Goal: Task Accomplishment & Management: Manage account settings

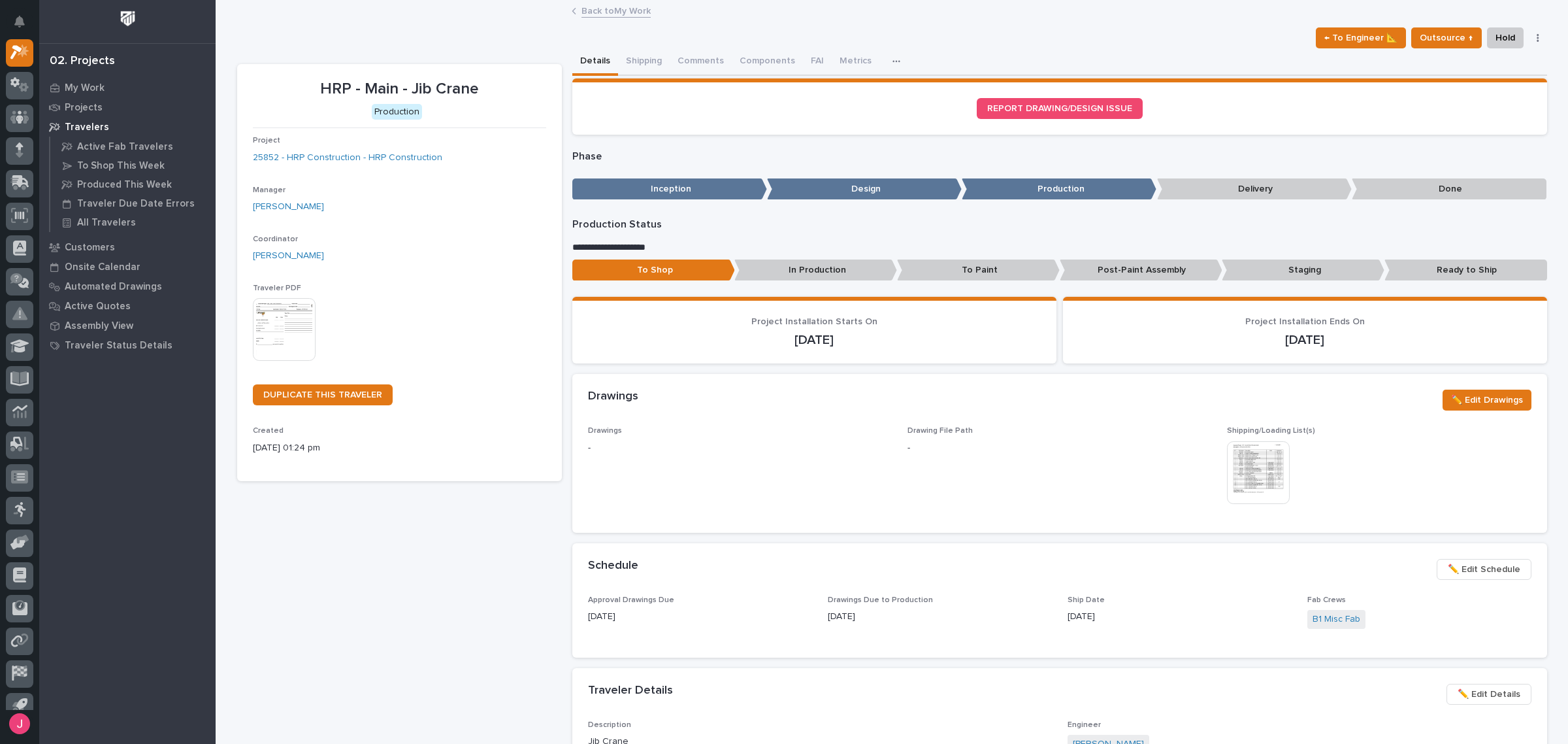
click at [272, 332] on img at bounding box center [284, 329] width 63 height 63
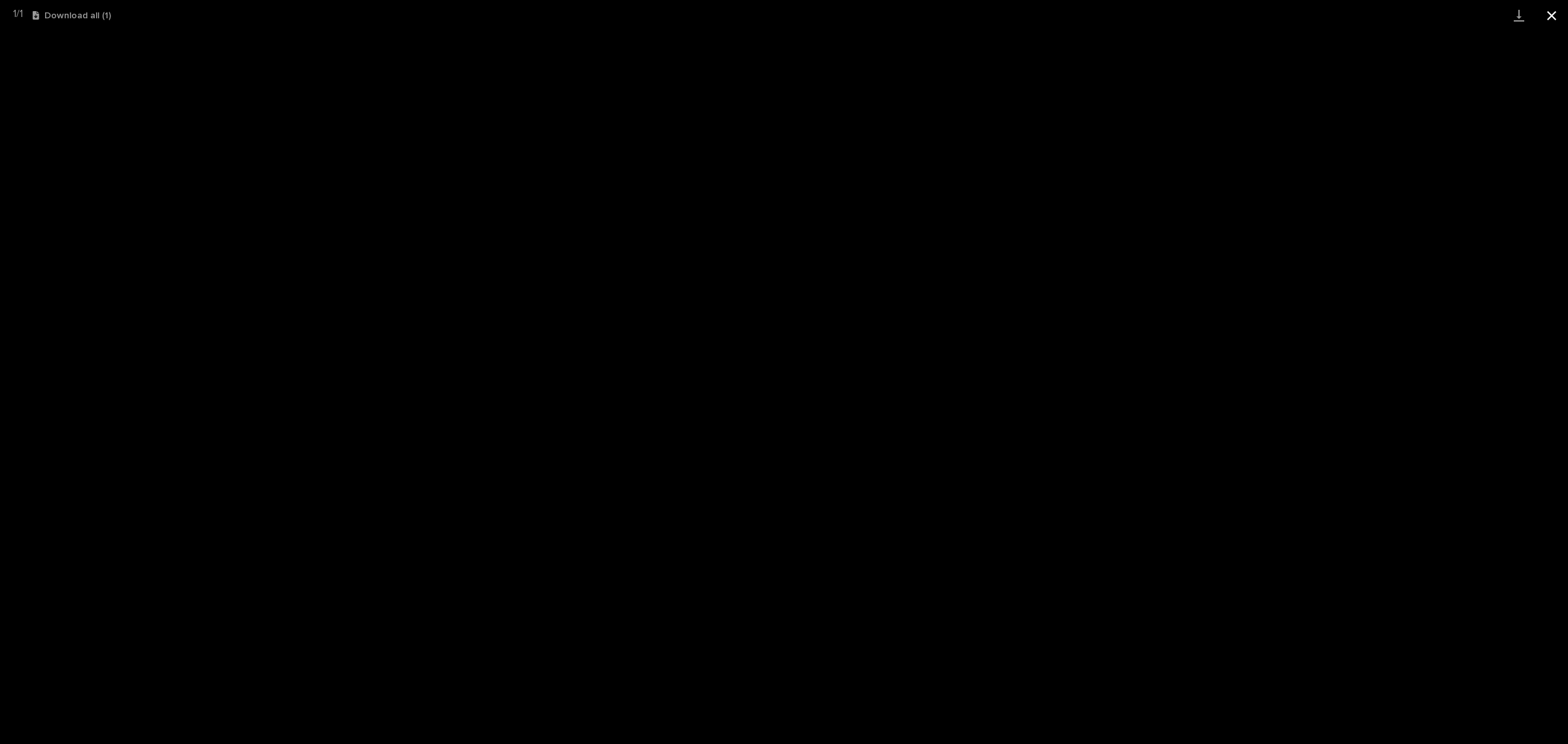
click at [1554, 14] on button "Close gallery" at bounding box center [1552, 15] width 32 height 31
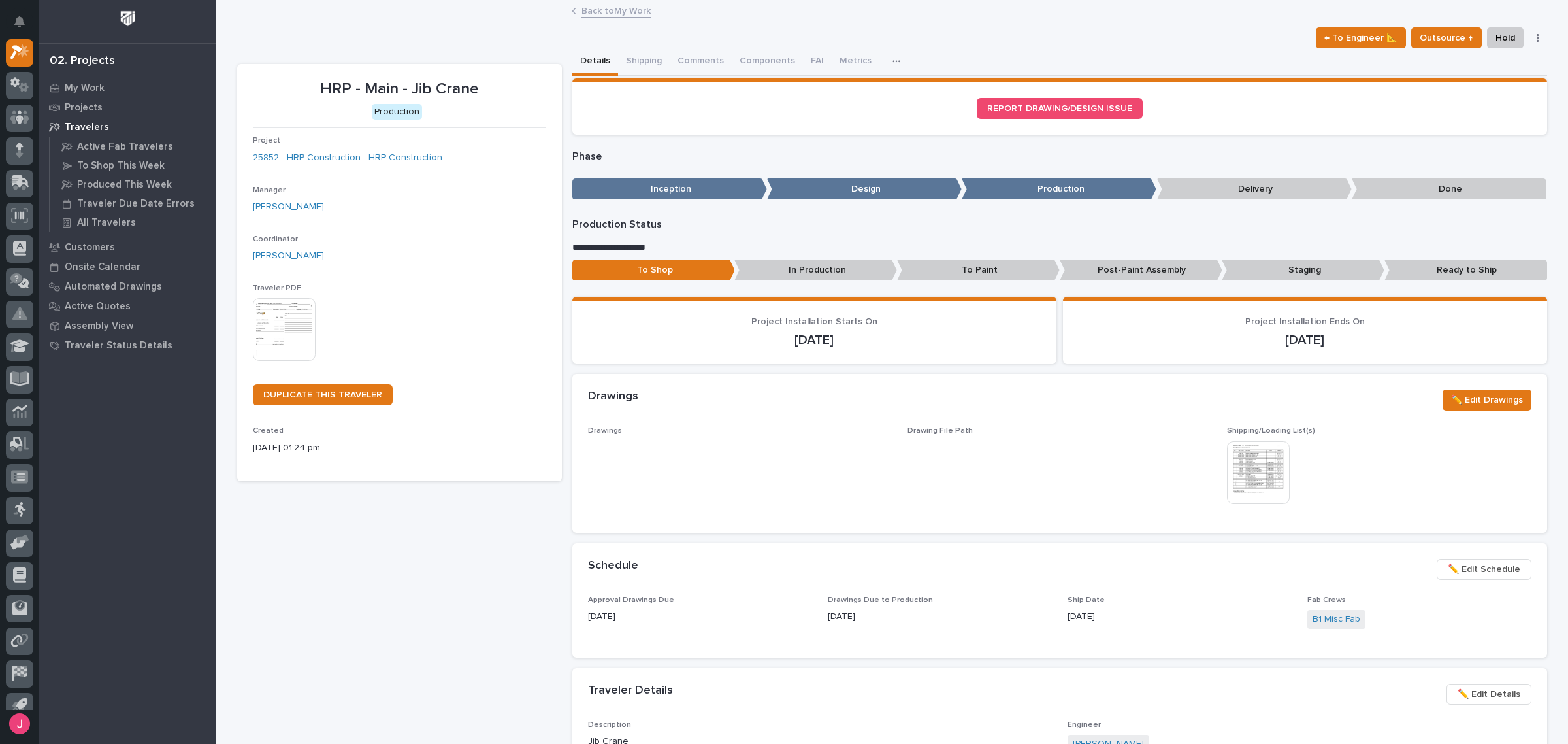
click at [615, 5] on link "Back to My Work" at bounding box center [616, 10] width 69 height 15
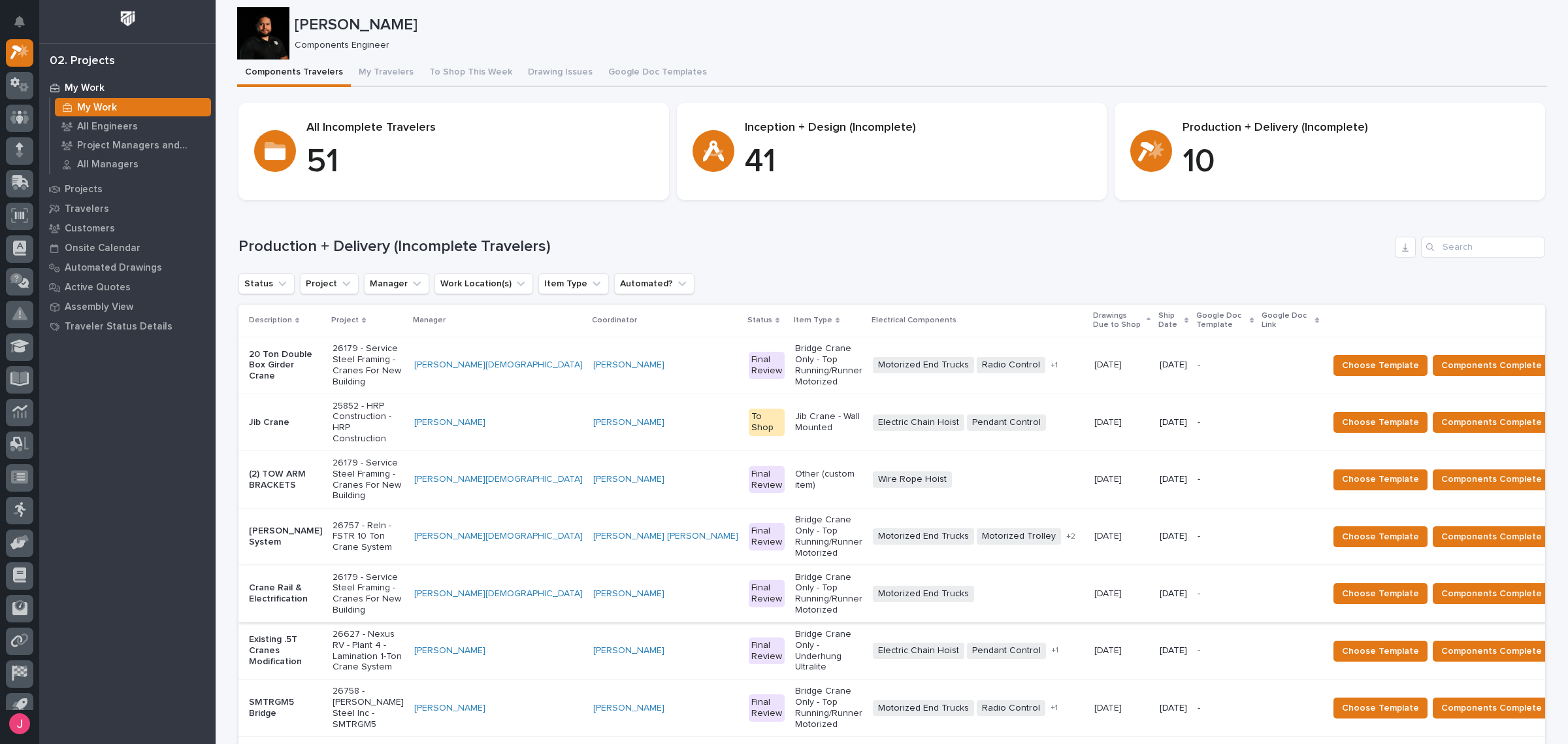
scroll to position [164, 0]
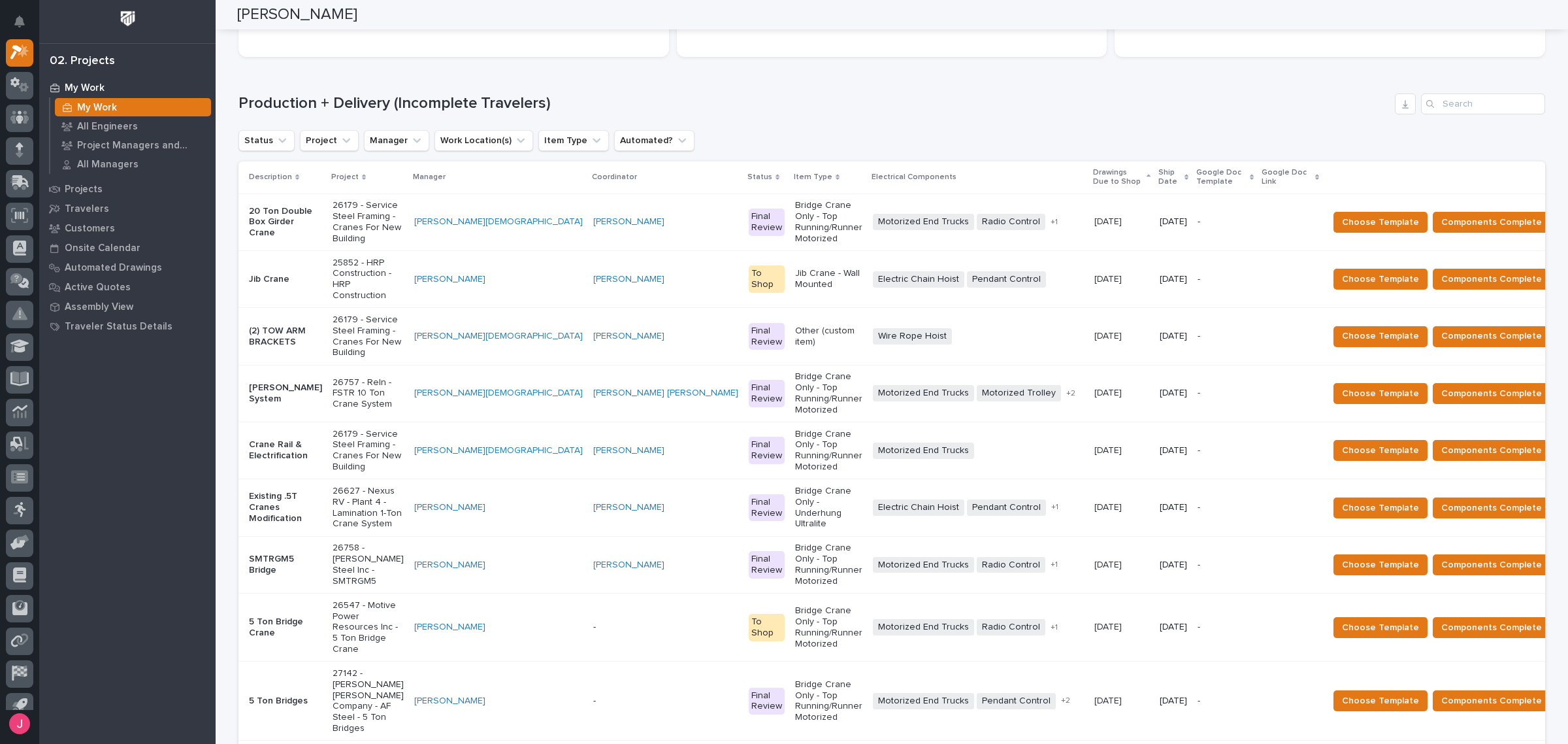
drag, startPoint x: 355, startPoint y: 427, endPoint x: 730, endPoint y: 96, distance: 500.2
click at [730, 96] on h1 "Production + Delivery (Incomplete Travelers)" at bounding box center [814, 104] width 1151 height 19
click at [795, 429] on p "Bridge Crane Only - Top Running/Runner Motorized" at bounding box center [828, 450] width 67 height 43
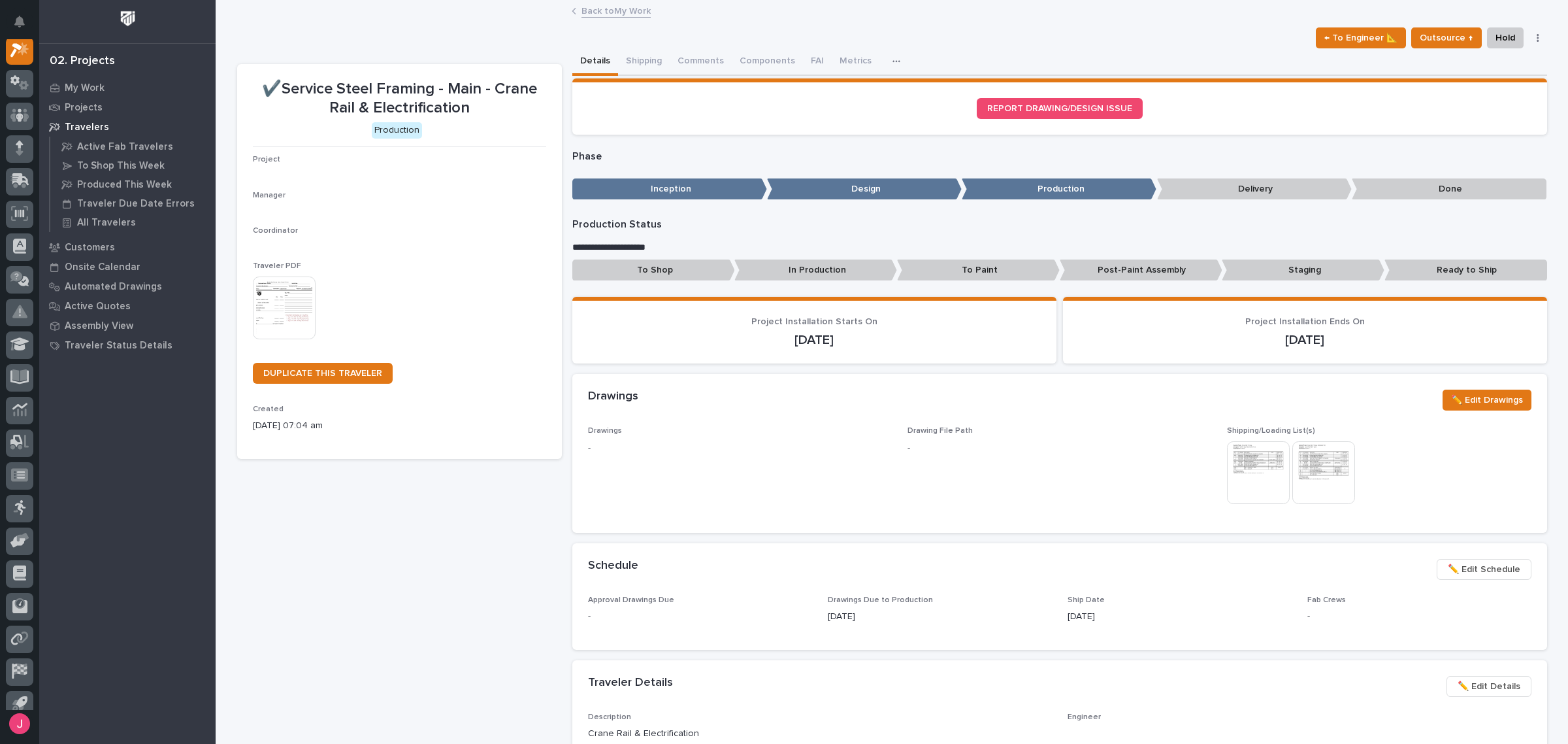
scroll to position [32, 0]
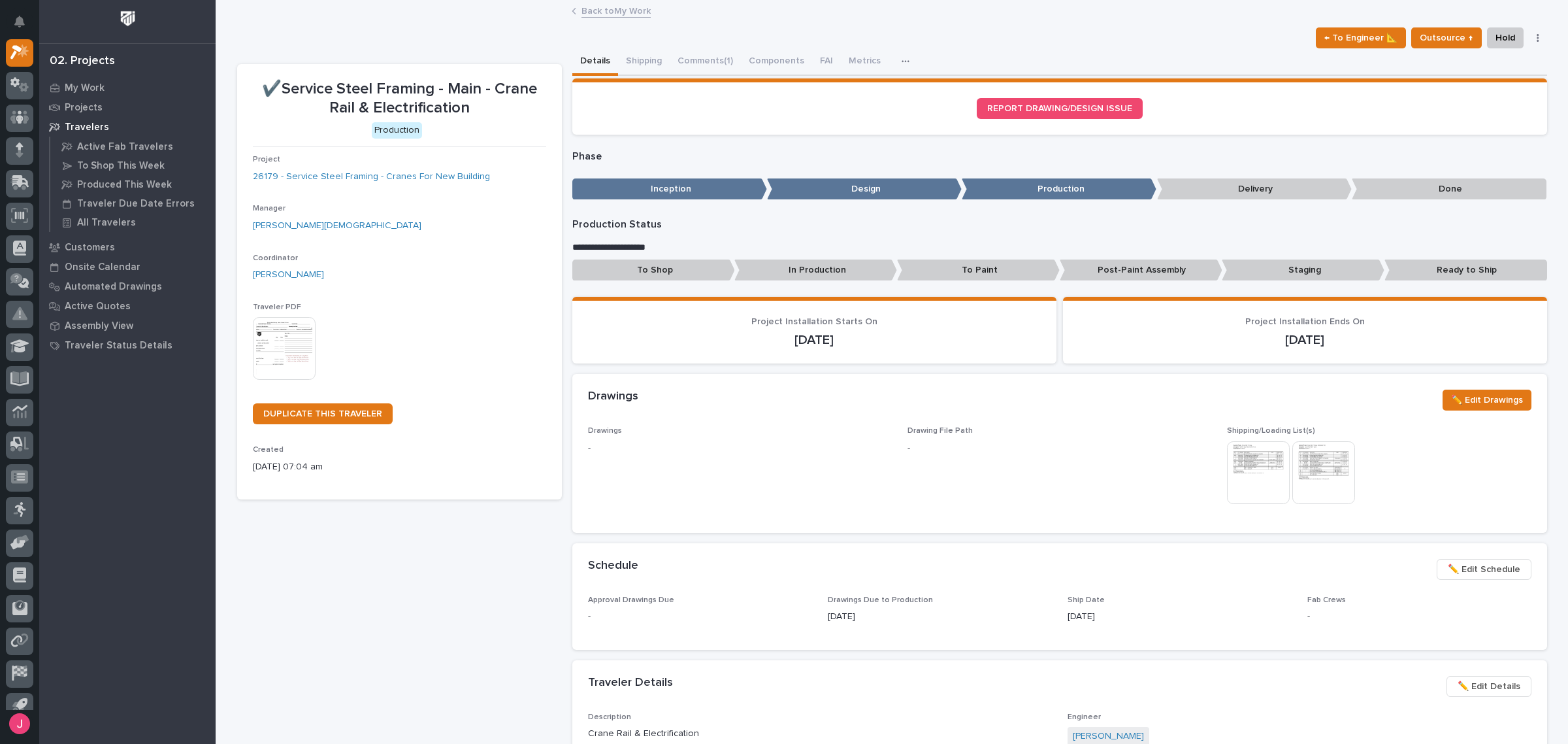
click at [253, 340] on img at bounding box center [284, 348] width 63 height 63
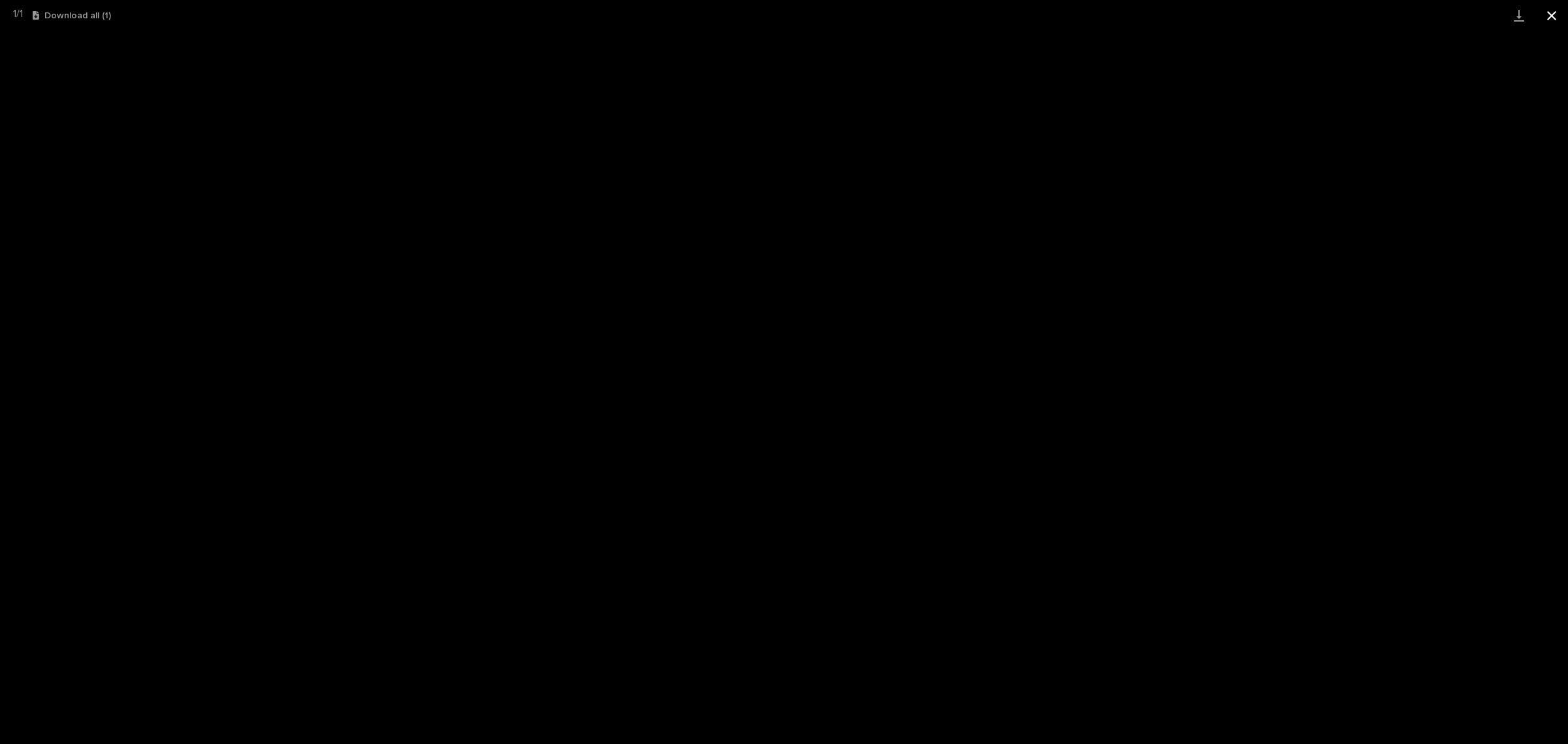
click at [1550, 15] on button "Close gallery" at bounding box center [1552, 15] width 32 height 31
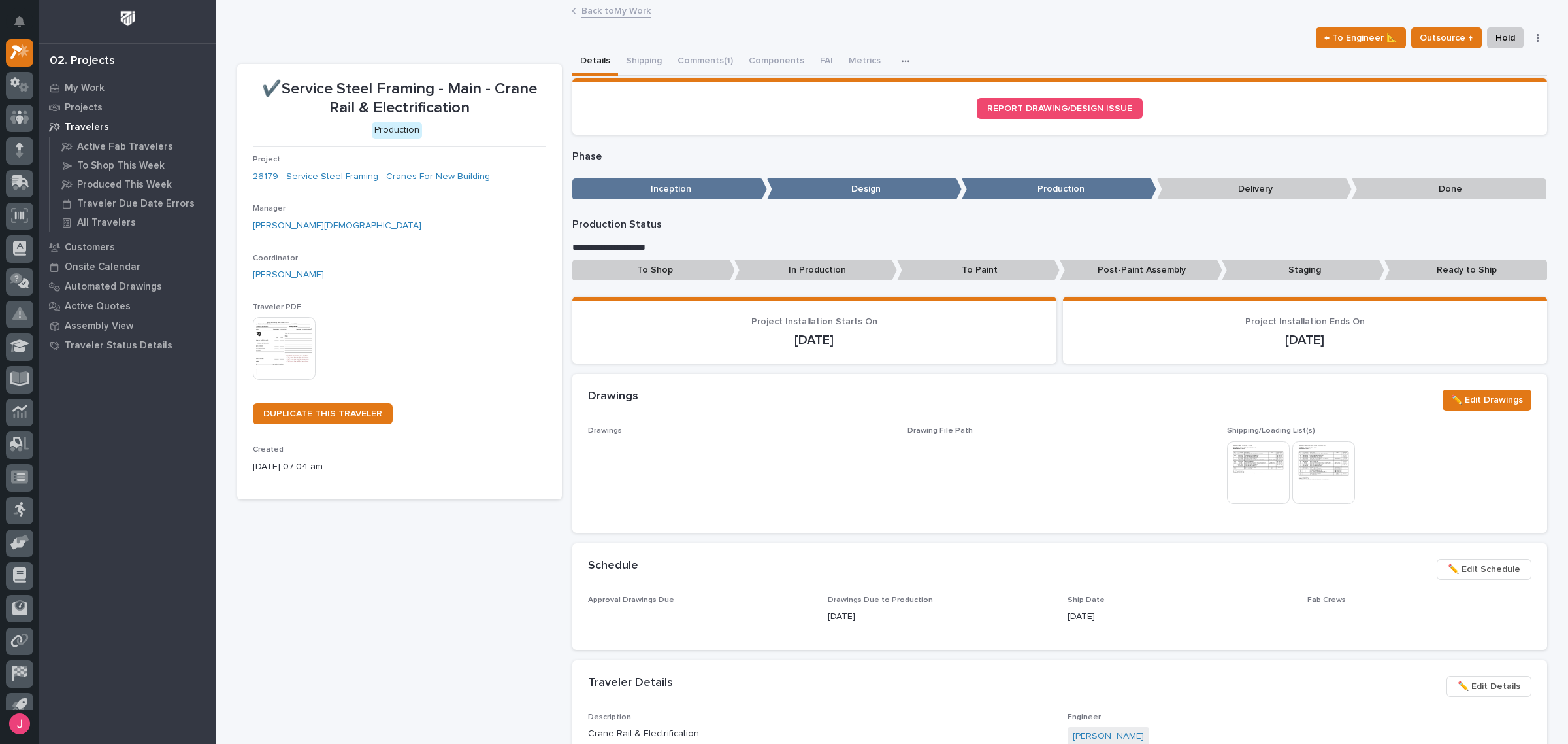
click at [638, 12] on link "Back to My Work" at bounding box center [616, 10] width 69 height 15
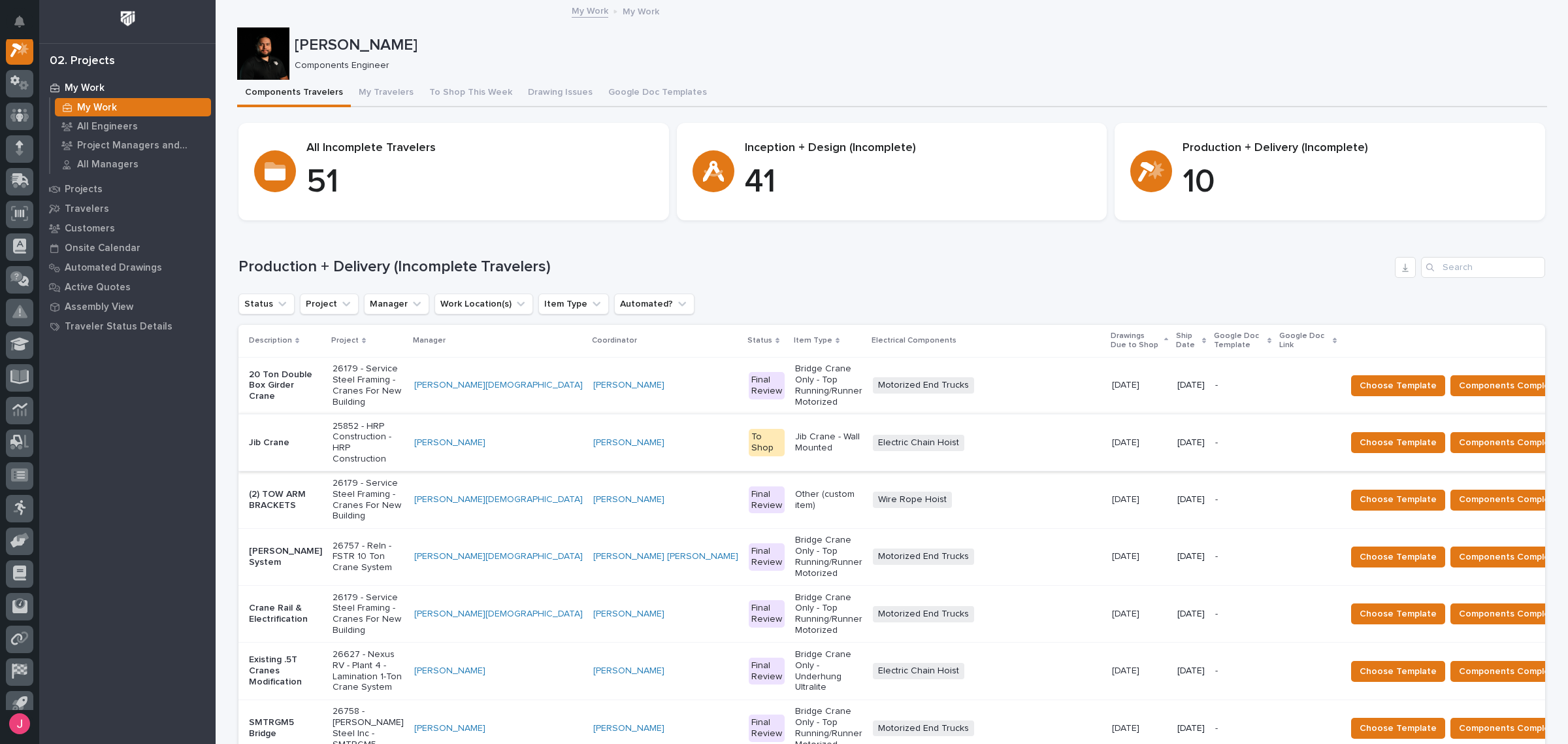
scroll to position [164, 0]
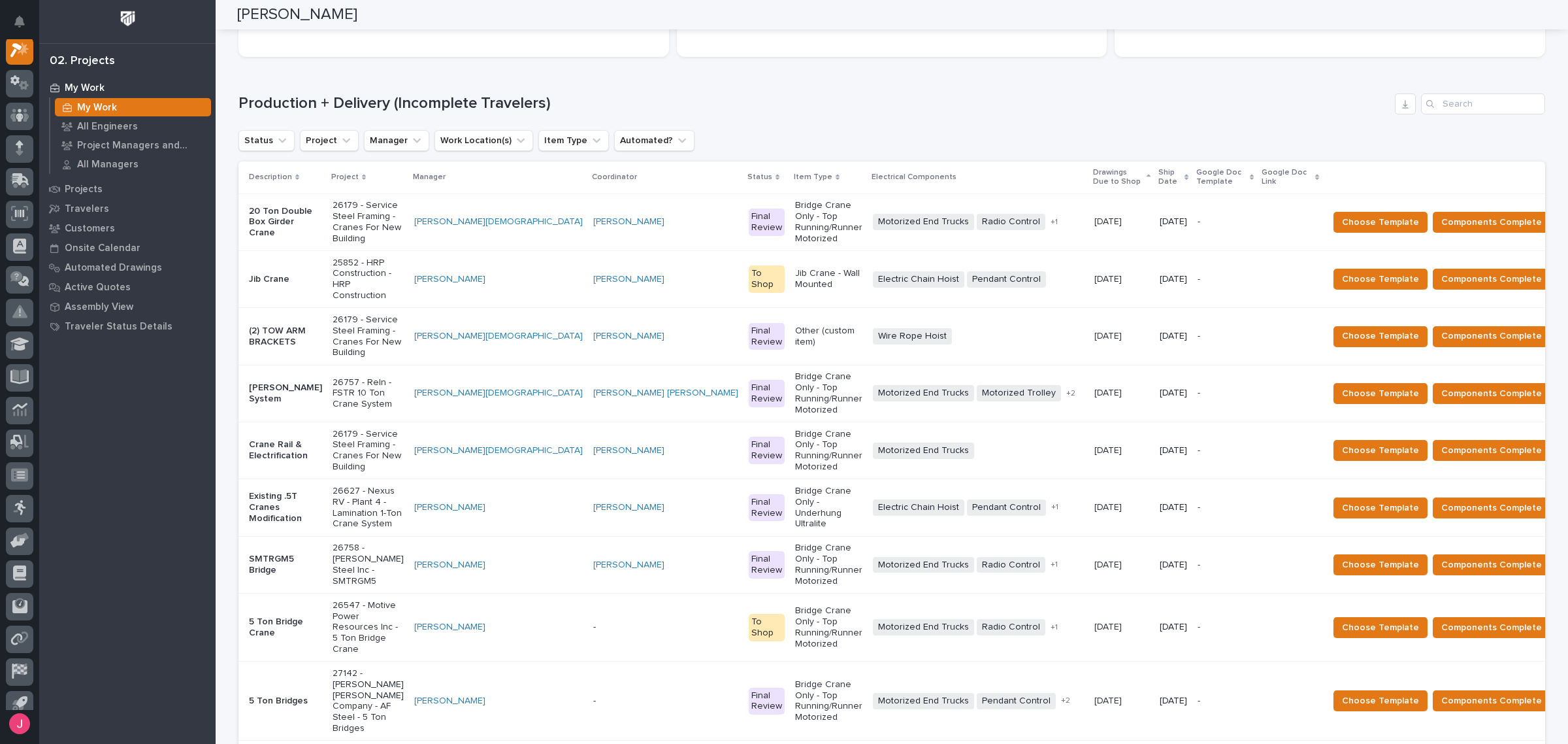
click at [393, 377] on p "26757 - Reln - FSTR 10 Ton Crane System" at bounding box center [368, 393] width 71 height 32
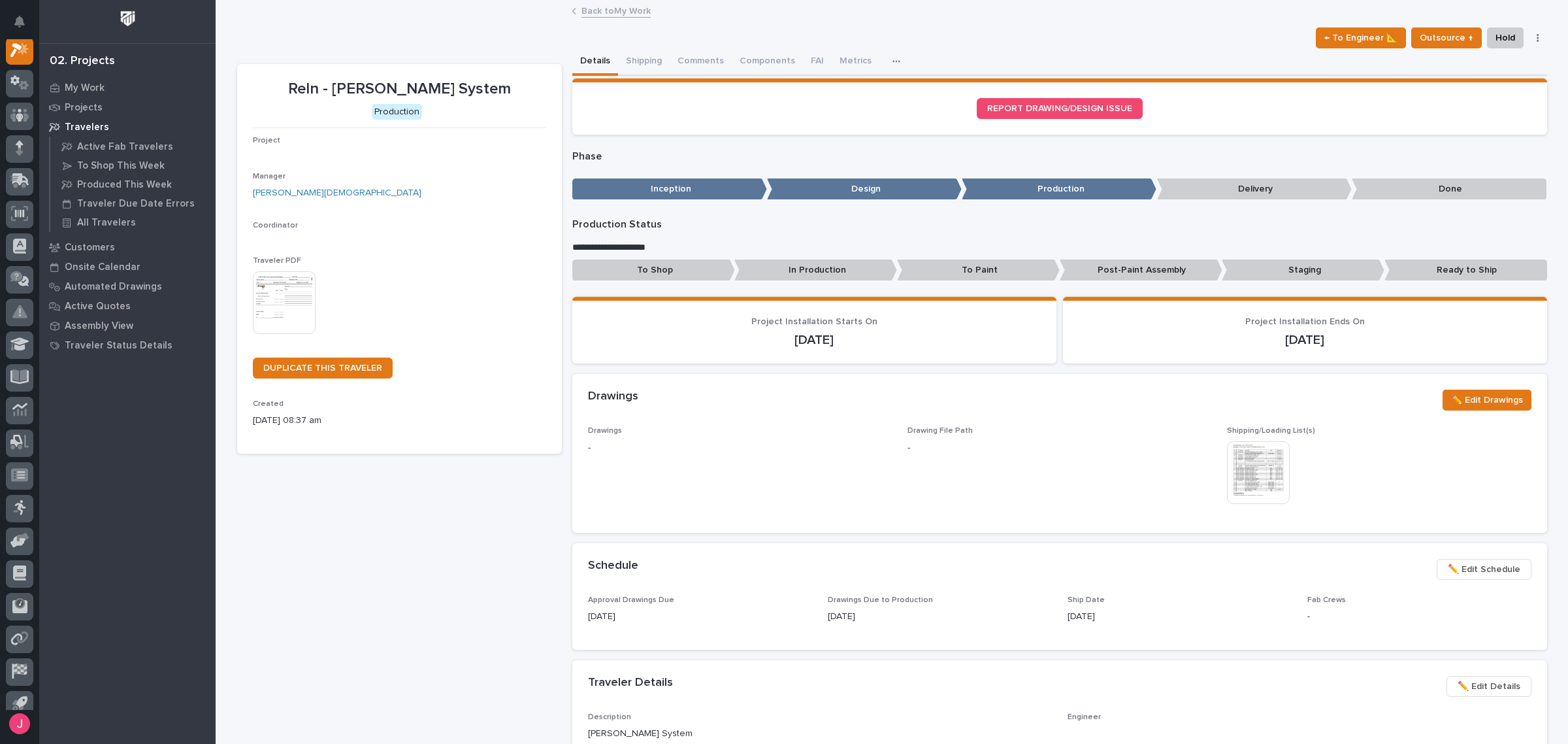
scroll to position [32, 0]
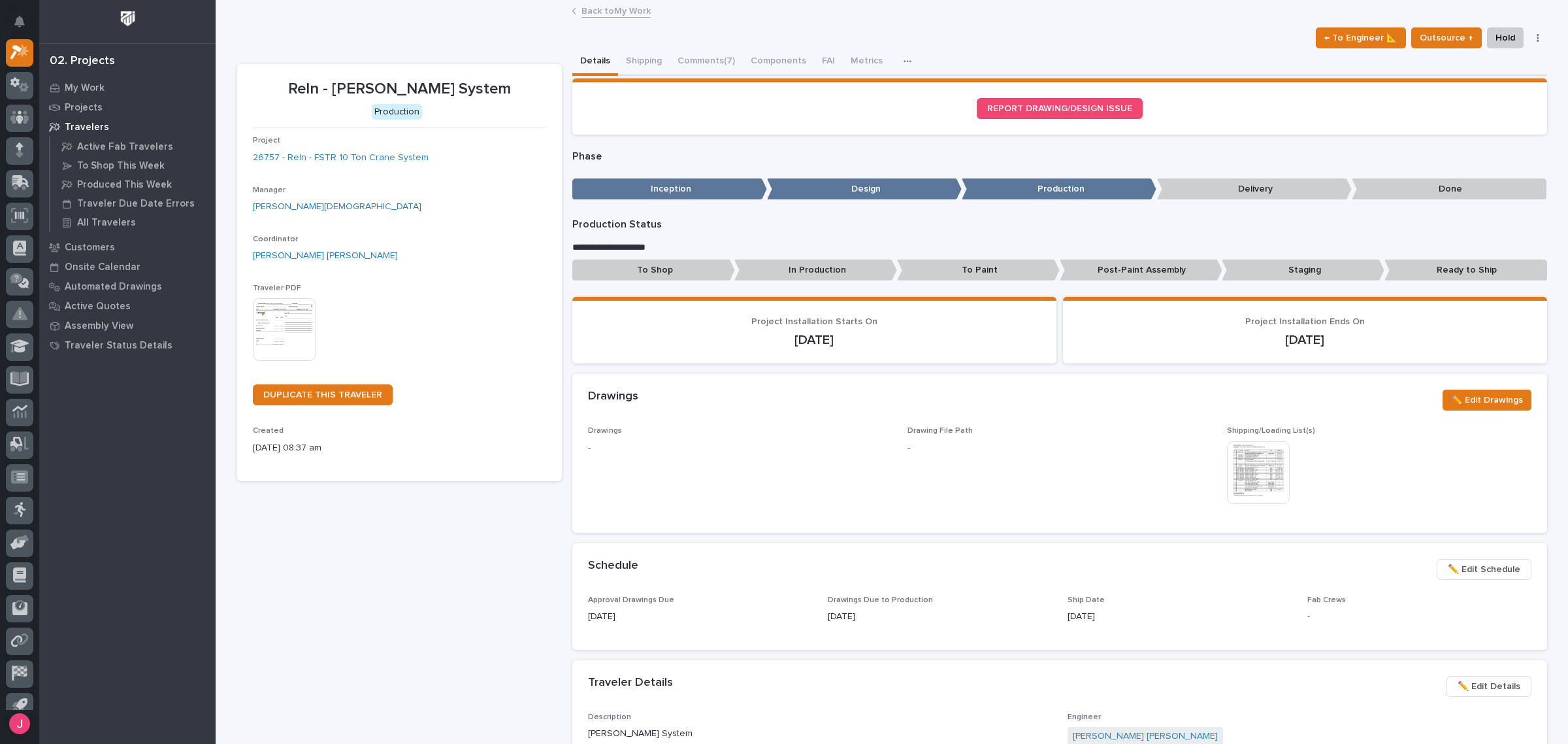
click at [282, 312] on img at bounding box center [284, 329] width 63 height 63
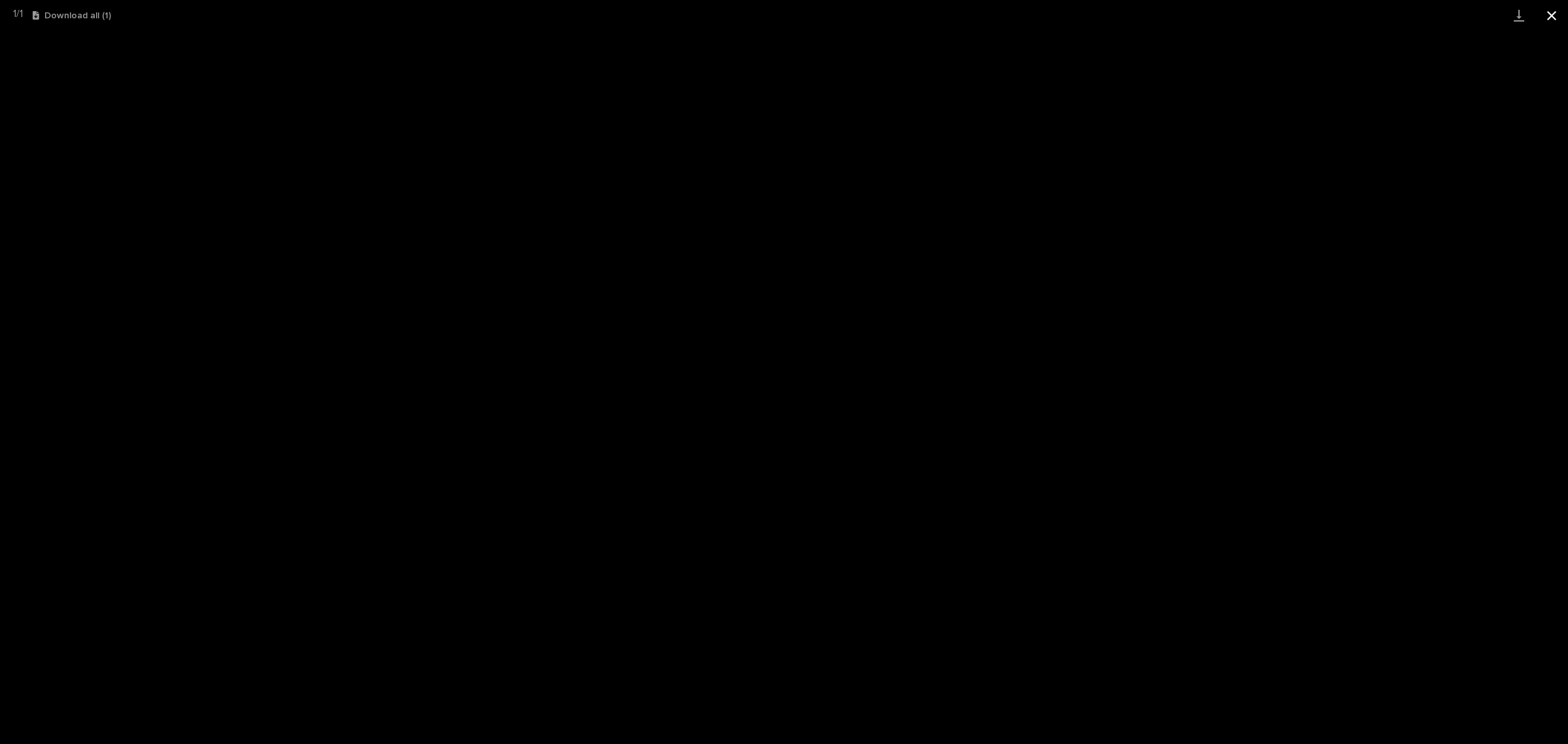
click at [1546, 4] on button "Close gallery" at bounding box center [1552, 15] width 32 height 31
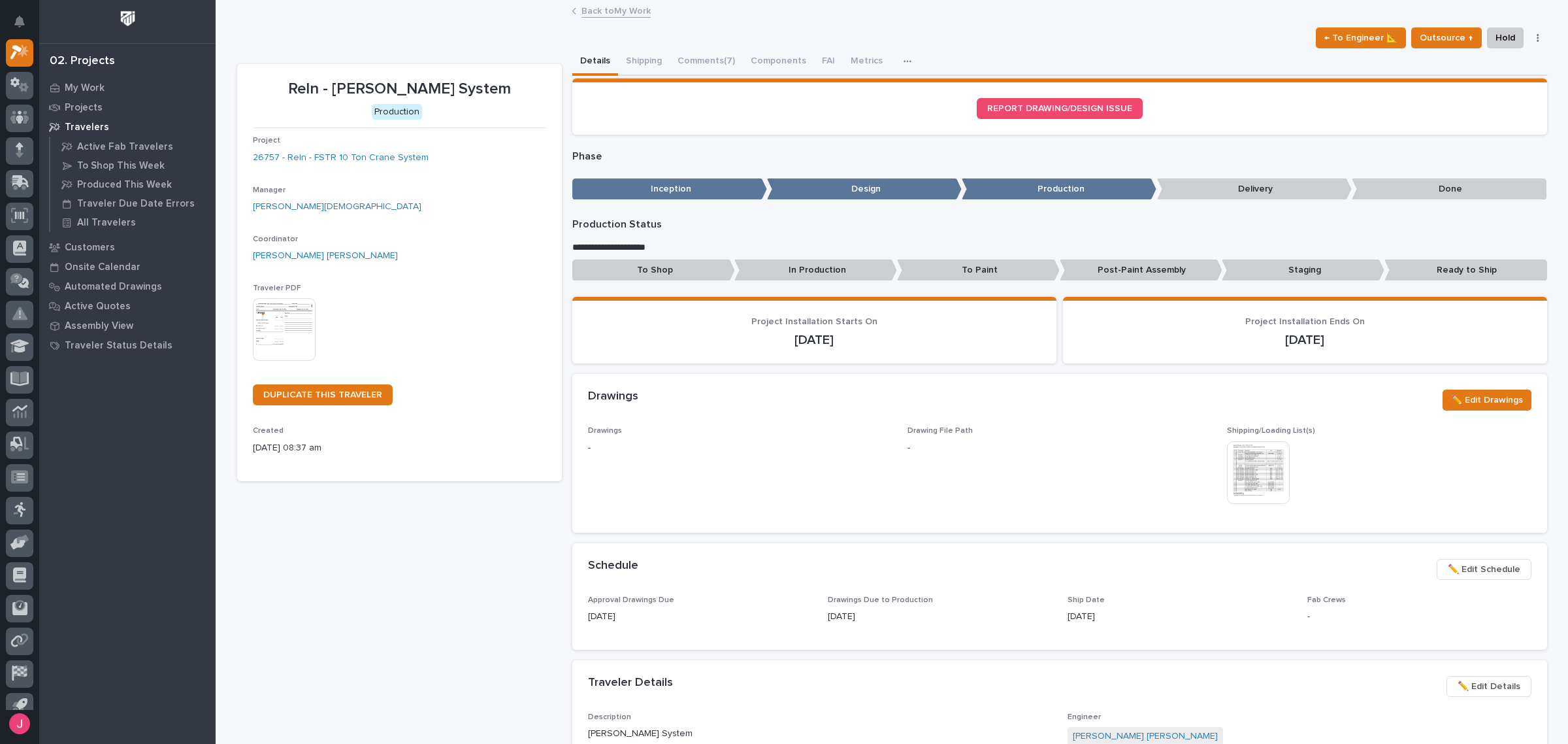
click at [716, 77] on div "**********" at bounding box center [1060, 691] width 975 height 1231
click at [718, 70] on button "Comments (7)" at bounding box center [706, 62] width 73 height 27
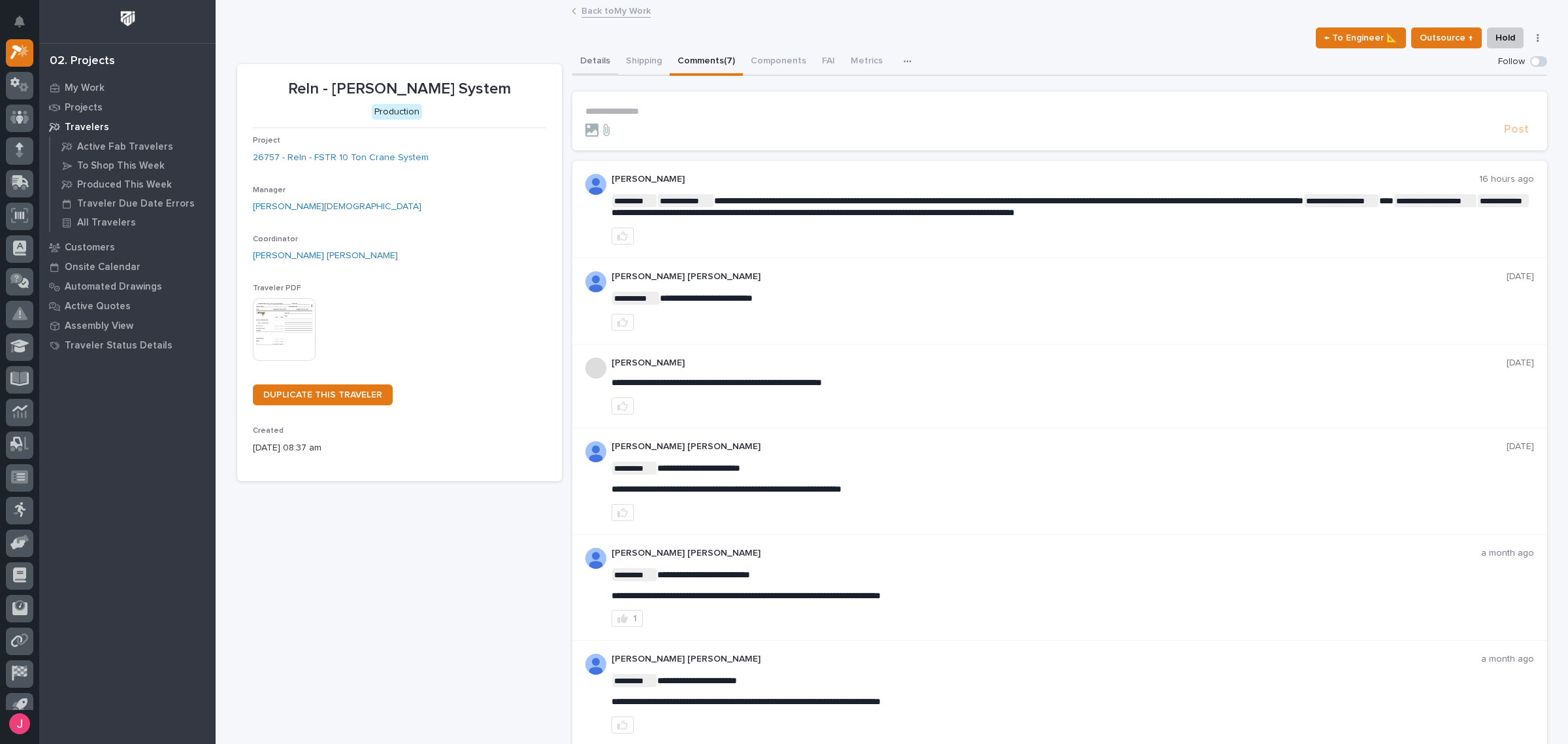
click at [600, 61] on button "Details" at bounding box center [596, 62] width 46 height 27
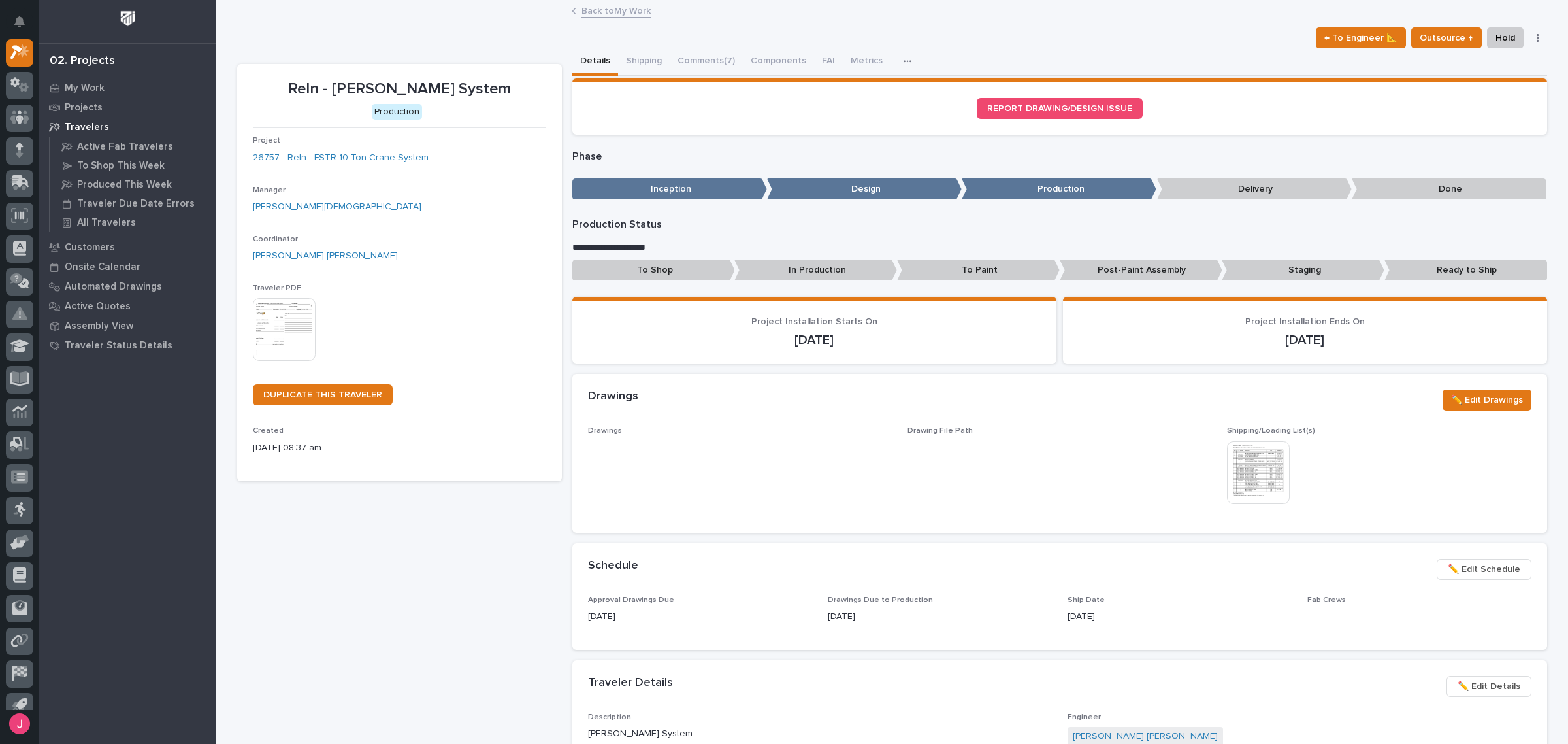
click at [1282, 463] on img at bounding box center [1258, 472] width 63 height 63
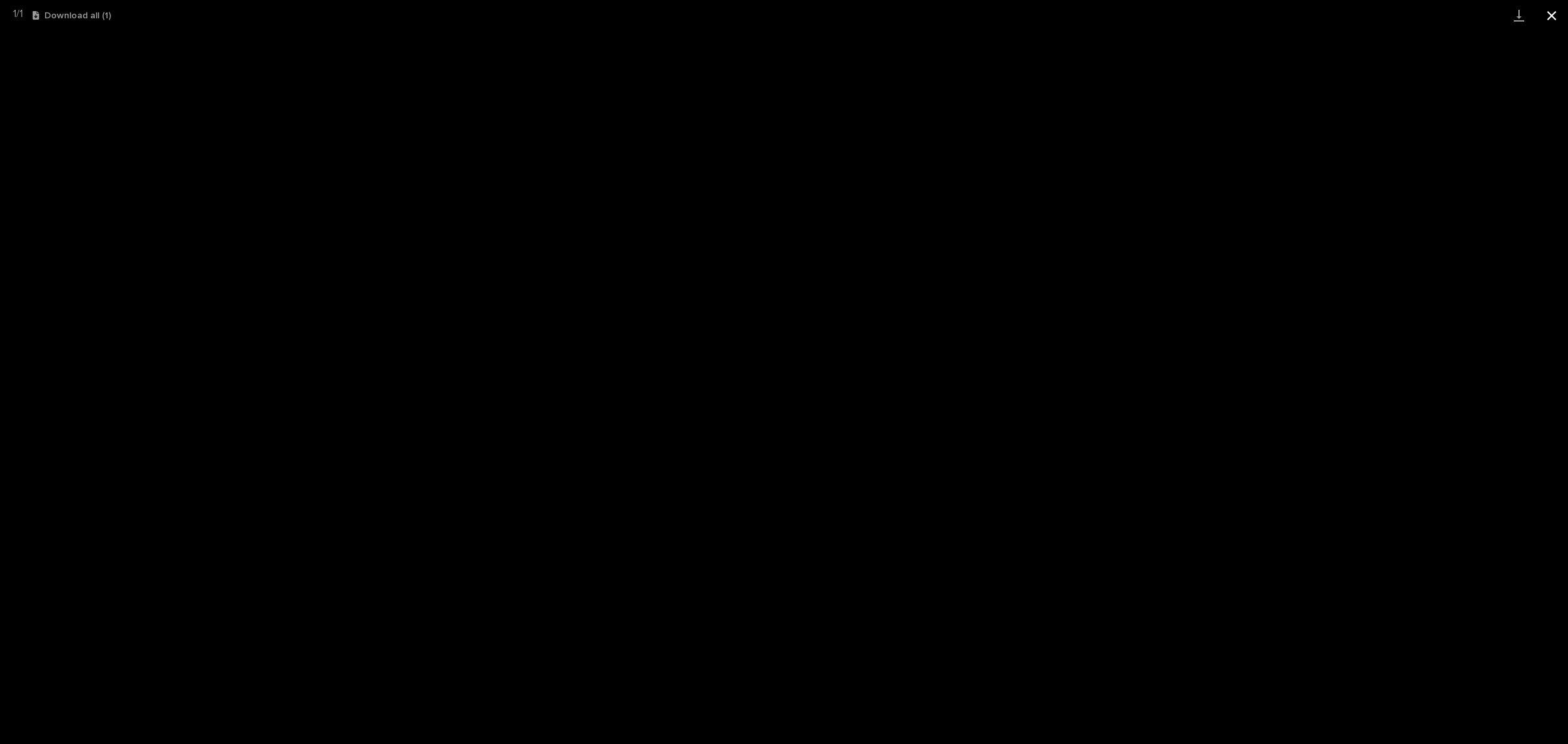
click at [1557, 10] on button "Close gallery" at bounding box center [1552, 15] width 32 height 31
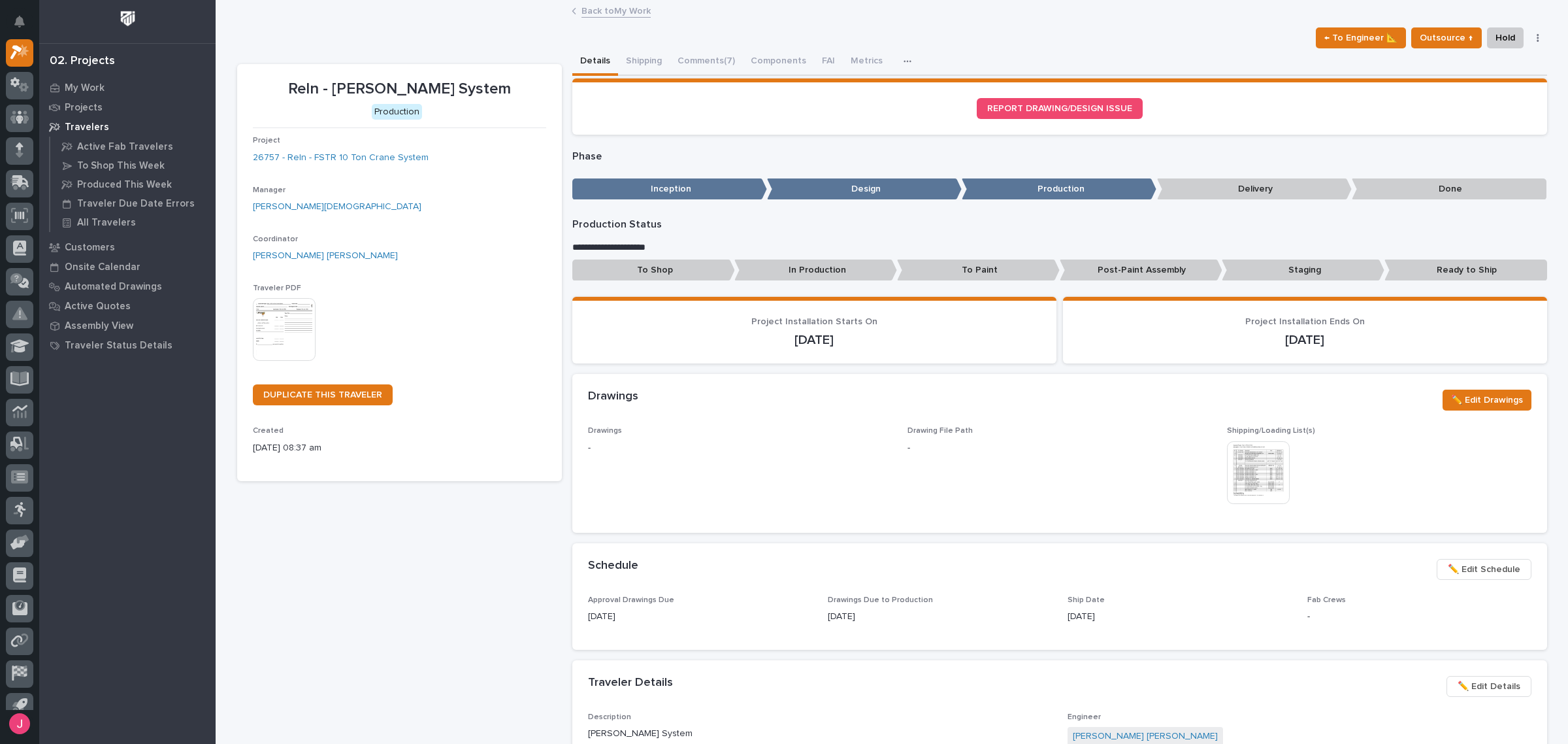
click at [338, 16] on div "Back to My Work" at bounding box center [891, 12] width 1352 height 18
click at [93, 85] on p "My Work" at bounding box center [85, 88] width 40 height 12
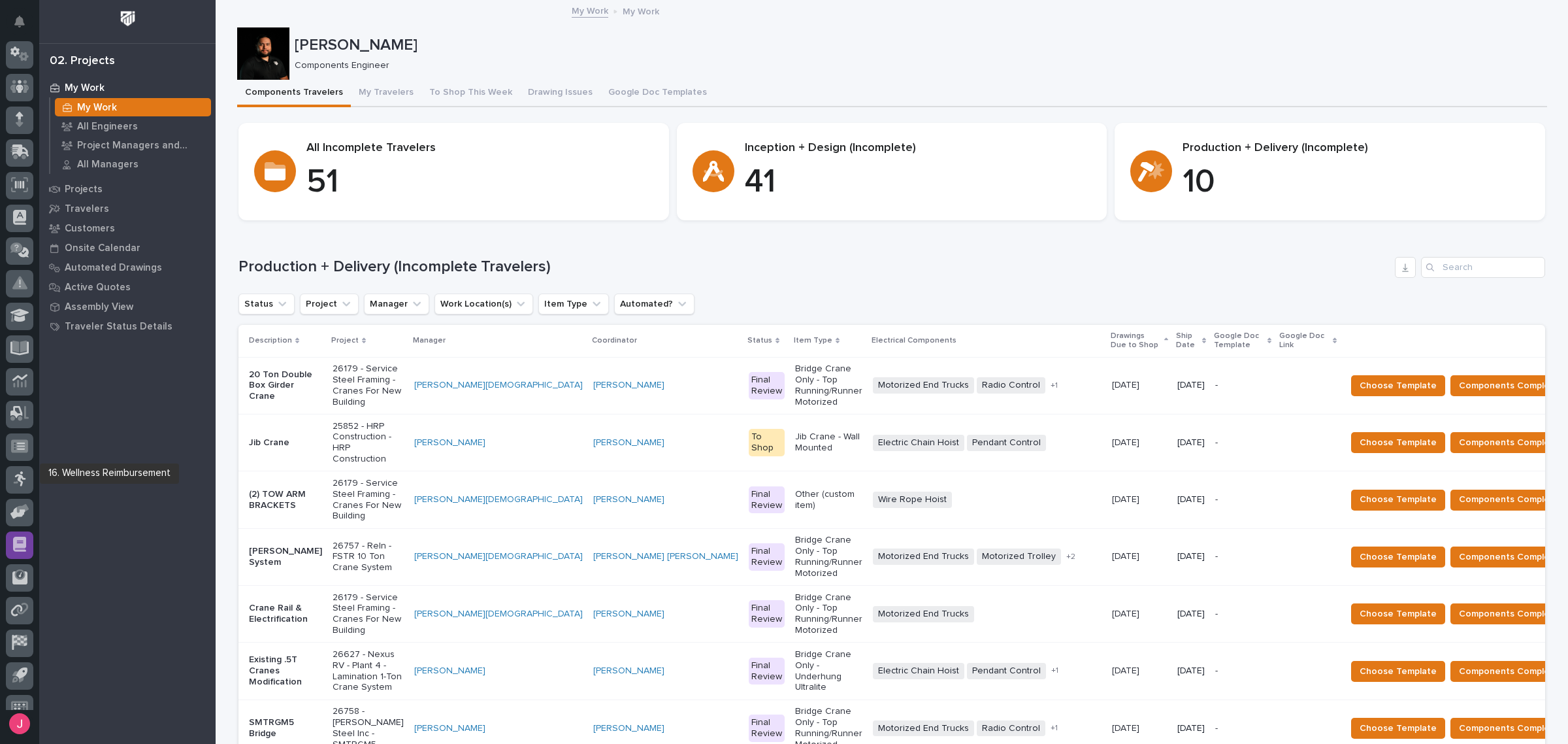
scroll to position [80, 0]
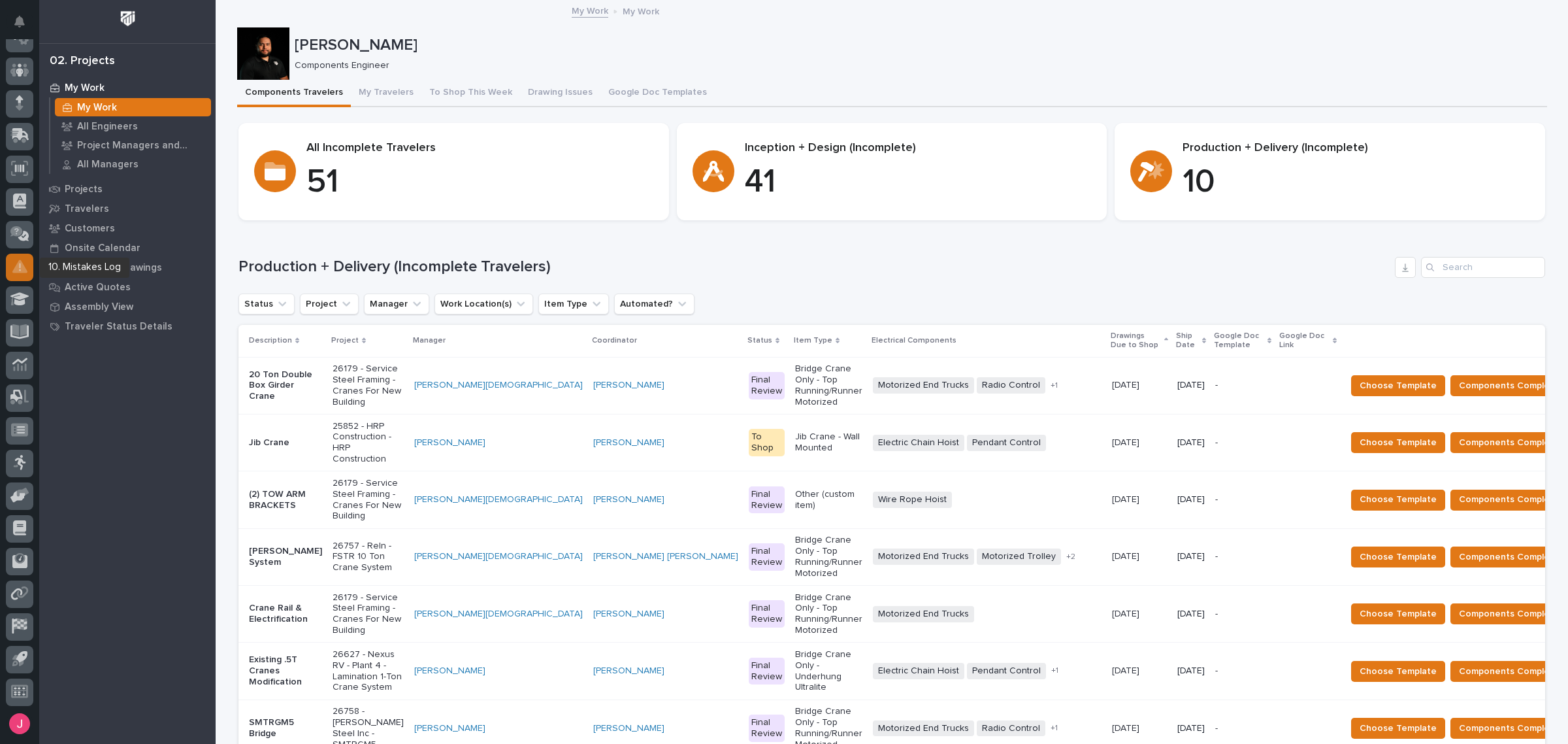
click at [30, 264] on div at bounding box center [19, 267] width 27 height 27
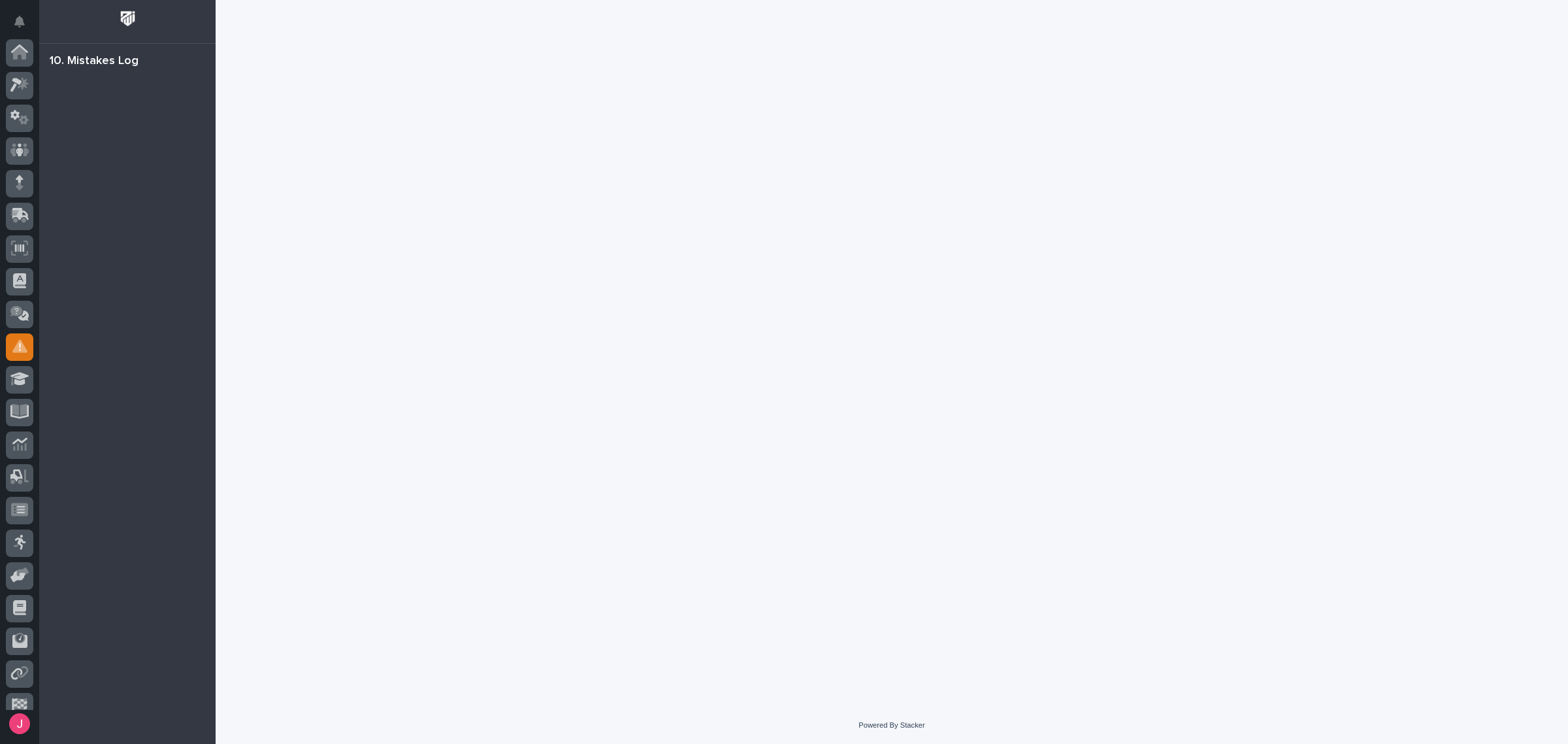
scroll to position [80, 0]
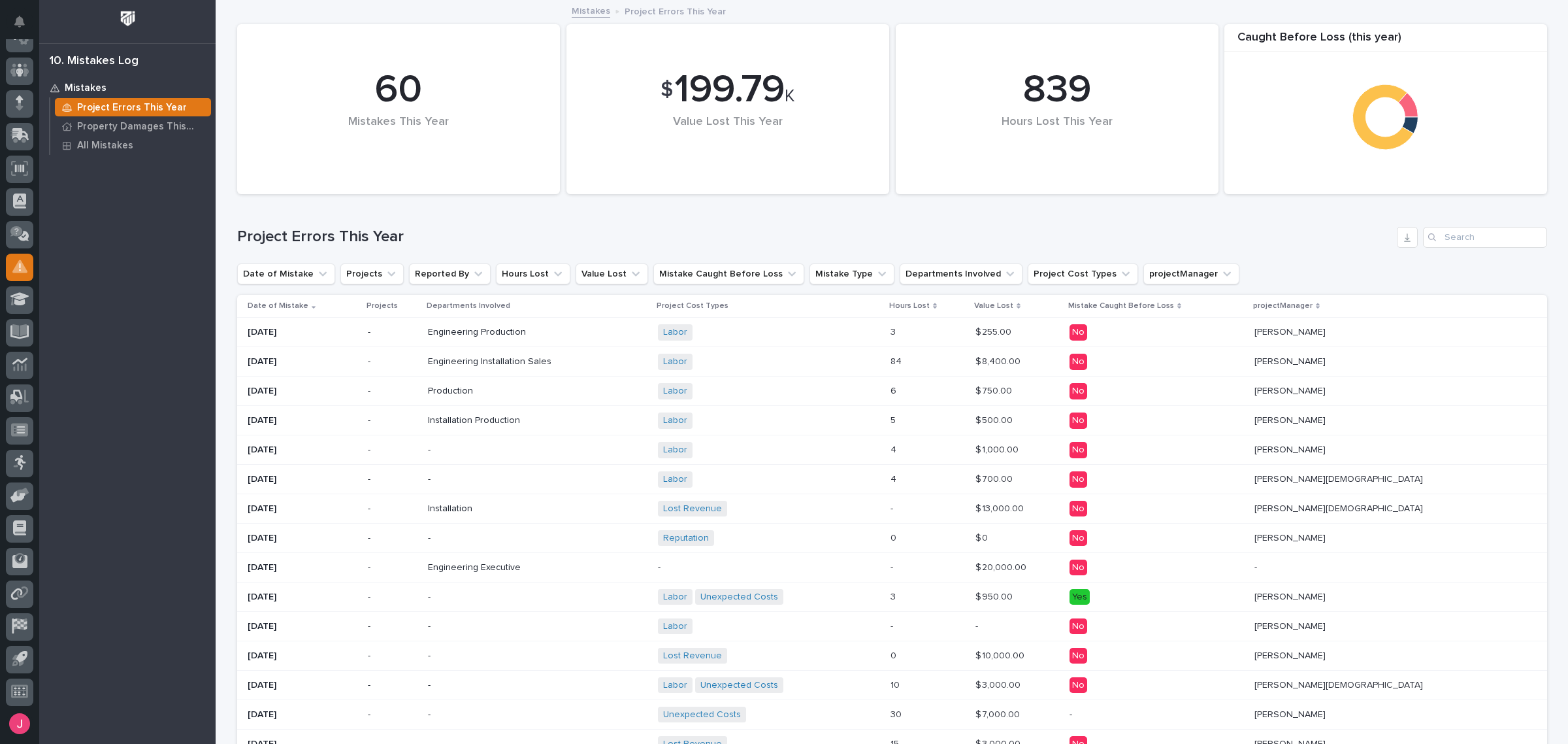
click at [648, 338] on div "Engineering Production + 0" at bounding box center [537, 332] width 219 height 21
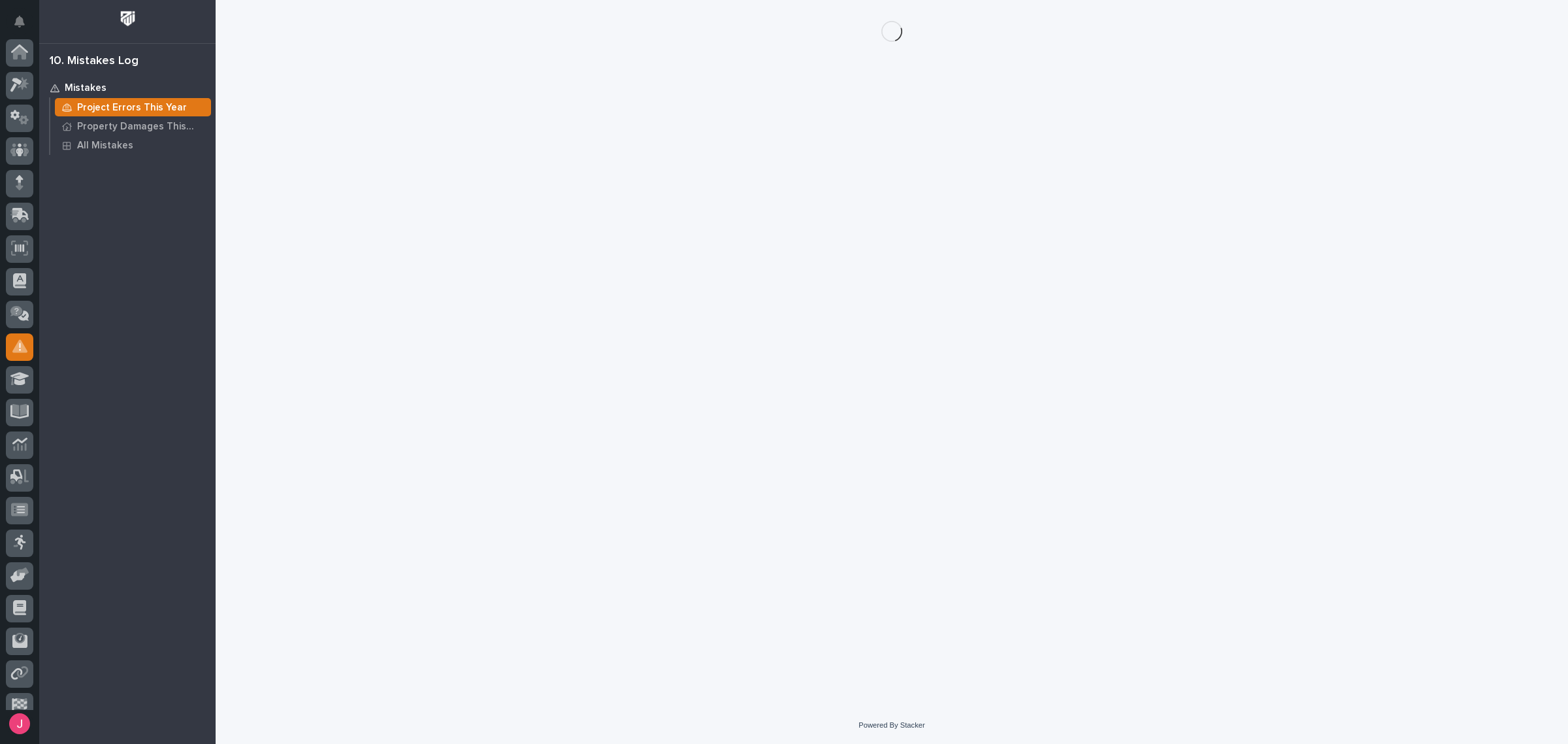
scroll to position [80, 0]
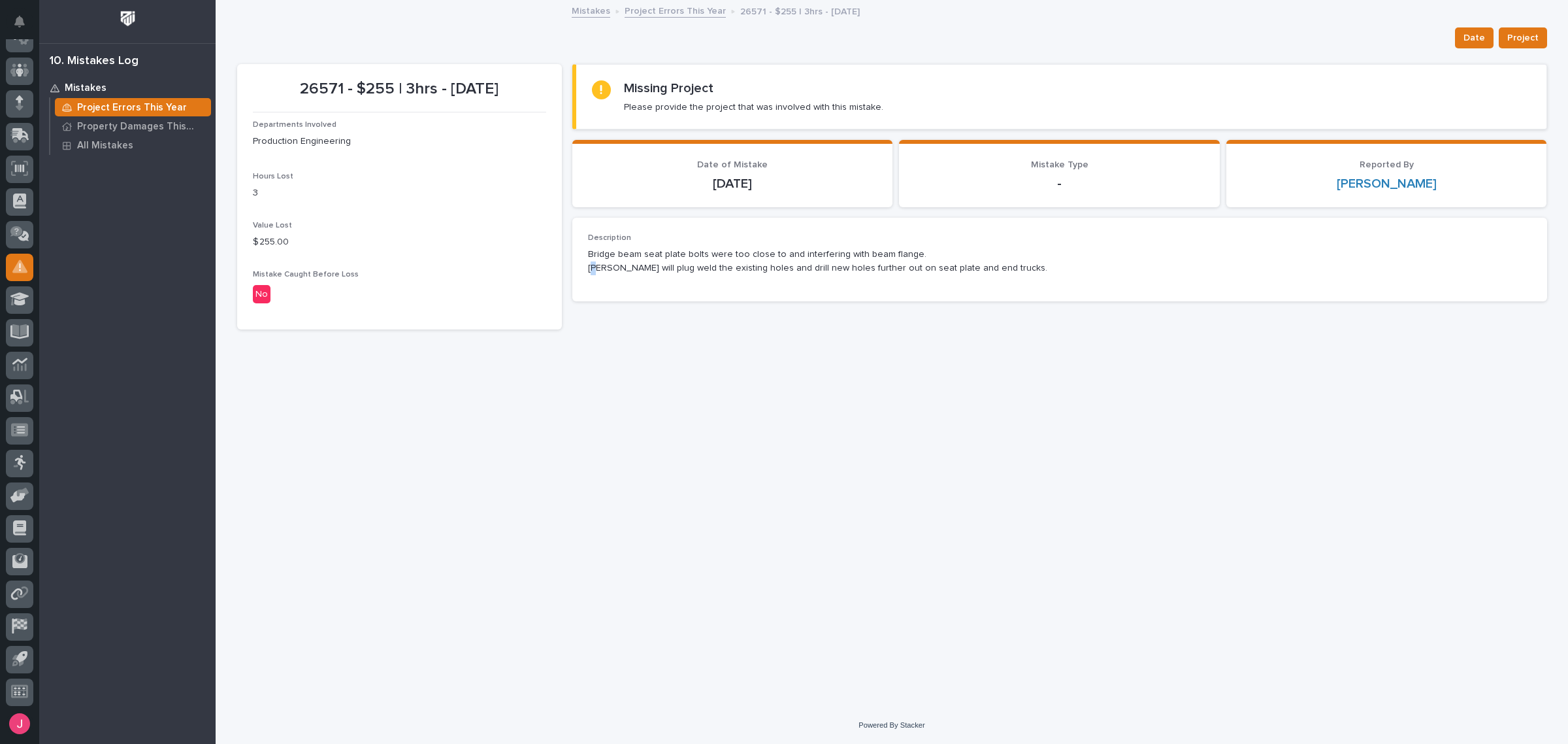
drag, startPoint x: 635, startPoint y: 287, endPoint x: 596, endPoint y: 278, distance: 40.0
click at [596, 278] on div "Description Bridge beam seat plate bolts were too close to and interfering with…" at bounding box center [1060, 259] width 944 height 52
click at [610, 281] on div "Description Bridge beam seat plate bolts were too close to and interfering with…" at bounding box center [1060, 259] width 944 height 52
drag, startPoint x: 607, startPoint y: 281, endPoint x: 664, endPoint y: 224, distance: 80.6
click at [664, 224] on div "Description Bridge beam seat plate bolts were too close to and interfering with…" at bounding box center [1060, 260] width 975 height 84
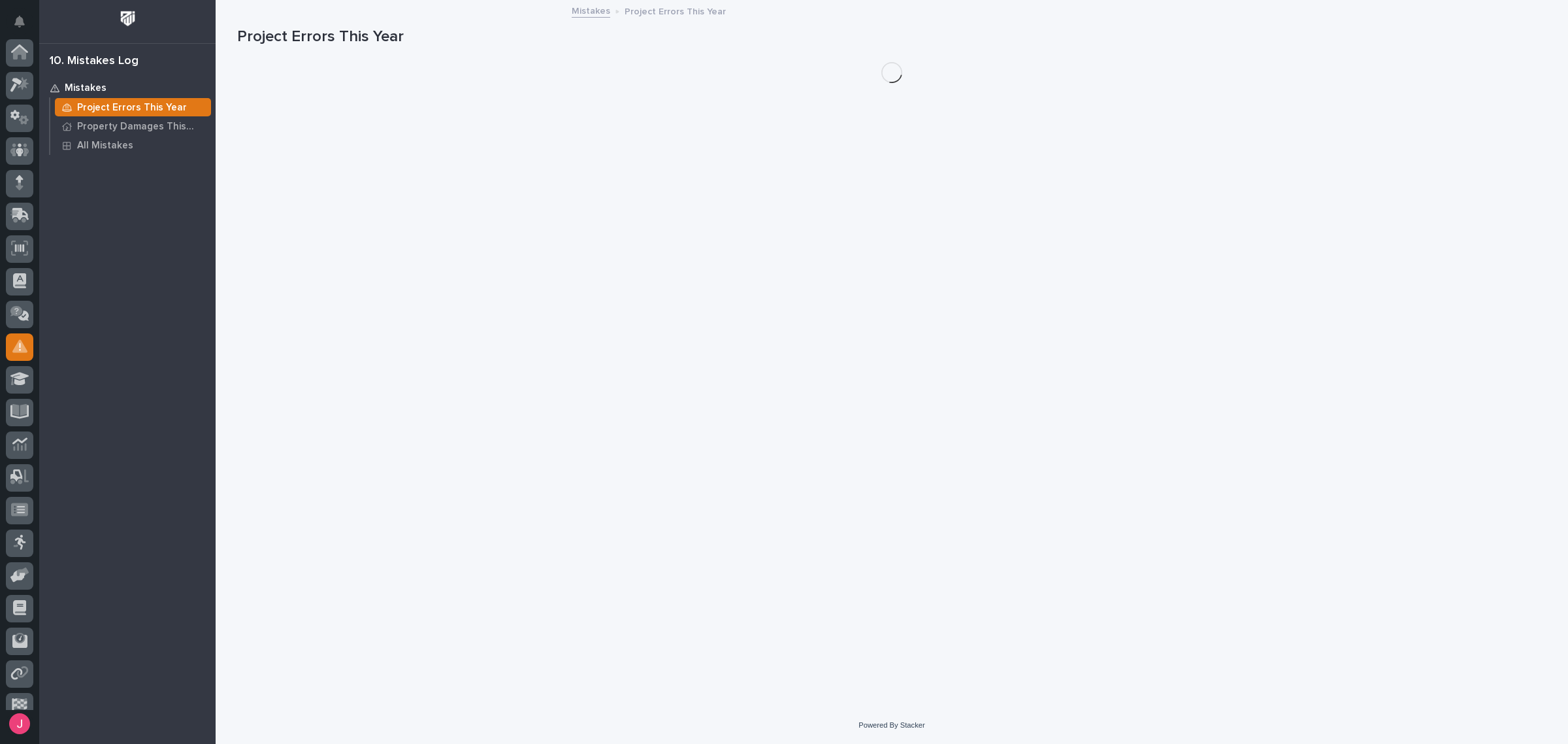
scroll to position [80, 0]
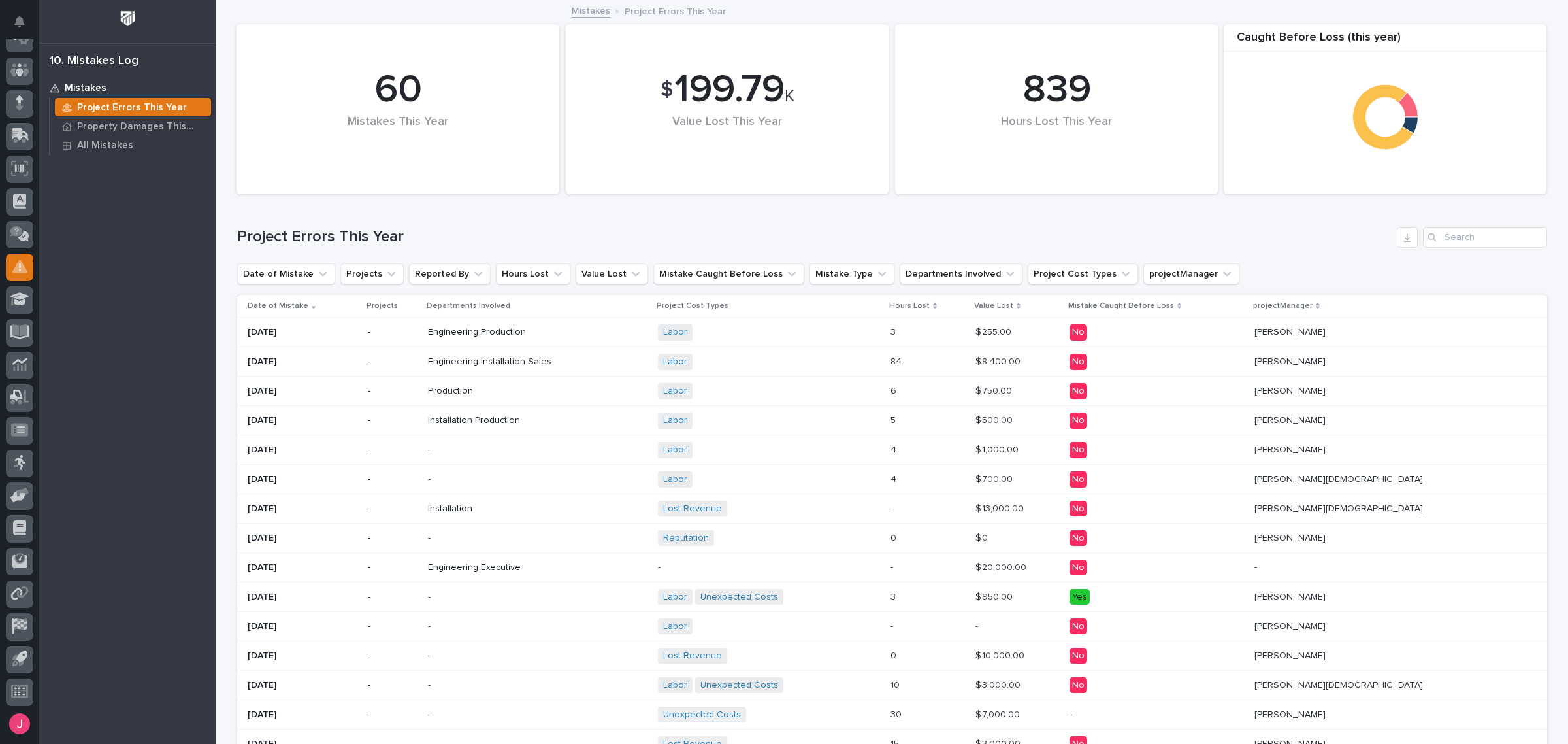
click at [648, 358] on div "Engineering Installation Sales + 0" at bounding box center [537, 362] width 219 height 21
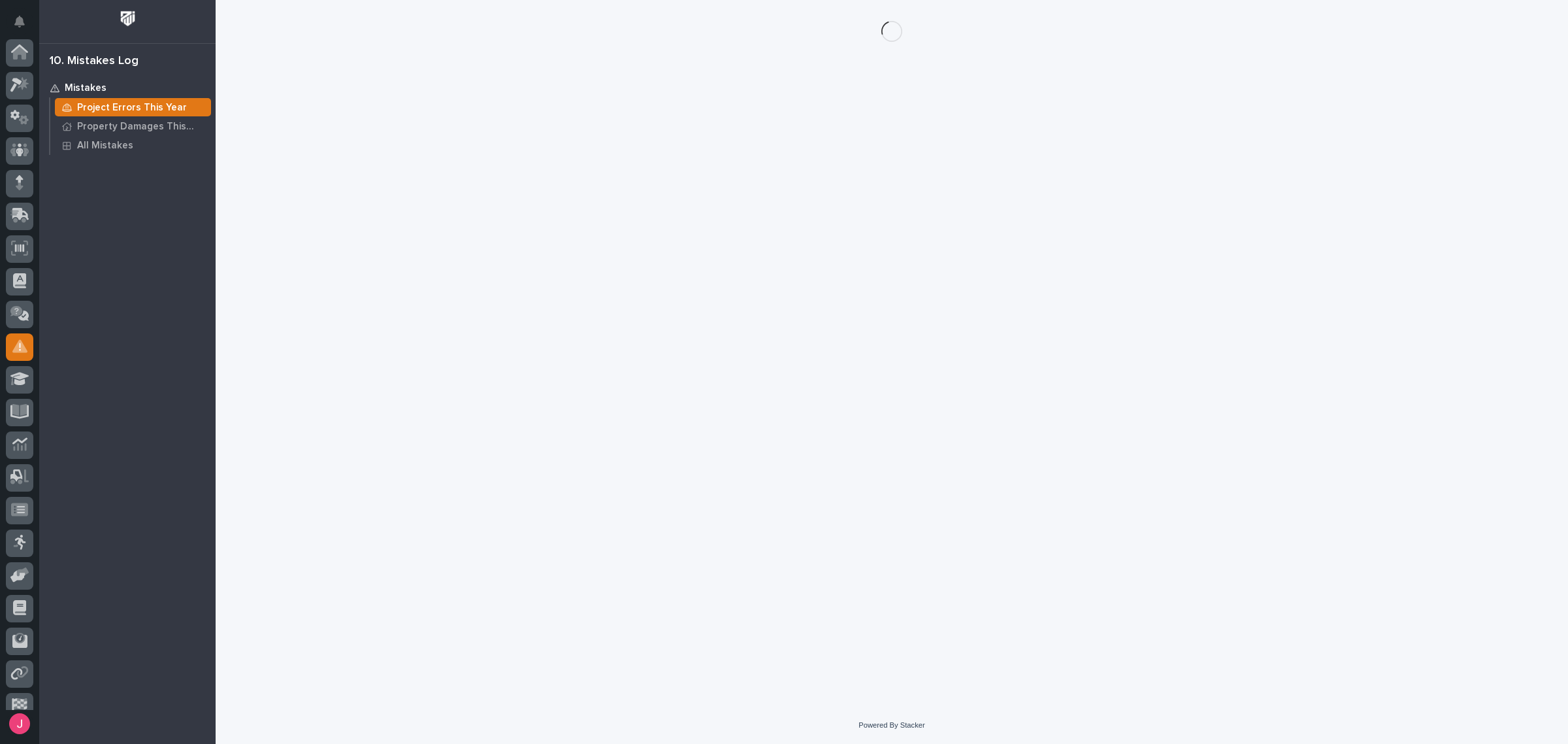
scroll to position [80, 0]
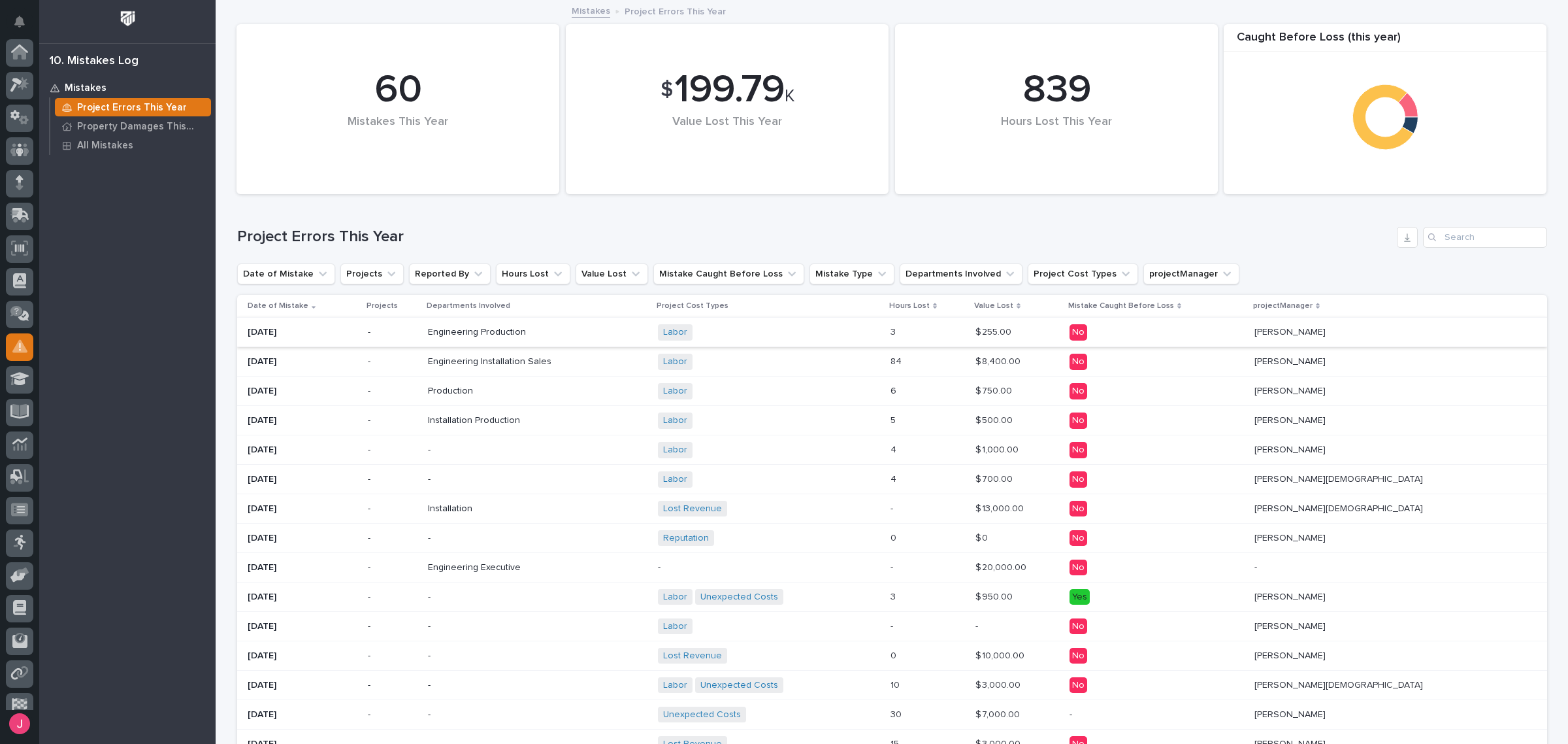
scroll to position [80, 0]
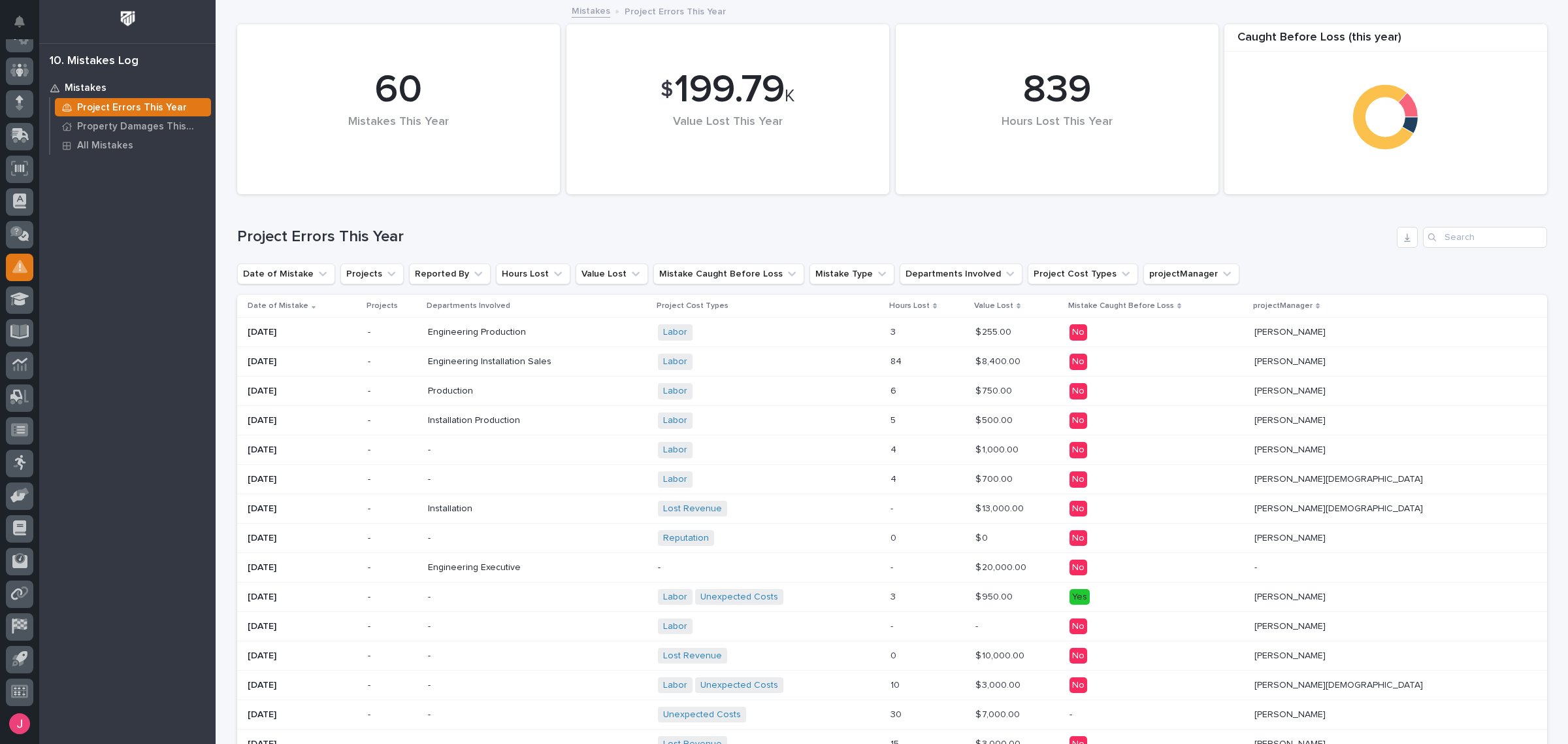
drag, startPoint x: 660, startPoint y: 338, endPoint x: 743, endPoint y: 231, distance: 135.4
click at [743, 231] on h1 "Project Errors This Year" at bounding box center [814, 237] width 1154 height 19
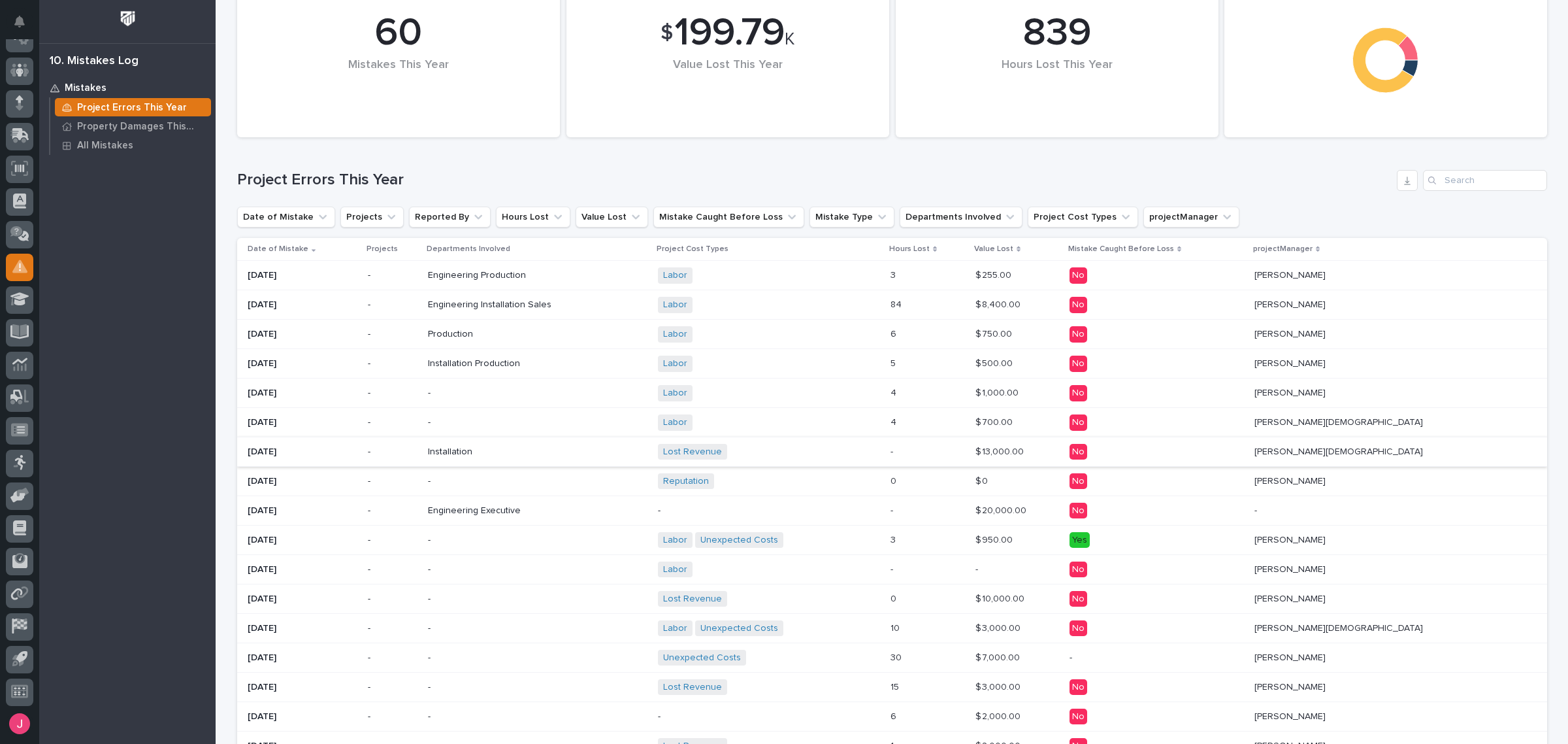
scroll to position [82, 0]
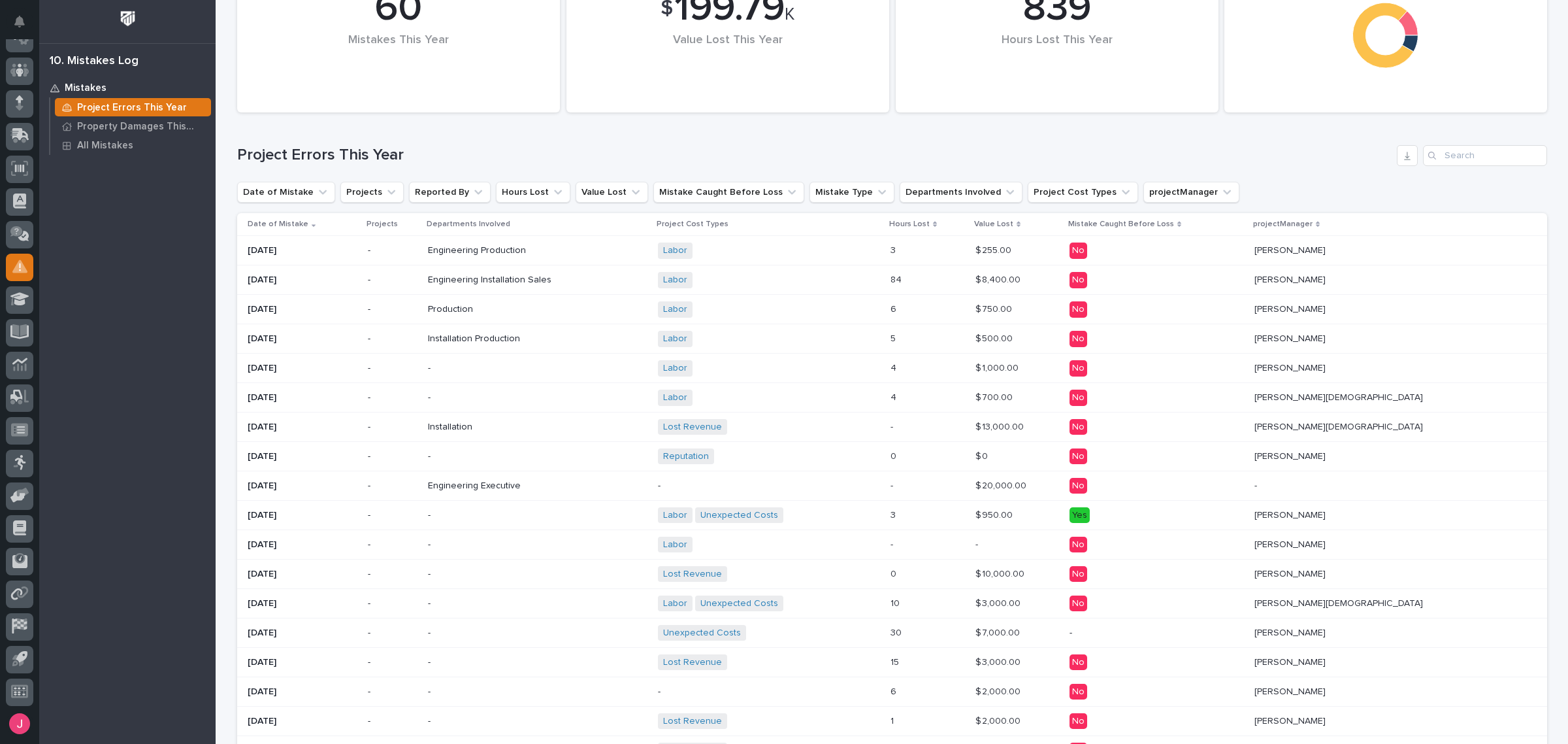
click at [590, 480] on div "Engineering Executive + 0" at bounding box center [537, 485] width 219 height 21
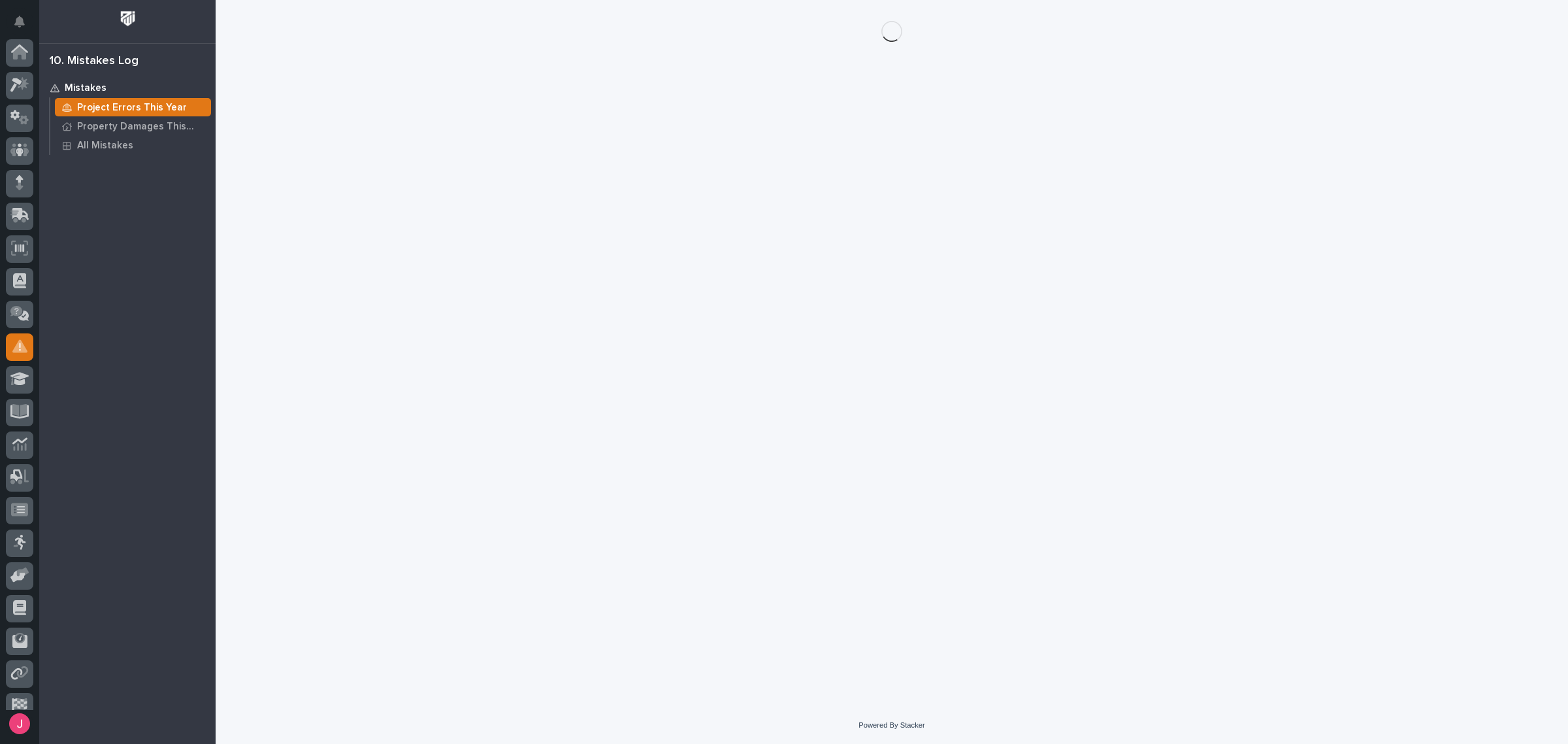
scroll to position [80, 0]
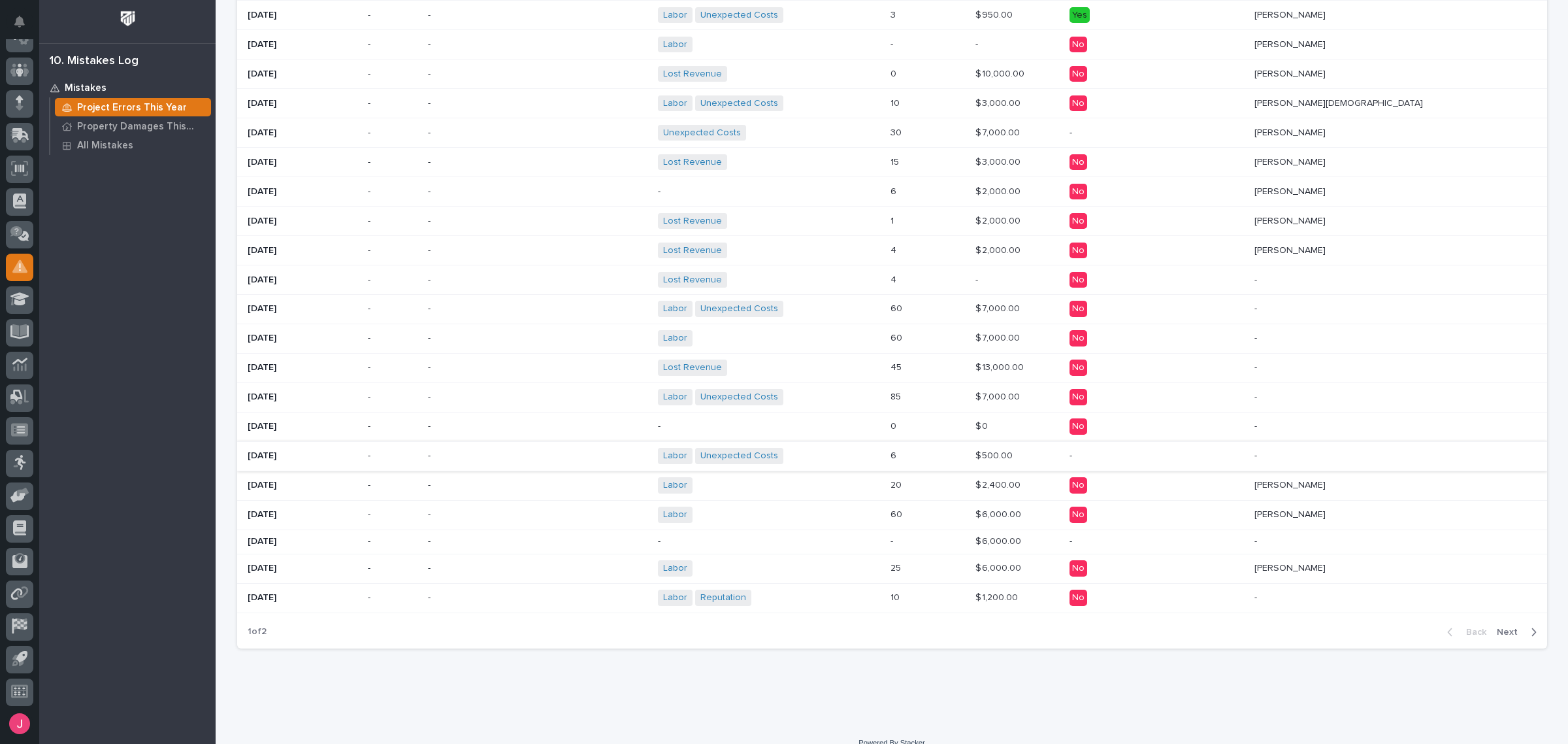
scroll to position [603, 0]
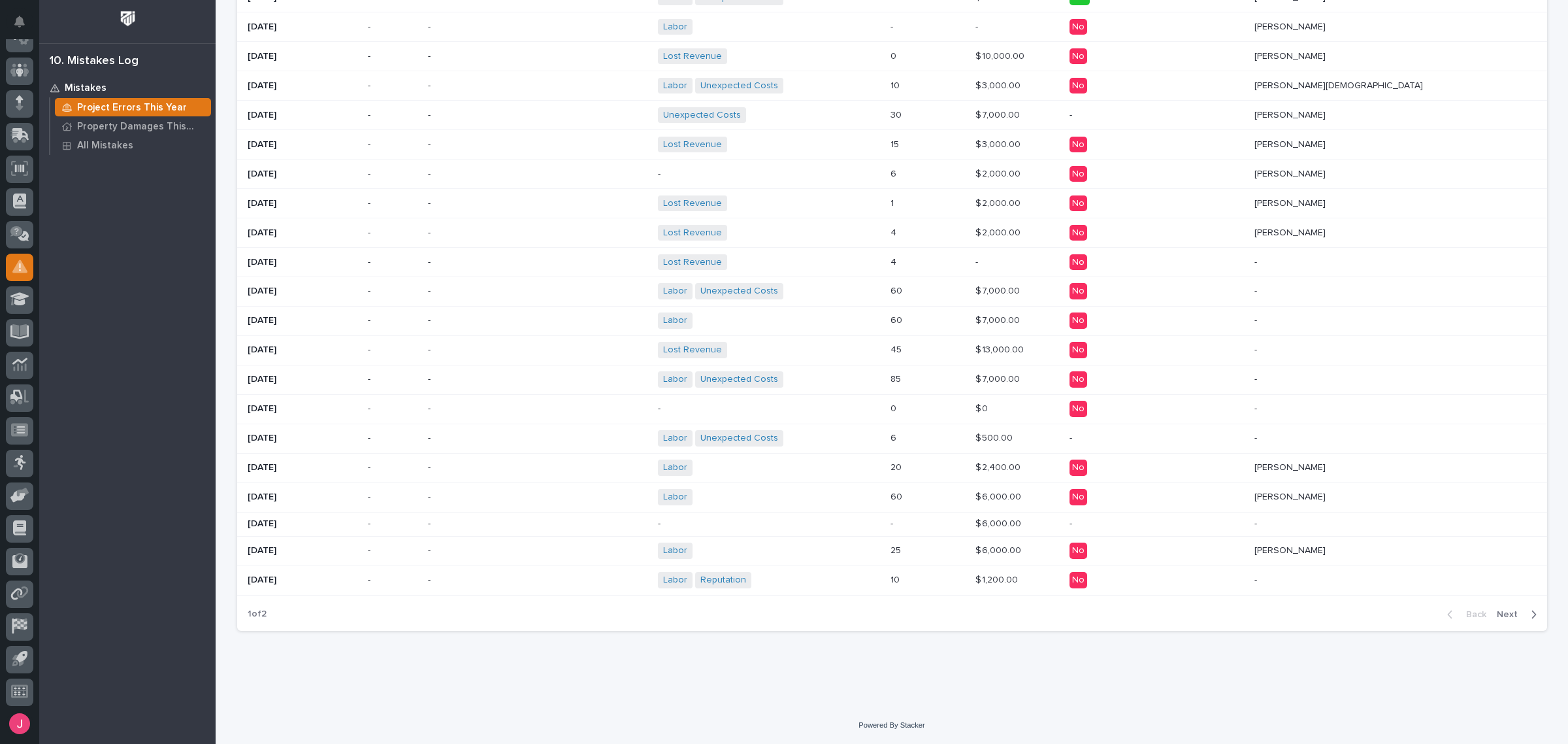
drag, startPoint x: 612, startPoint y: 449, endPoint x: 614, endPoint y: 642, distance: 193.0
click at [614, 642] on div "$ 199.79 K Value Lost This Year 60 Mistakes This Year Caught Before Loss (this …" at bounding box center [892, 21] width 1310 height 1240
click at [1517, 617] on span "Next" at bounding box center [1511, 614] width 29 height 12
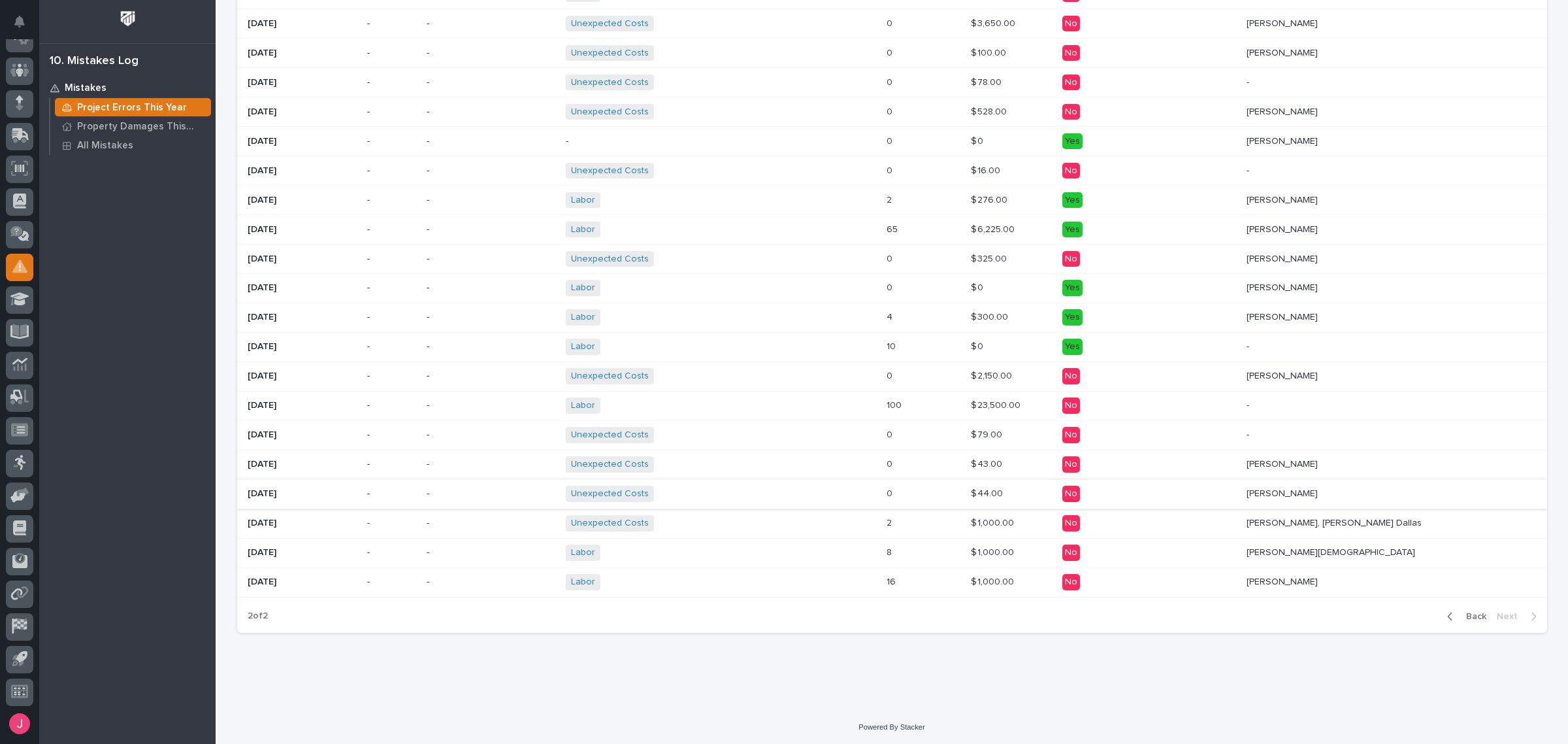
scroll to position [606, 0]
click at [739, 404] on div "Labor Unexpected Costs + 0" at bounding box center [680, 404] width 229 height 16
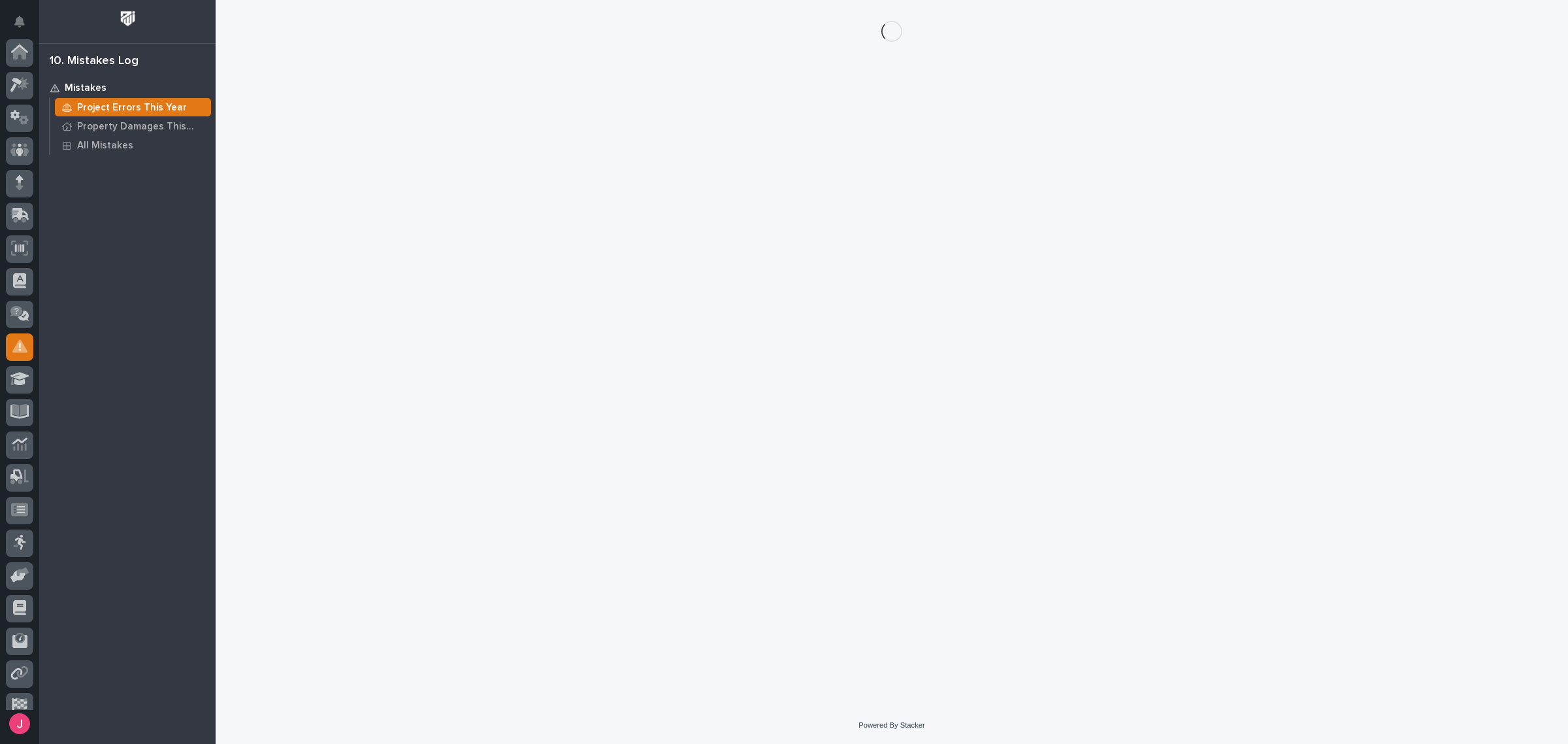
scroll to position [80, 0]
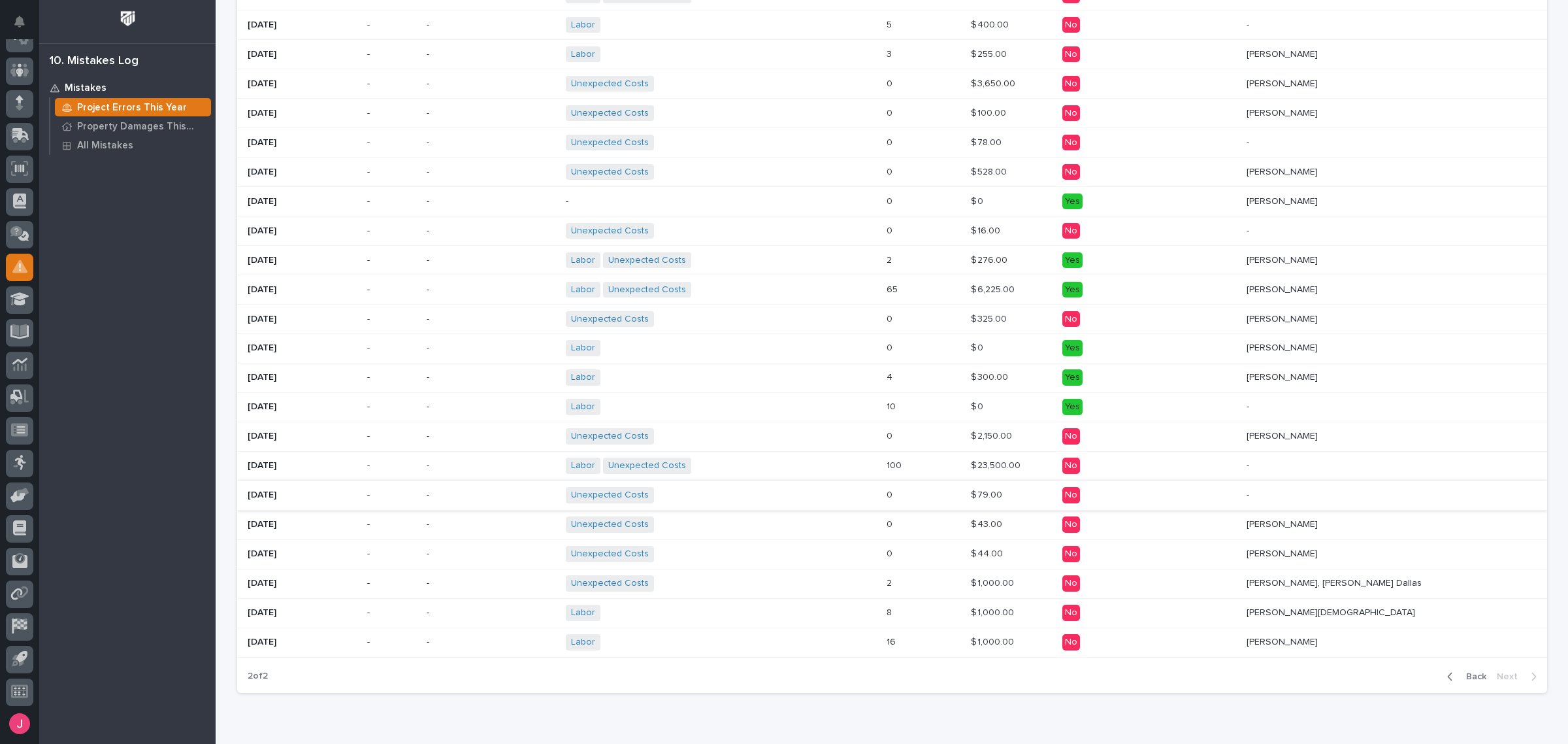
scroll to position [572, 0]
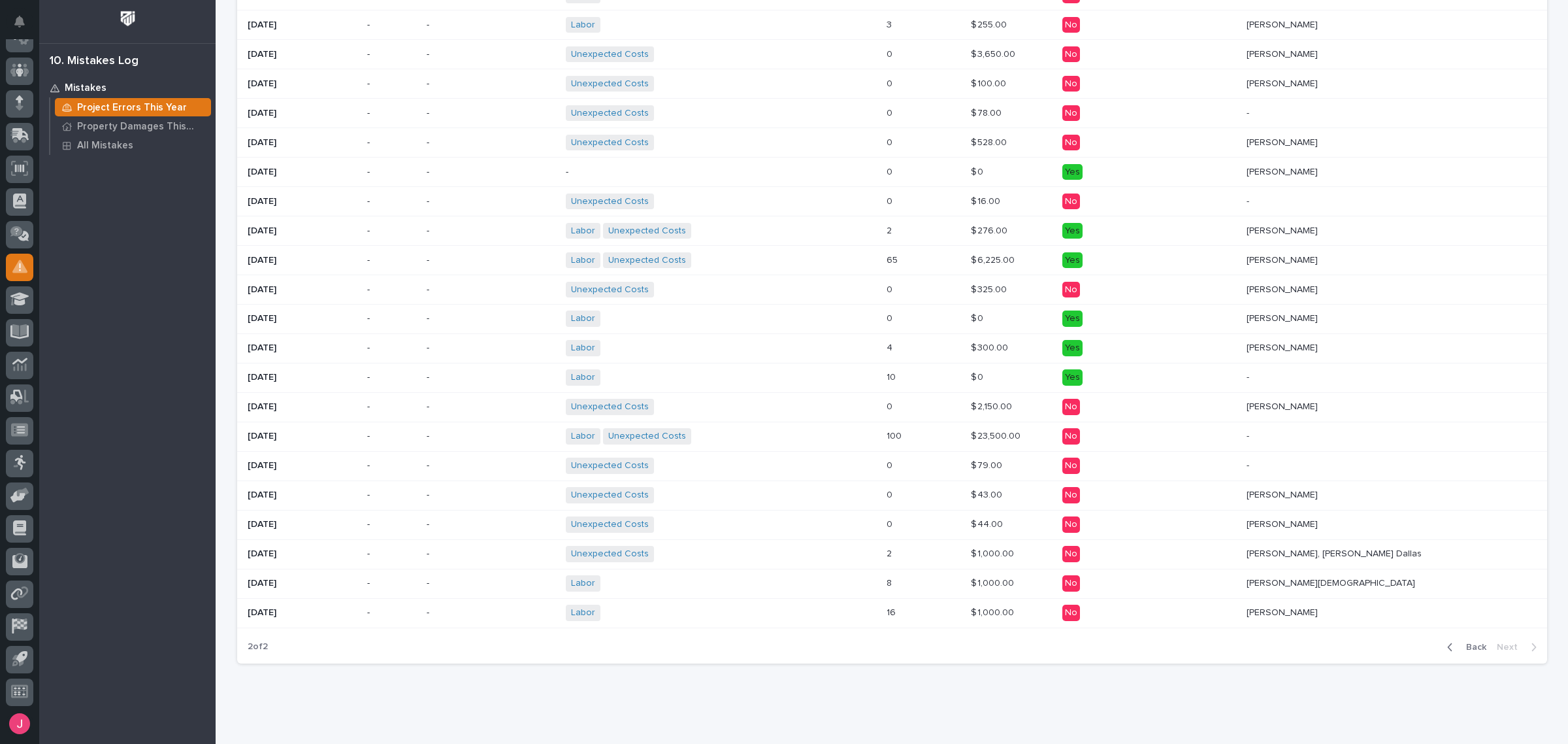
click at [1470, 653] on span "Back" at bounding box center [1472, 648] width 28 height 12
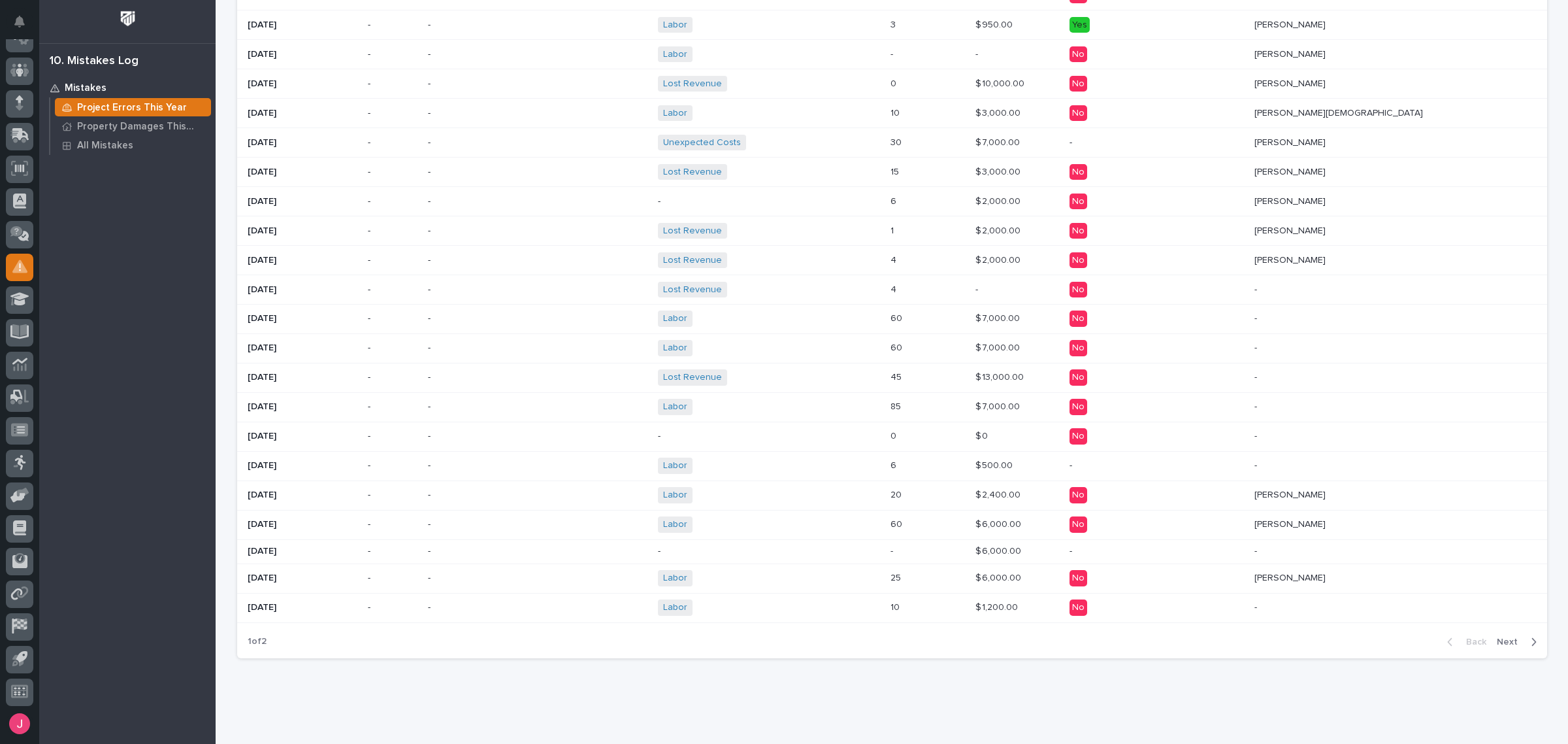
scroll to position [569, 0]
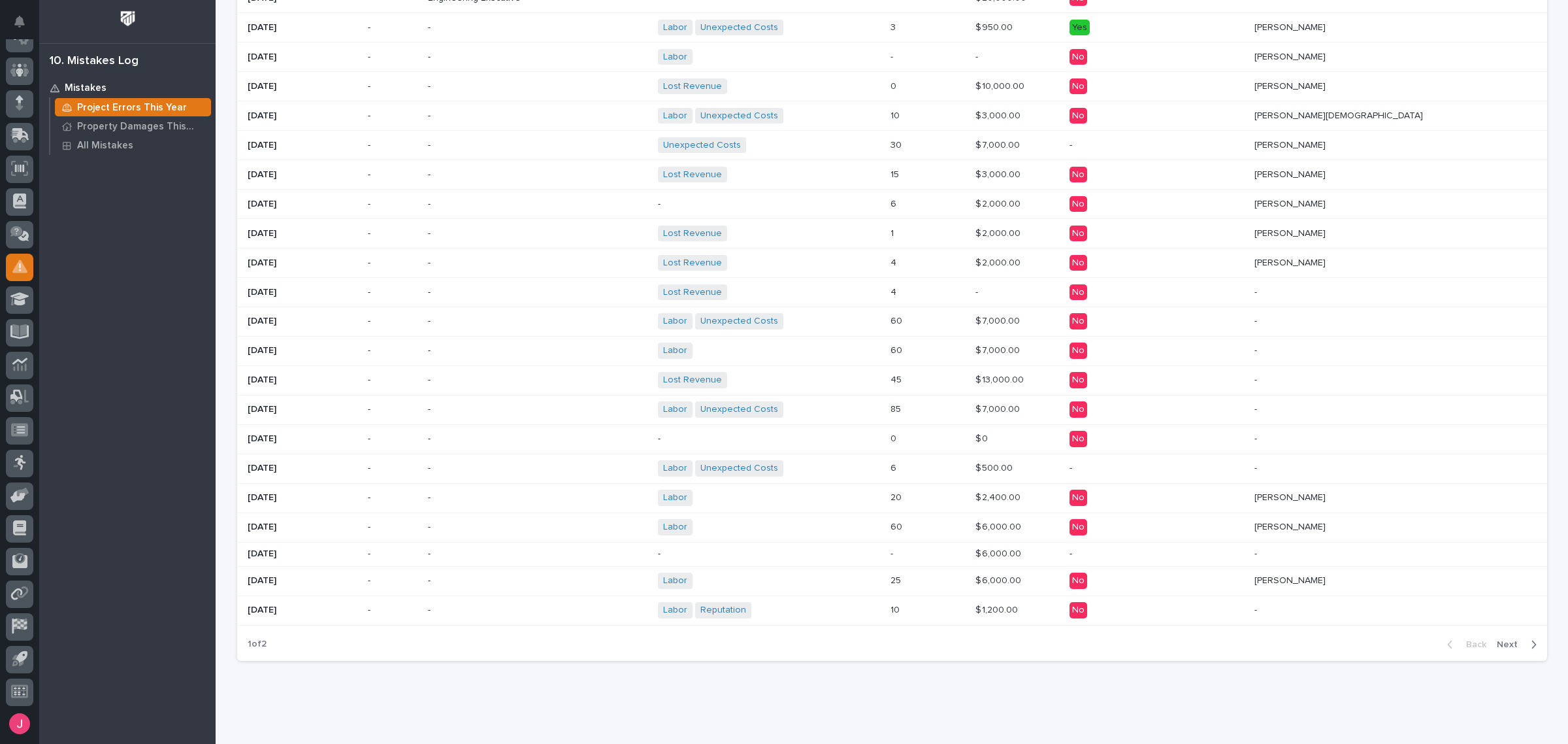
drag, startPoint x: 1470, startPoint y: 654, endPoint x: 956, endPoint y: 687, distance: 515.1
click at [956, 687] on div "Loading... Saving… Loading... Saving… $ 199.79 K Value Lost This Year 60 Mistak…" at bounding box center [891, 68] width 1323 height 1272
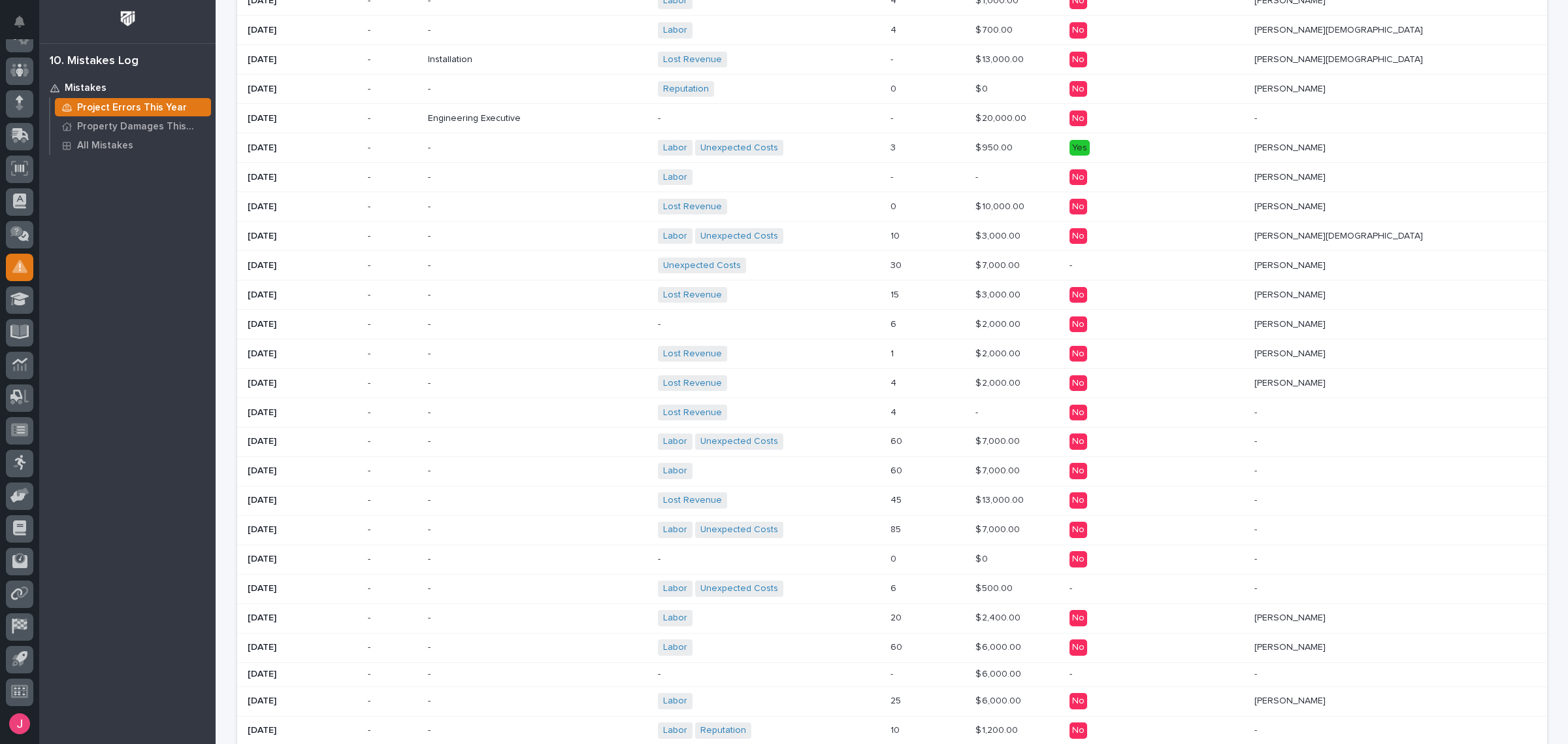
scroll to position [406, 0]
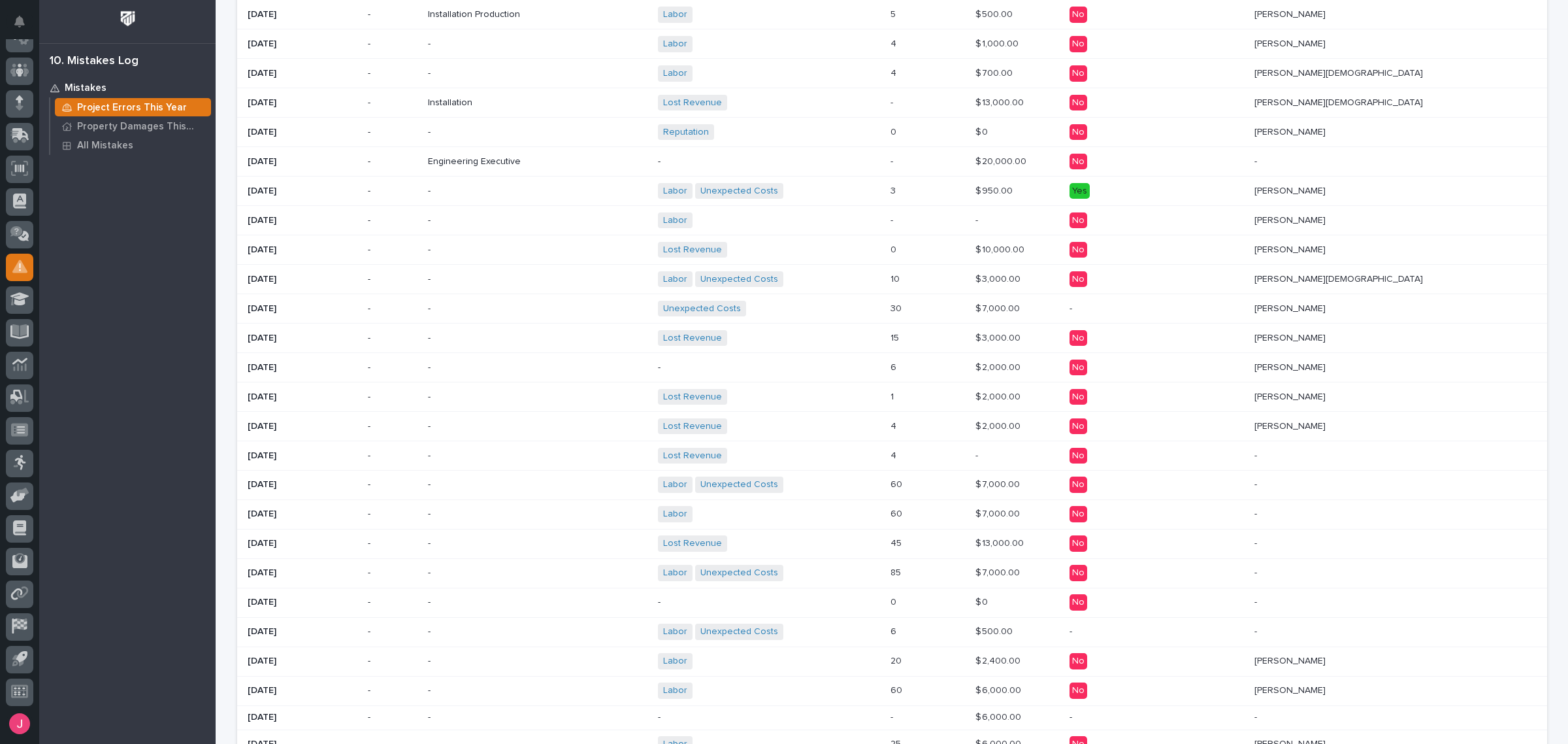
click at [880, 544] on div "Lost Revenue + 0" at bounding box center [769, 544] width 222 height 16
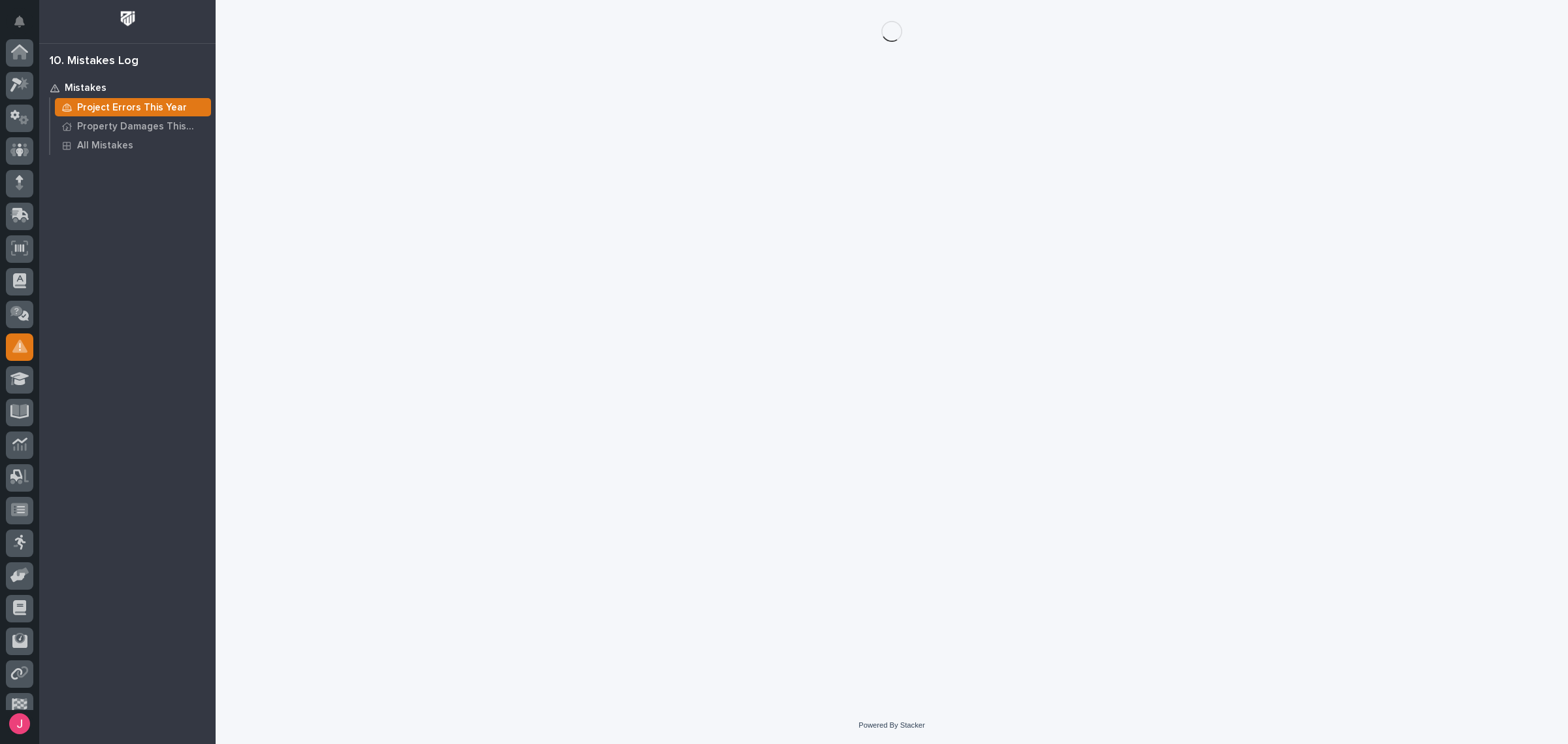
scroll to position [80, 0]
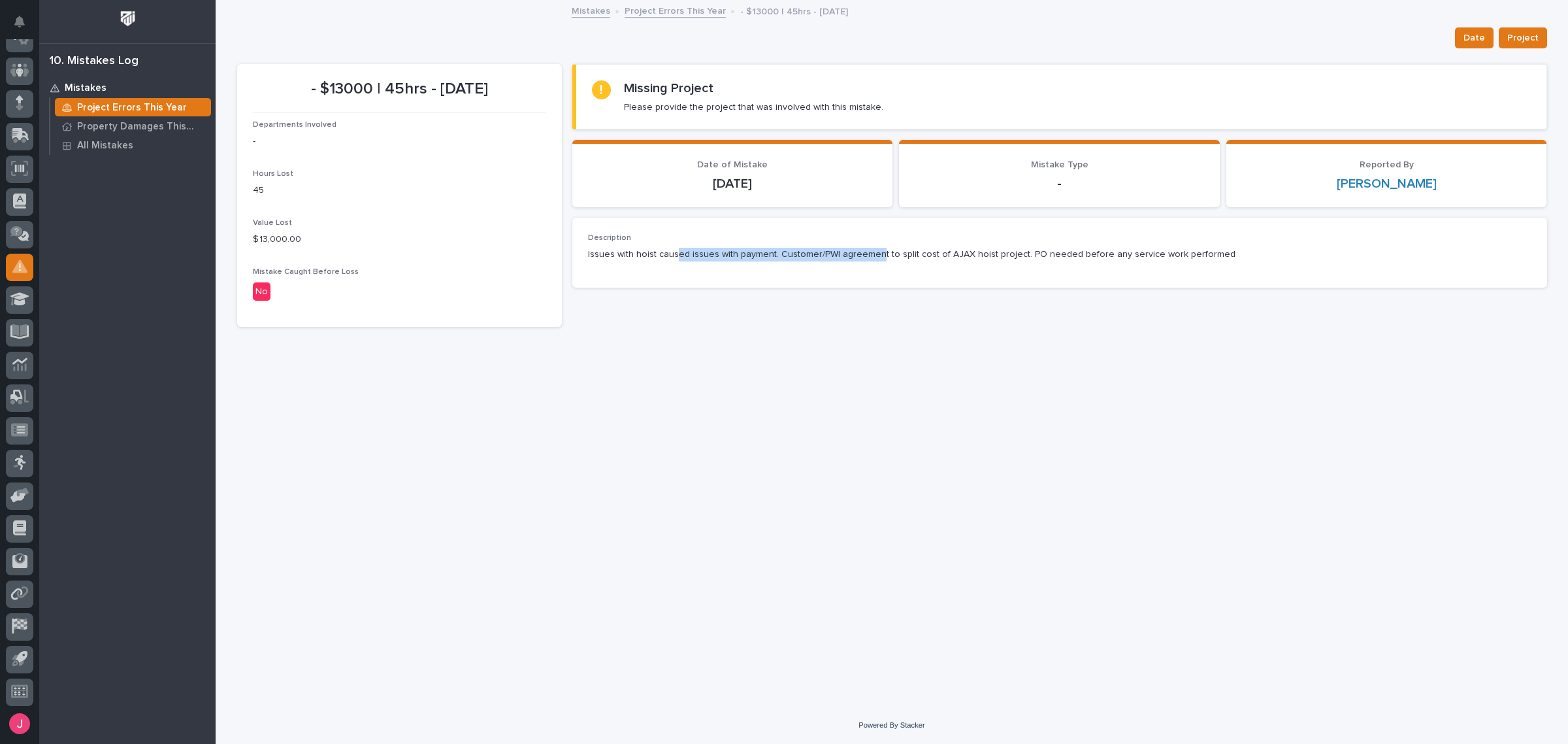
drag, startPoint x: 736, startPoint y: 259, endPoint x: 882, endPoint y: 263, distance: 146.1
click at [877, 263] on div "Description Issues with hoist caused issues with payment. Customer/PWI agreemen…" at bounding box center [1060, 253] width 944 height 38
click at [889, 263] on div "Description Issues with hoist caused issues with payment. Customer/PWI agreemen…" at bounding box center [1060, 253] width 944 height 38
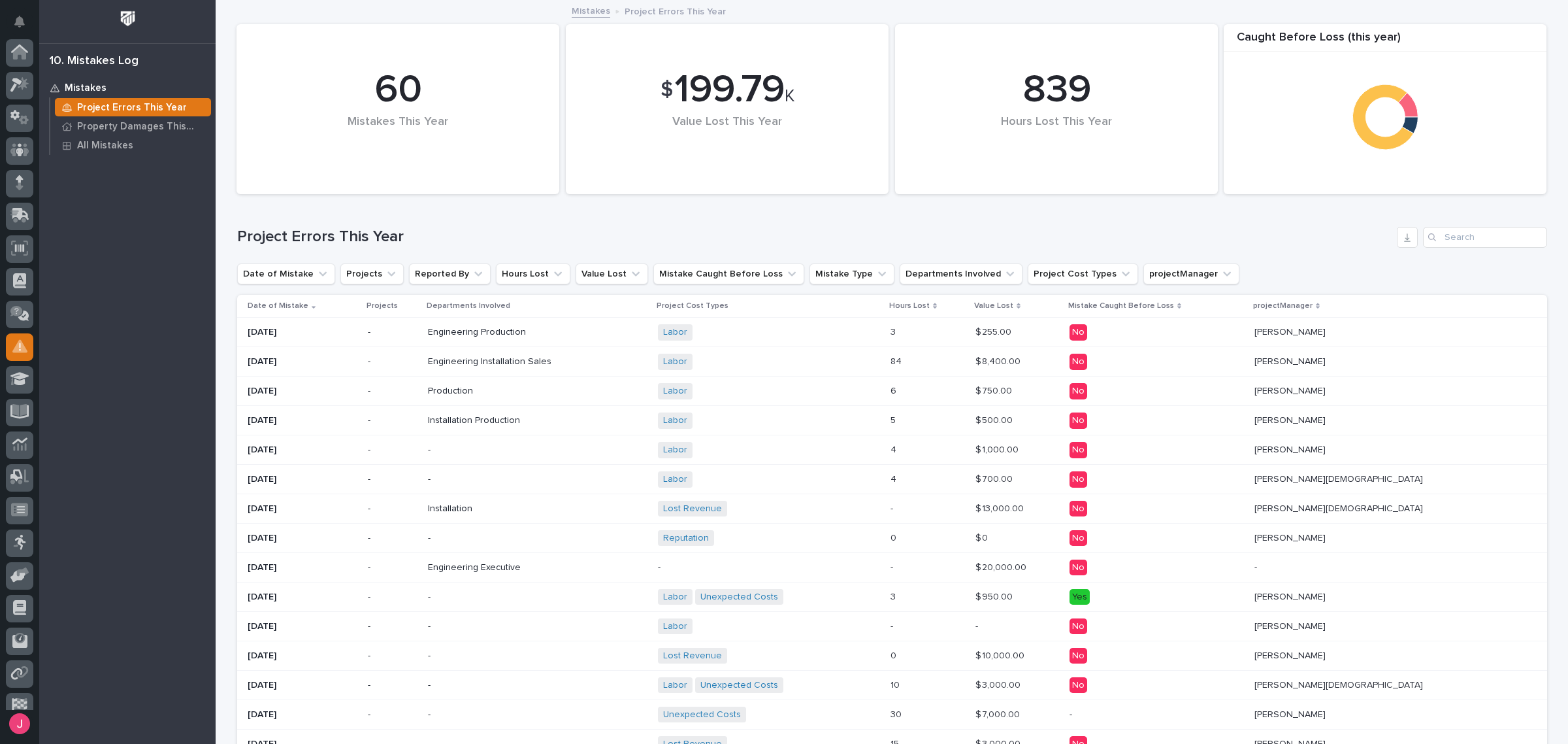
scroll to position [80, 0]
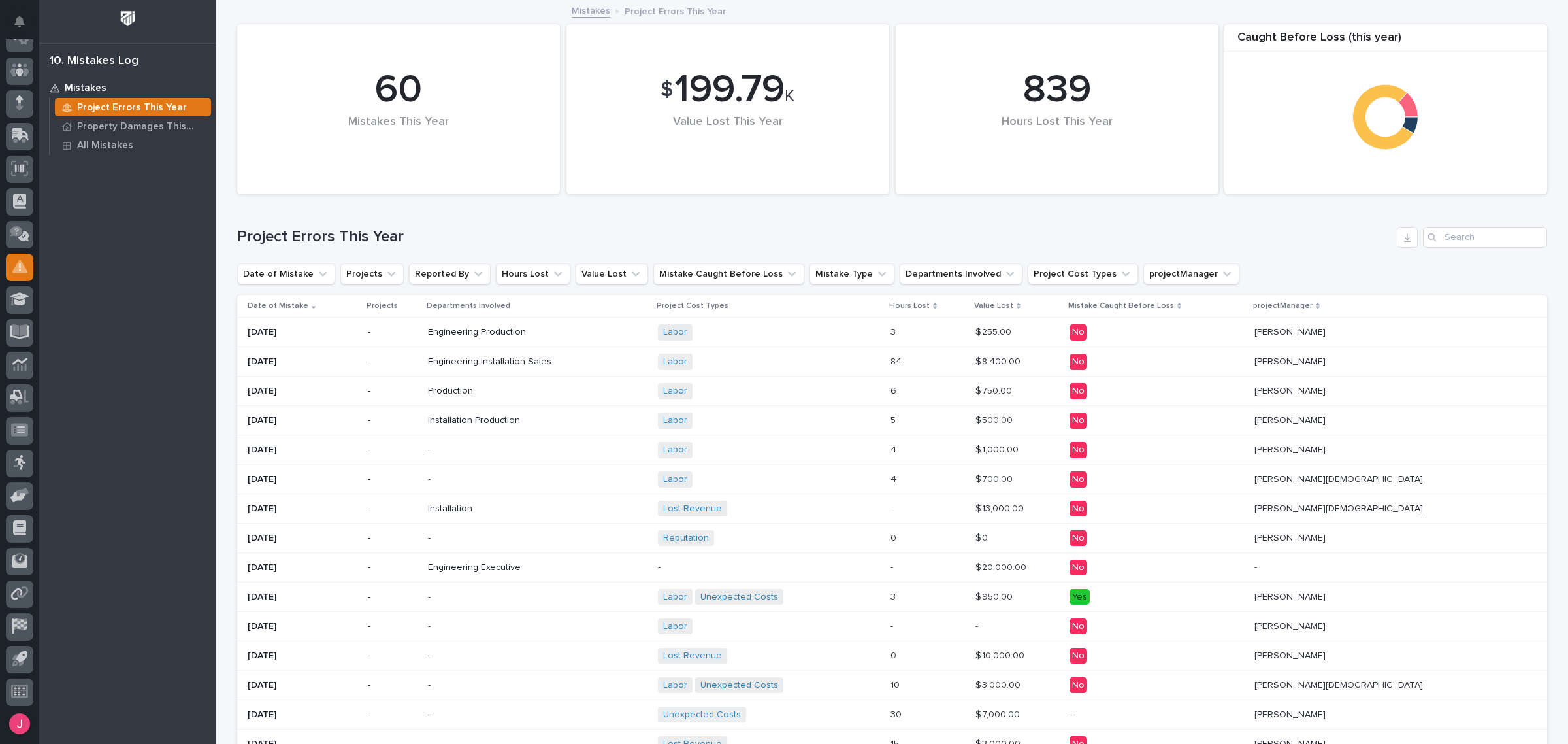
drag, startPoint x: 847, startPoint y: 262, endPoint x: 838, endPoint y: 217, distance: 45.9
drag, startPoint x: 838, startPoint y: 217, endPoint x: 774, endPoint y: 230, distance: 65.3
click at [774, 230] on h1 "Project Errors This Year" at bounding box center [814, 237] width 1154 height 19
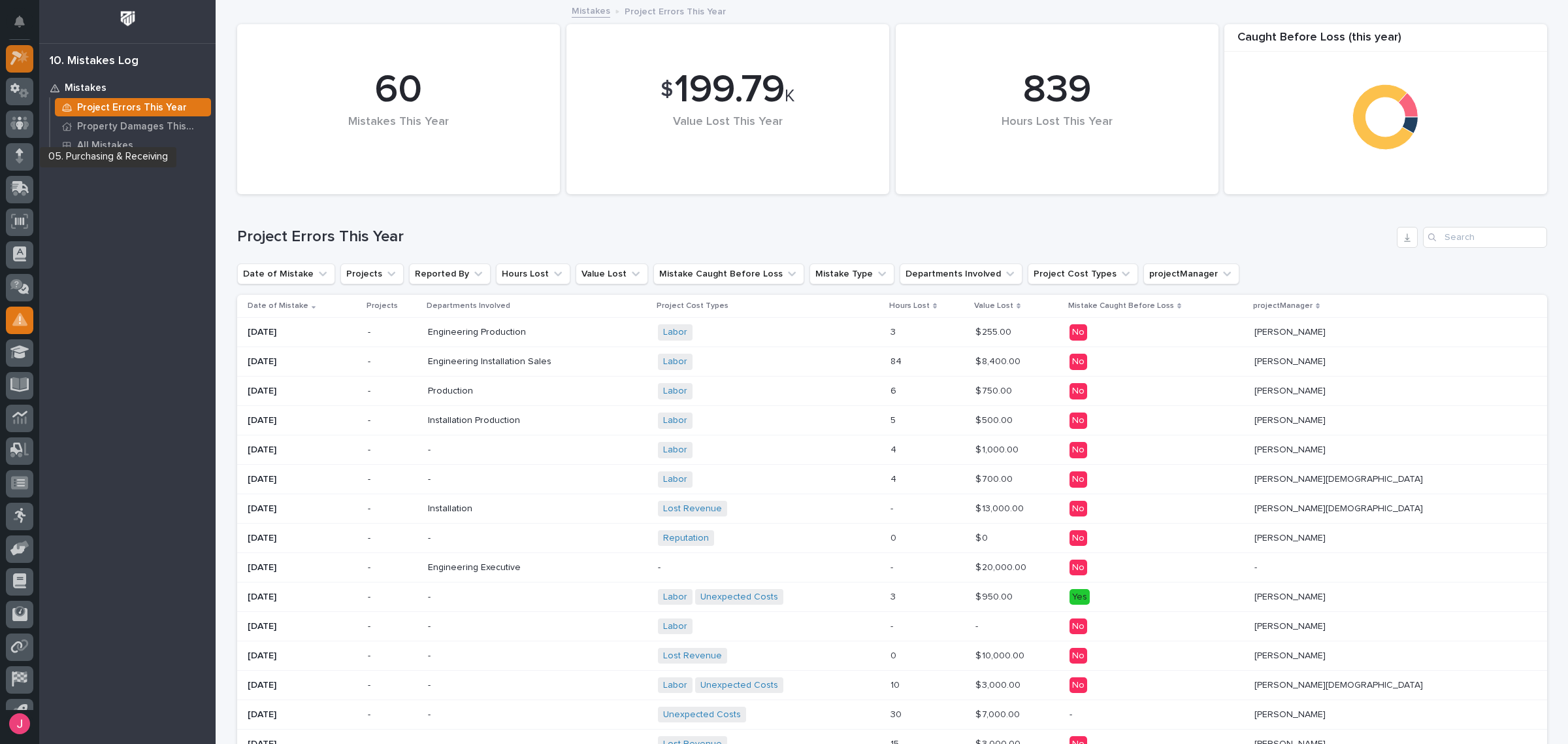
scroll to position [0, 0]
click at [32, 55] on div at bounding box center [19, 374] width 39 height 671
click at [27, 55] on icon at bounding box center [20, 54] width 13 height 13
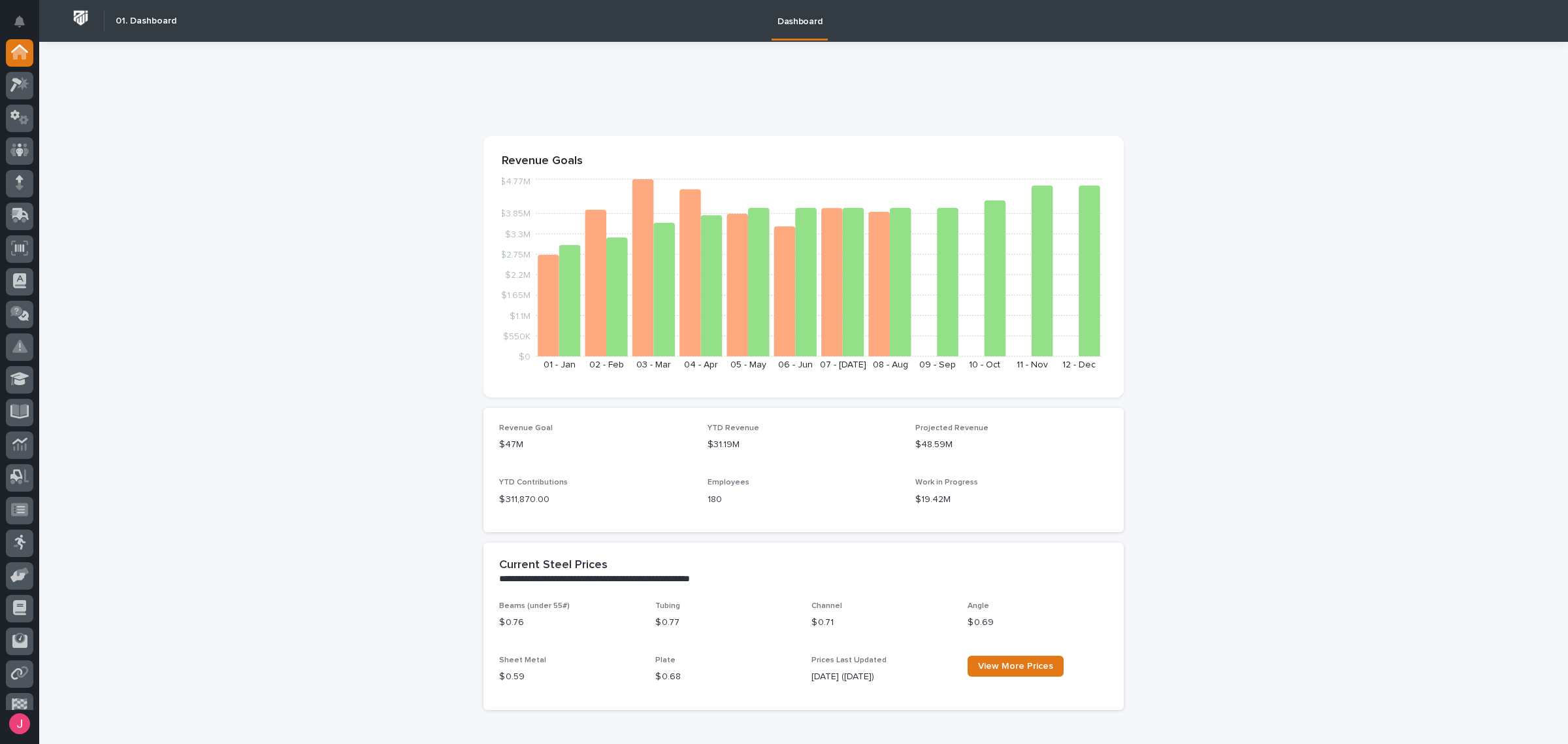
drag, startPoint x: 830, startPoint y: 244, endPoint x: 956, endPoint y: 113, distance: 181.8
click at [956, 113] on div at bounding box center [804, 94] width 640 height 52
click at [27, 85] on icon at bounding box center [20, 85] width 19 height 15
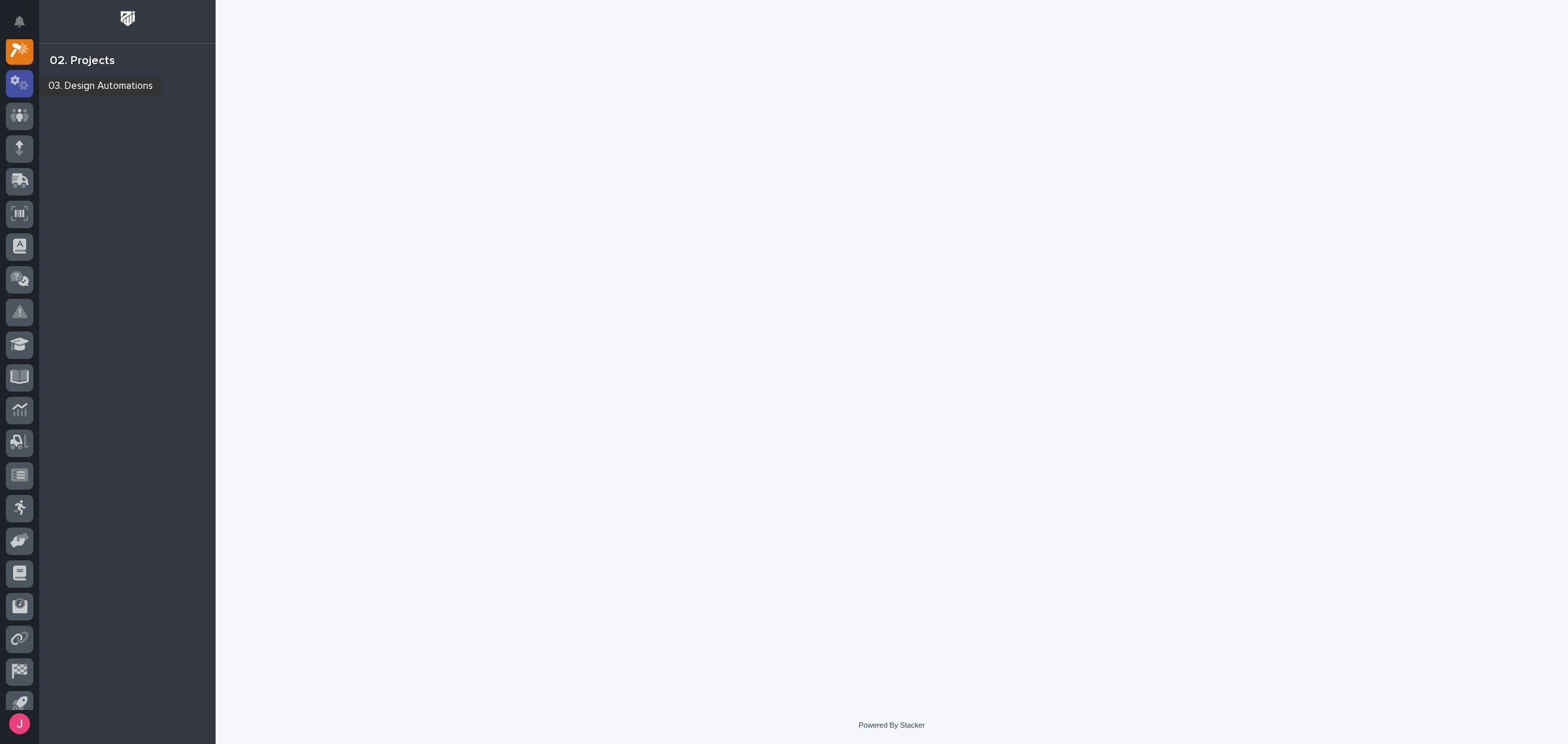
scroll to position [32, 0]
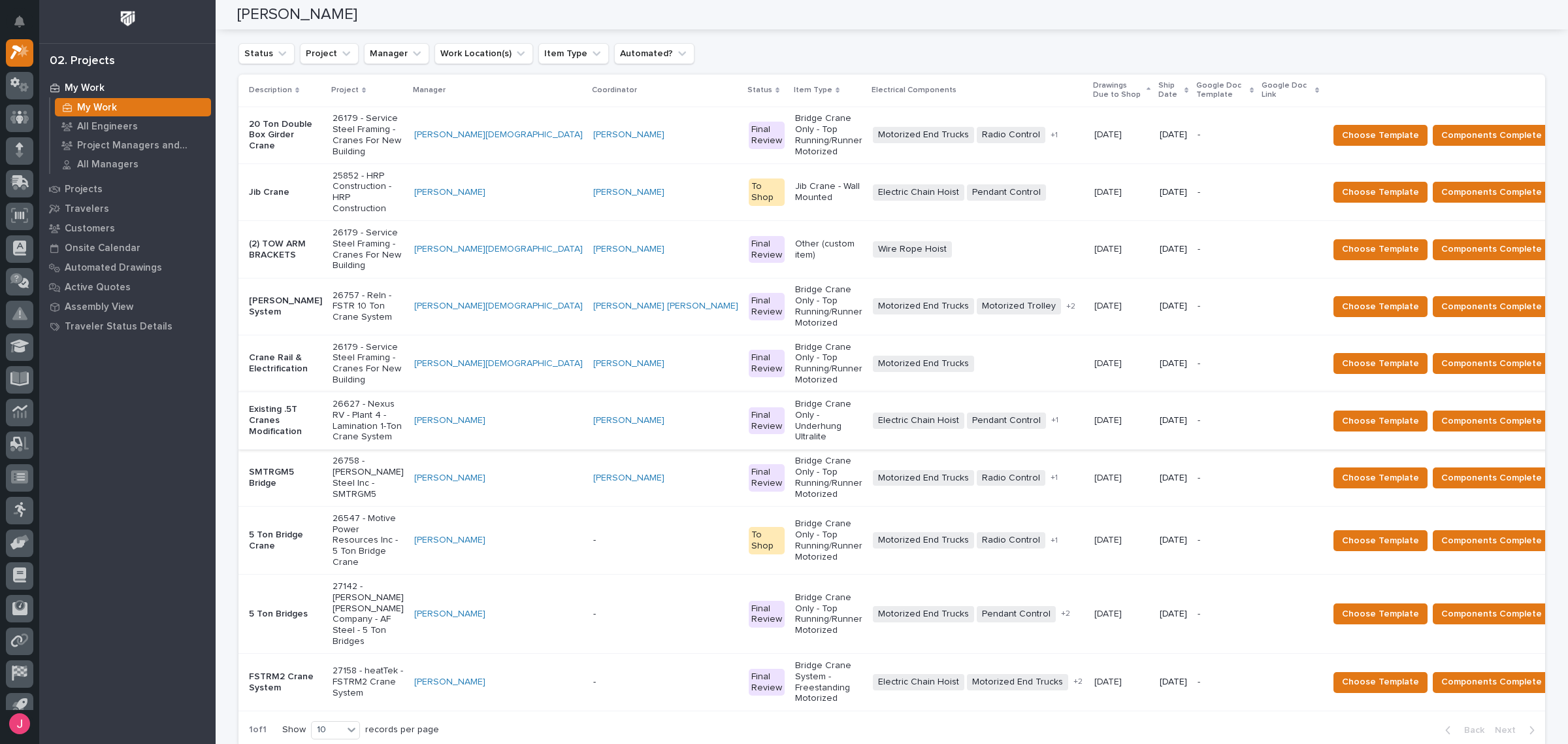
scroll to position [164, 0]
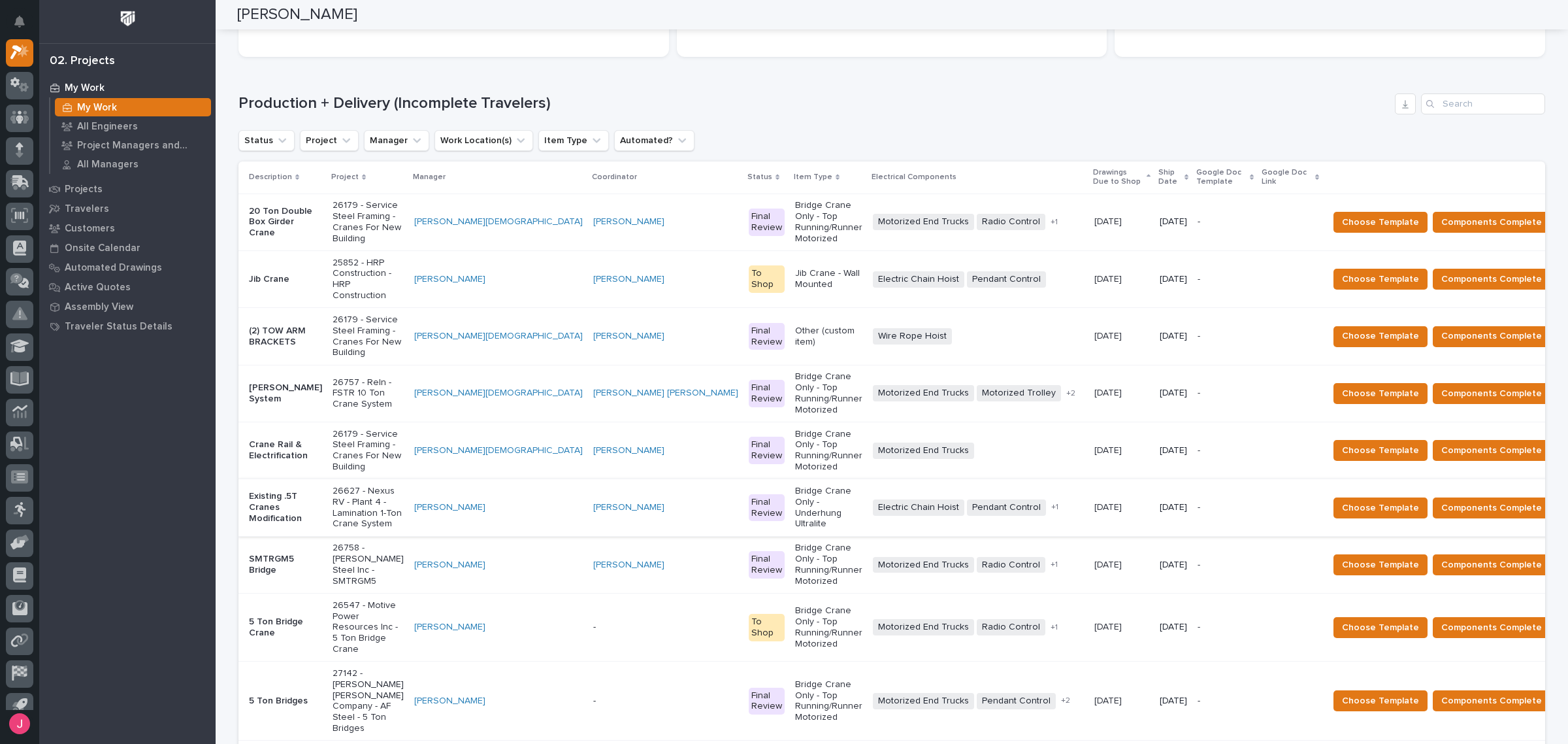
drag, startPoint x: 1036, startPoint y: 86, endPoint x: 1037, endPoint y: 96, distance: 10.0
click at [1036, 94] on div "Loading... Saving… Production + Delivery (Incomplete Travelers) Status Project …" at bounding box center [891, 455] width 1307 height 776
click at [1354, 271] on span "Choose Template" at bounding box center [1380, 278] width 77 height 15
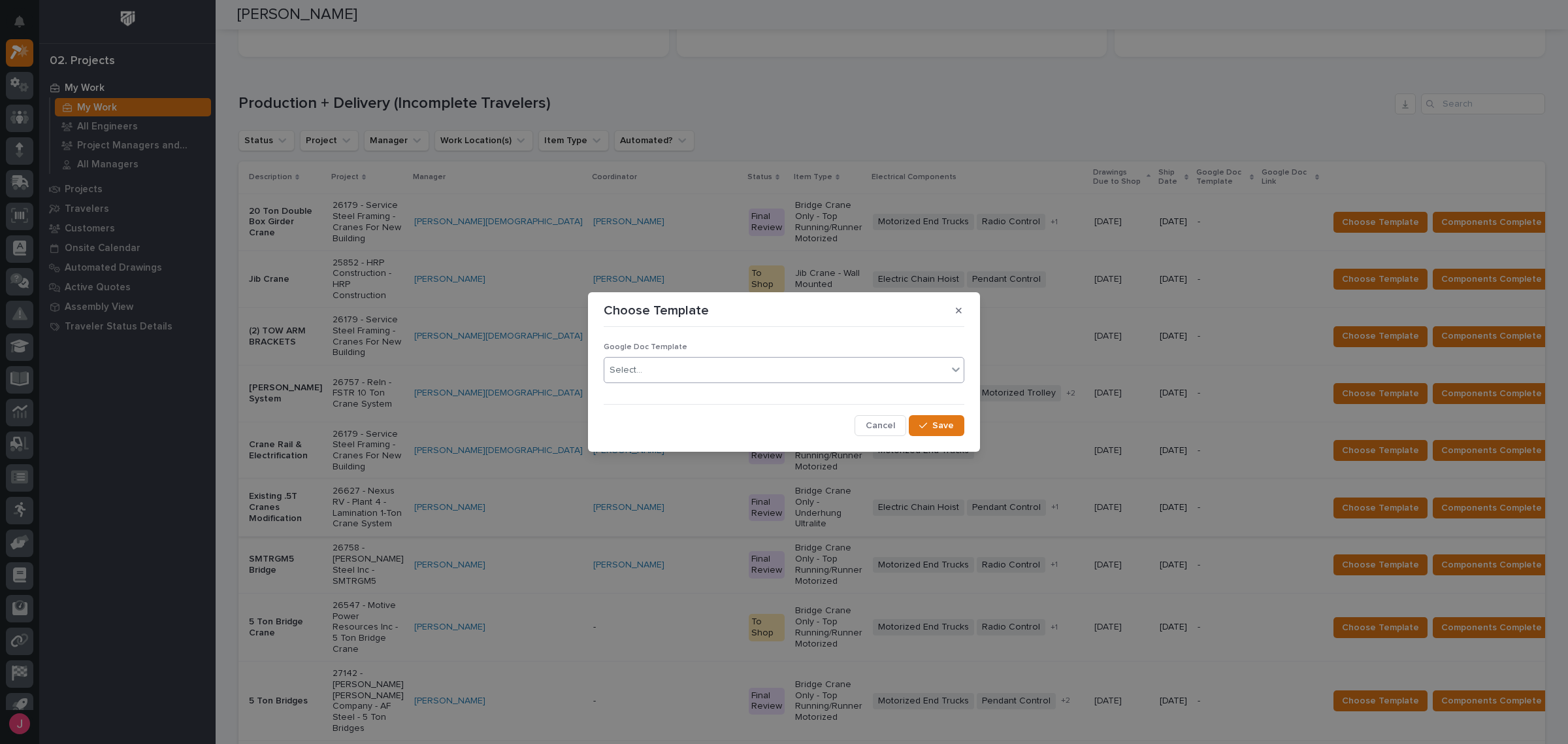
click at [745, 368] on div "Select..." at bounding box center [776, 370] width 343 height 21
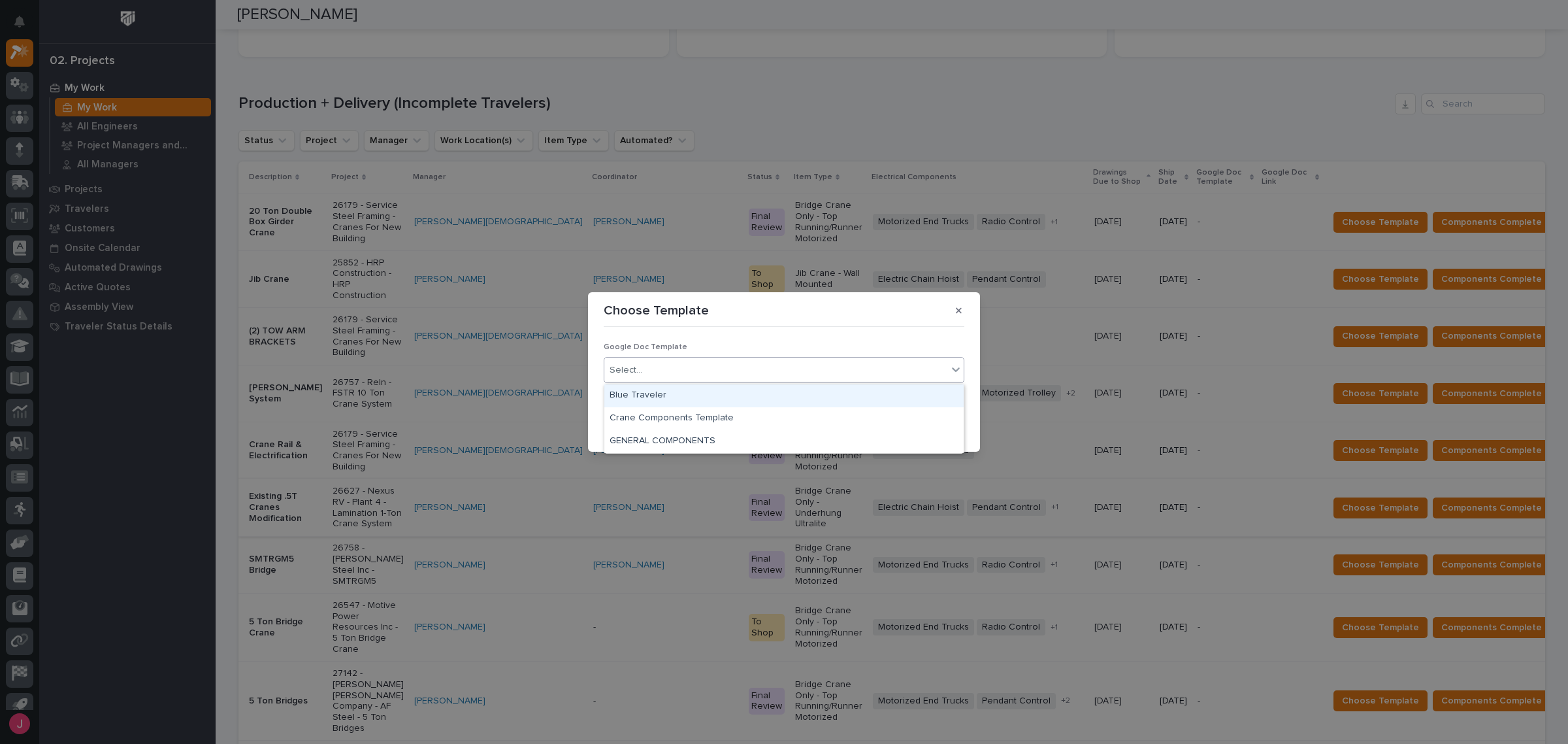
click at [665, 391] on div "Blue Traveler" at bounding box center [784, 396] width 359 height 23
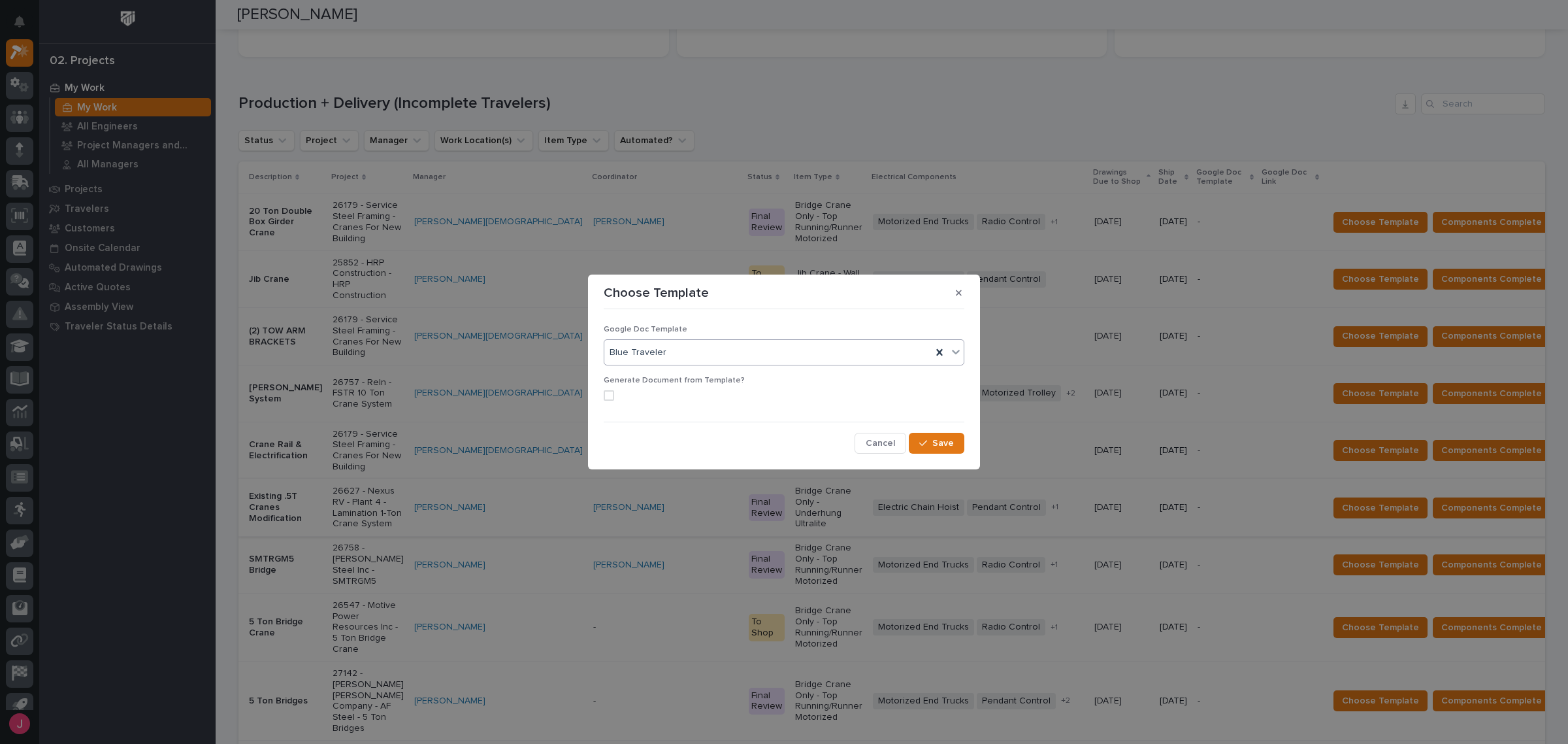
click at [612, 393] on label at bounding box center [784, 396] width 361 height 10
click at [944, 449] on span "Save" at bounding box center [943, 443] width 21 height 12
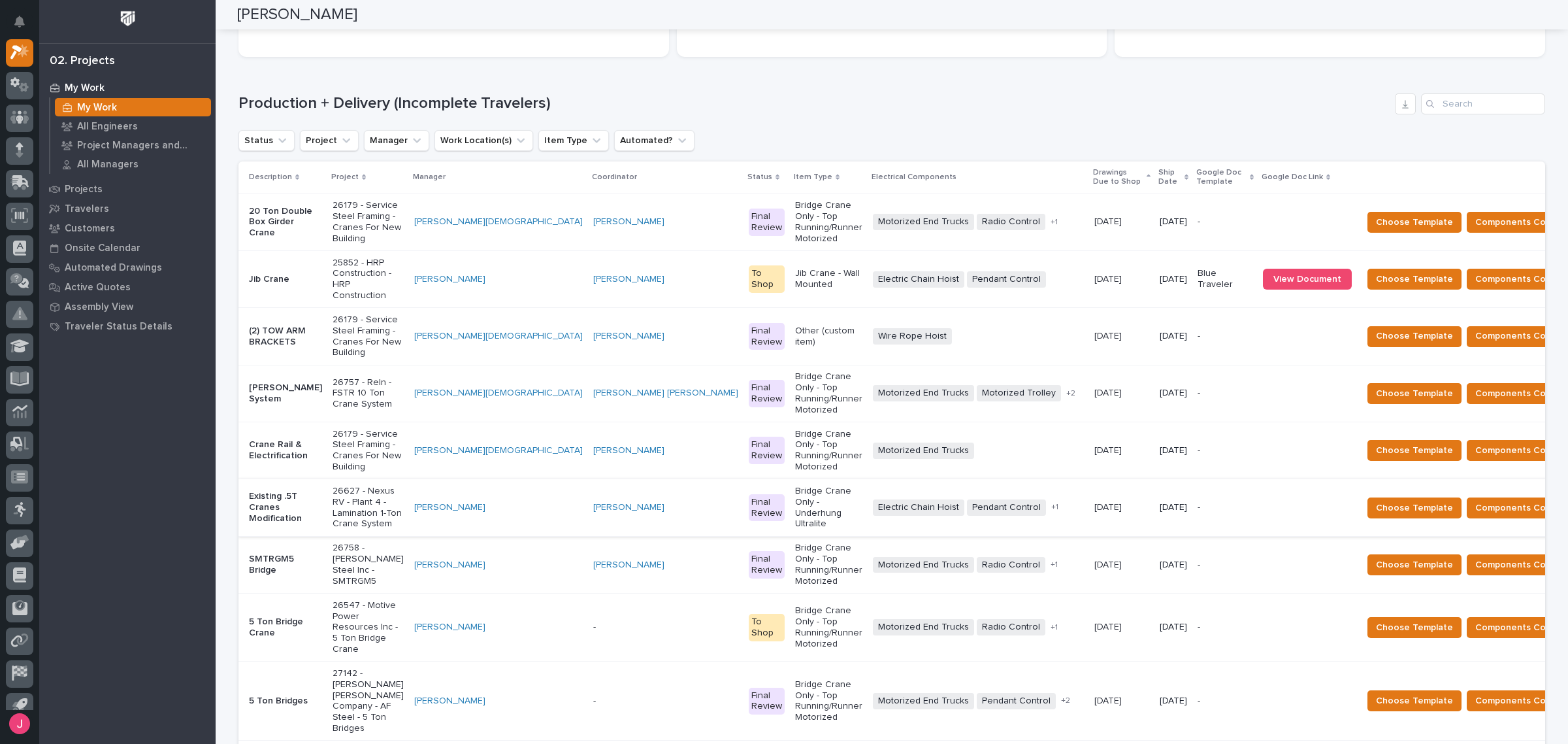
click at [1066, 90] on div "Loading... Saving… Production + Delivery (Incomplete Travelers) Status Project …" at bounding box center [891, 455] width 1307 height 776
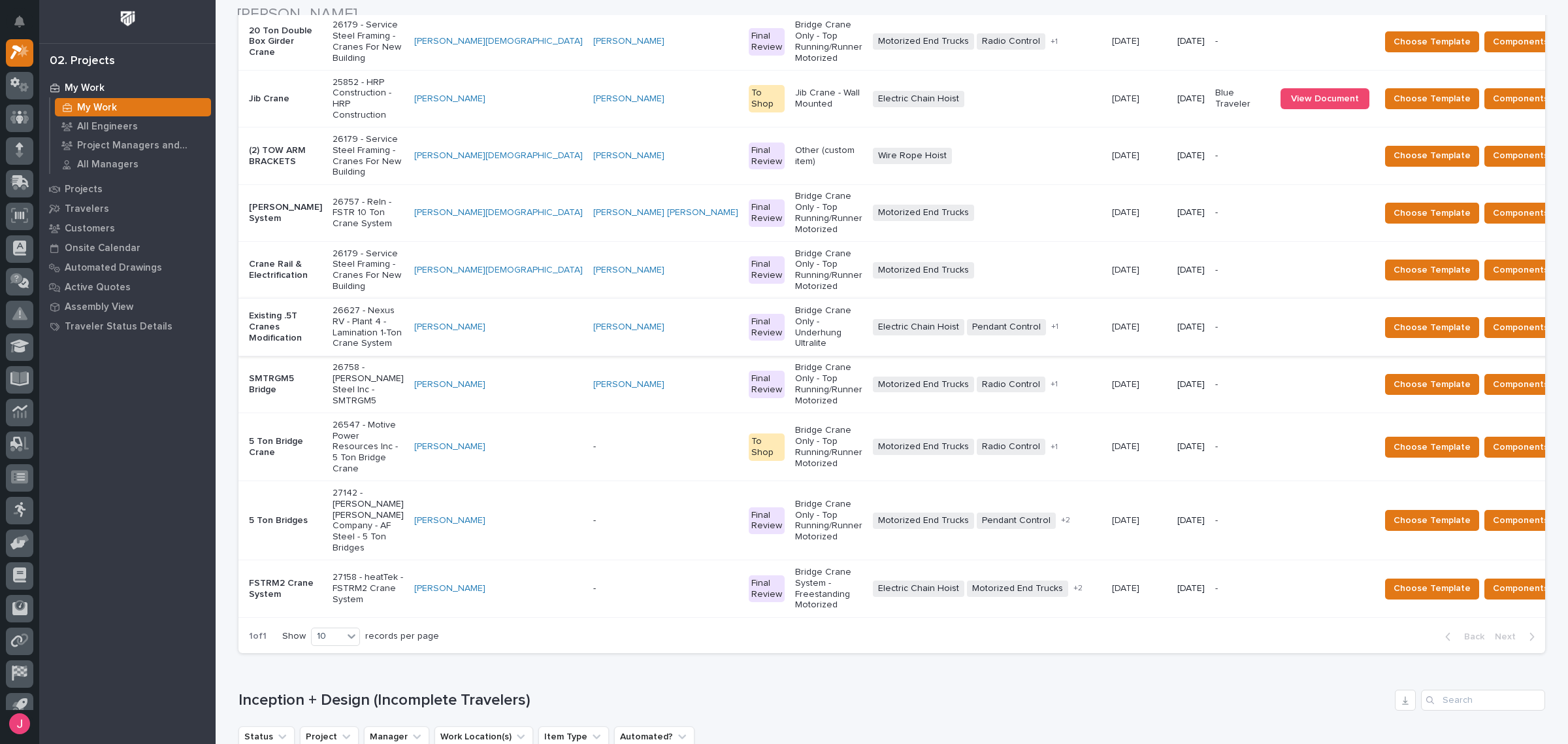
scroll to position [0, 0]
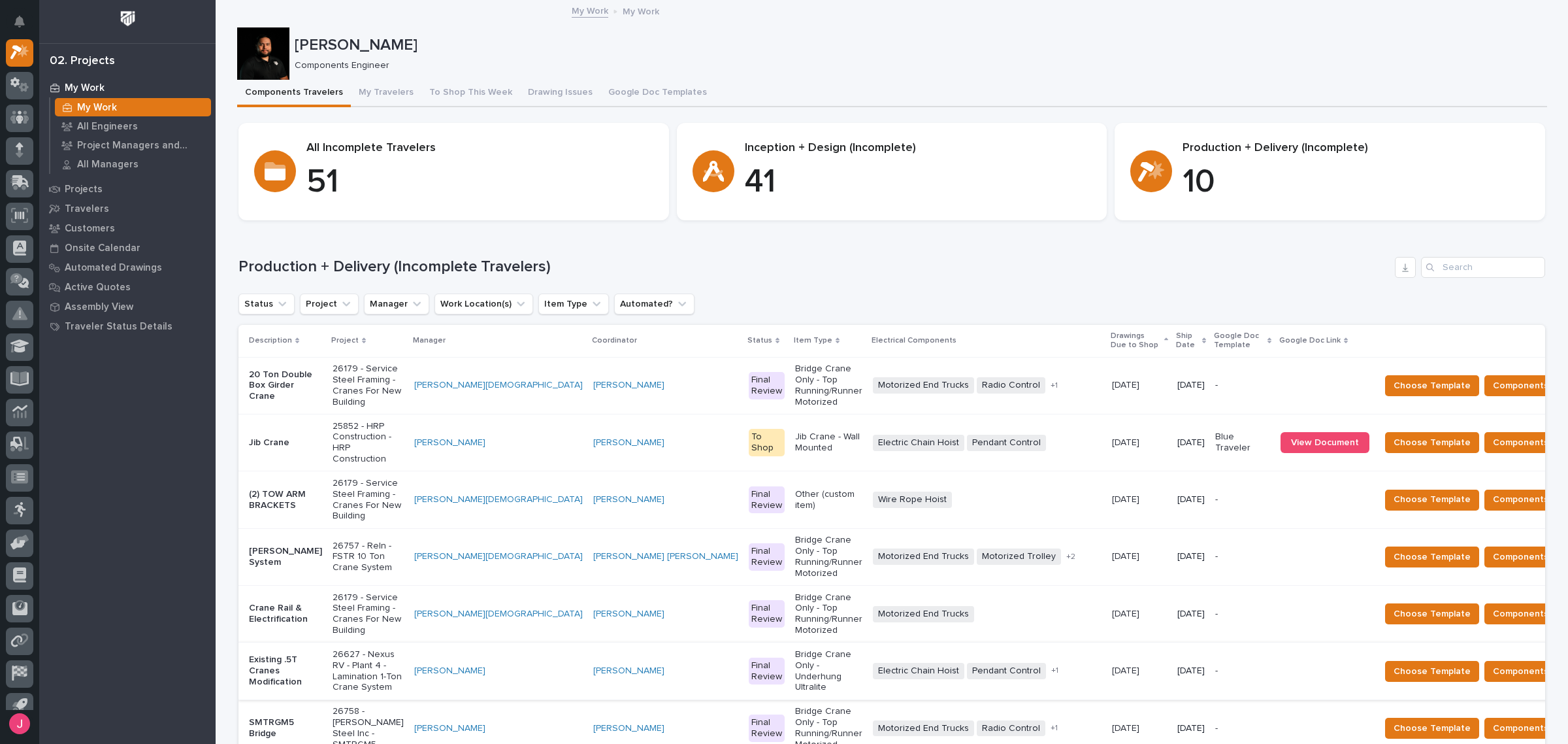
click at [1183, 191] on p "10" at bounding box center [1356, 182] width 347 height 39
click at [1167, 269] on h1 "Production + Delivery (Incomplete Travelers)" at bounding box center [814, 267] width 1151 height 19
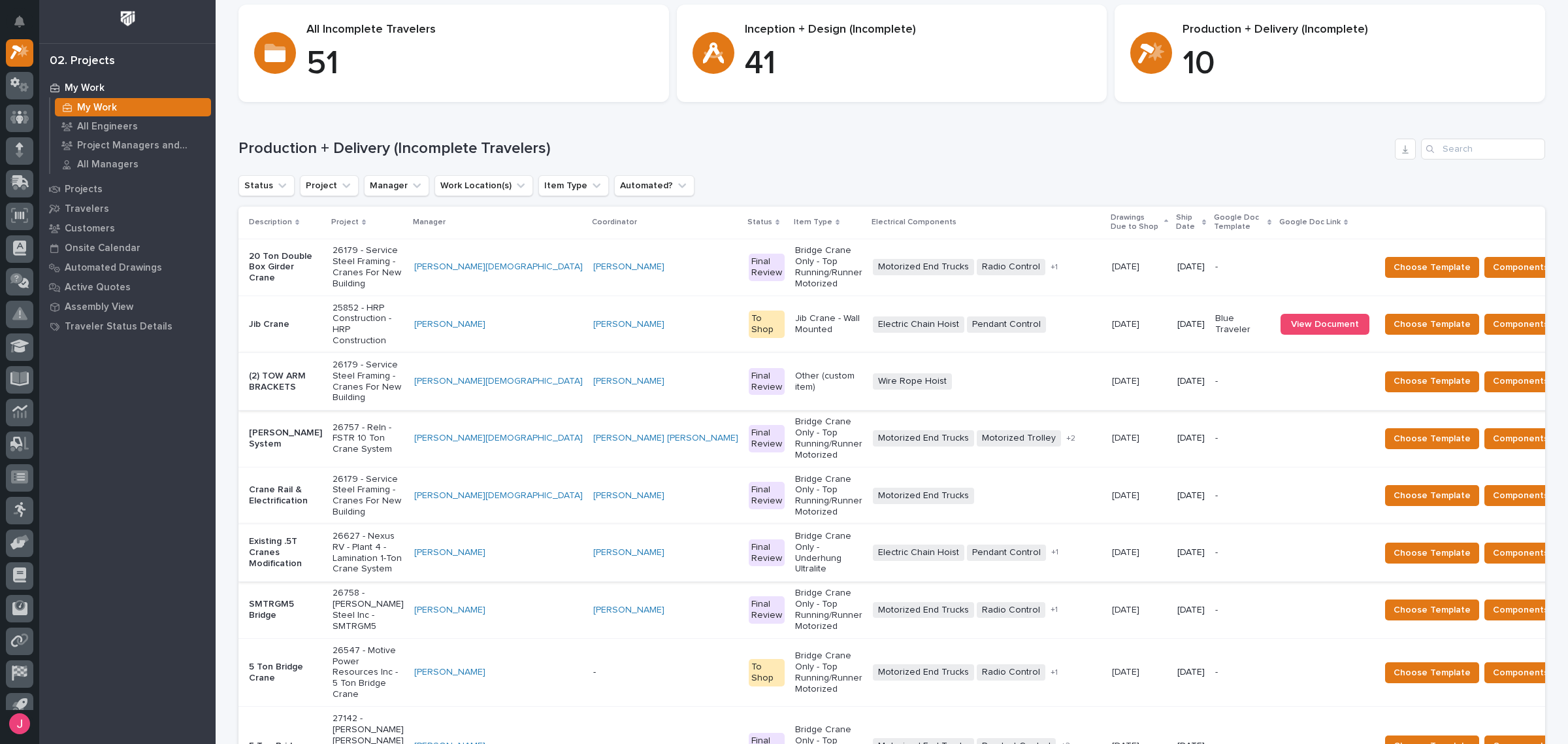
scroll to position [245, 0]
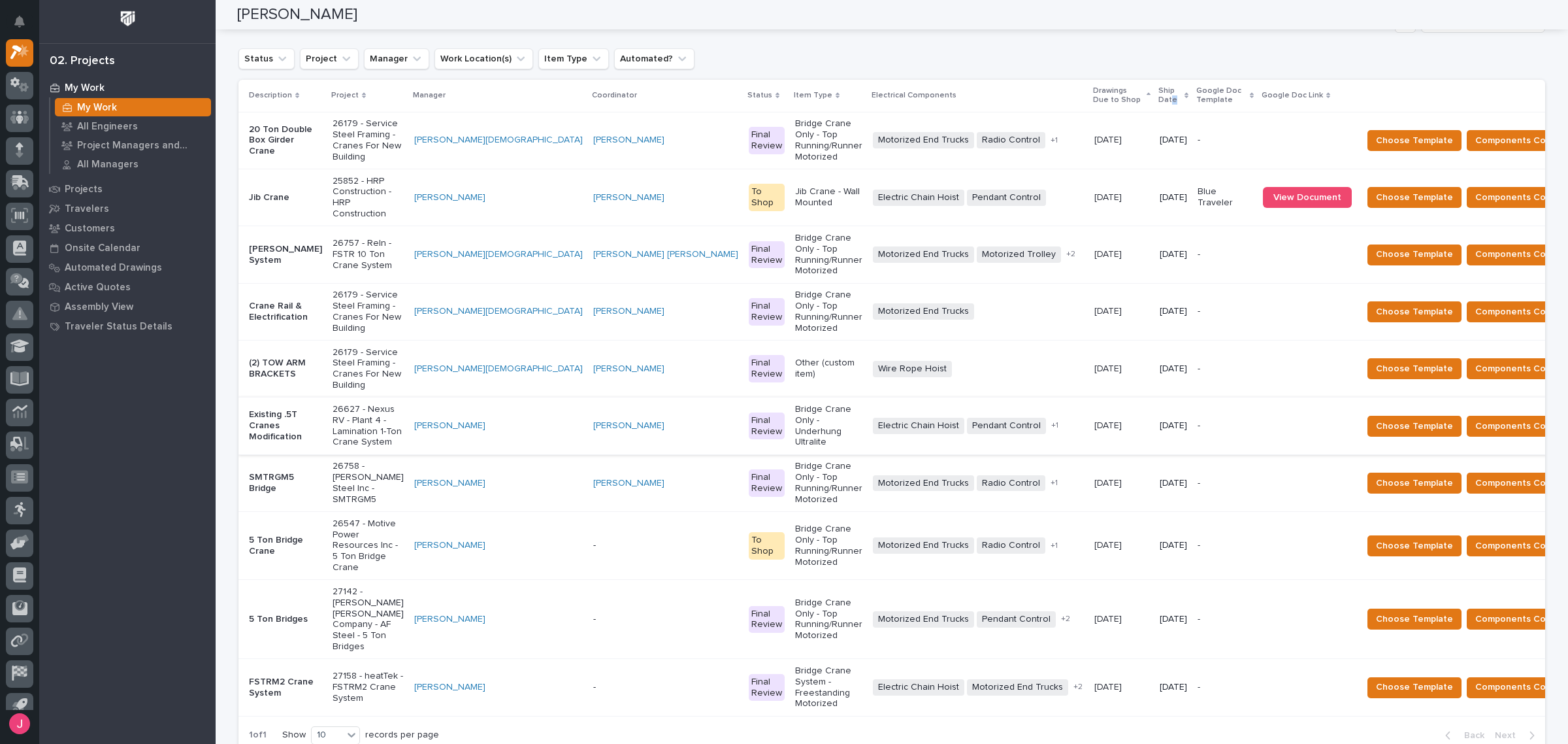
click at [1159, 99] on p "Ship Date" at bounding box center [1170, 96] width 23 height 24
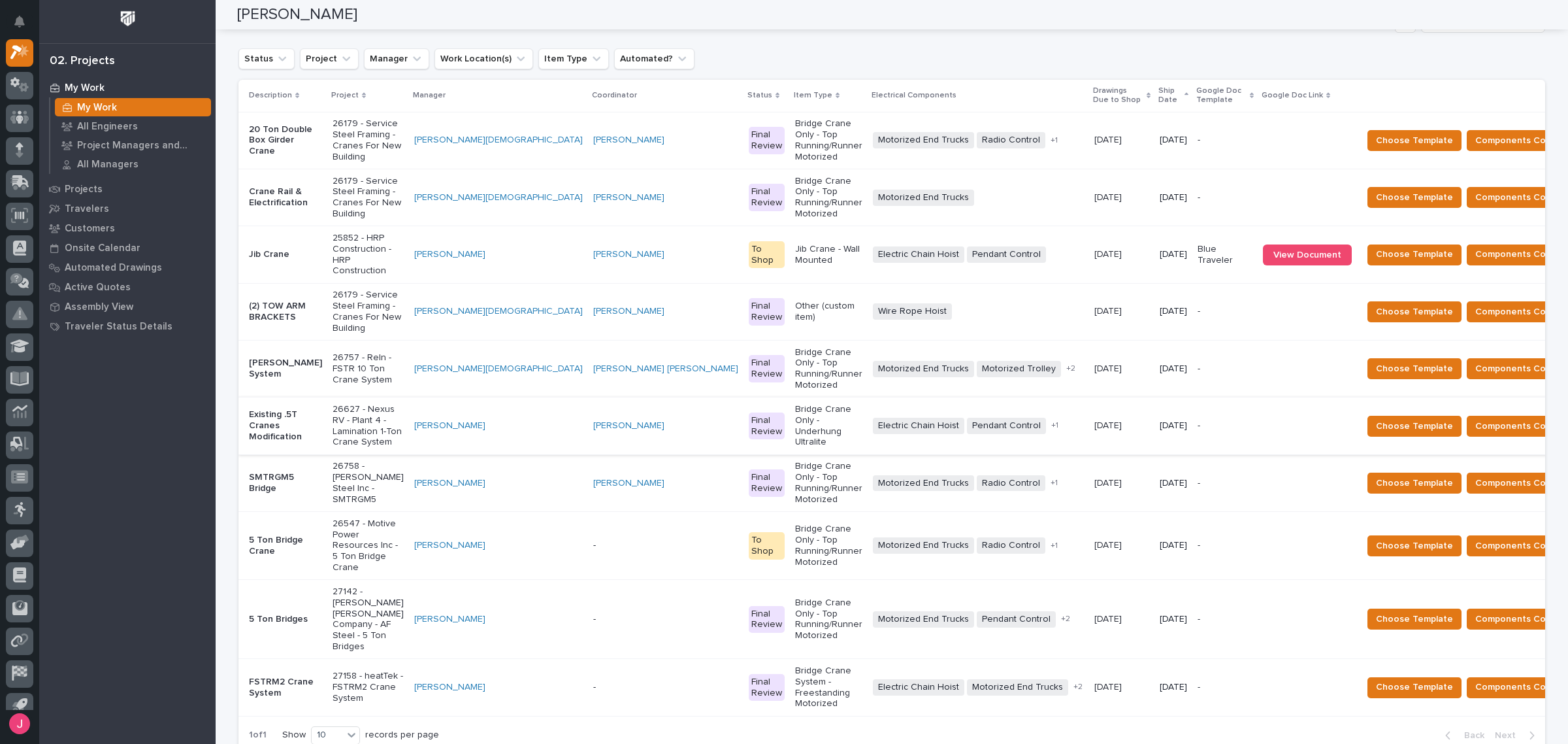
click at [1095, 132] on p "[DATE]" at bounding box center [1109, 138] width 30 height 14
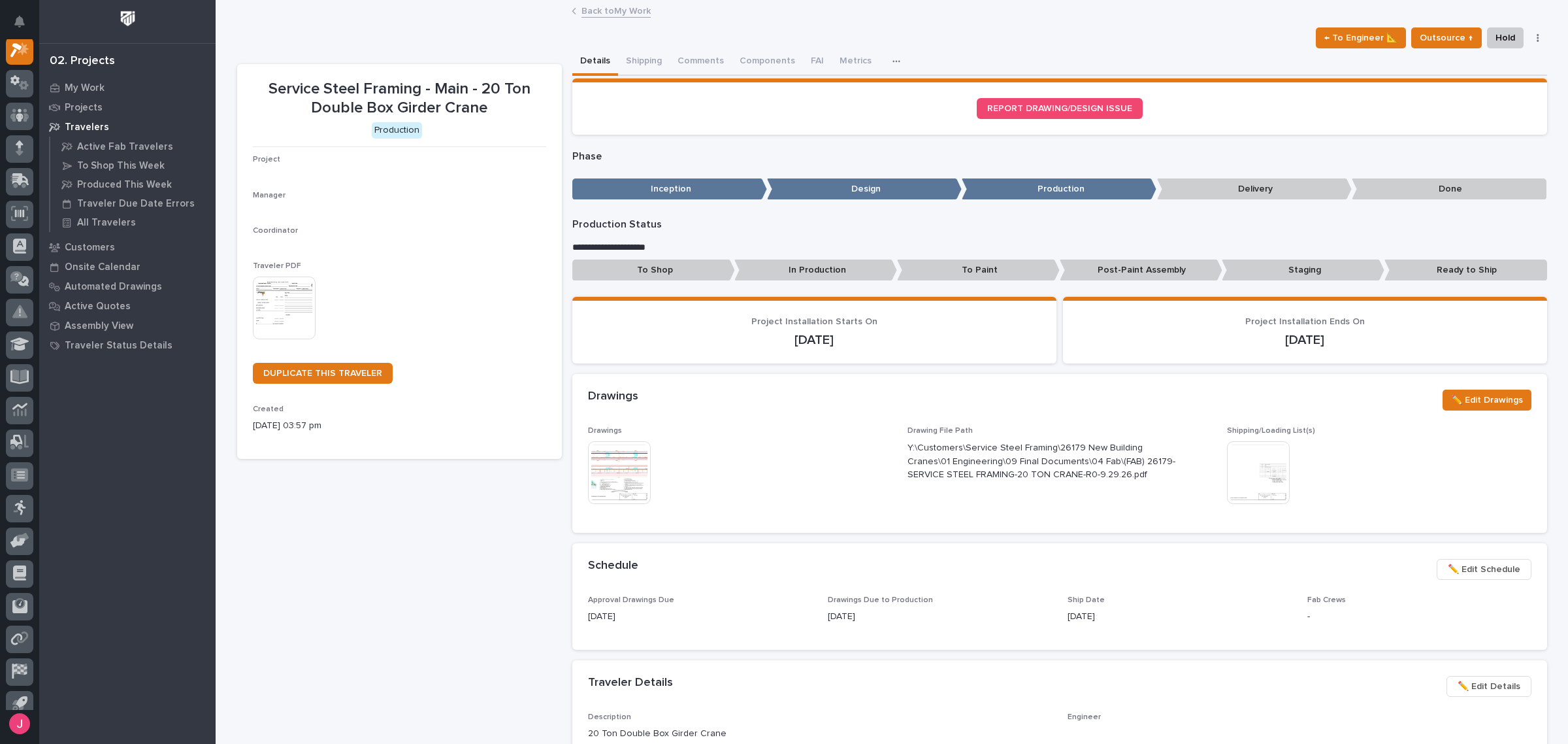
scroll to position [32, 0]
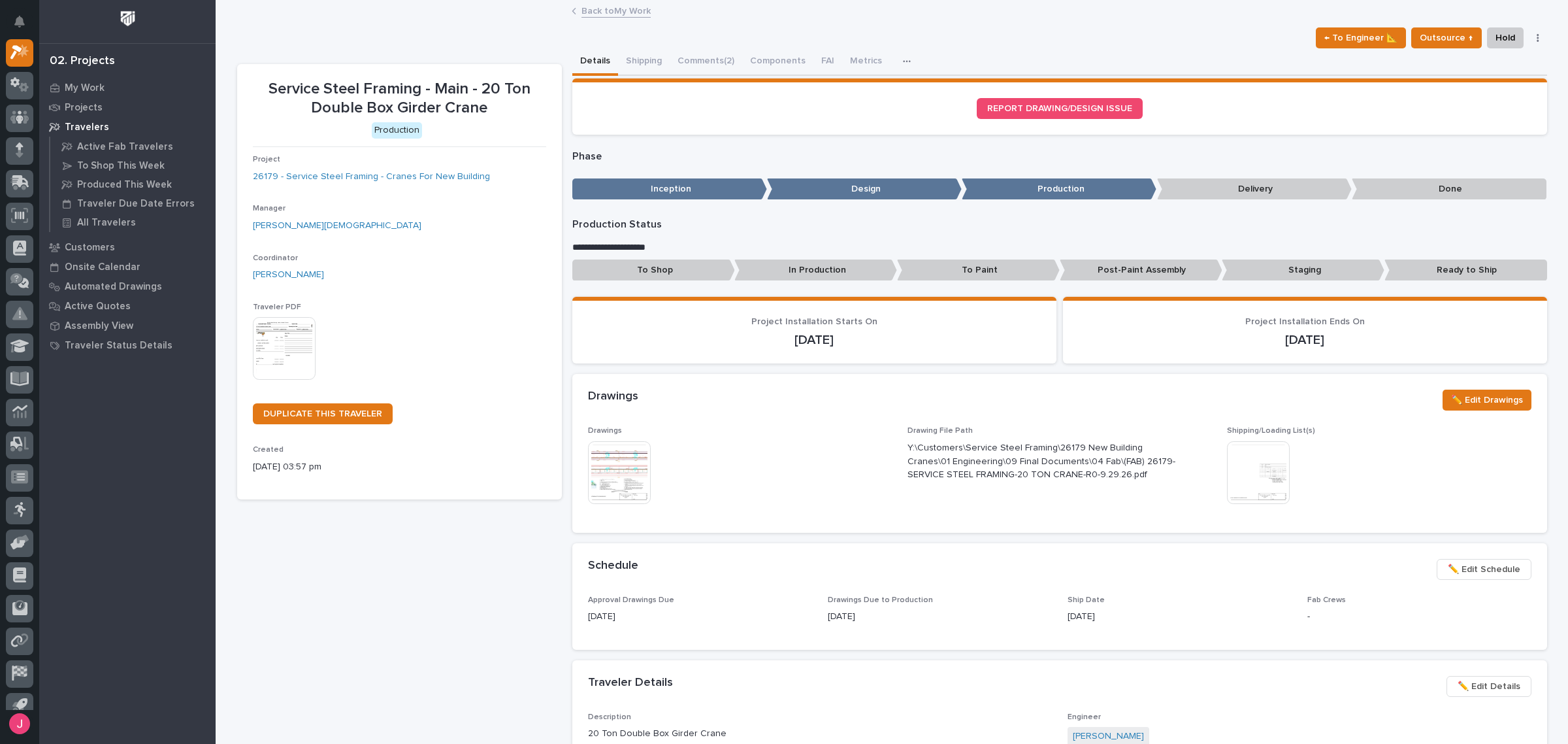
click at [635, 491] on img at bounding box center [619, 472] width 63 height 63
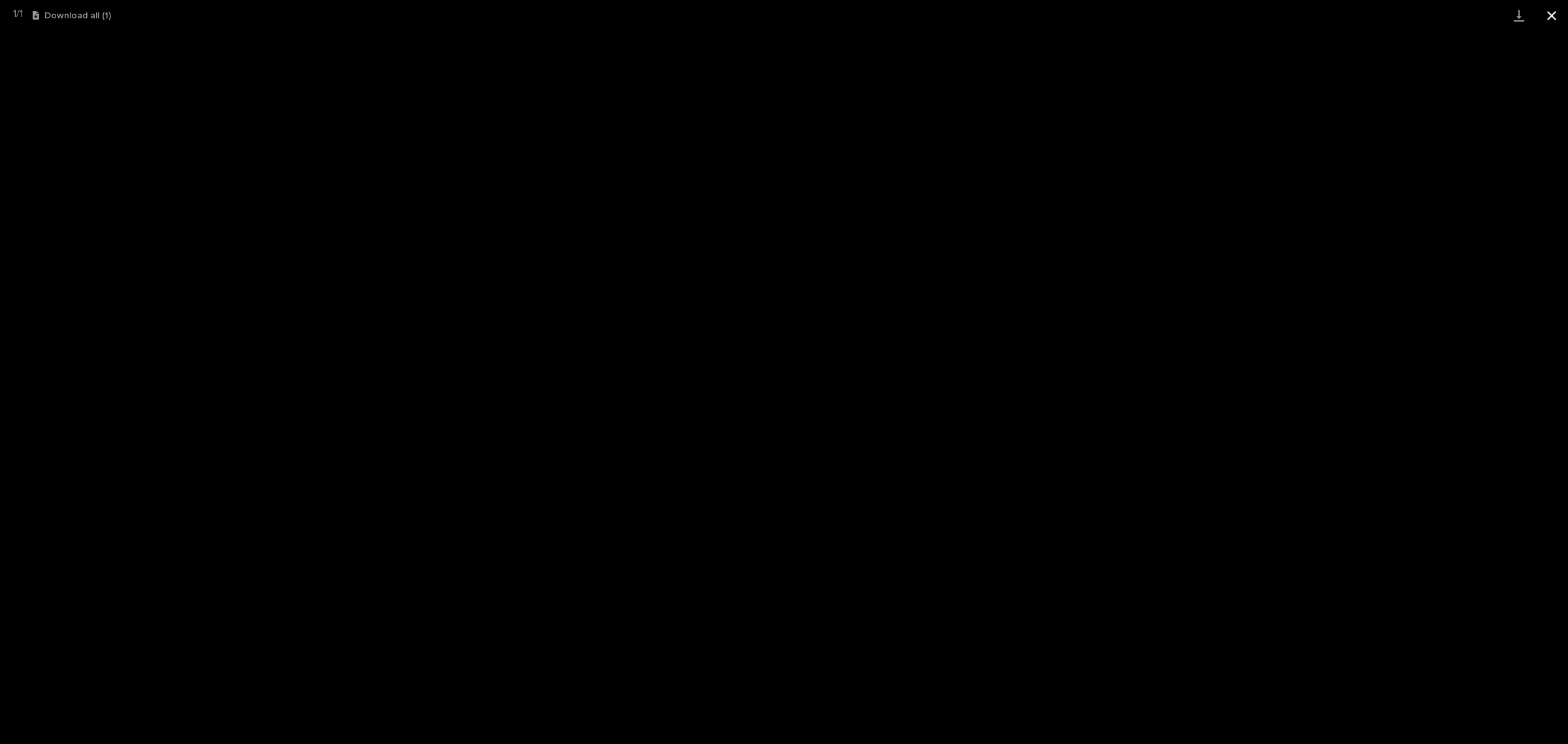
click at [1550, 18] on button "Close gallery" at bounding box center [1552, 15] width 32 height 31
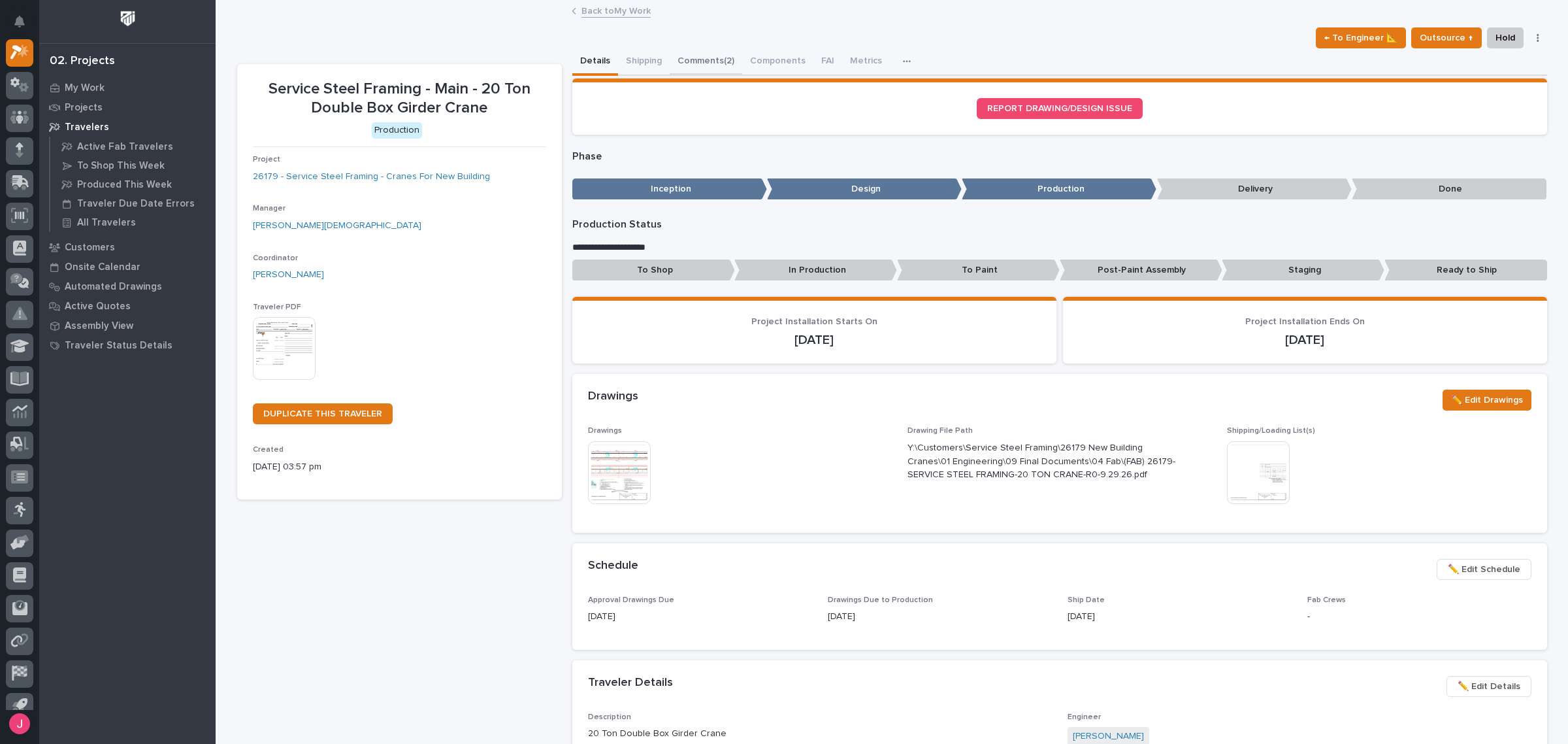
click at [693, 56] on button "Comments (2)" at bounding box center [706, 62] width 73 height 27
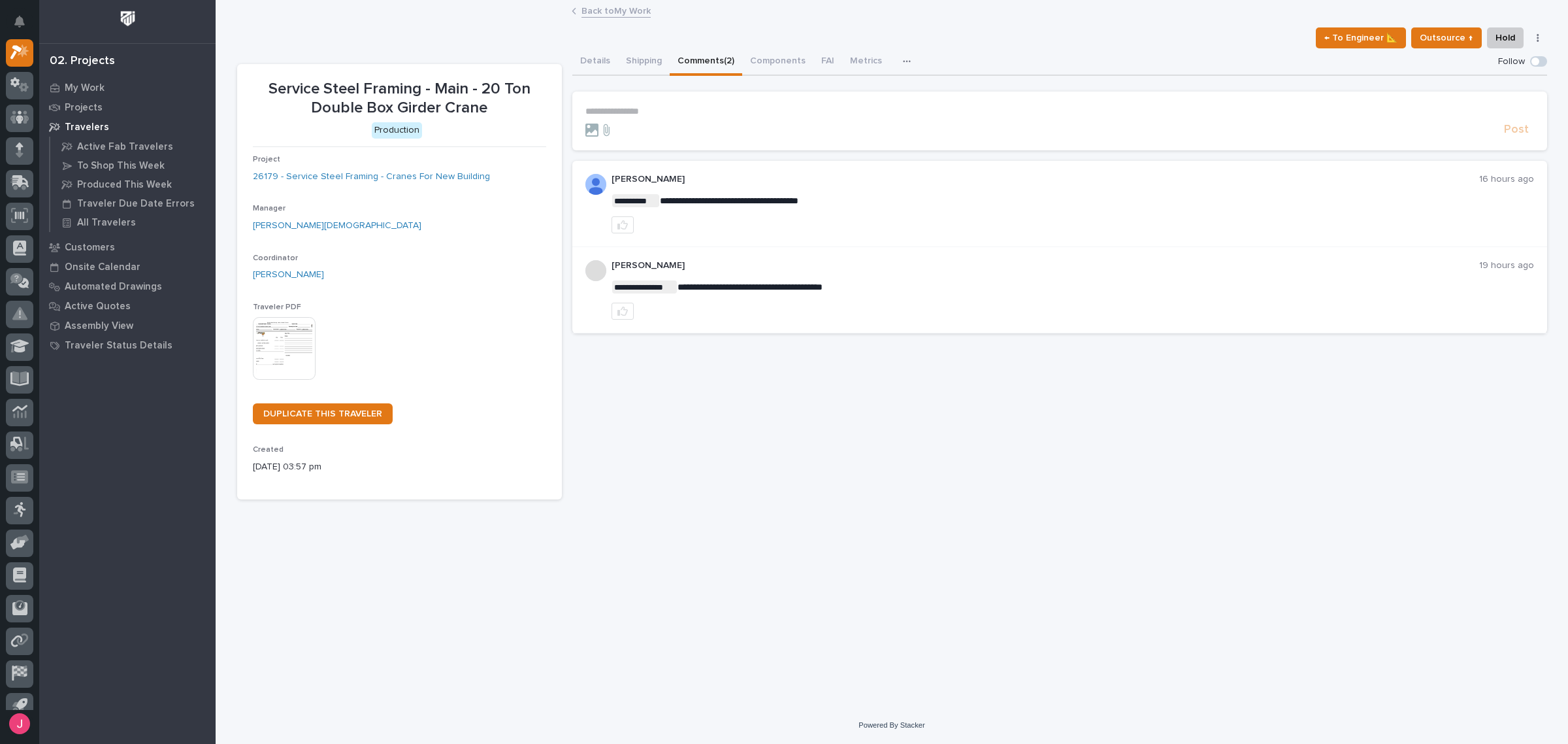
drag, startPoint x: 582, startPoint y: 70, endPoint x: 609, endPoint y: 16, distance: 60.4
click at [579, 71] on button "Details" at bounding box center [596, 62] width 46 height 27
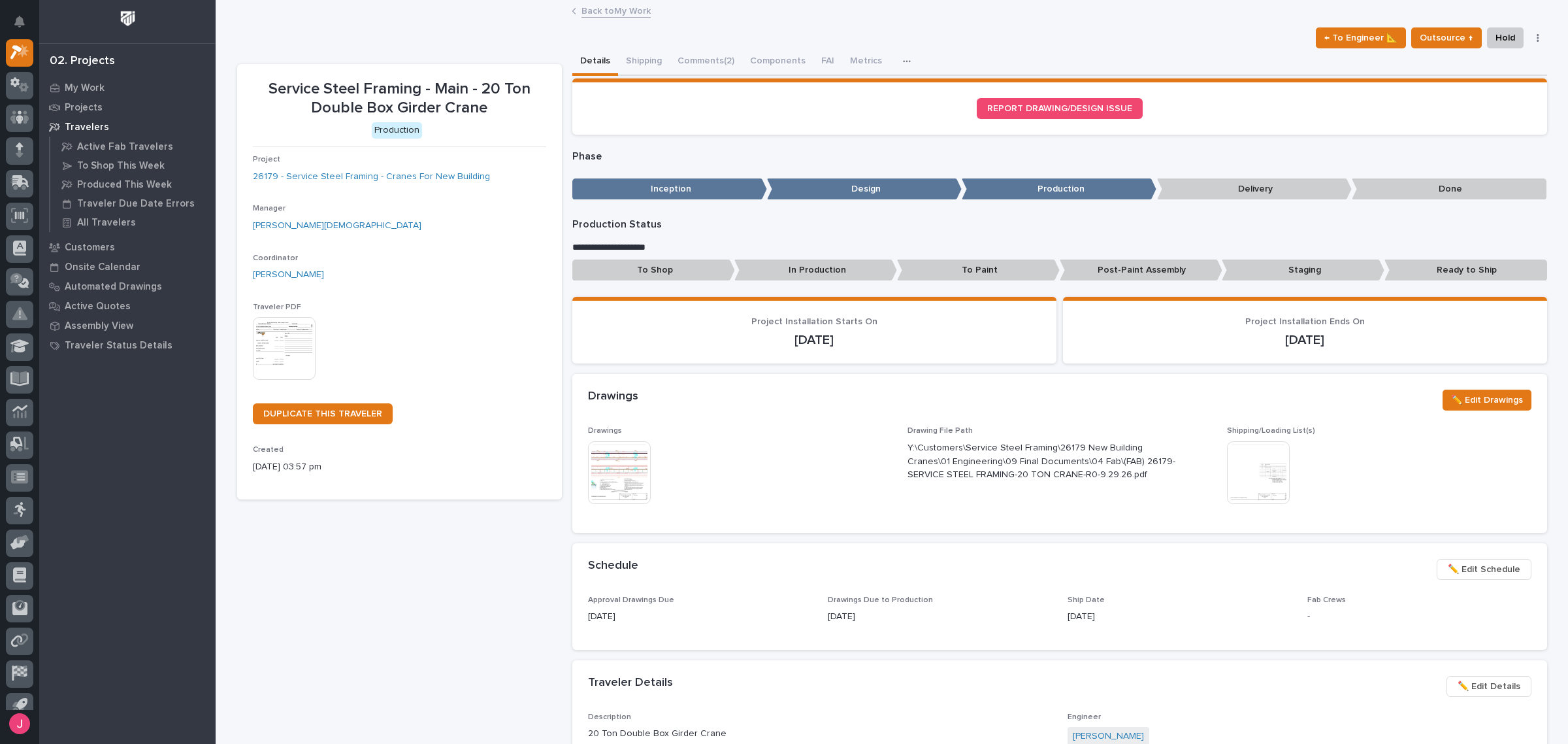
click at [609, 16] on link "Back to My Work" at bounding box center [616, 10] width 69 height 15
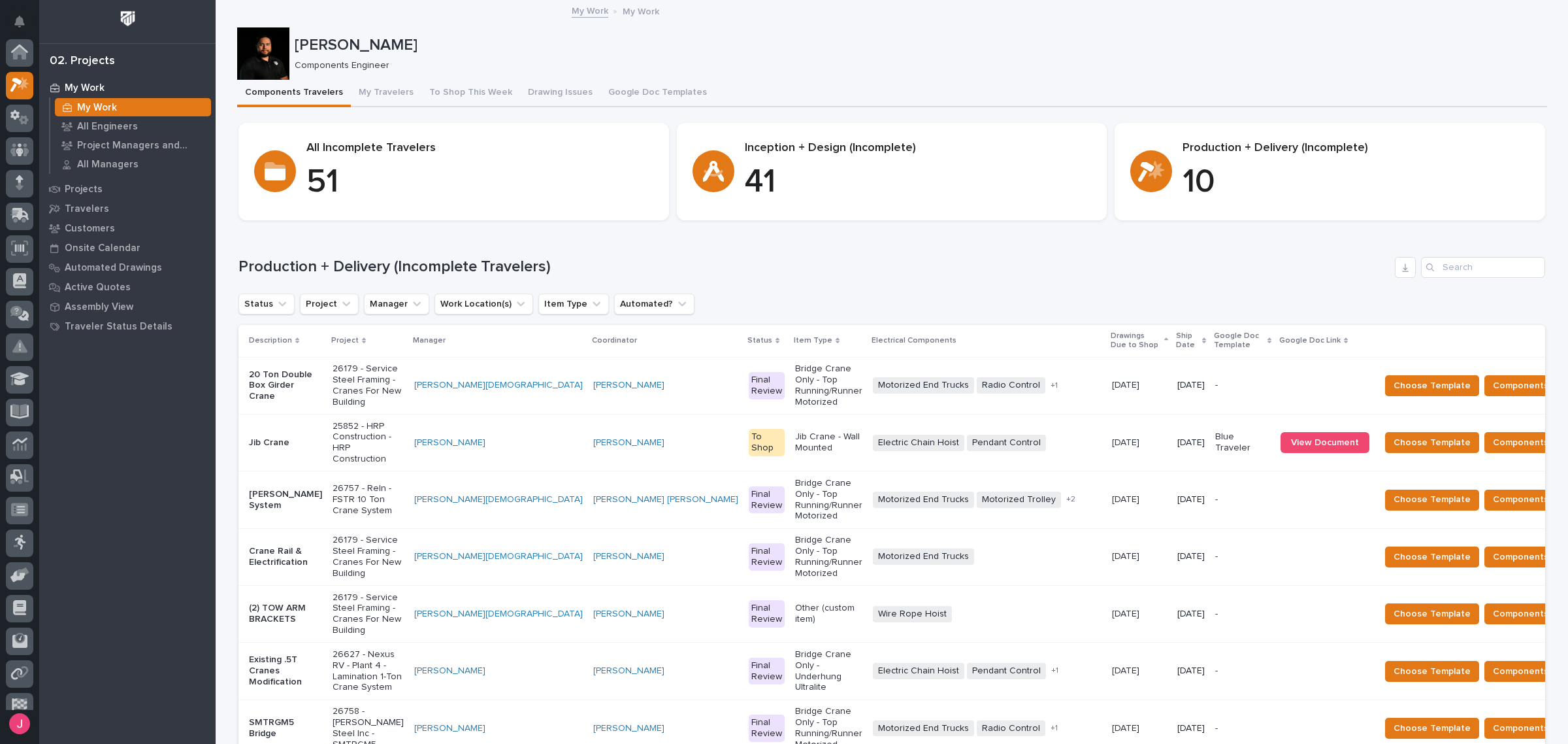
scroll to position [35, 0]
click at [1291, 438] on span "View Document" at bounding box center [1325, 443] width 68 height 9
click at [352, 426] on p "25852 - HRP Construction - HRP Construction" at bounding box center [368, 443] width 71 height 43
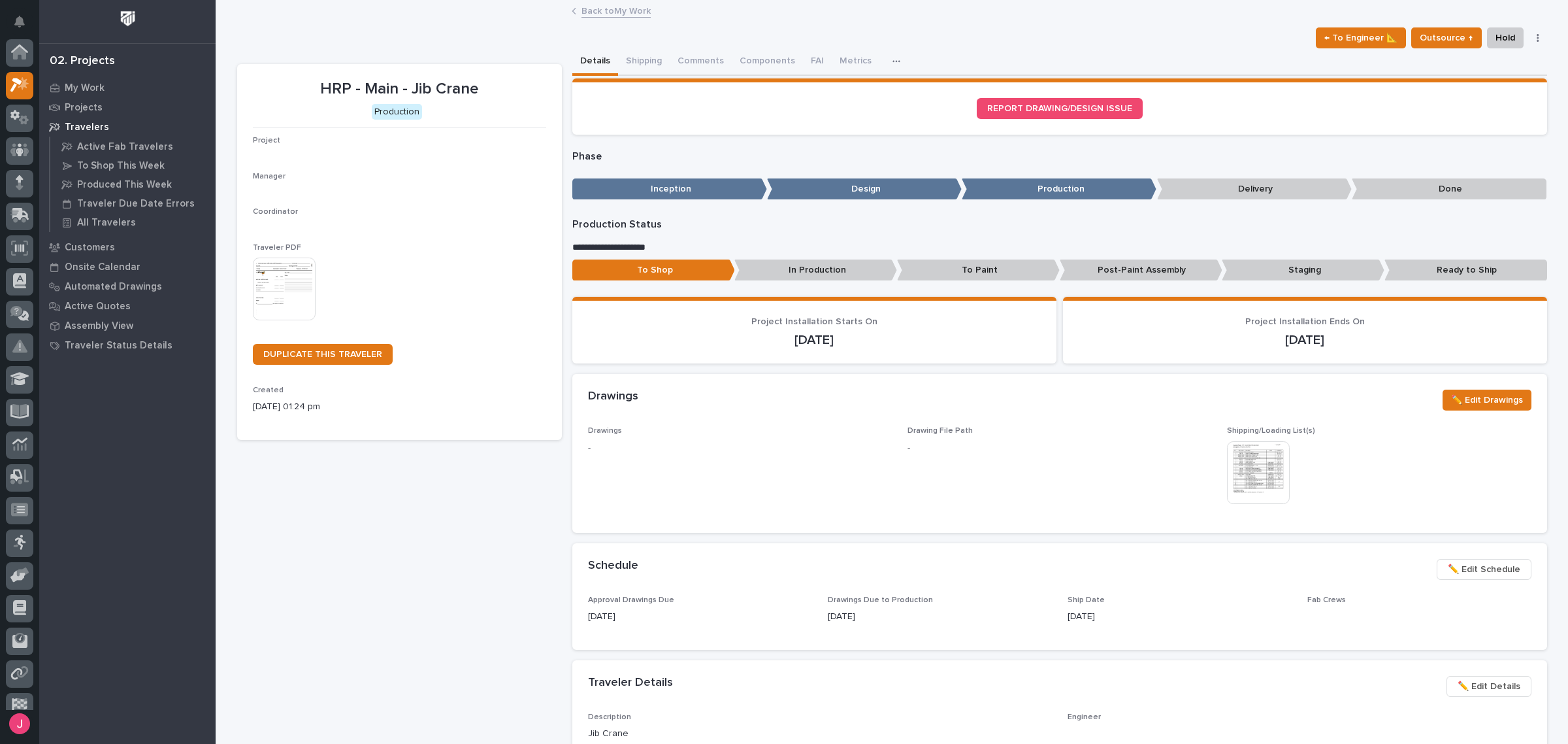
scroll to position [32, 0]
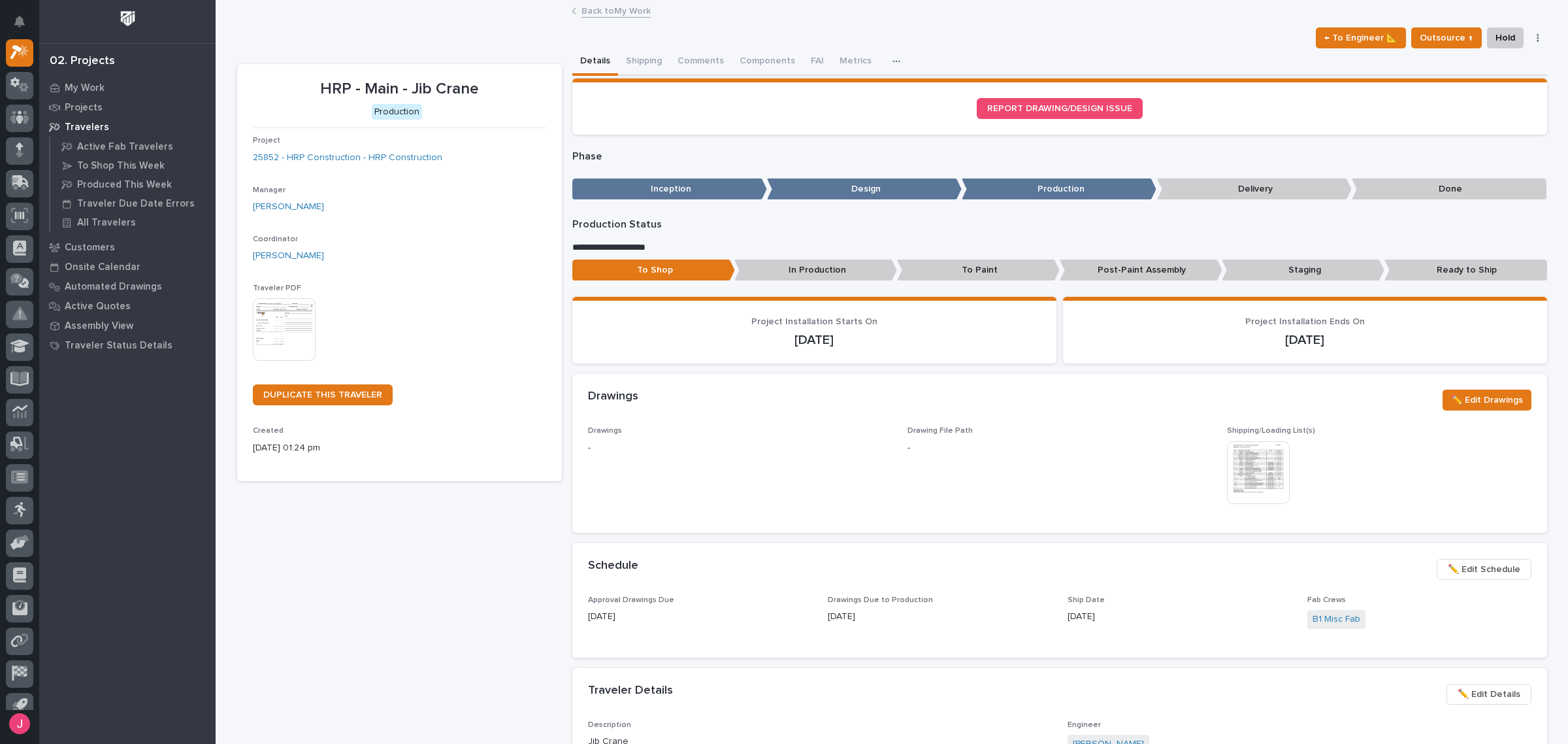
click at [1240, 462] on img at bounding box center [1258, 472] width 63 height 63
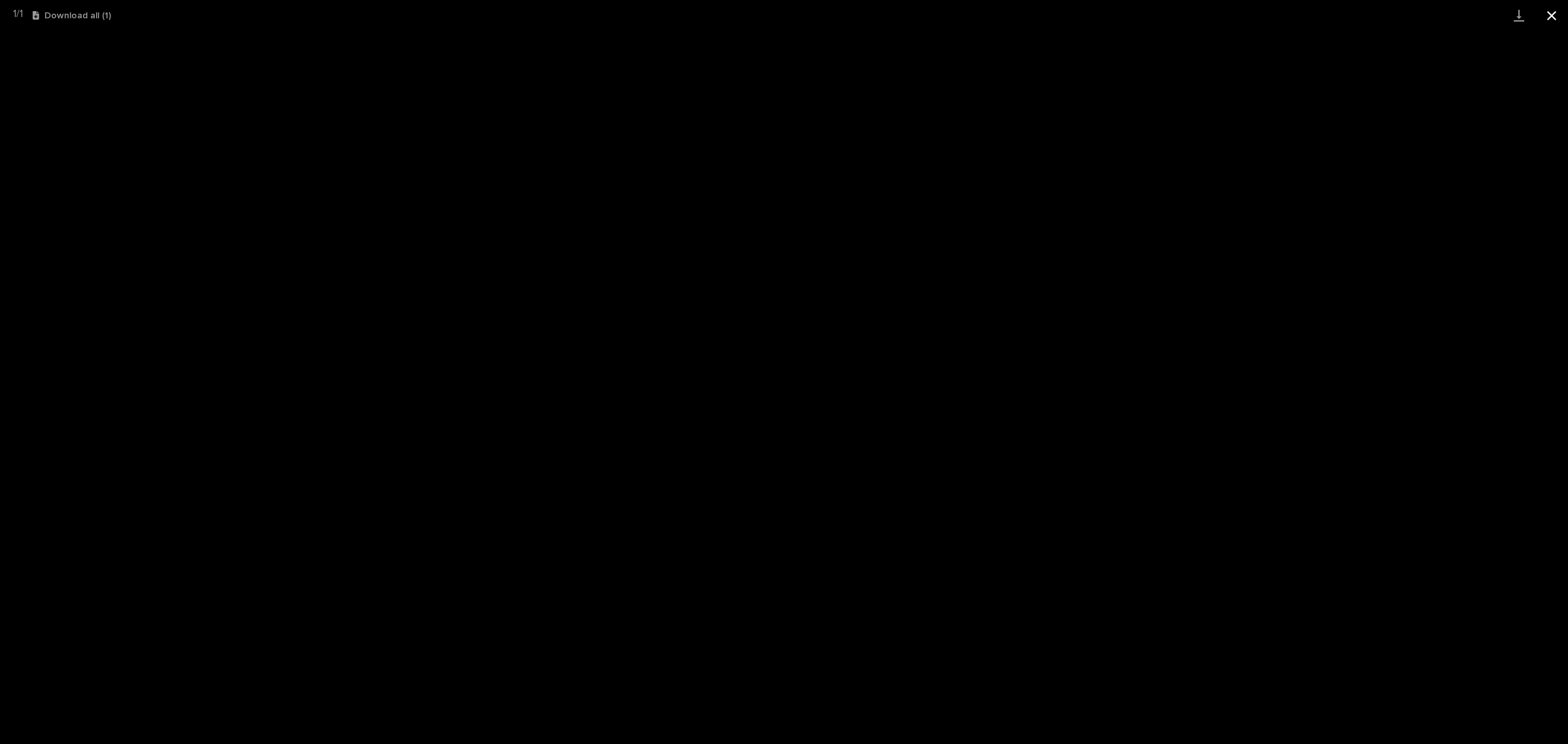
click at [1556, 7] on button "Close gallery" at bounding box center [1552, 15] width 32 height 31
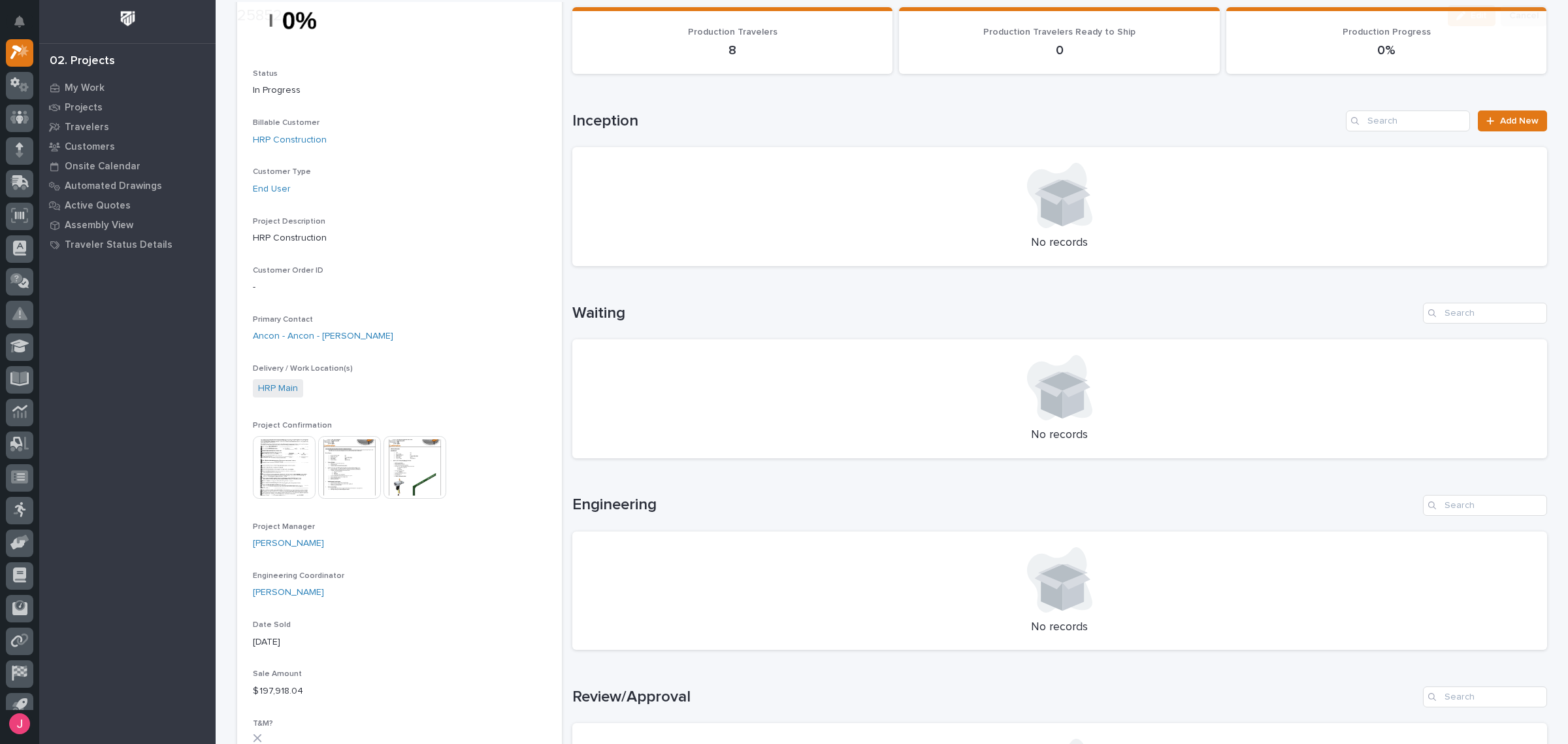
scroll to position [164, 0]
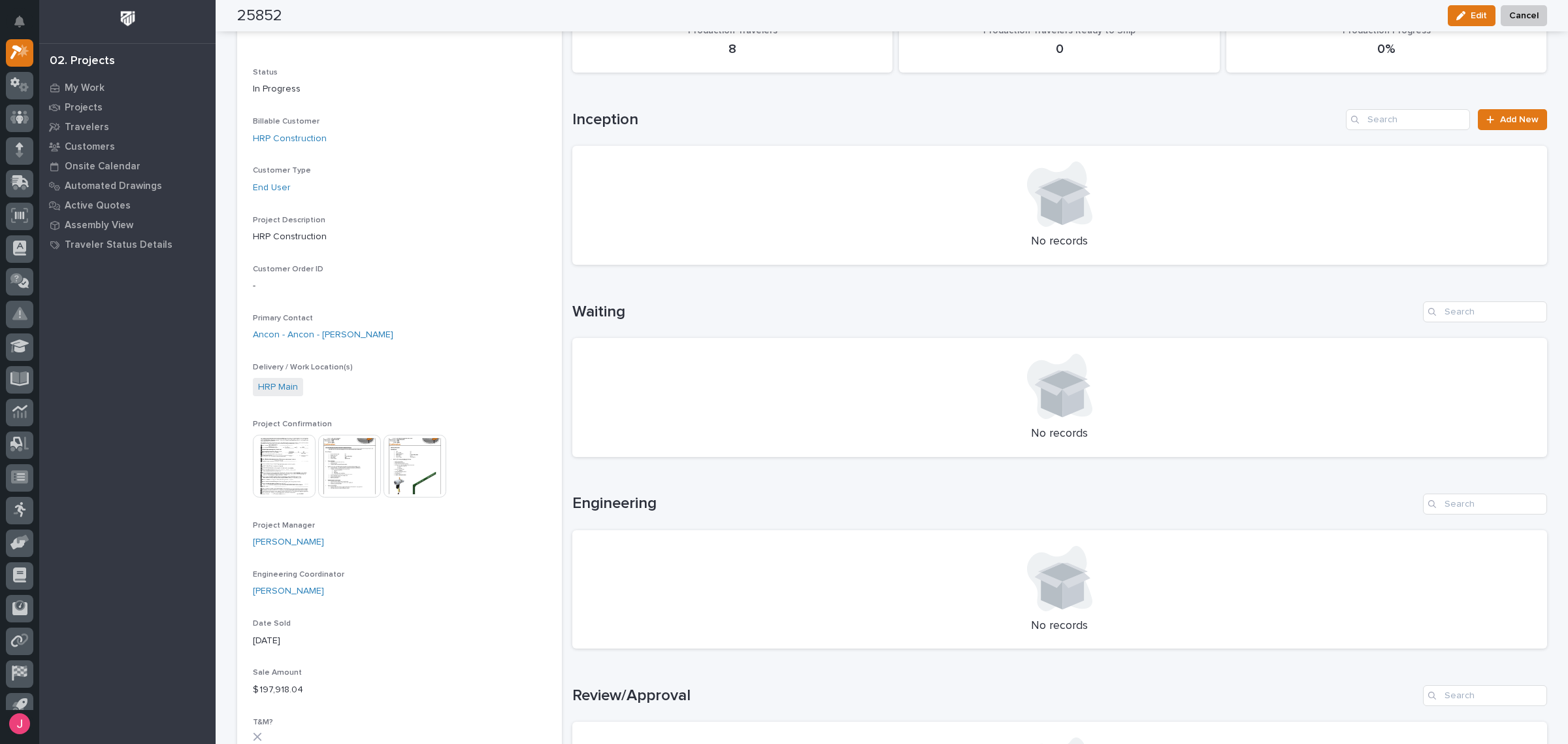
click at [420, 463] on img at bounding box center [414, 466] width 63 height 63
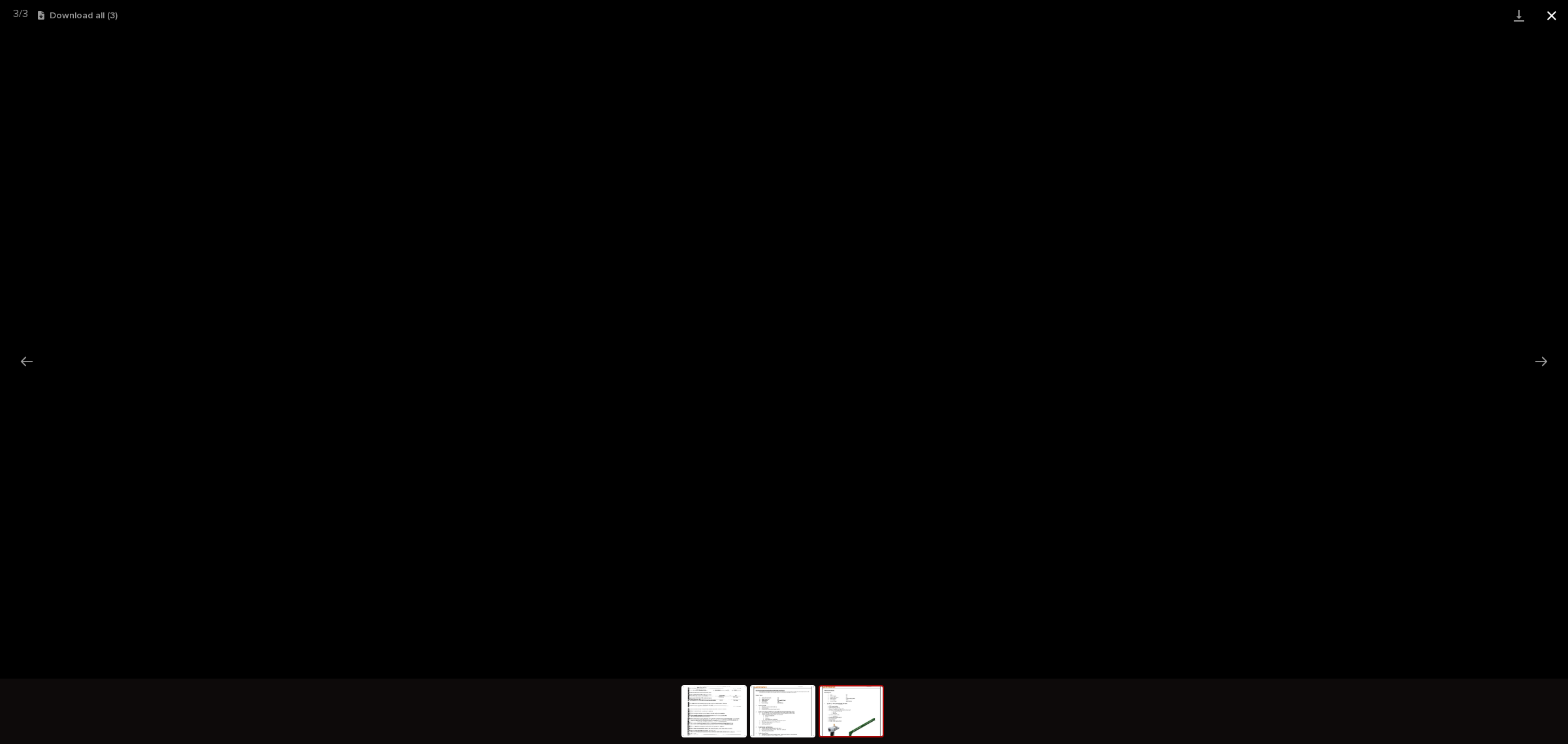
click at [1555, 9] on button "Close gallery" at bounding box center [1552, 15] width 32 height 31
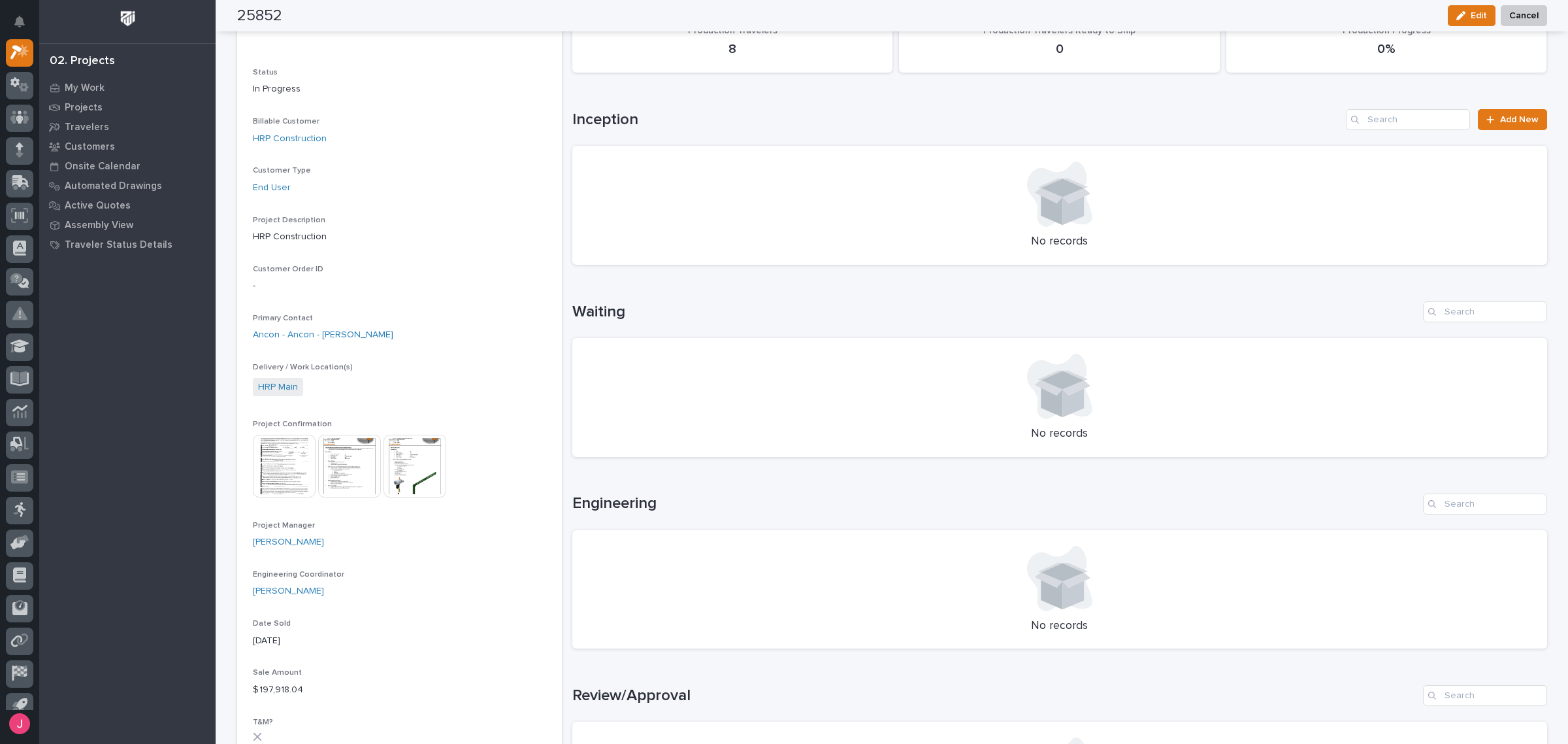
click at [288, 445] on img at bounding box center [284, 466] width 63 height 63
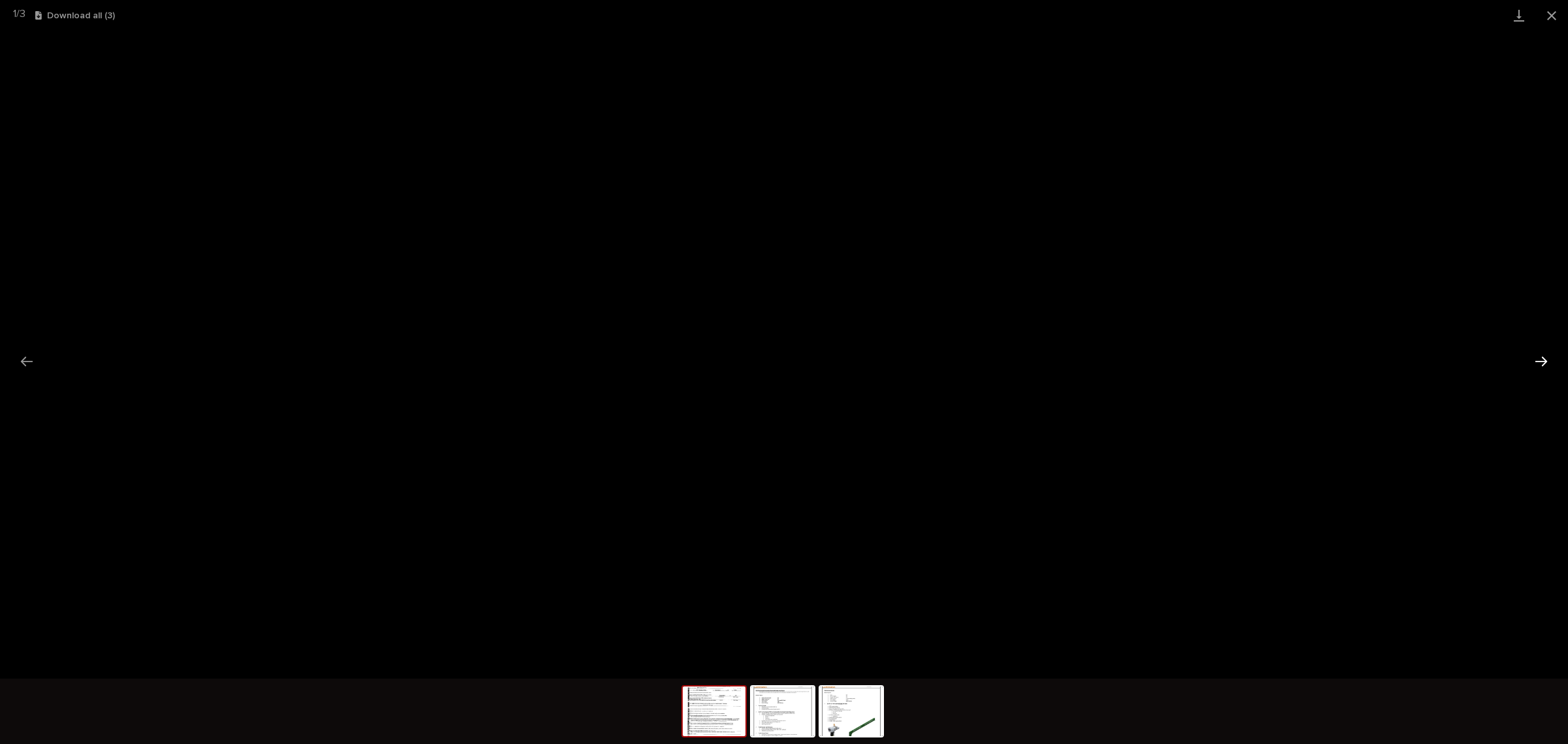
click at [1532, 359] on button "Next slide" at bounding box center [1541, 361] width 27 height 26
click at [1545, 12] on button "Close gallery" at bounding box center [1552, 15] width 32 height 31
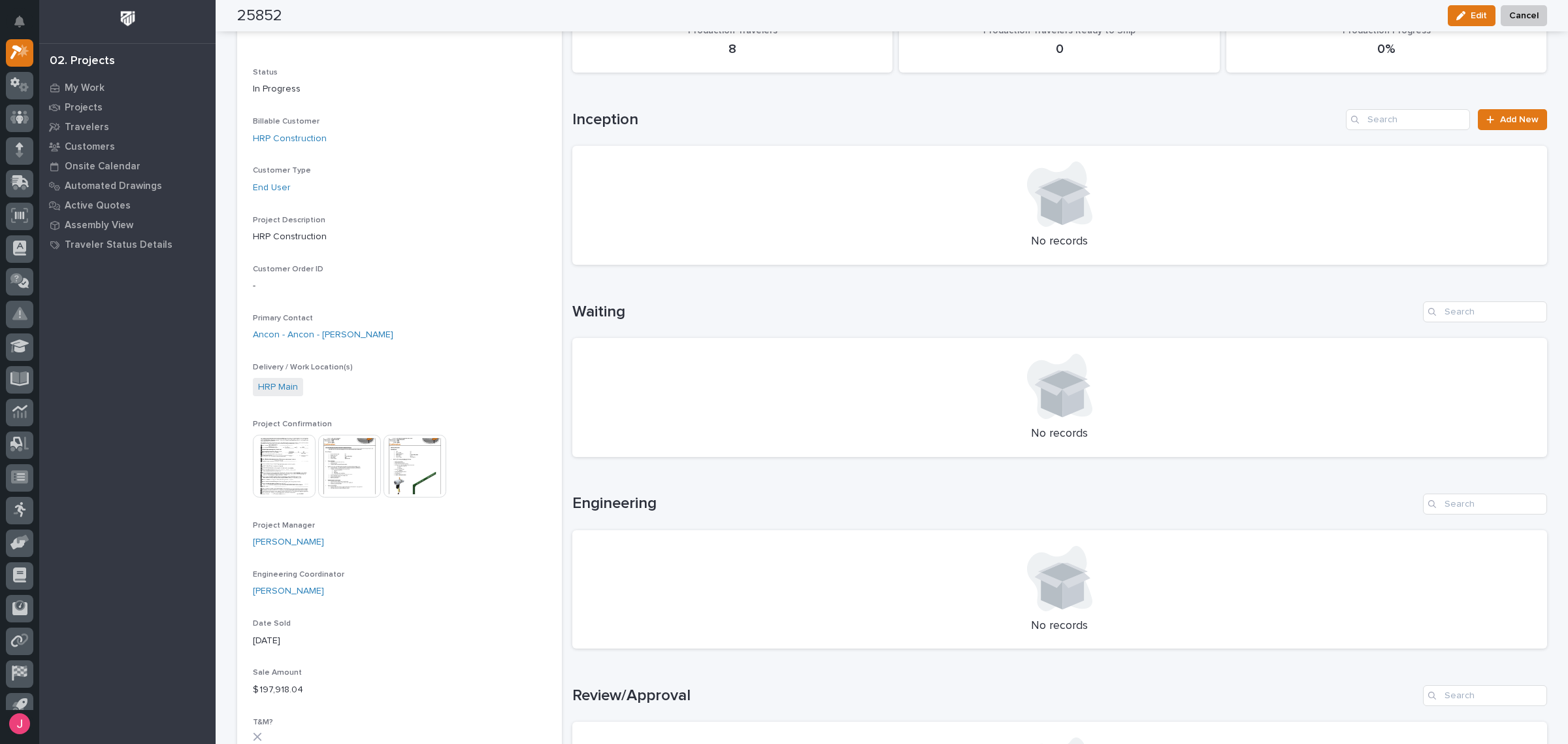
scroll to position [0, 0]
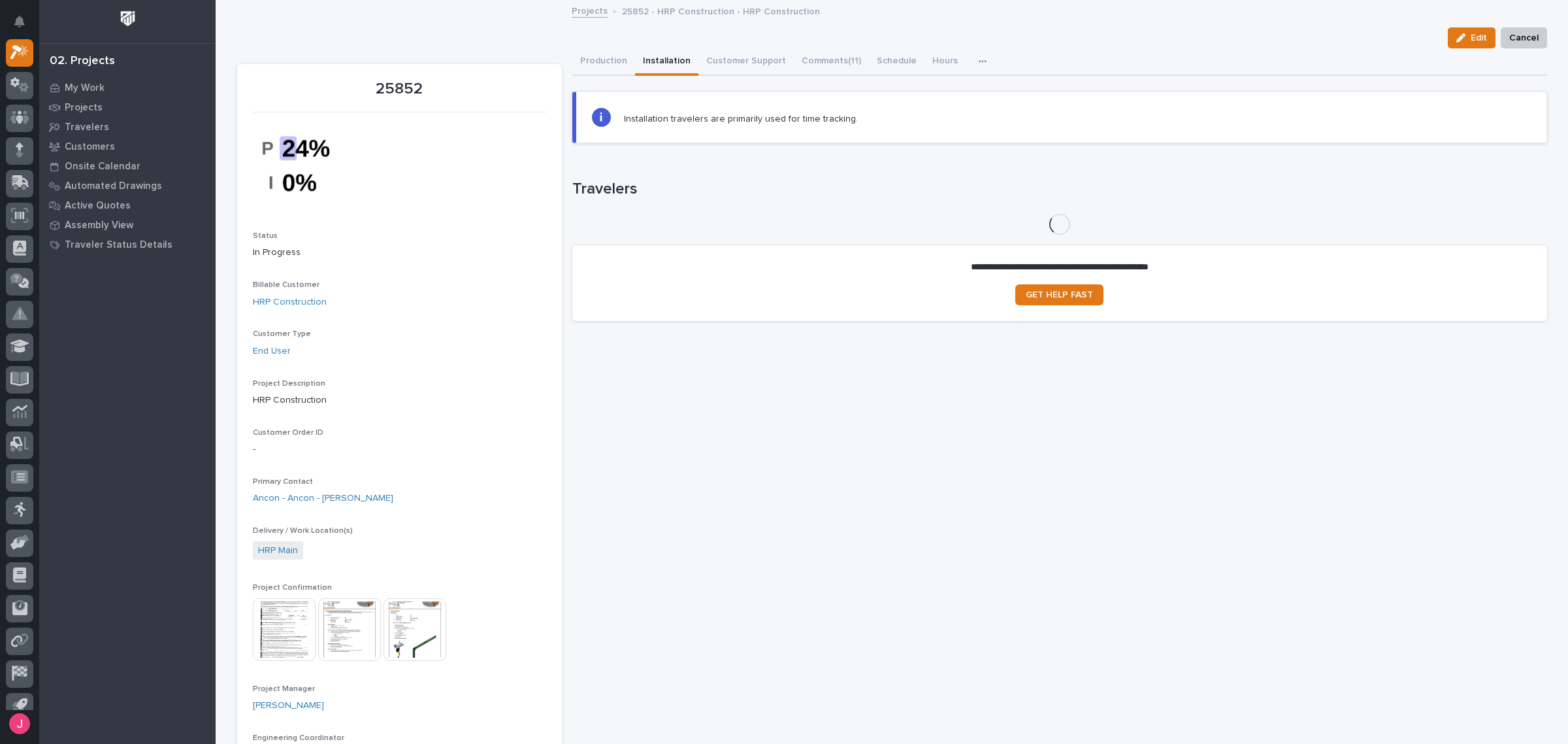
click at [654, 59] on button "Installation" at bounding box center [667, 62] width 63 height 27
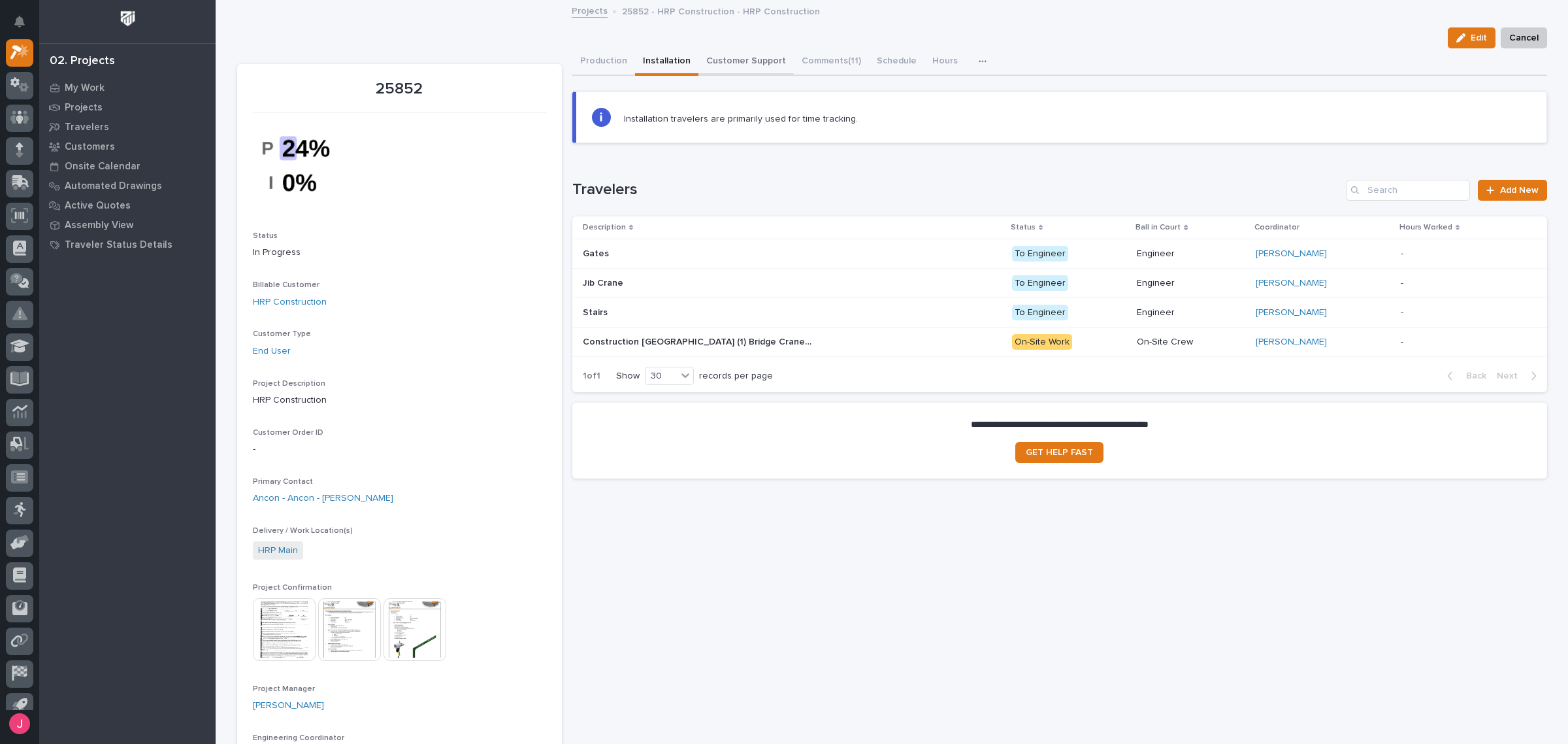
click at [713, 67] on button "Customer Support" at bounding box center [746, 62] width 96 height 27
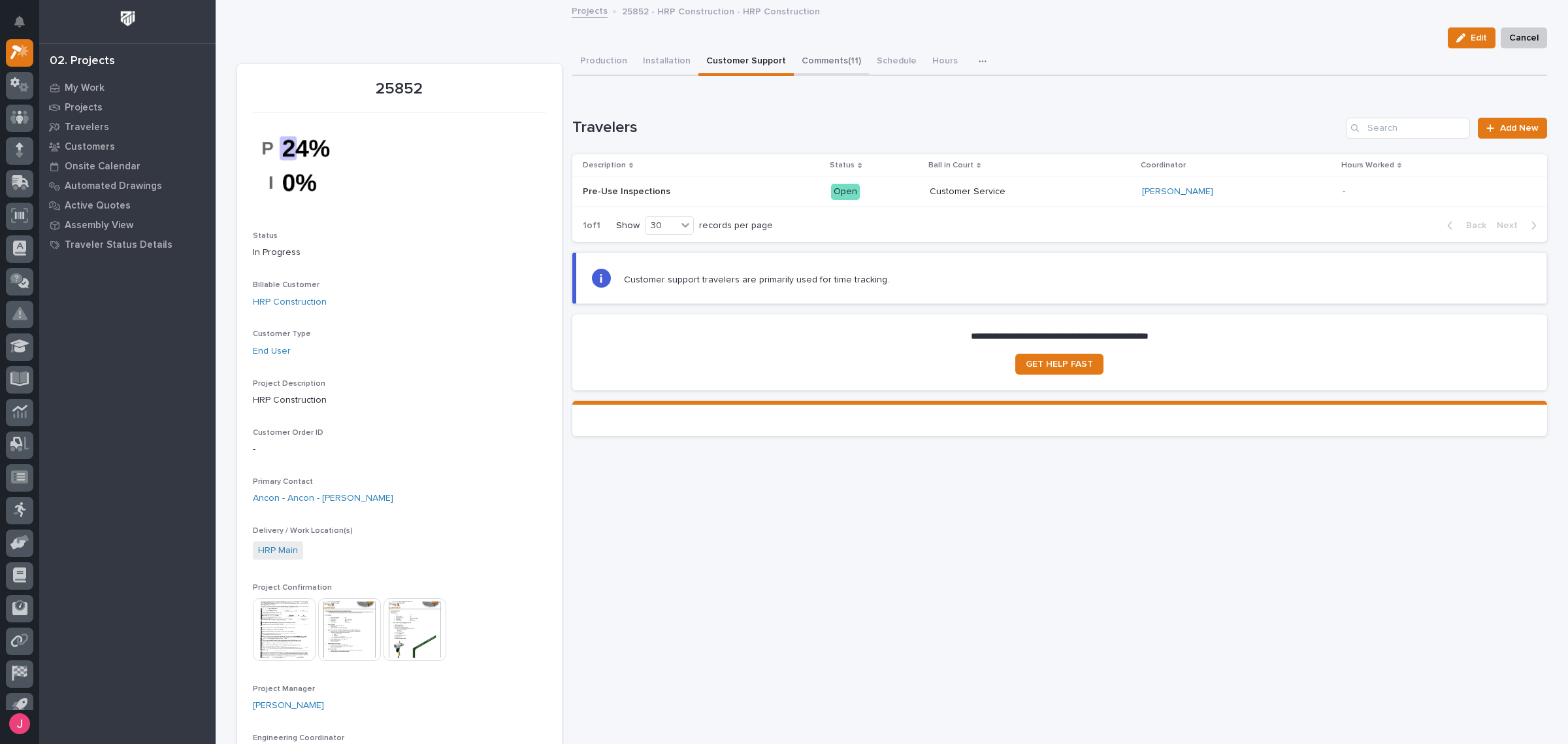
click at [804, 62] on button "Comments (11)" at bounding box center [831, 62] width 75 height 27
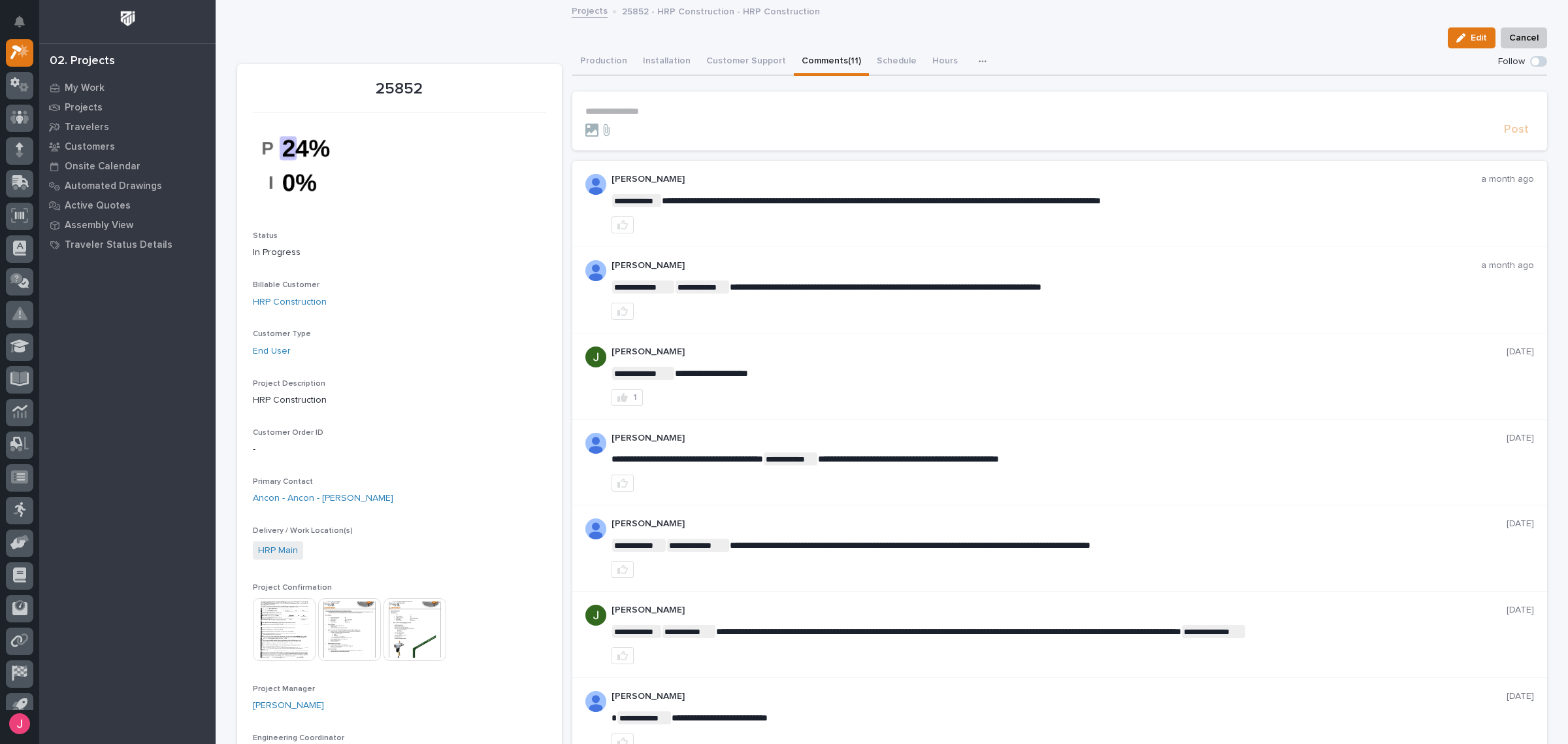
click at [593, 67] on button "Production" at bounding box center [604, 62] width 63 height 27
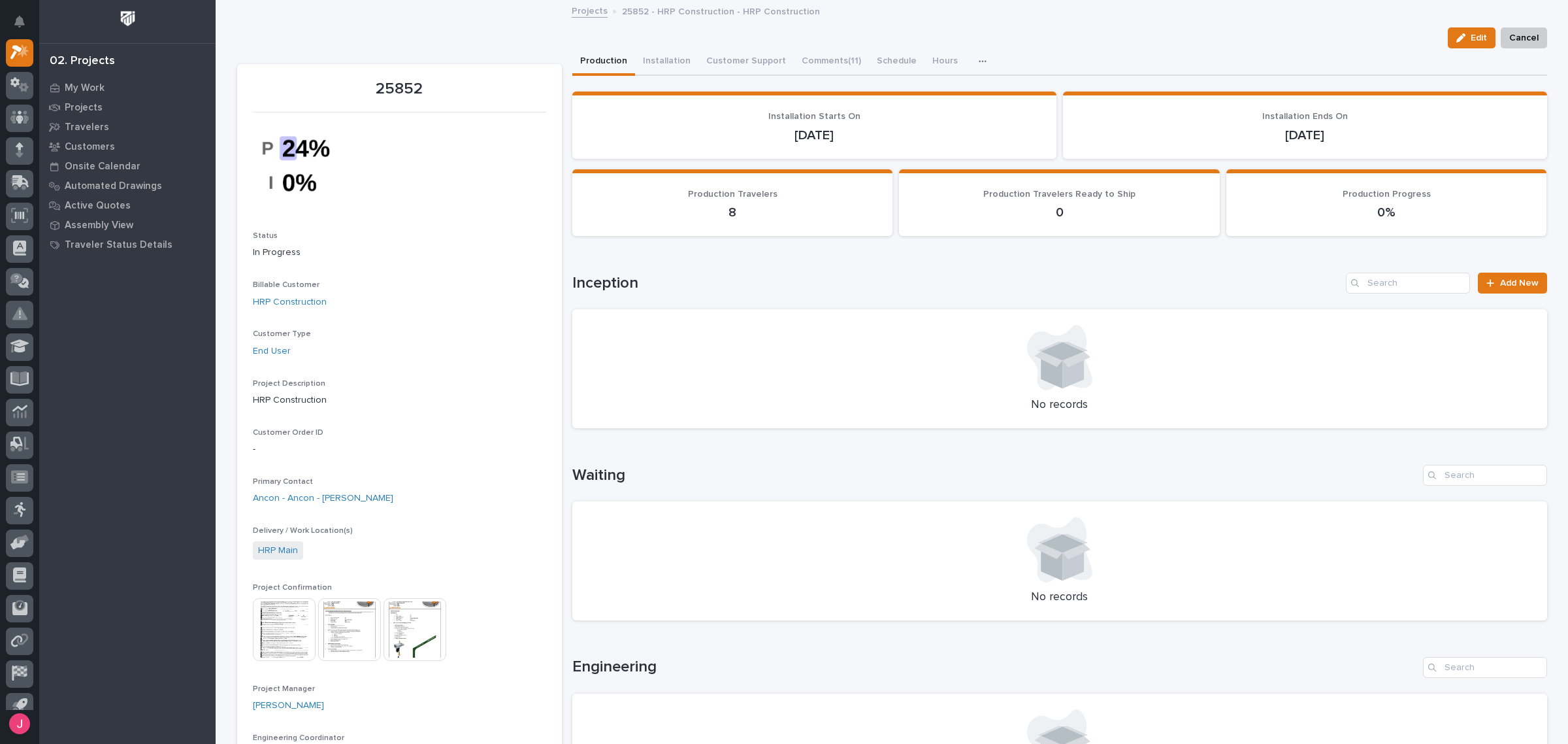
click at [284, 631] on img at bounding box center [284, 629] width 63 height 63
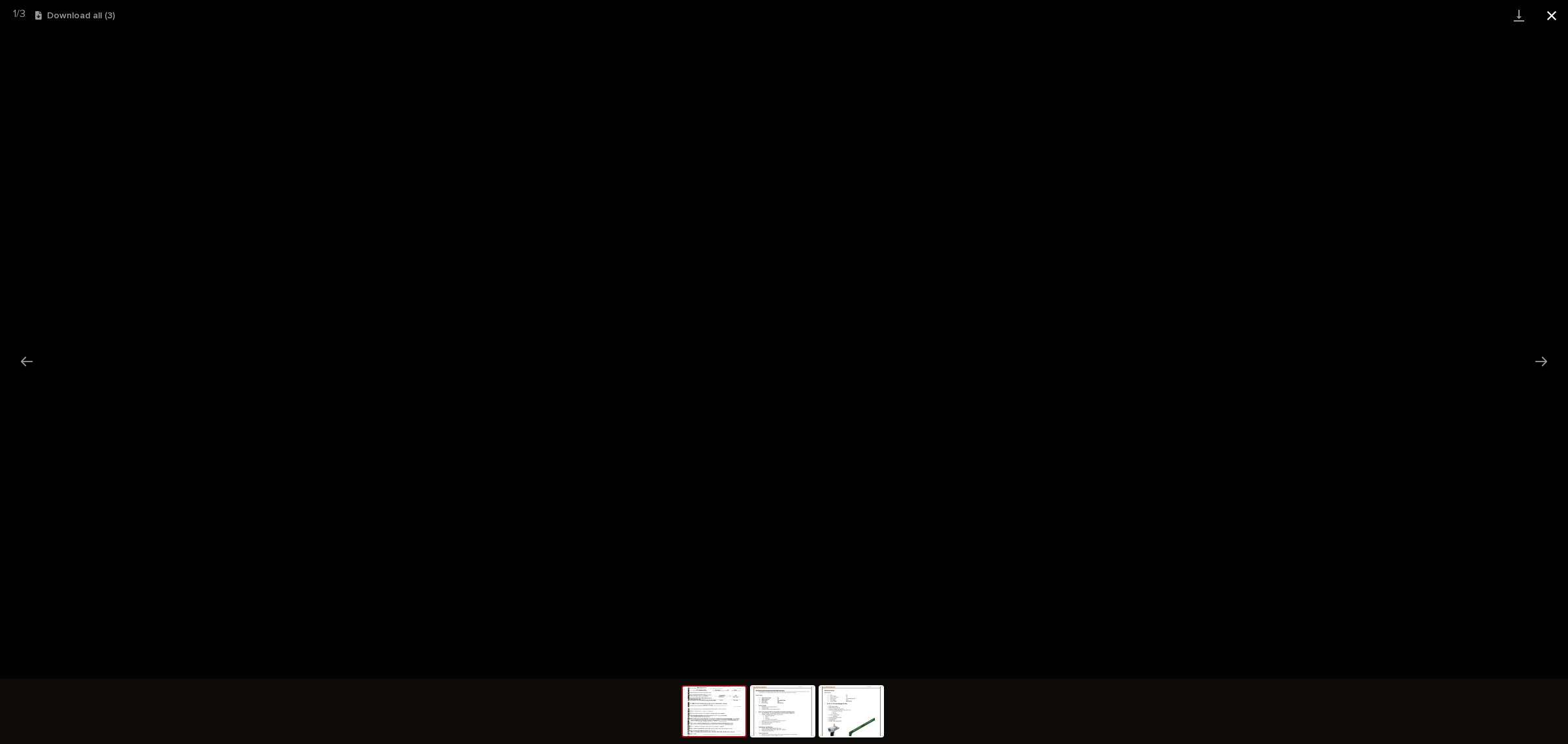
click at [1550, 14] on button "Close gallery" at bounding box center [1552, 15] width 32 height 31
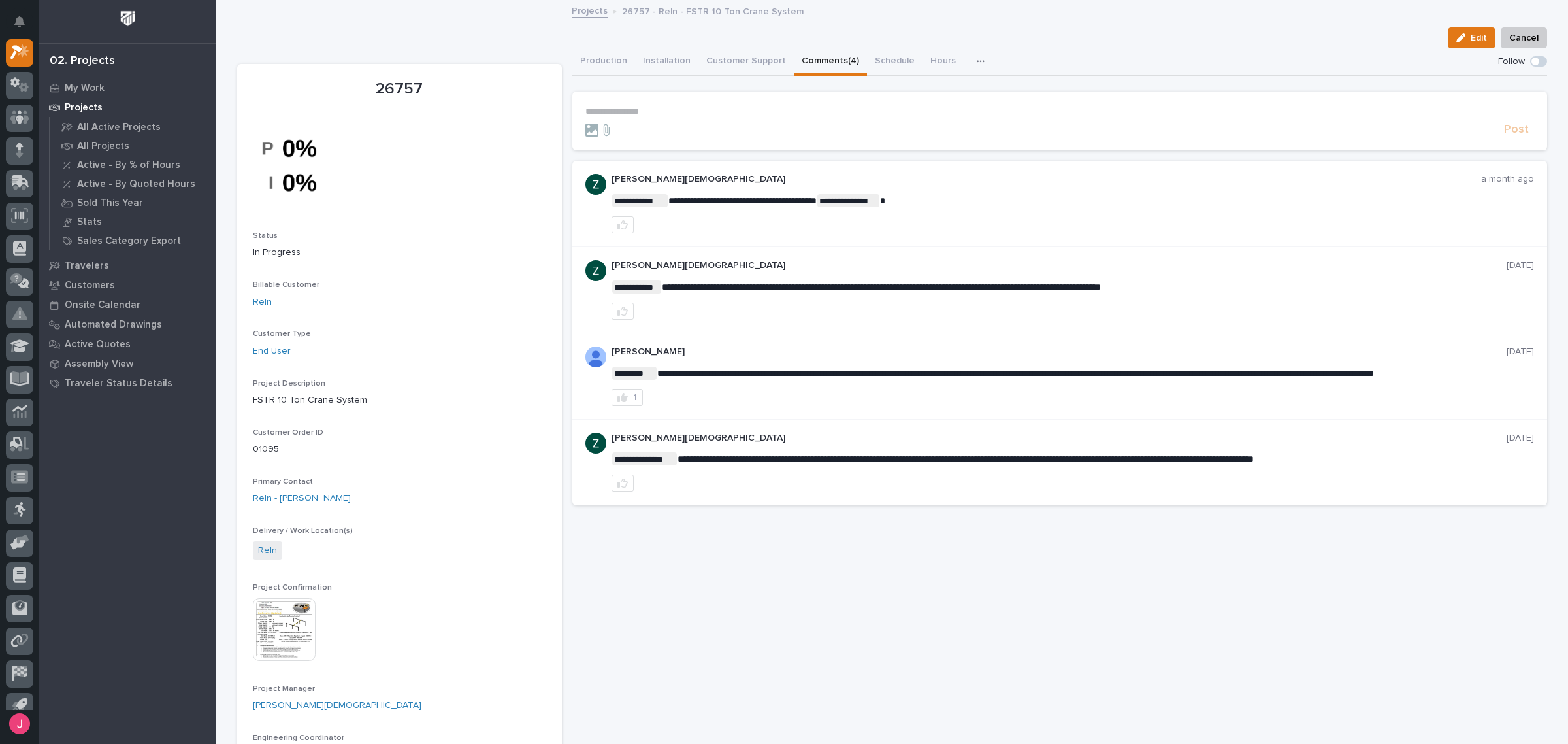
click at [825, 63] on button "Comments (4)" at bounding box center [830, 62] width 73 height 27
click at [586, 63] on button "Production" at bounding box center [604, 62] width 63 height 27
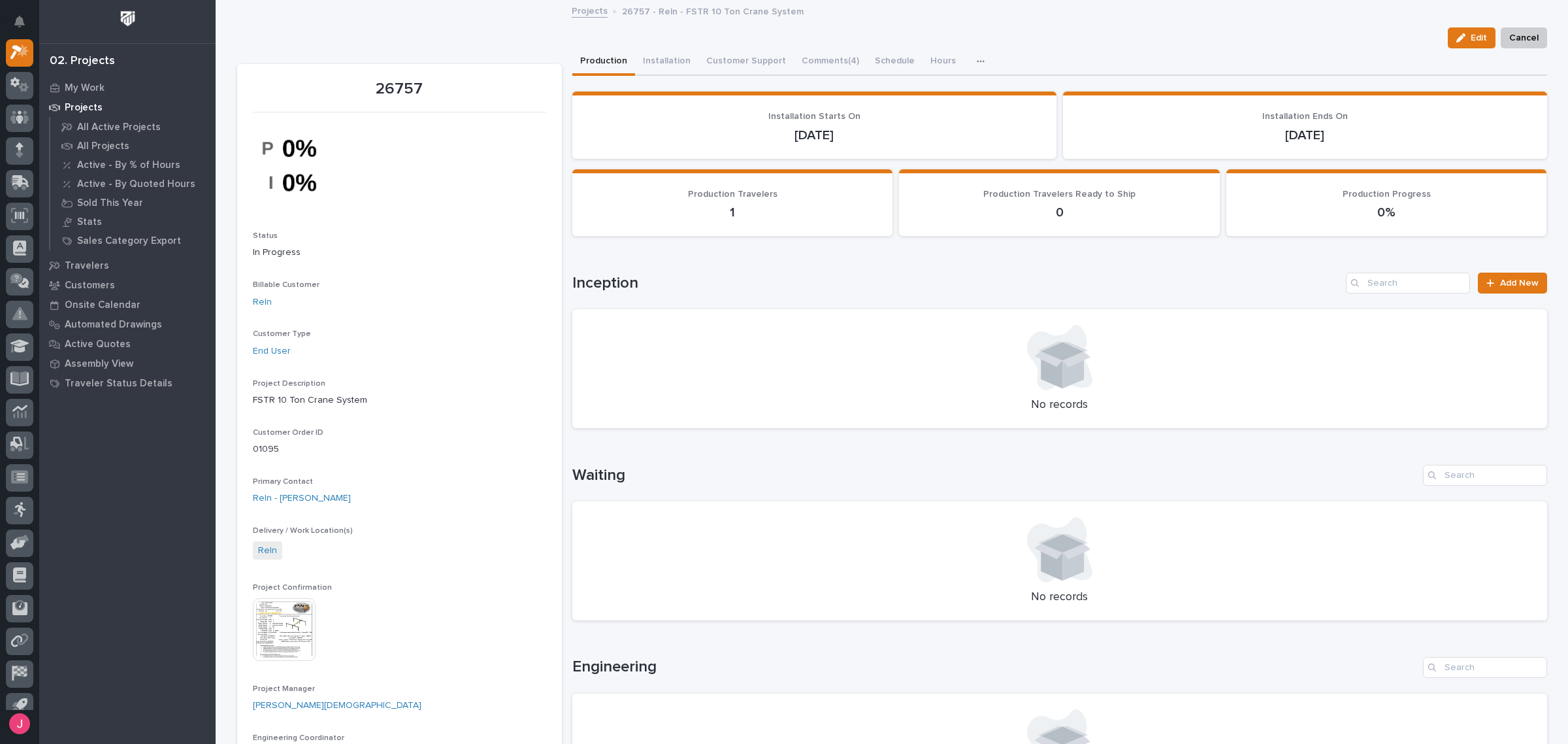
click at [587, 15] on link "Projects" at bounding box center [590, 10] width 36 height 15
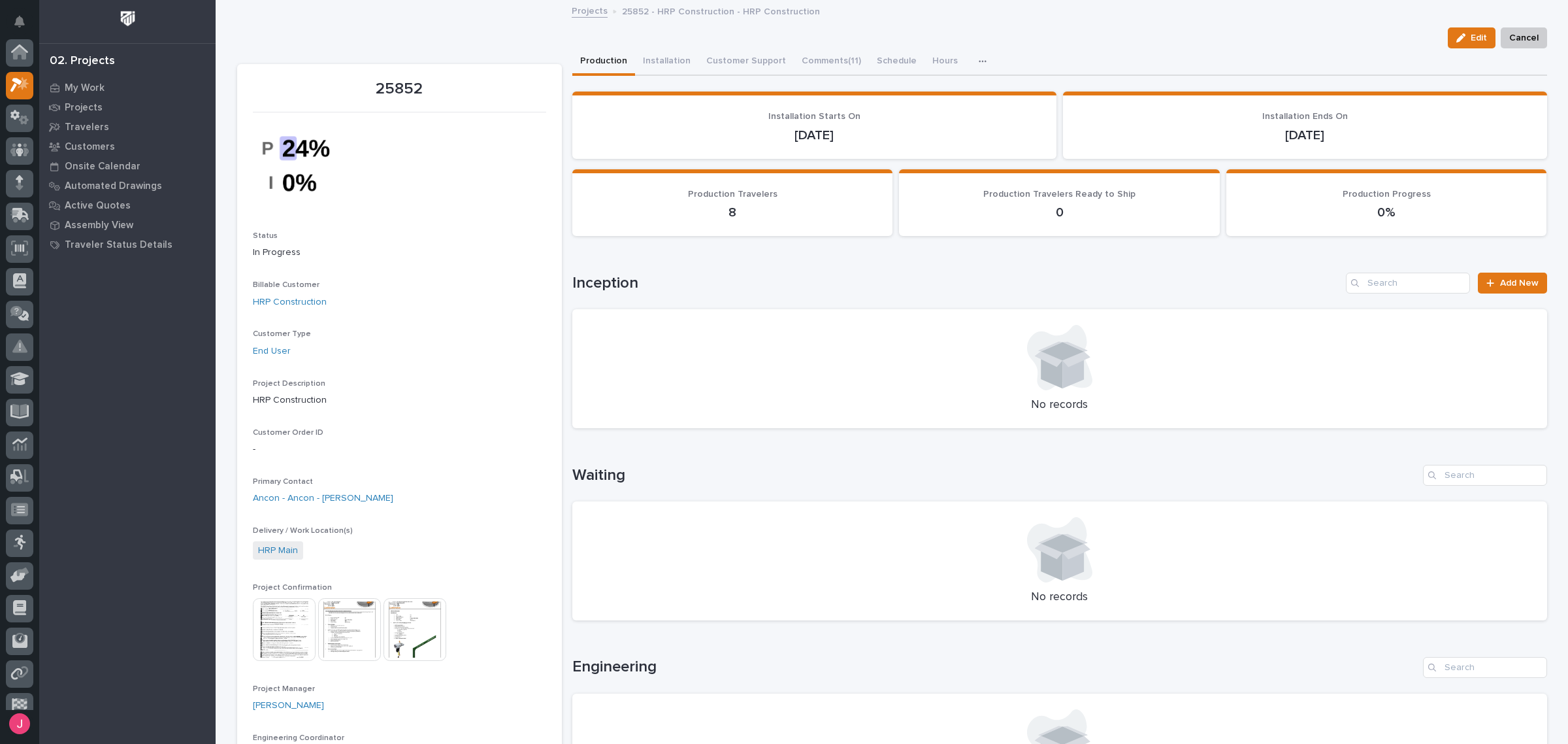
scroll to position [32, 0]
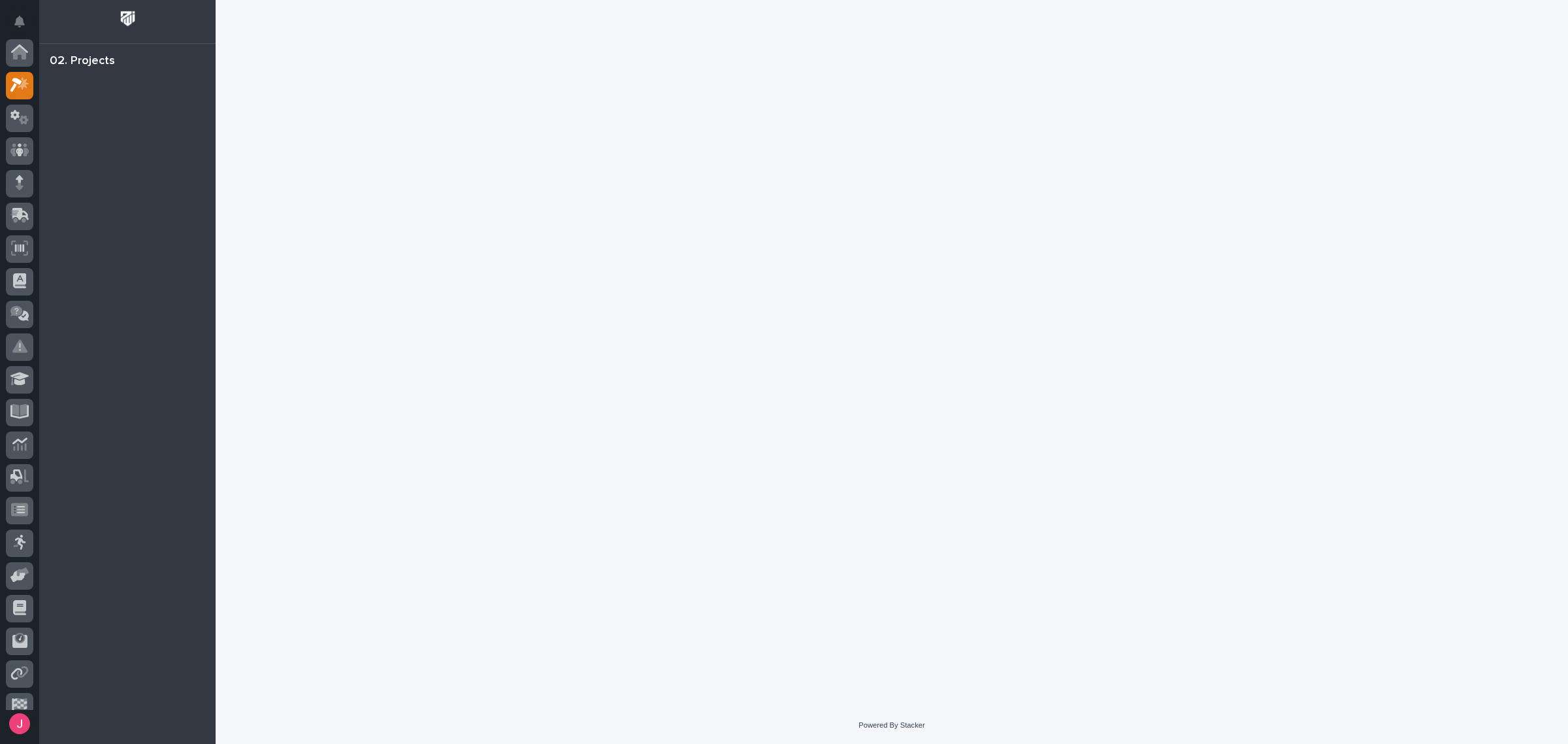
scroll to position [32, 0]
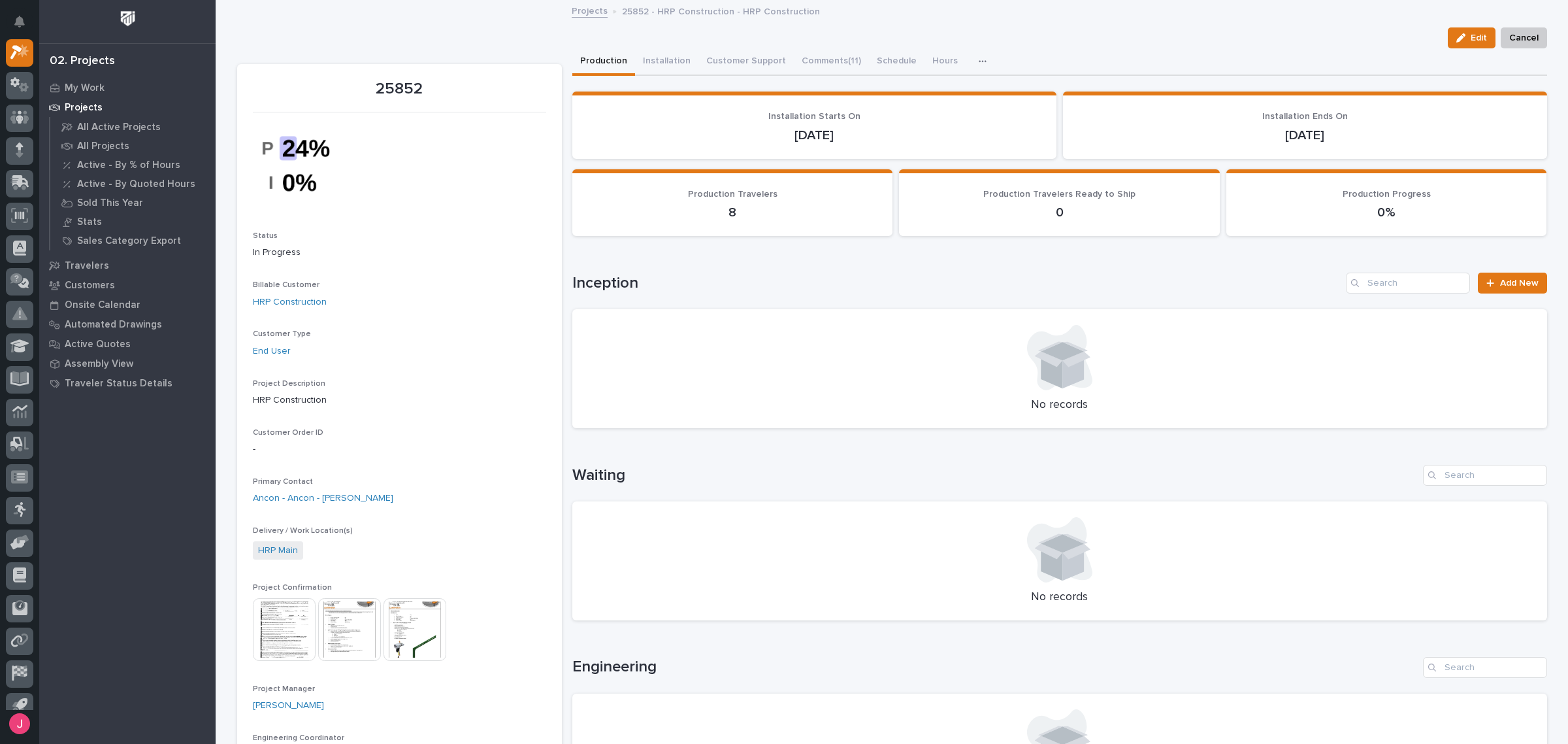
click at [331, 620] on img at bounding box center [349, 629] width 63 height 63
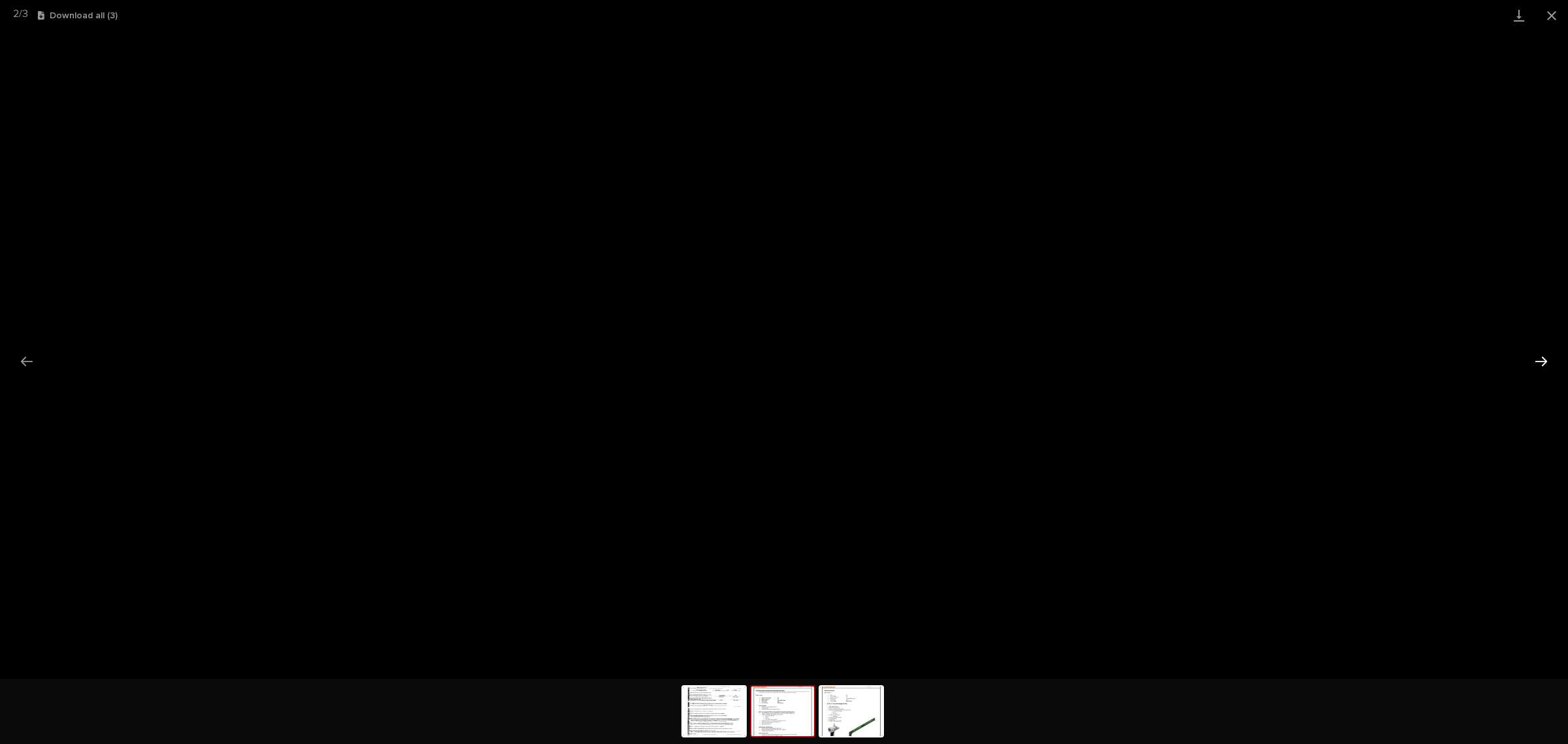
click at [1550, 364] on button "Next slide" at bounding box center [1541, 361] width 27 height 26
click at [1544, 12] on button "Close gallery" at bounding box center [1552, 15] width 32 height 31
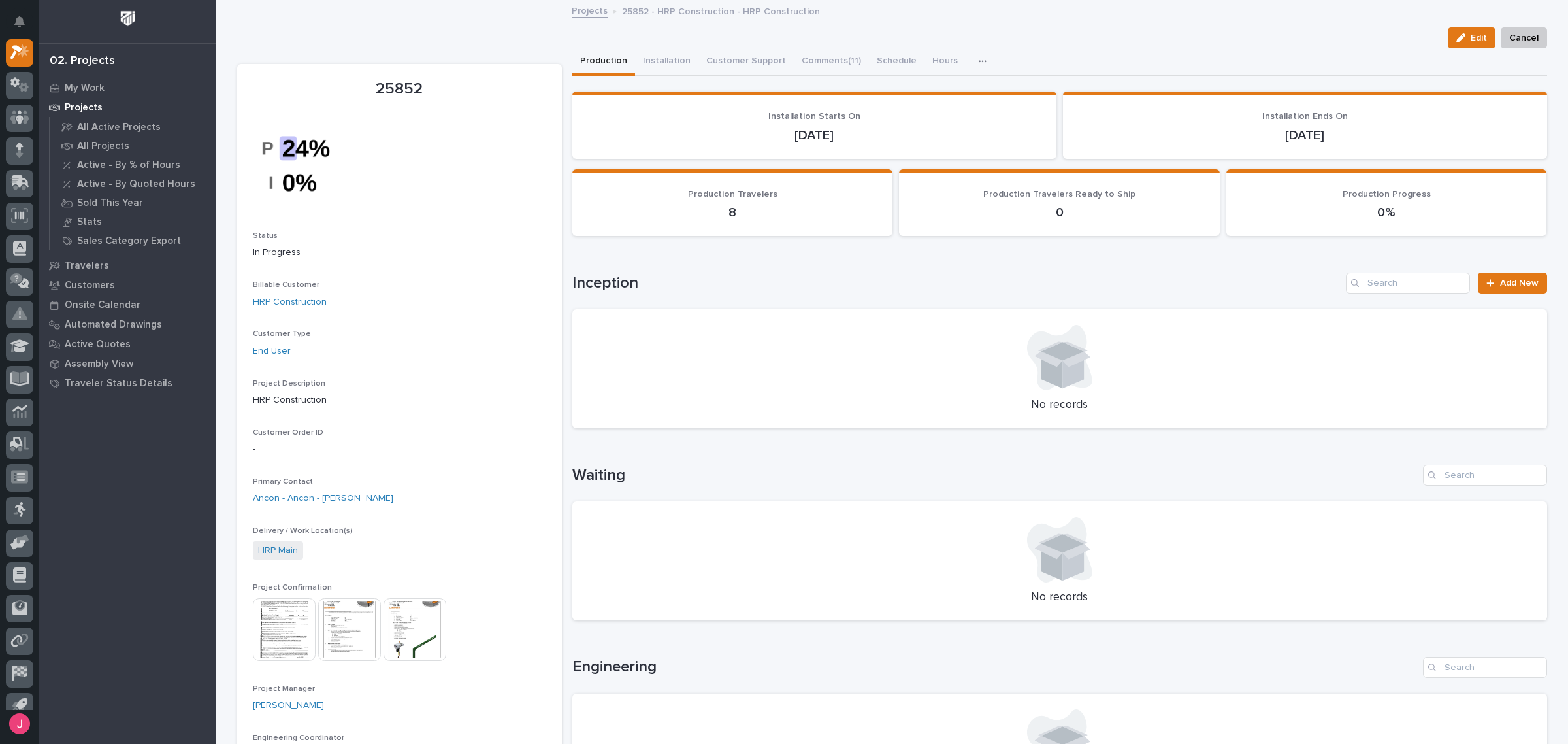
click at [428, 618] on img at bounding box center [414, 629] width 63 height 63
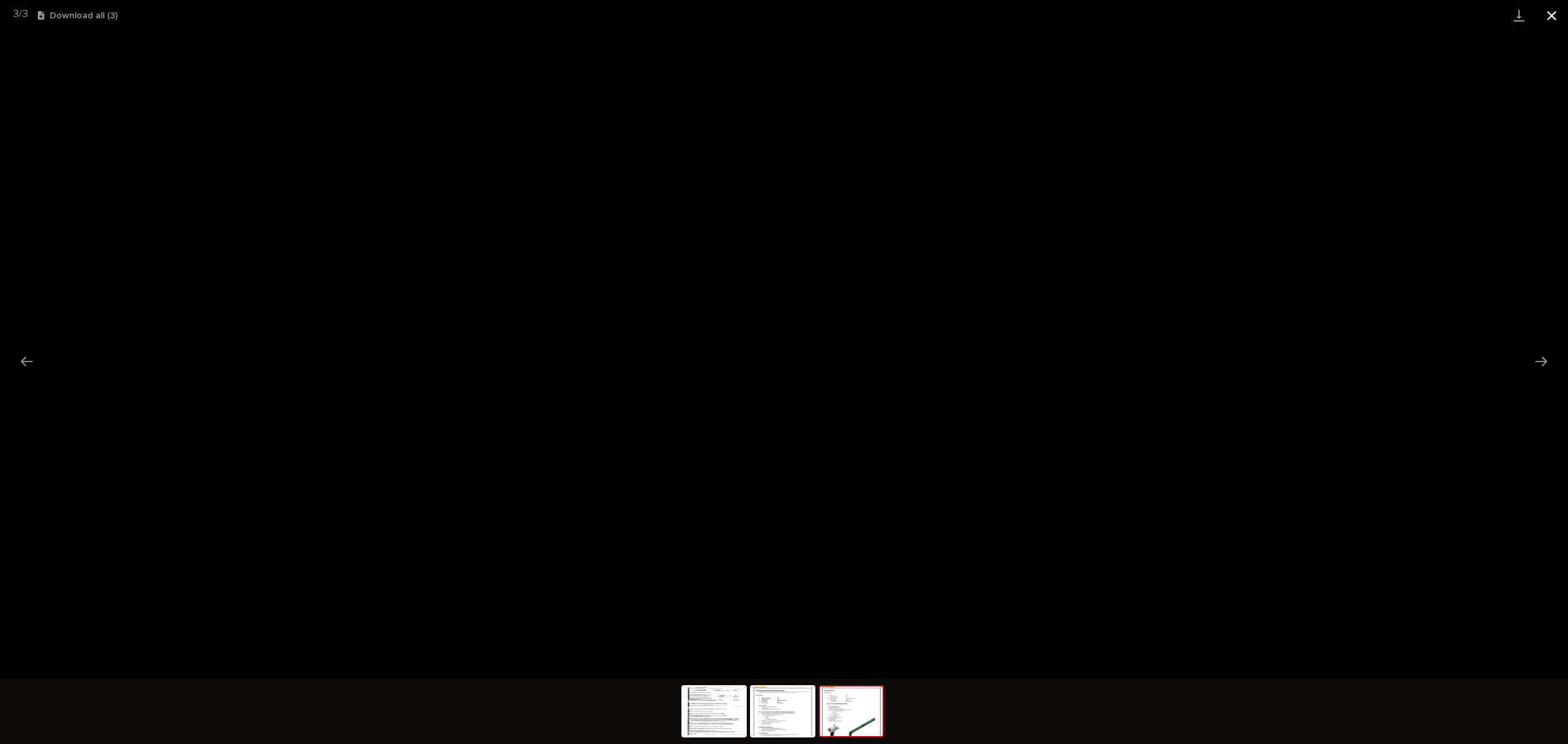
click at [1539, 16] on button "Close gallery" at bounding box center [1552, 15] width 32 height 31
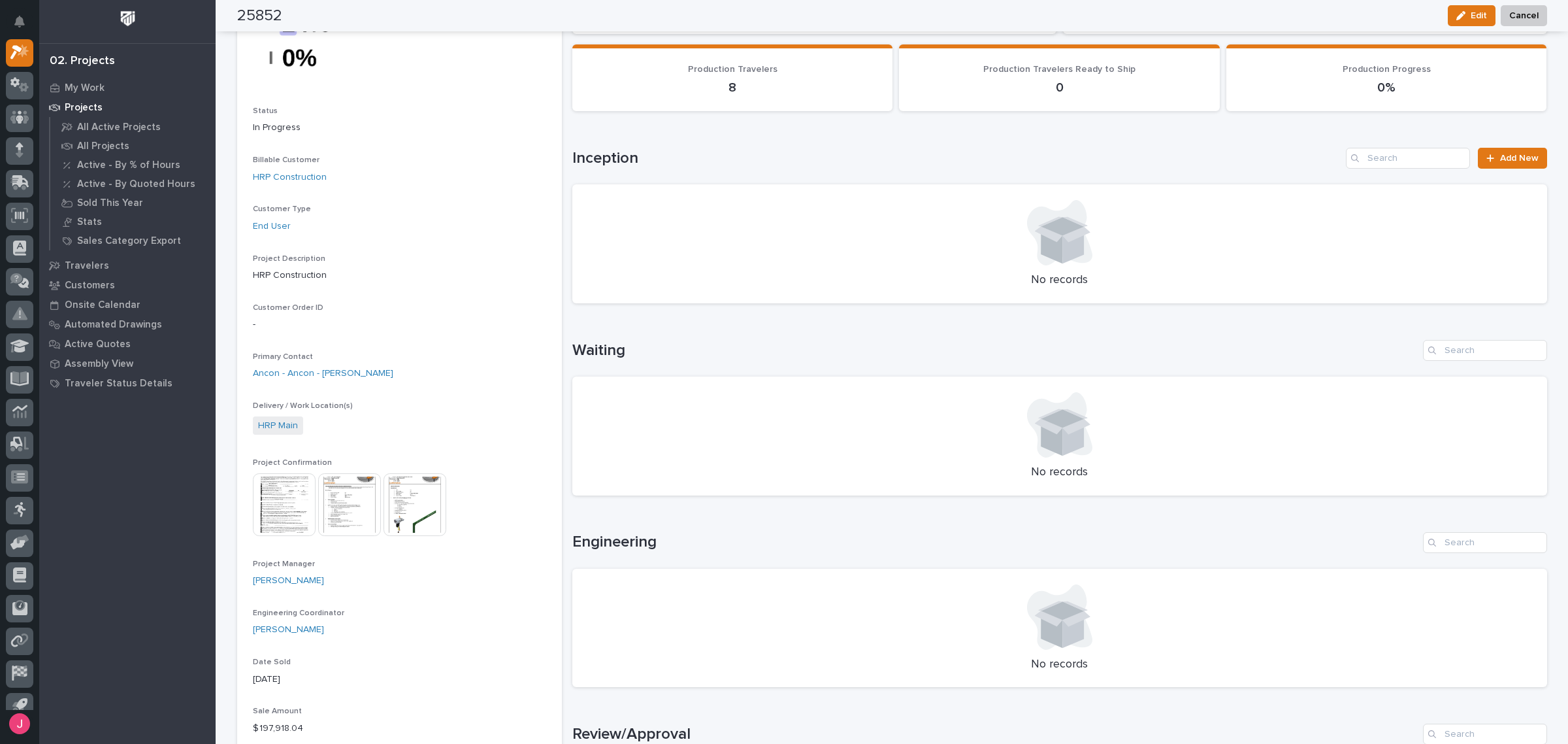
scroll to position [0, 0]
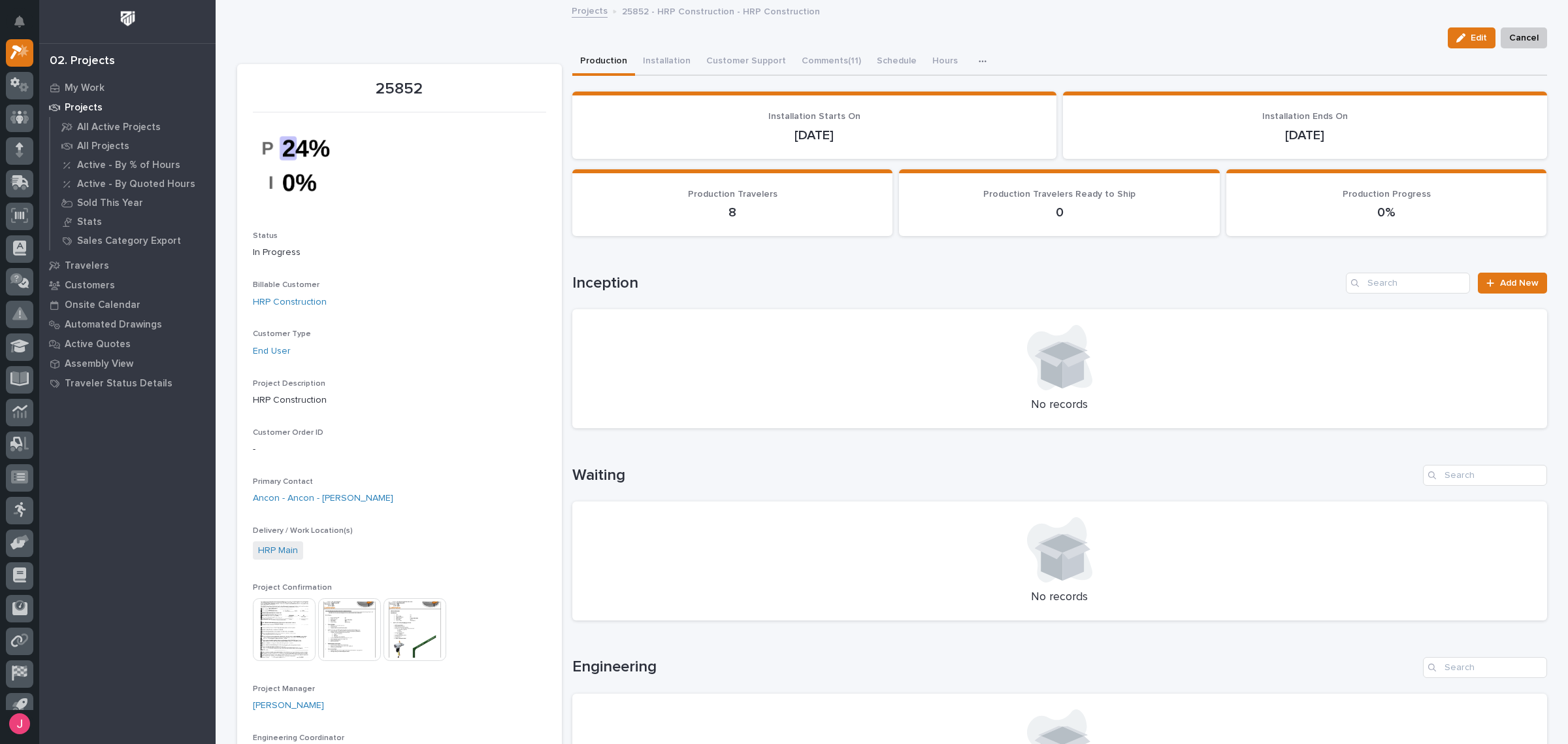
click at [575, 15] on link "Projects" at bounding box center [590, 10] width 36 height 15
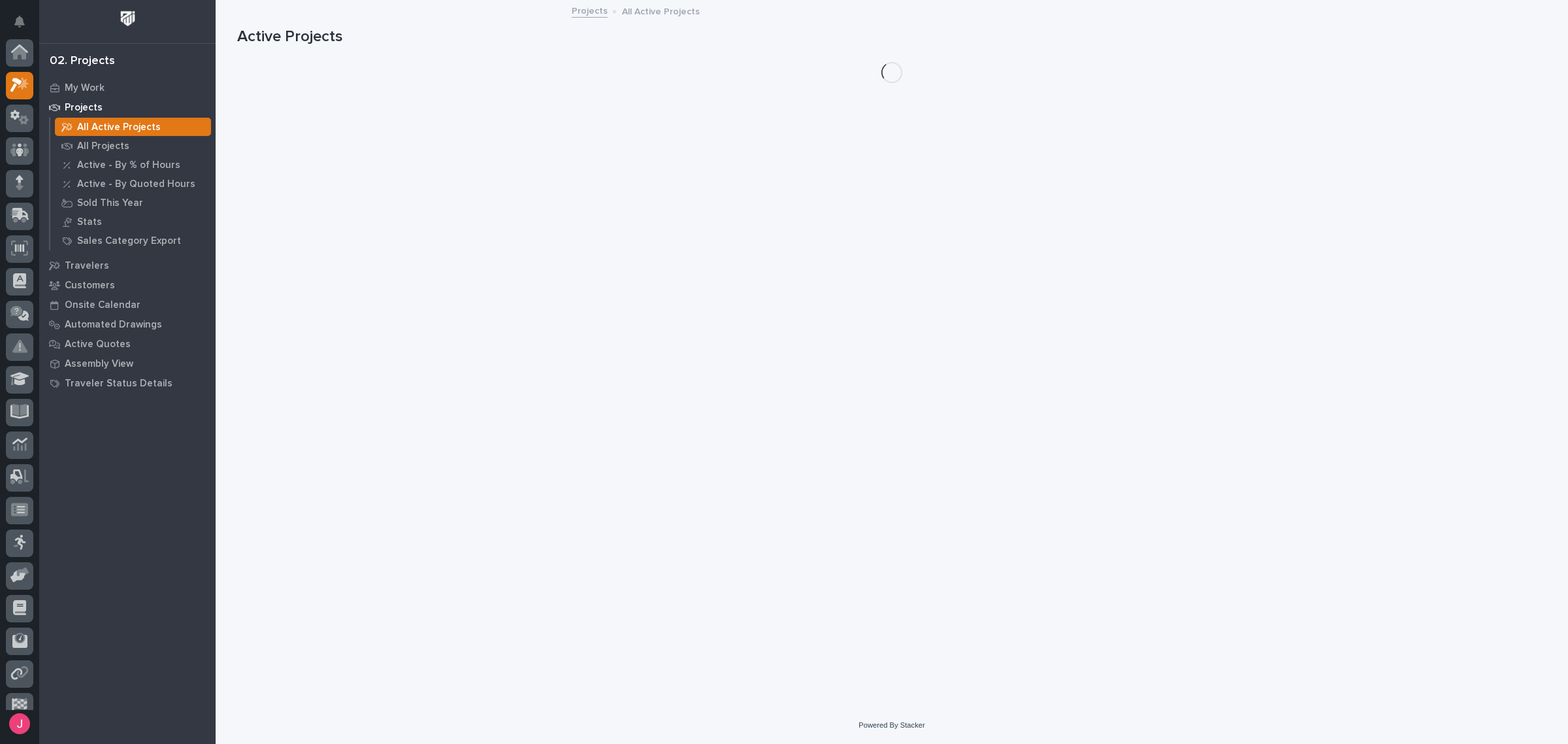
scroll to position [32, 0]
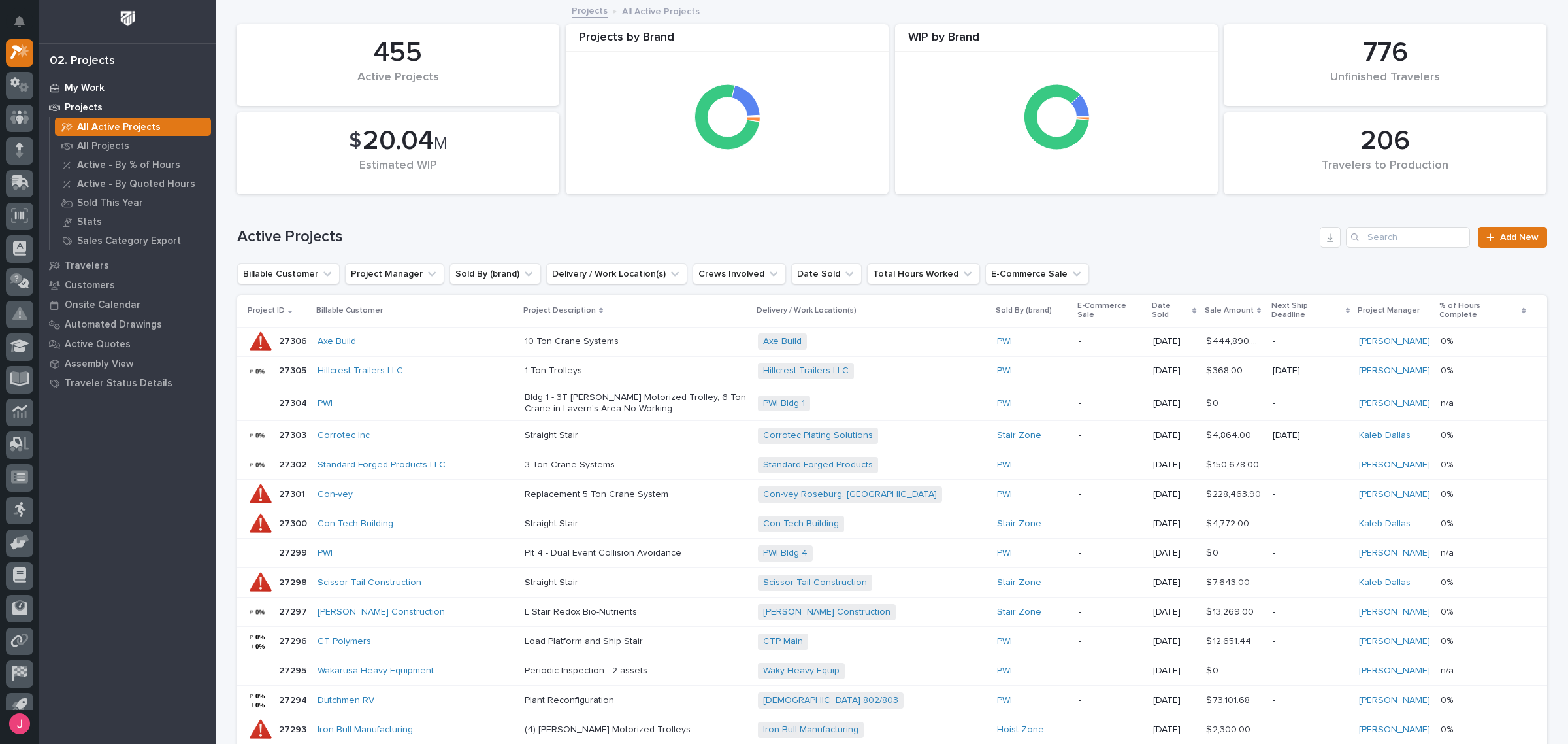
click at [84, 85] on p "My Work" at bounding box center [85, 88] width 40 height 12
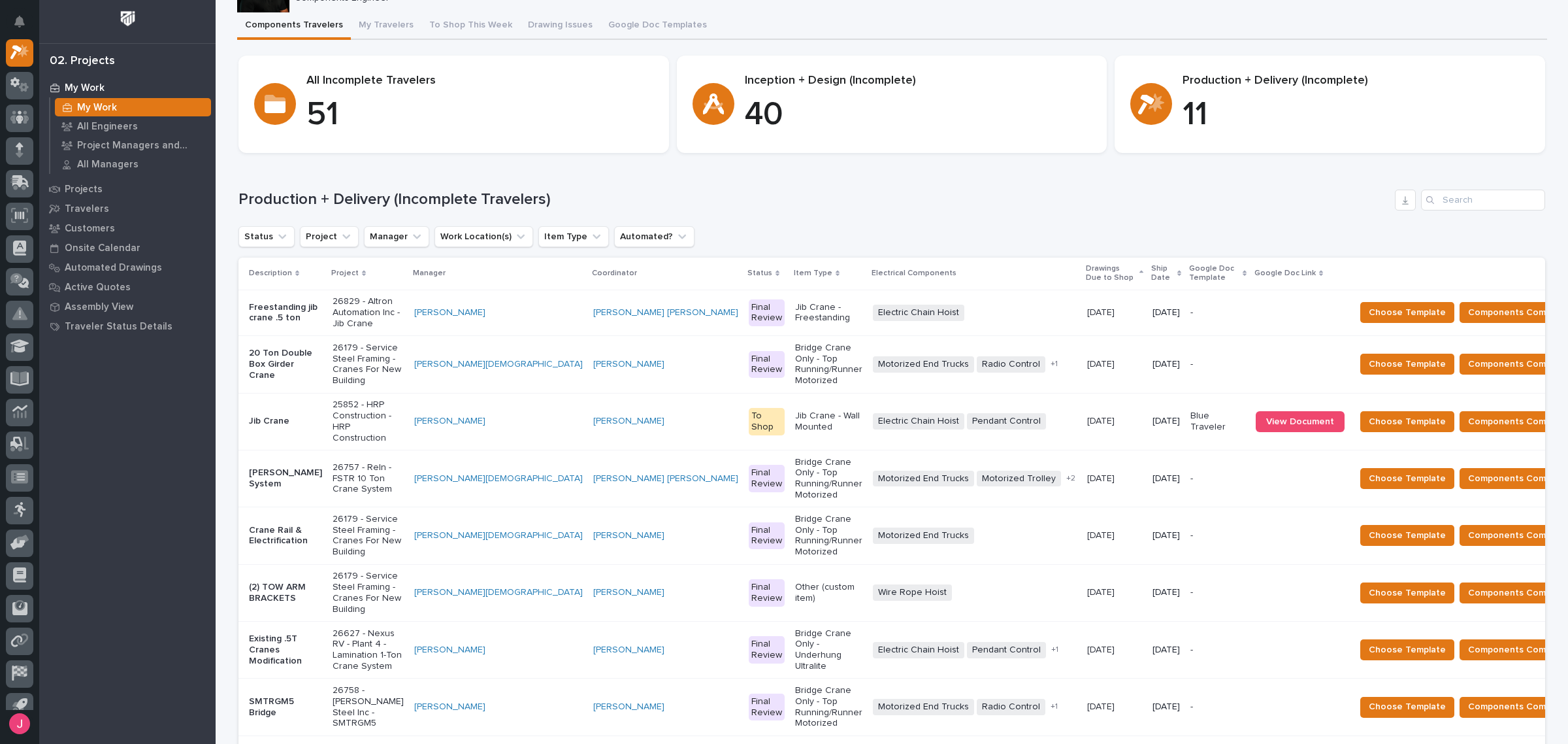
scroll to position [245, 0]
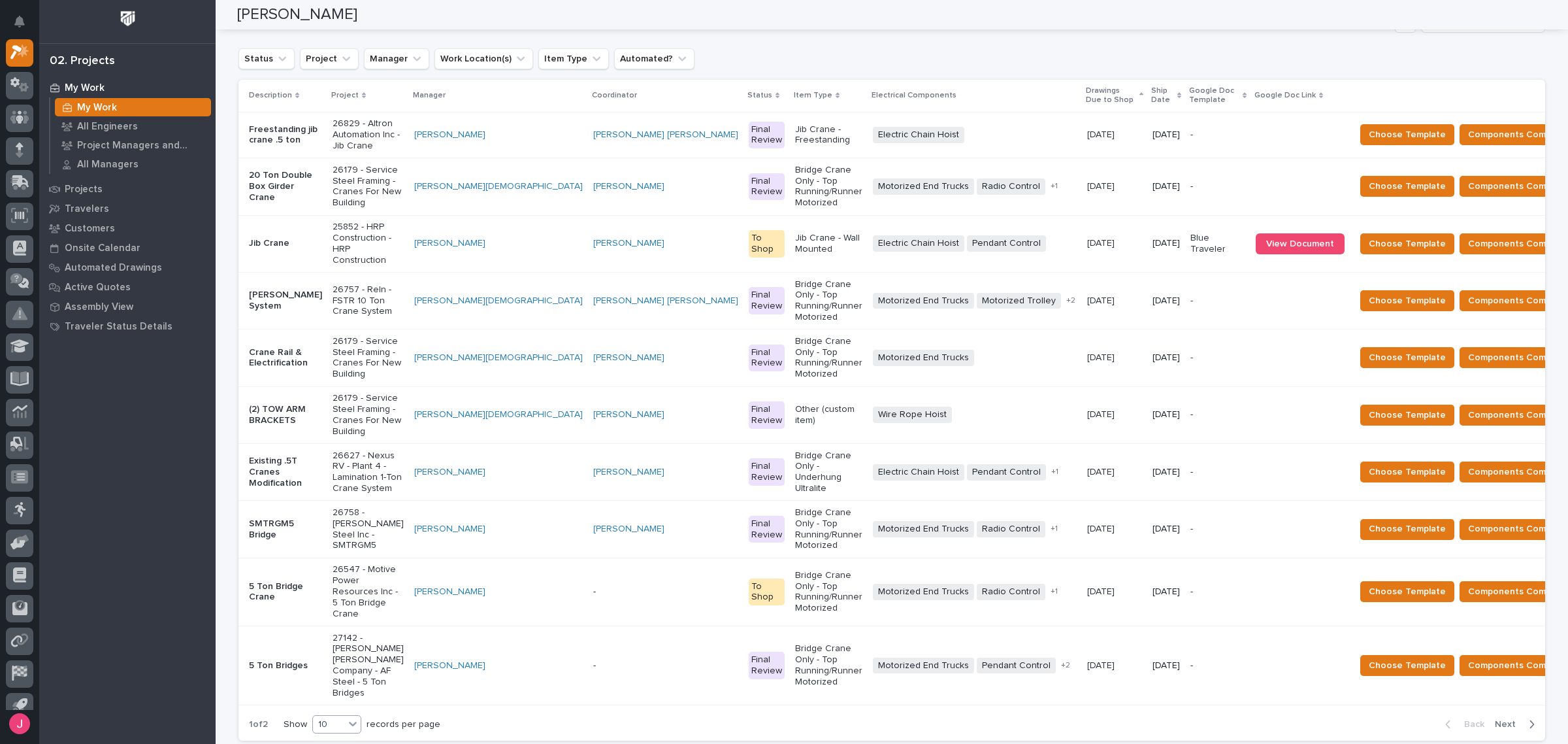
click at [314, 718] on div "10" at bounding box center [328, 725] width 32 height 14
click at [325, 609] on div "20" at bounding box center [332, 610] width 48 height 15
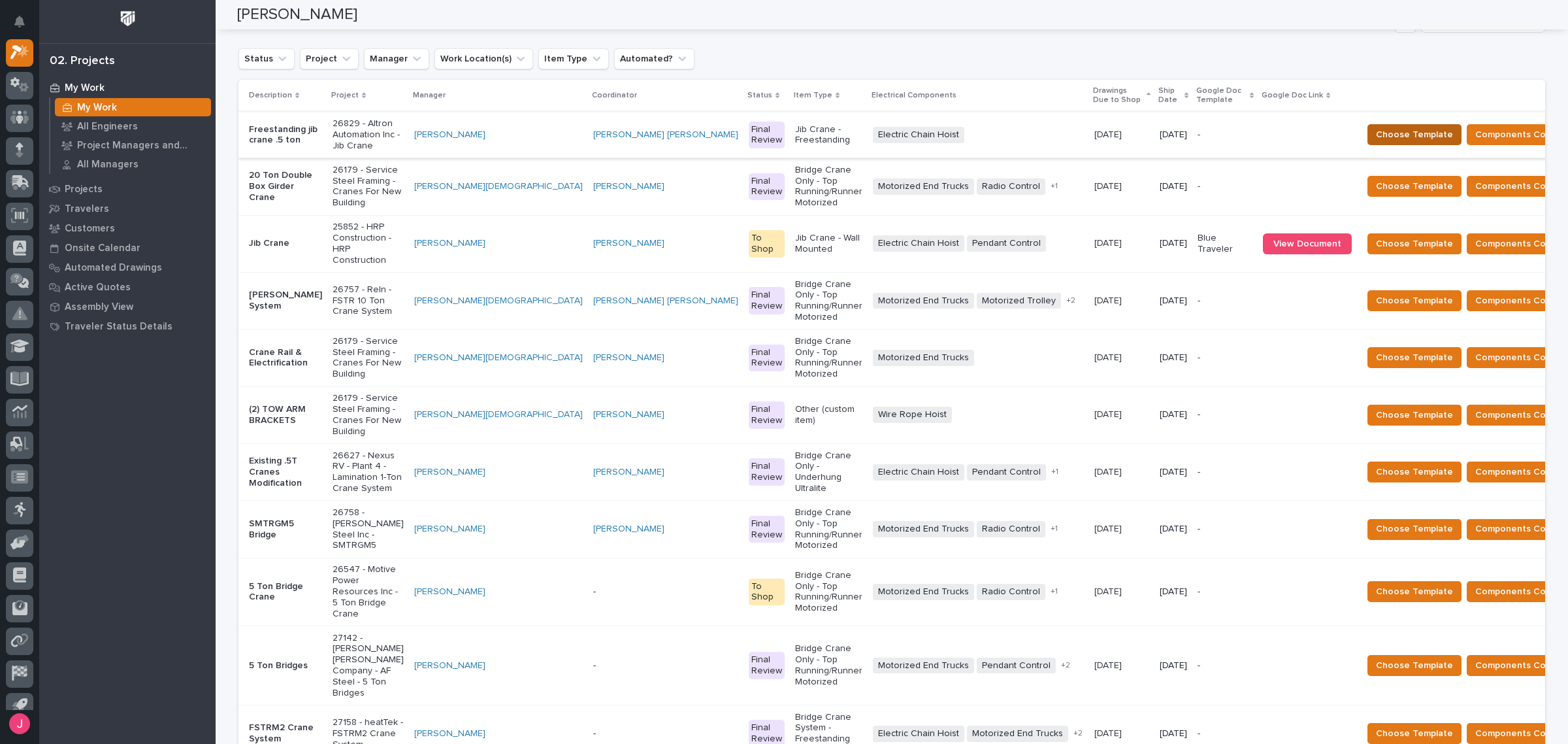
click at [1368, 142] on button "Choose Template" at bounding box center [1415, 135] width 94 height 21
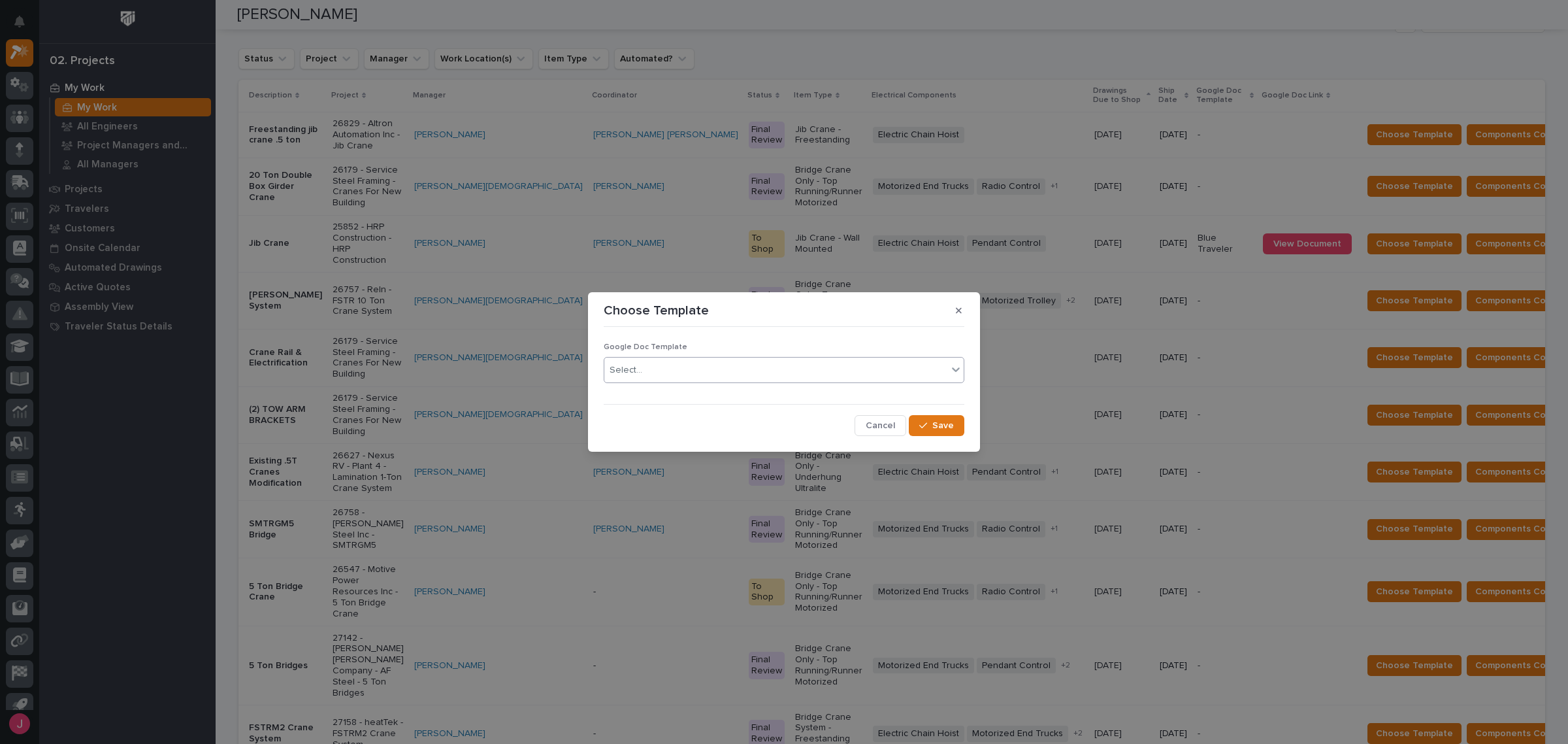
click at [917, 369] on div "Select..." at bounding box center [776, 370] width 343 height 21
click at [677, 397] on div "Blue Traveler" at bounding box center [784, 396] width 359 height 23
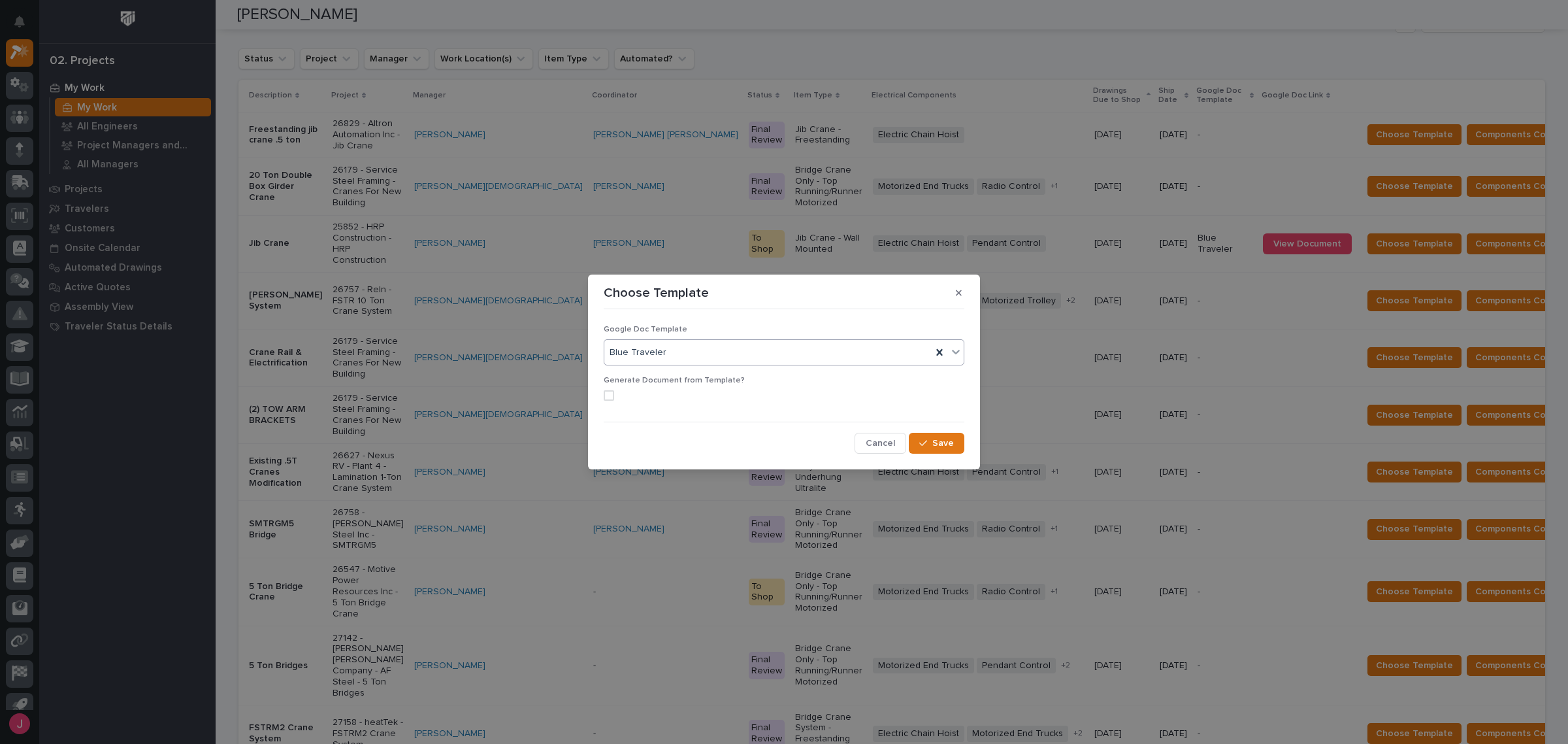
click at [612, 397] on span at bounding box center [609, 396] width 10 height 10
click at [934, 445] on span "Save" at bounding box center [943, 443] width 21 height 12
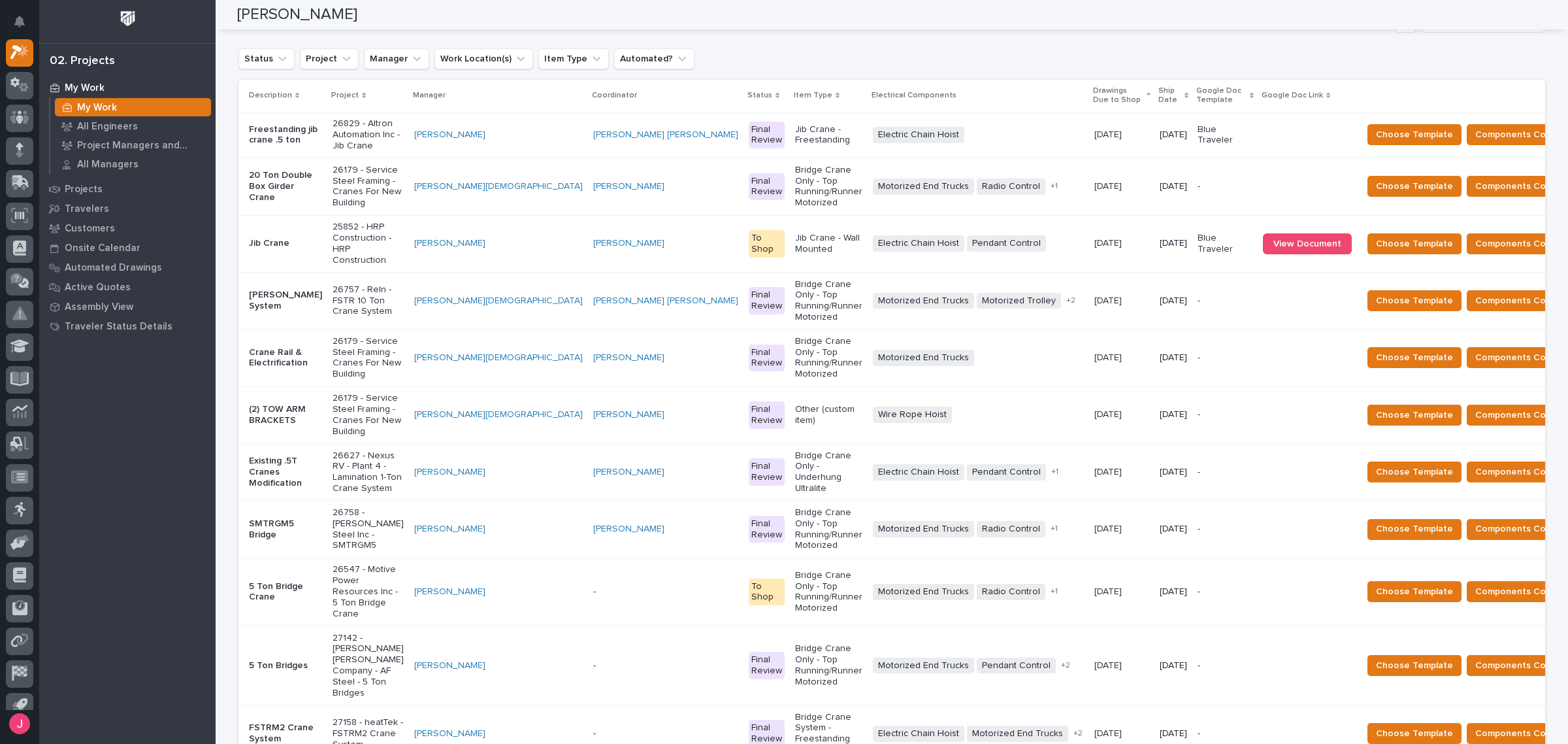
drag, startPoint x: 370, startPoint y: 129, endPoint x: 345, endPoint y: 130, distance: 25.0
click at [345, 130] on p "26829 - Altron Automation Inc - Jib Crane" at bounding box center [368, 135] width 71 height 32
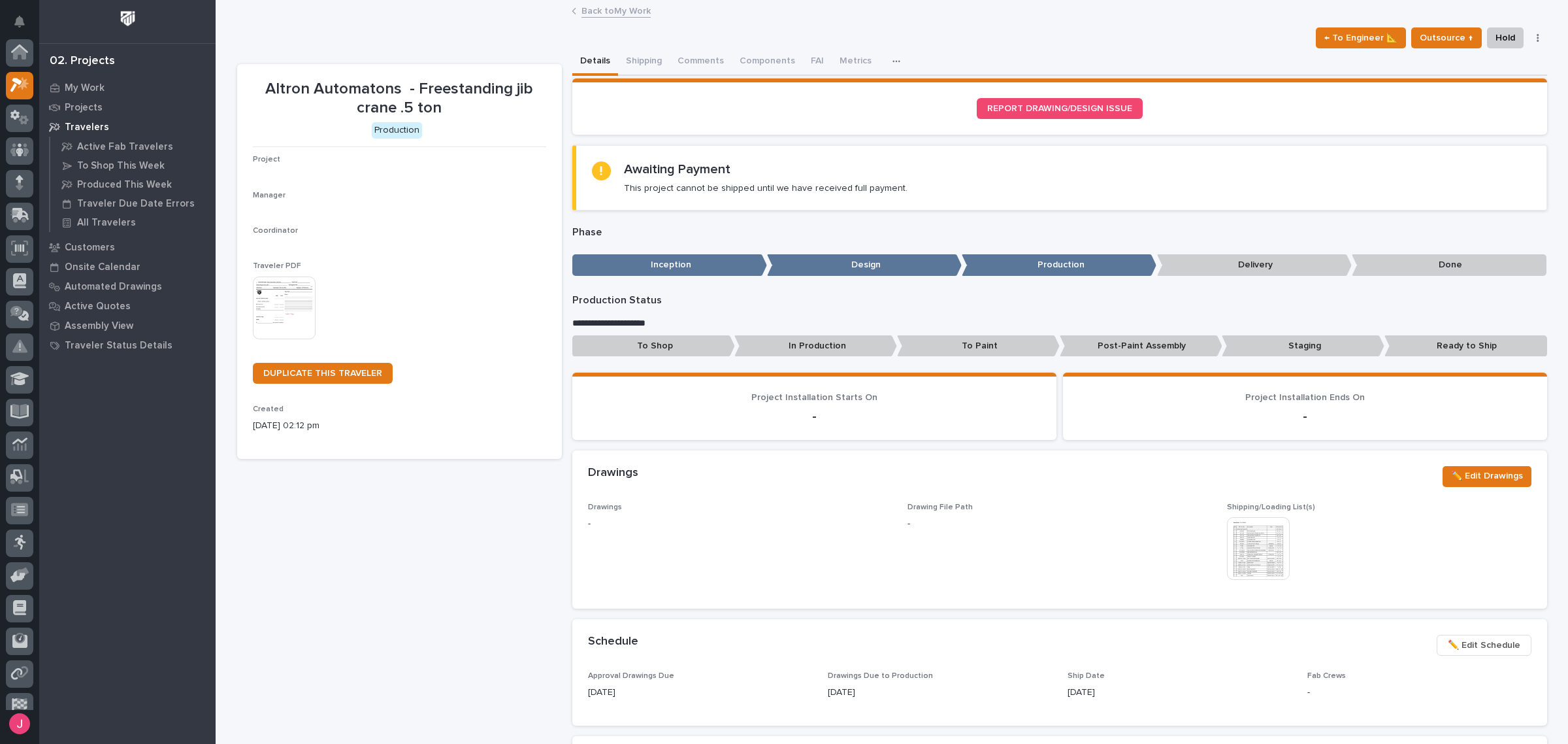
scroll to position [32, 0]
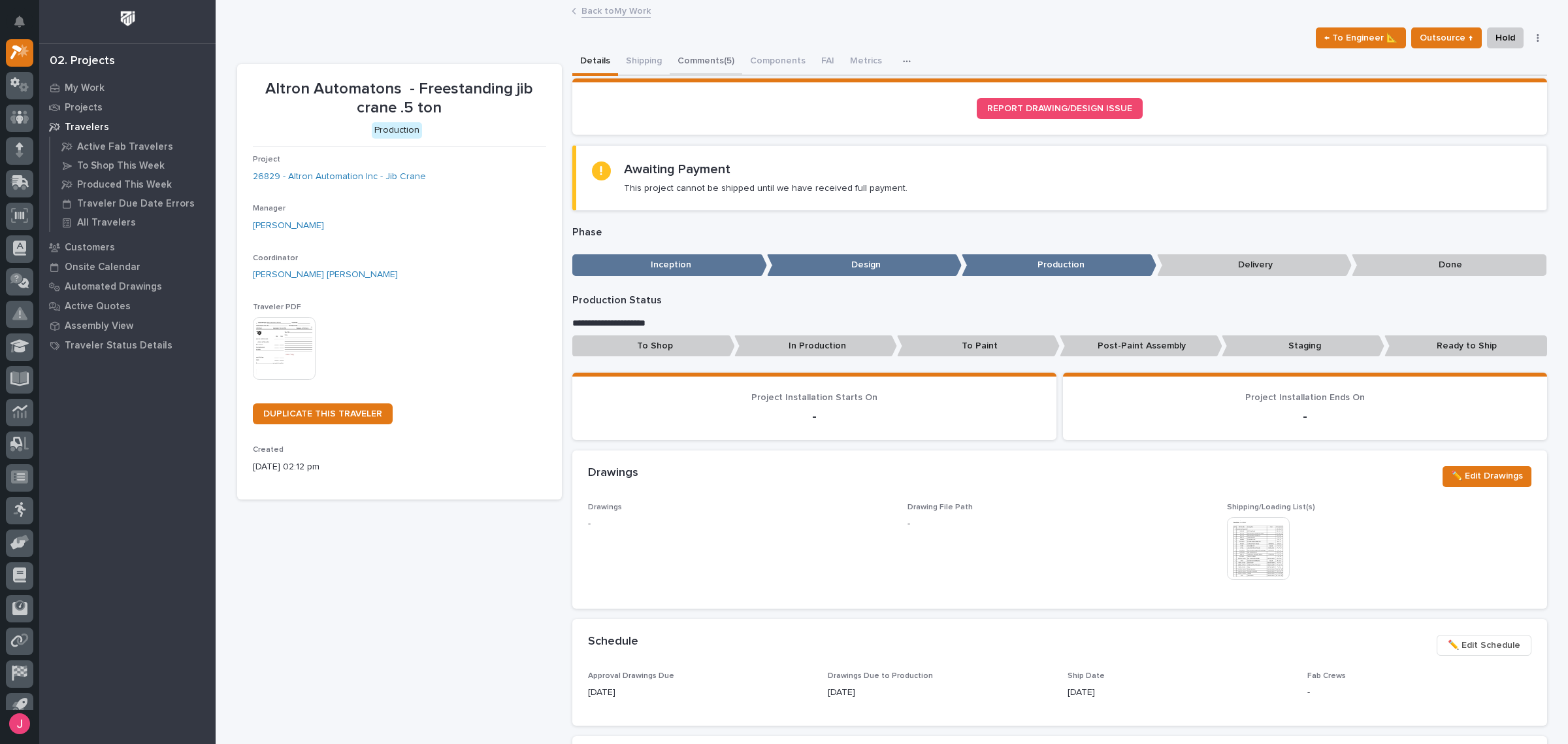
click at [697, 57] on button "Comments (5)" at bounding box center [706, 62] width 73 height 27
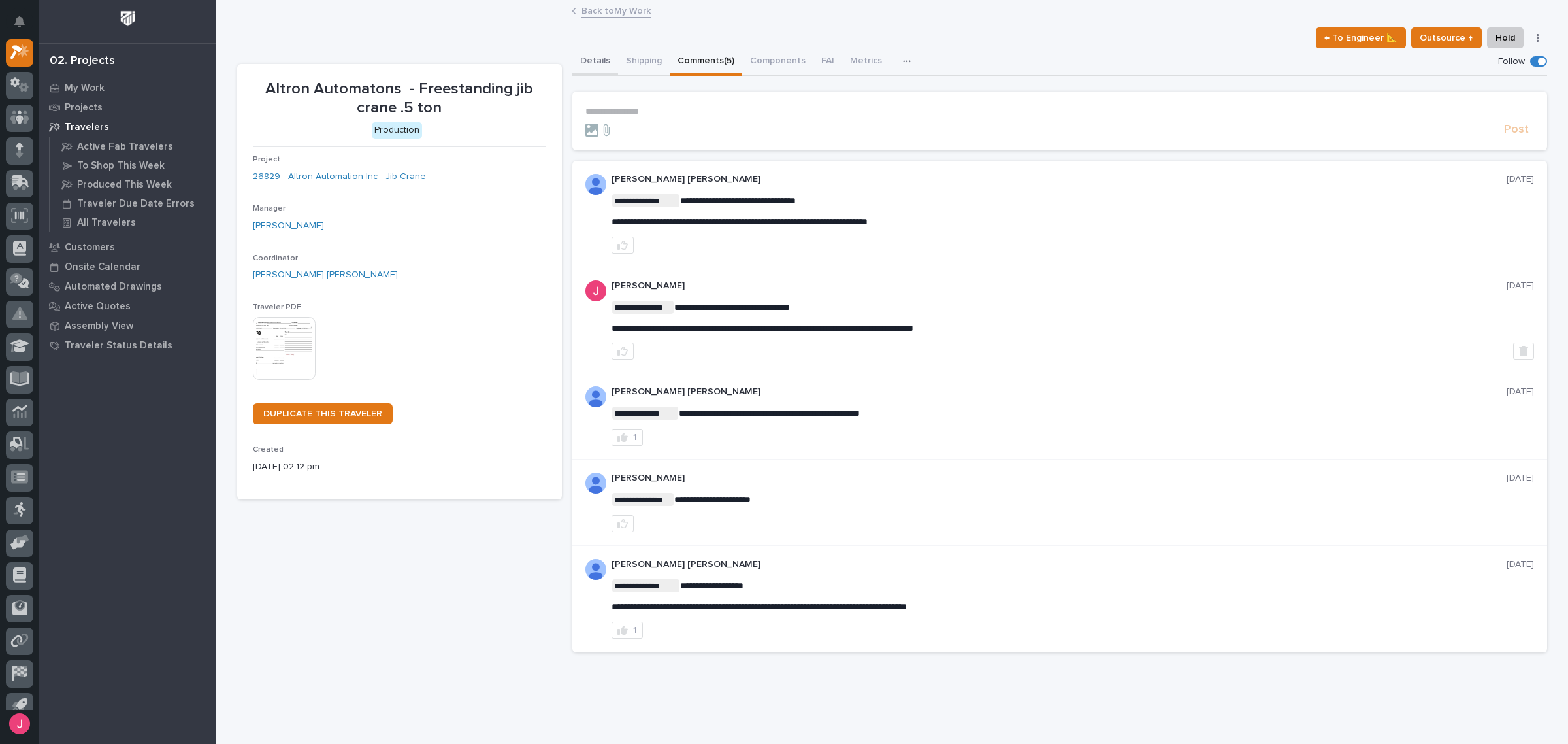
drag, startPoint x: 579, startPoint y: 61, endPoint x: 292, endPoint y: 365, distance: 418.1
click at [579, 64] on button "Details" at bounding box center [596, 62] width 46 height 27
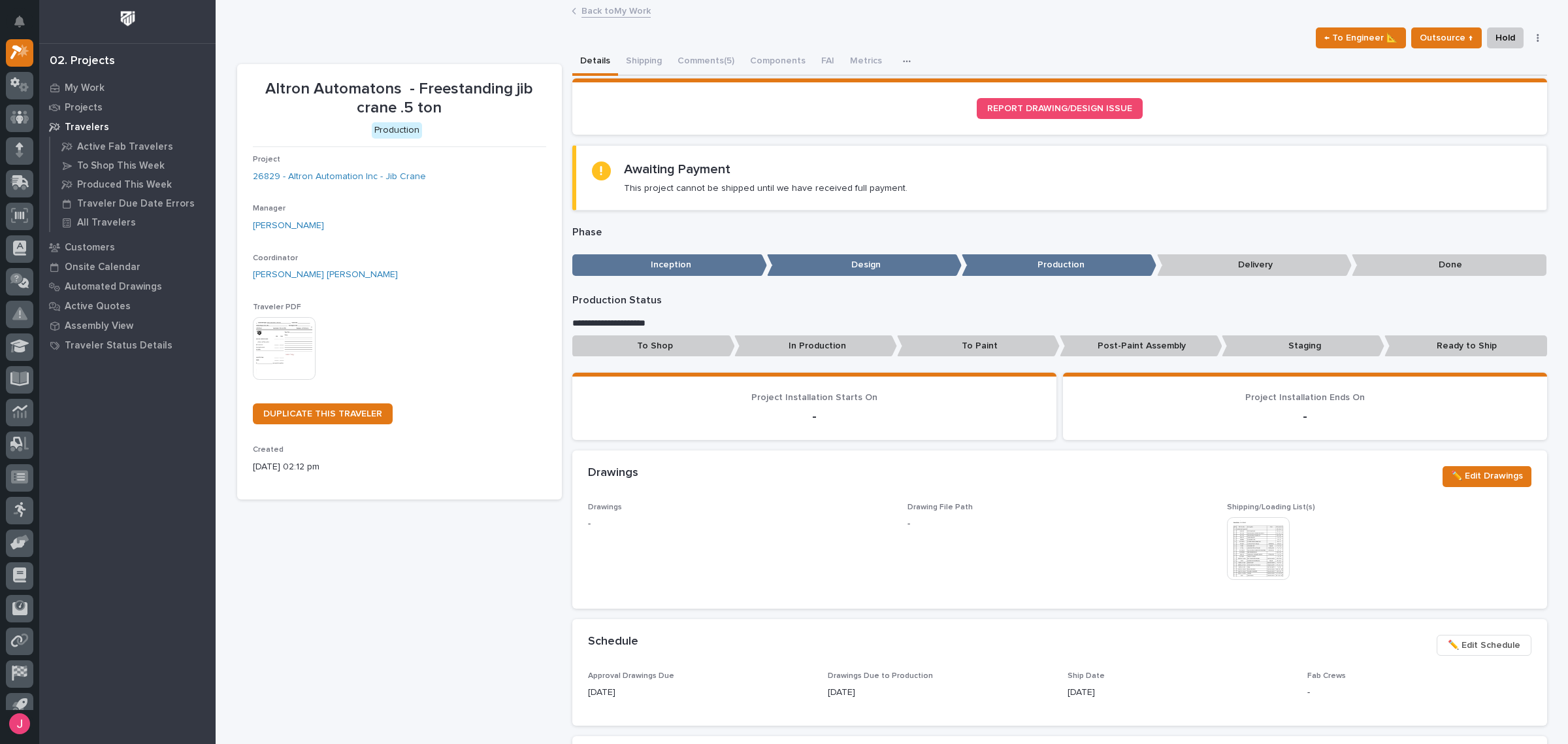
click at [1277, 540] on img at bounding box center [1258, 548] width 63 height 63
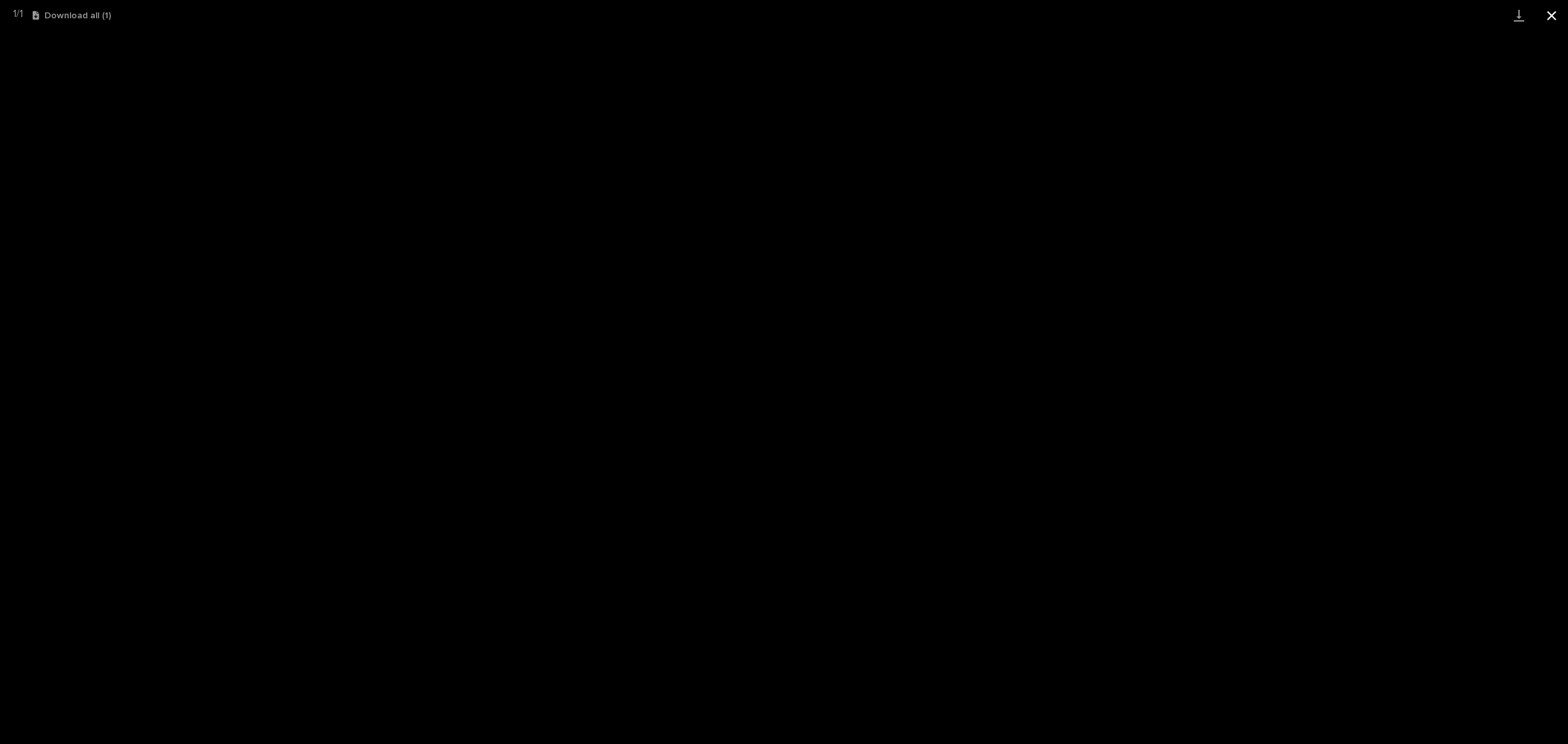
click at [1553, 21] on button "Close gallery" at bounding box center [1552, 15] width 32 height 31
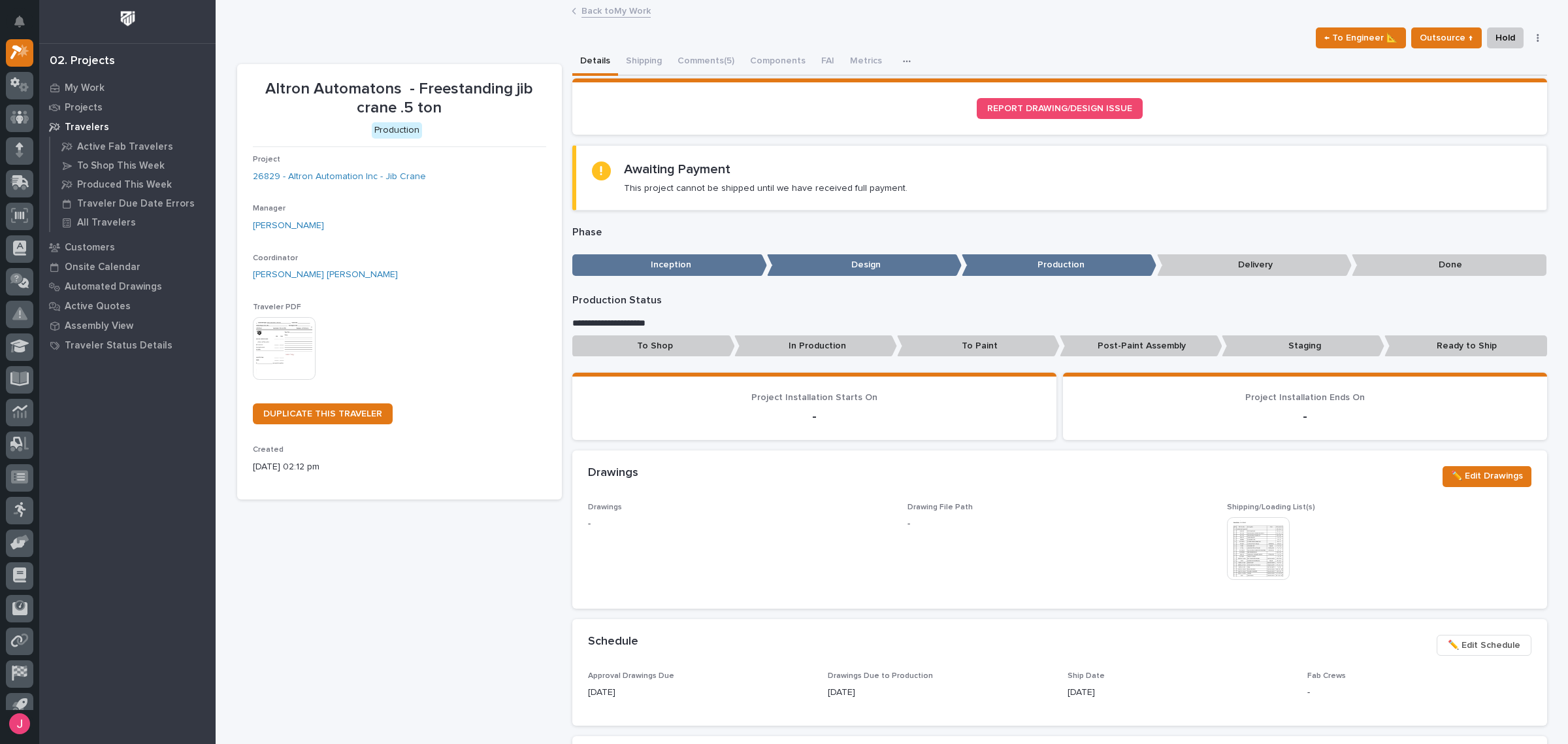
click at [599, 13] on link "Back to My Work" at bounding box center [616, 10] width 69 height 15
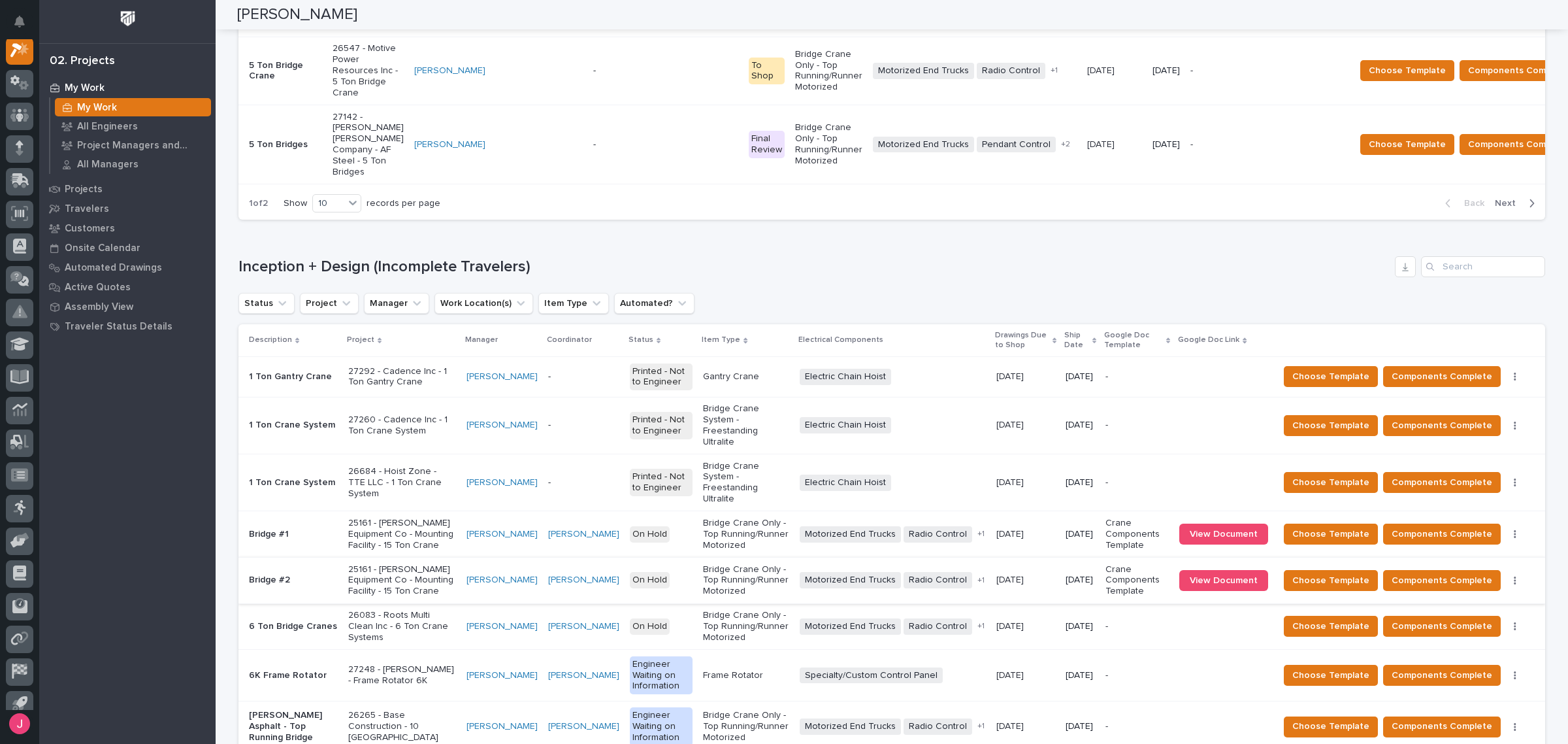
scroll to position [798, 0]
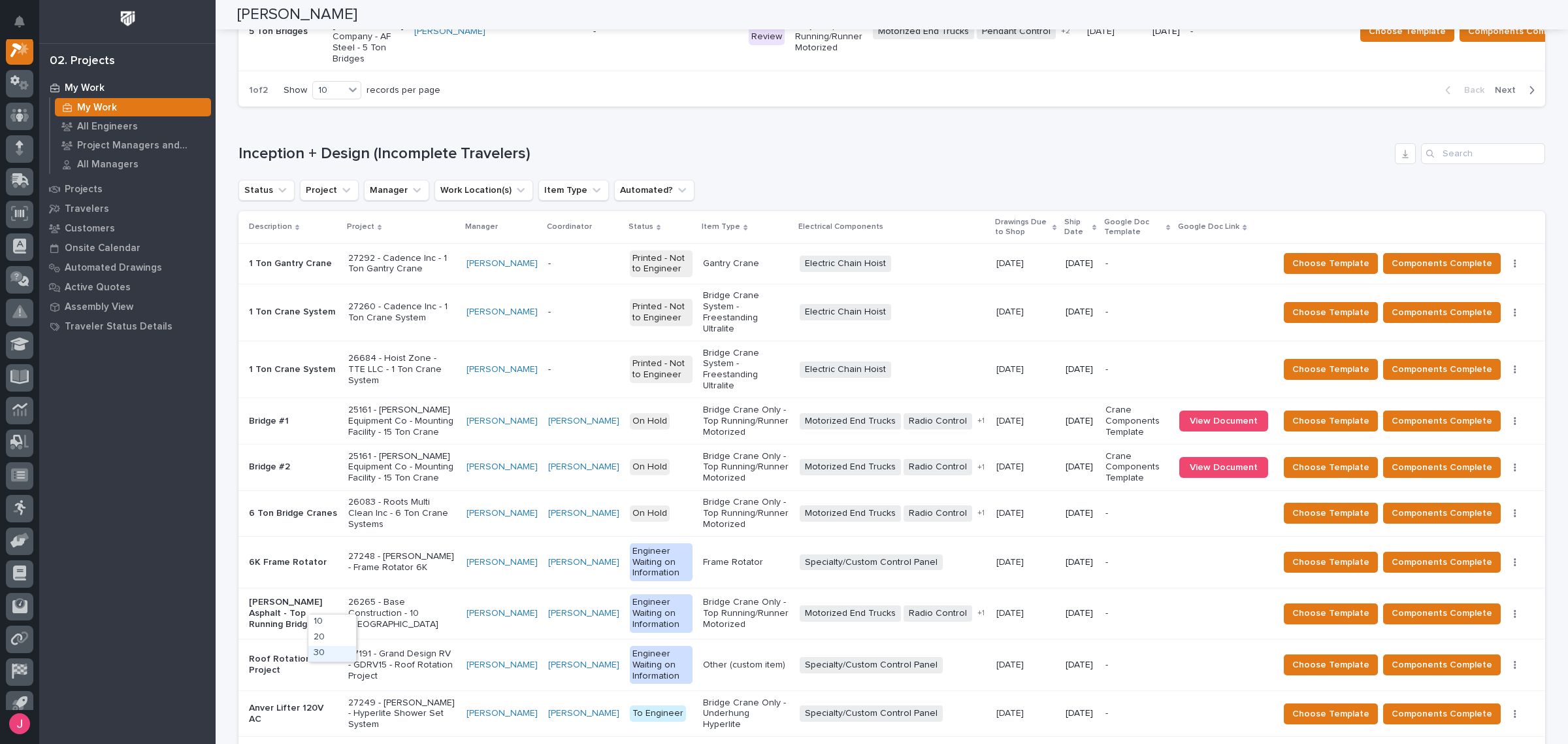
drag, startPoint x: 345, startPoint y: 662, endPoint x: 345, endPoint y: 653, distance: 9.0
click at [345, 653] on div "30" at bounding box center [332, 653] width 48 height 15
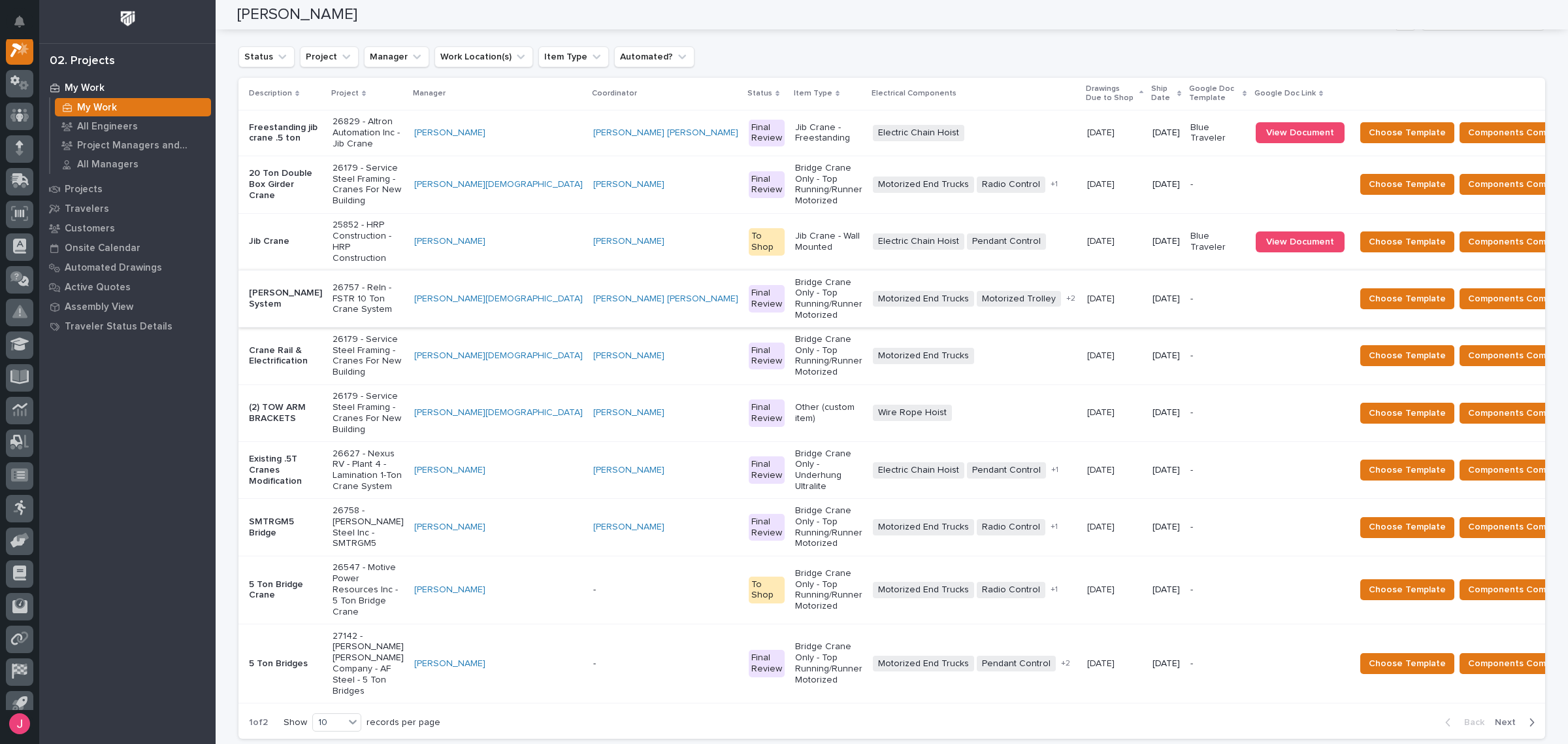
scroll to position [0, 0]
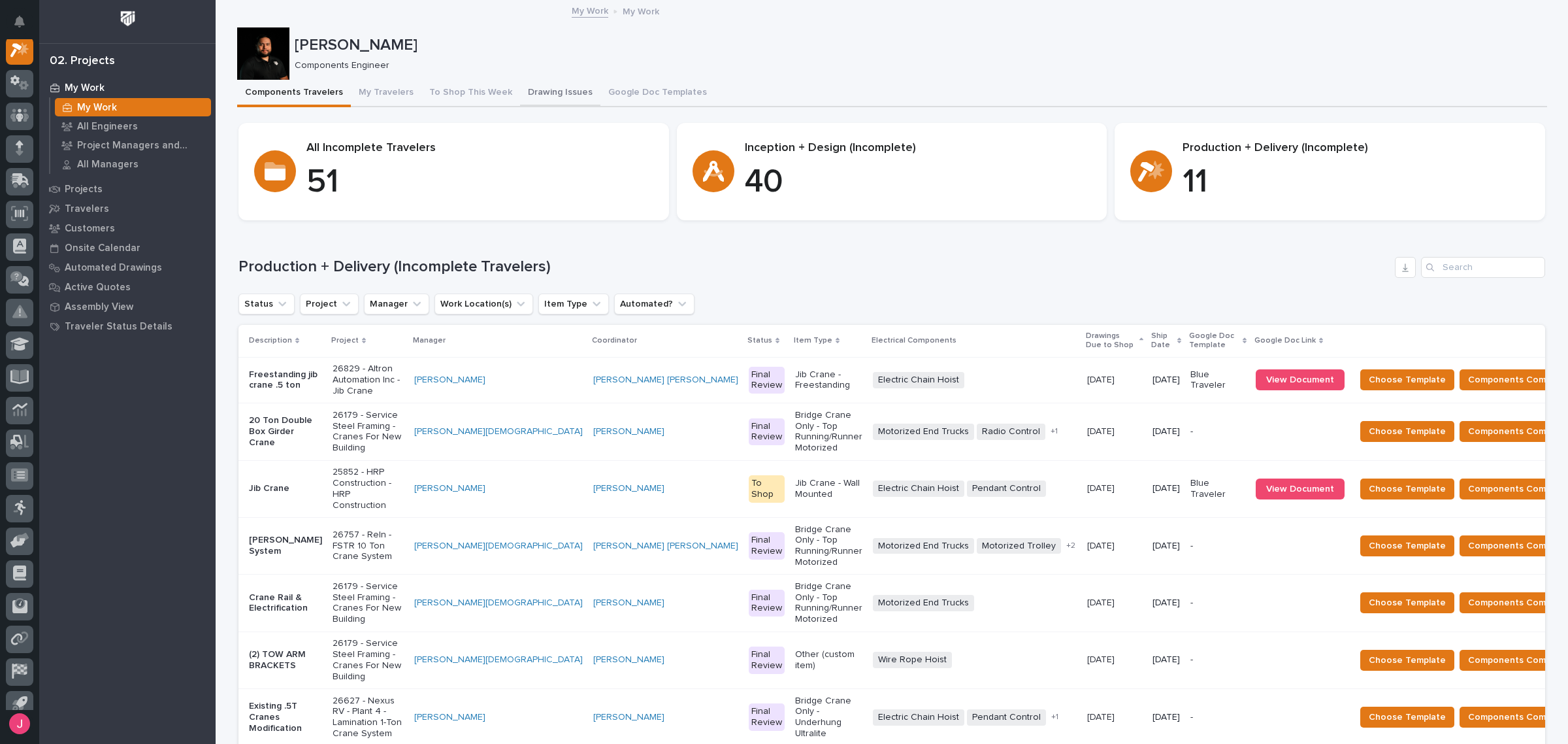
click at [540, 86] on button "Drawing Issues" at bounding box center [560, 93] width 80 height 27
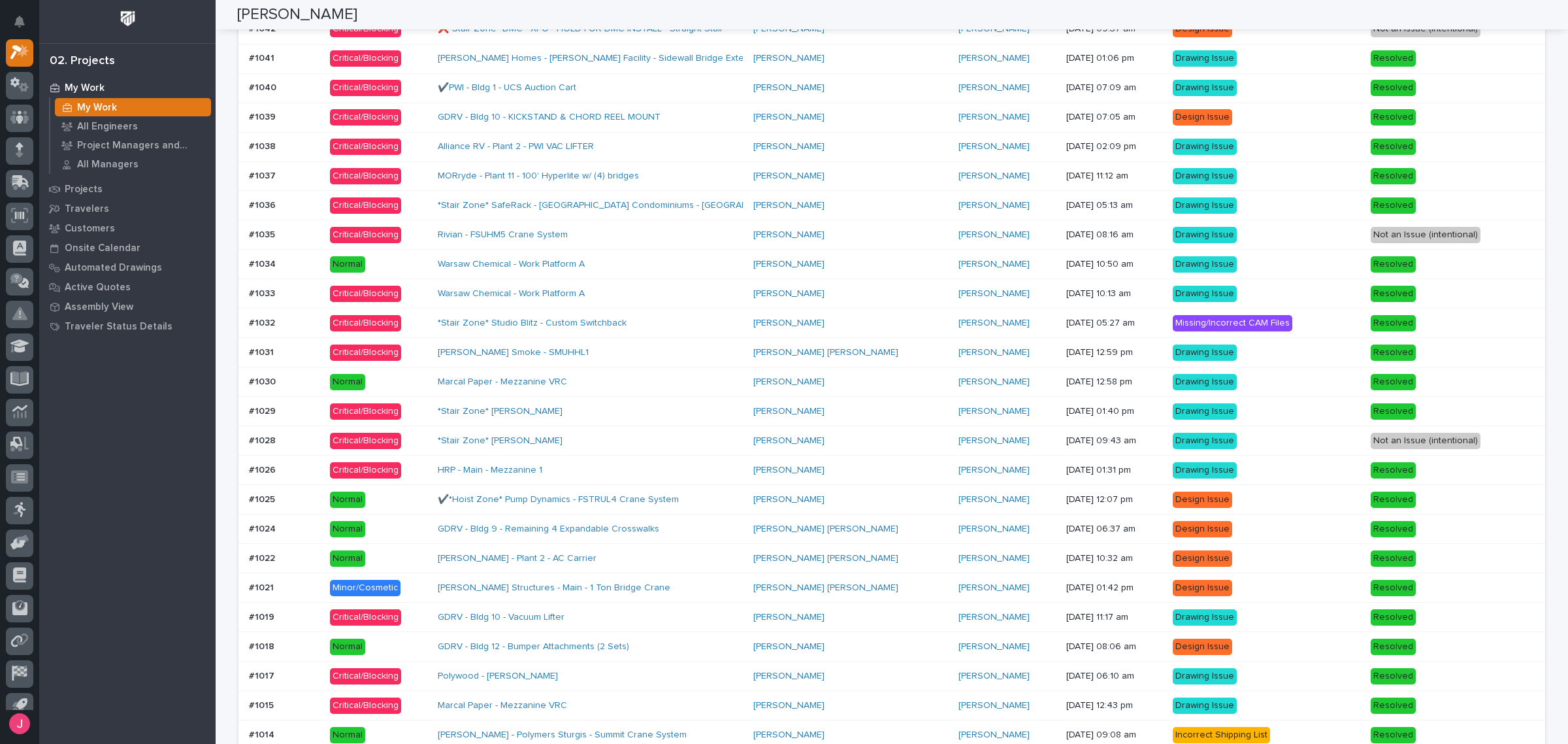
scroll to position [654, 0]
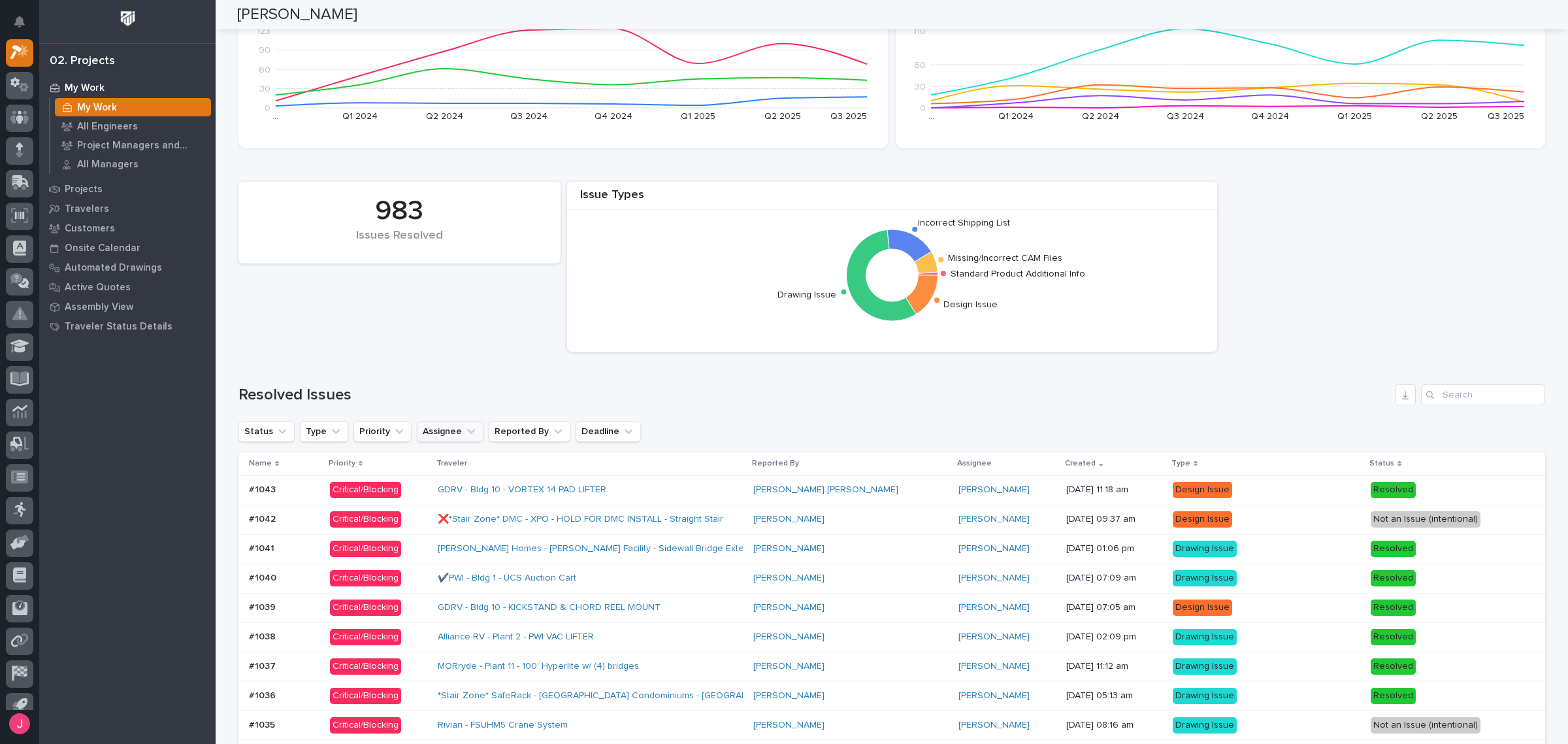
click at [465, 438] on icon "Assignee" at bounding box center [471, 432] width 13 height 13
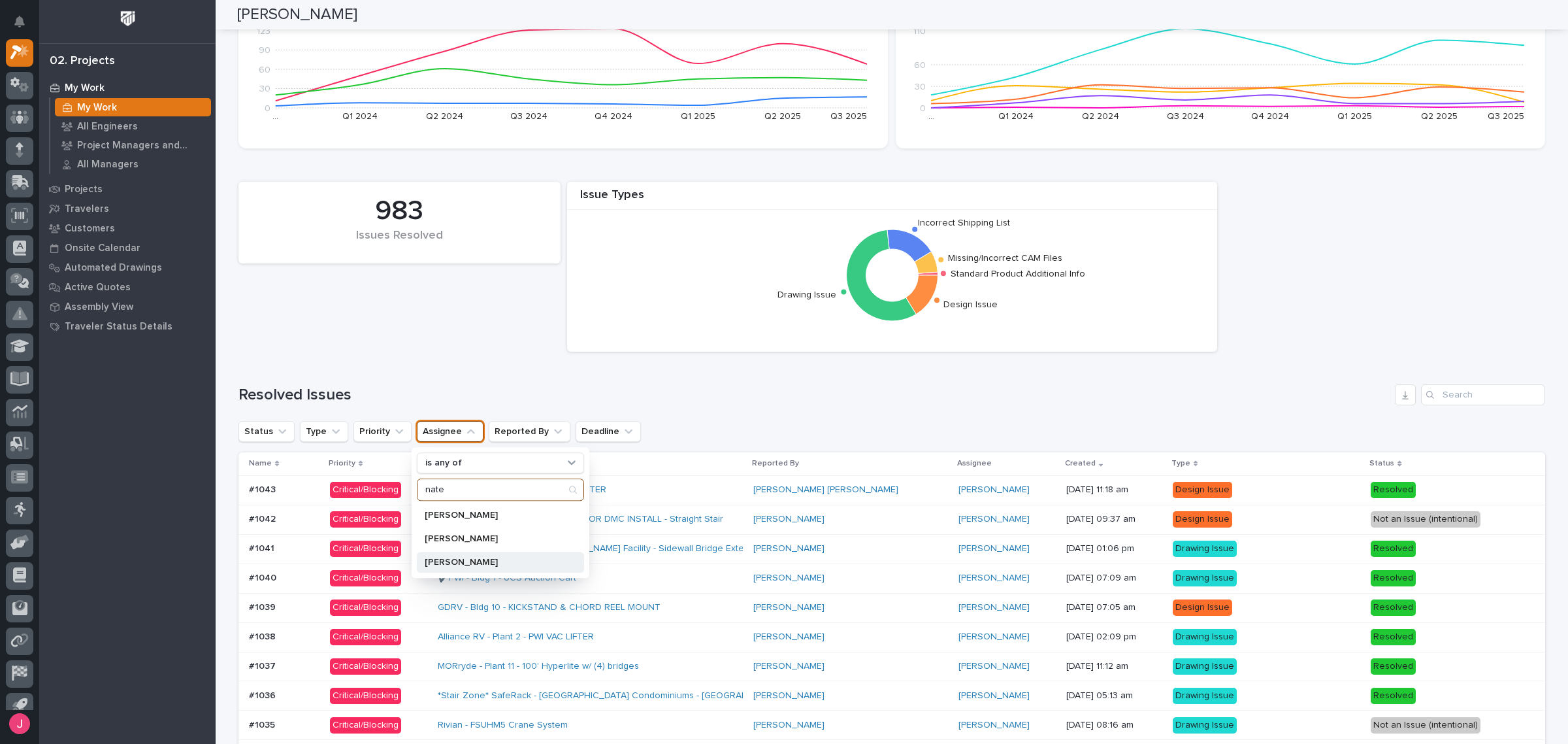
type input "nate"
click at [454, 555] on div "Nate Rulli" at bounding box center [500, 562] width 167 height 21
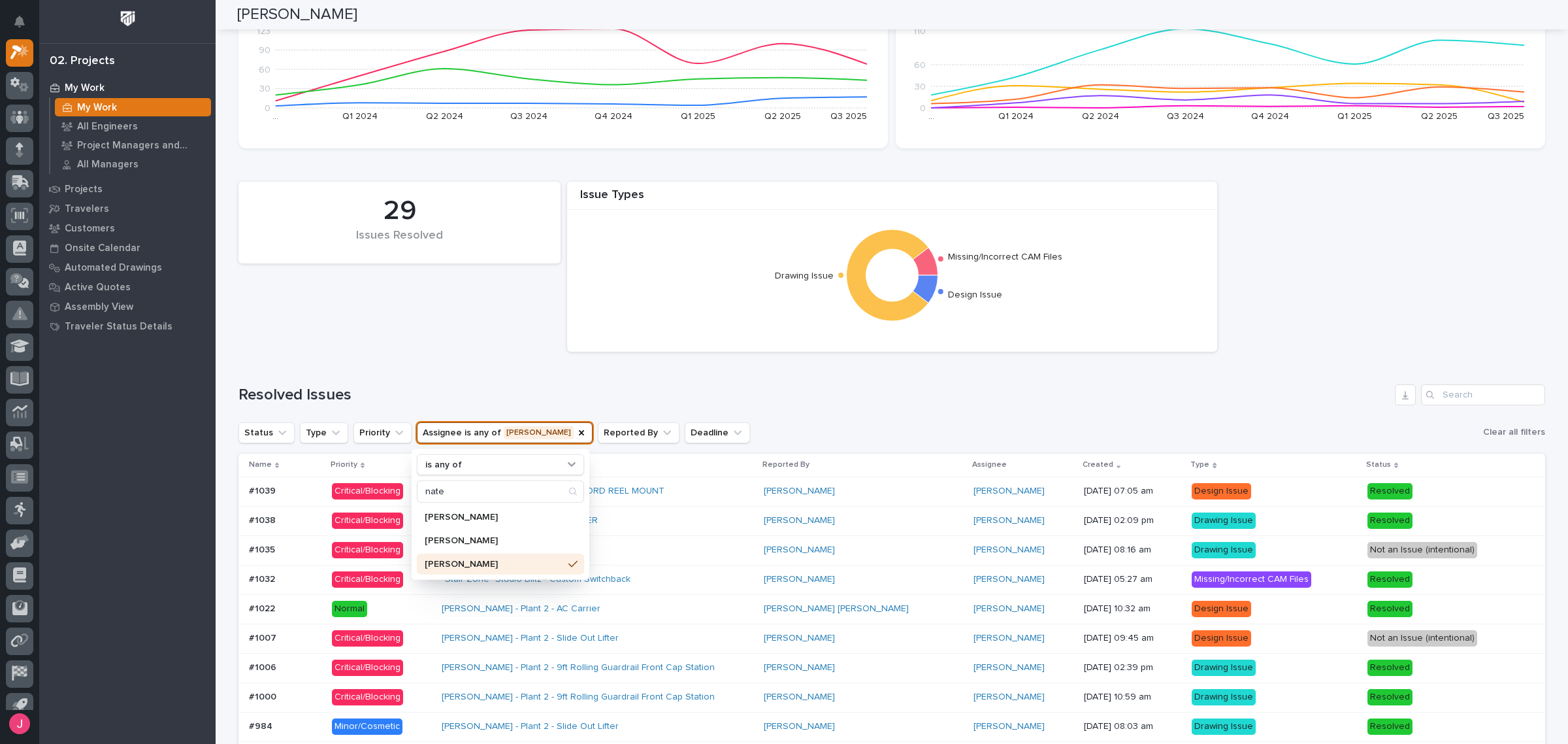
click at [559, 348] on div "Issue Types Missing/Incorrect CAM Files Drawing Issue Design Issue 29 Issues Re…" at bounding box center [891, 267] width 1320 height 183
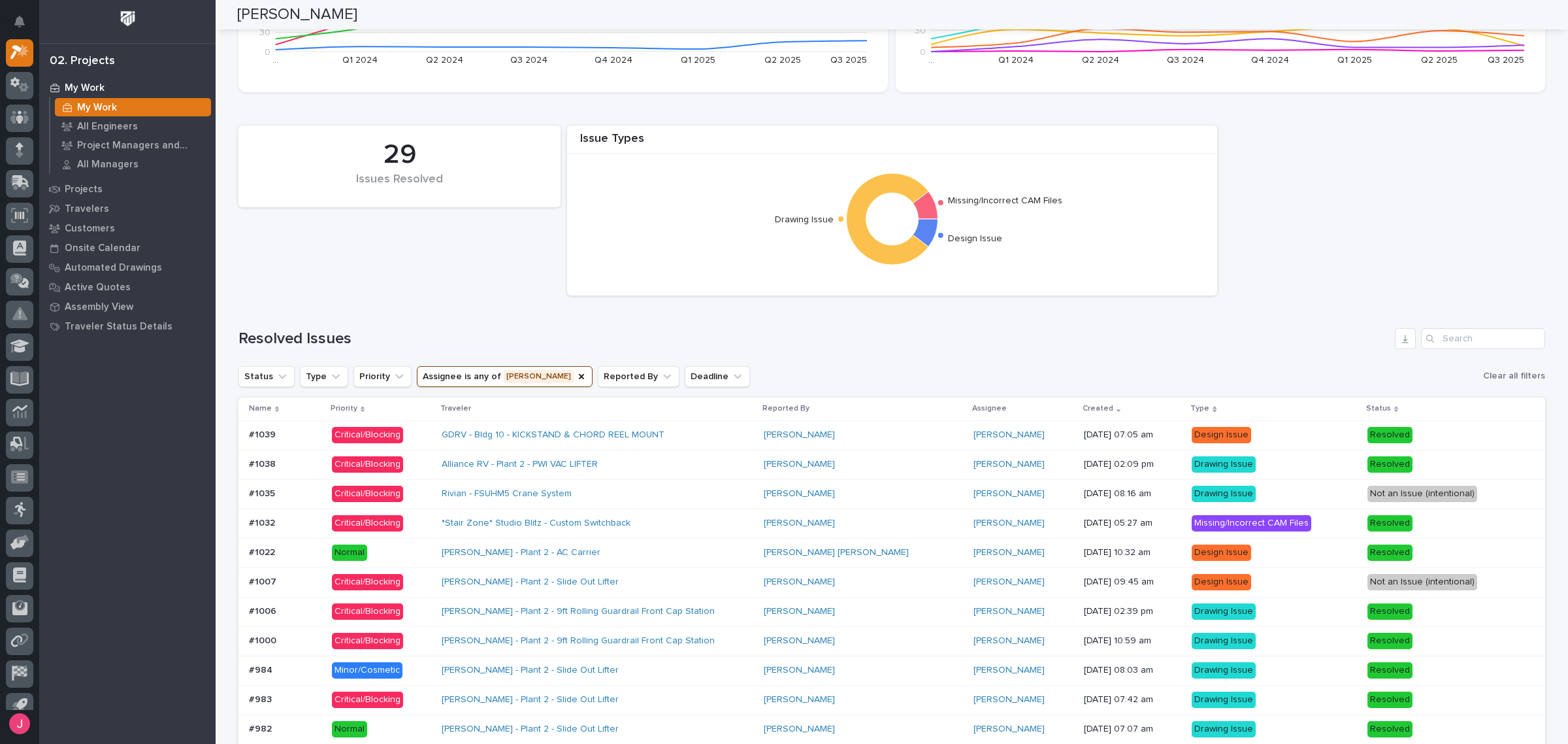
scroll to position [818, 0]
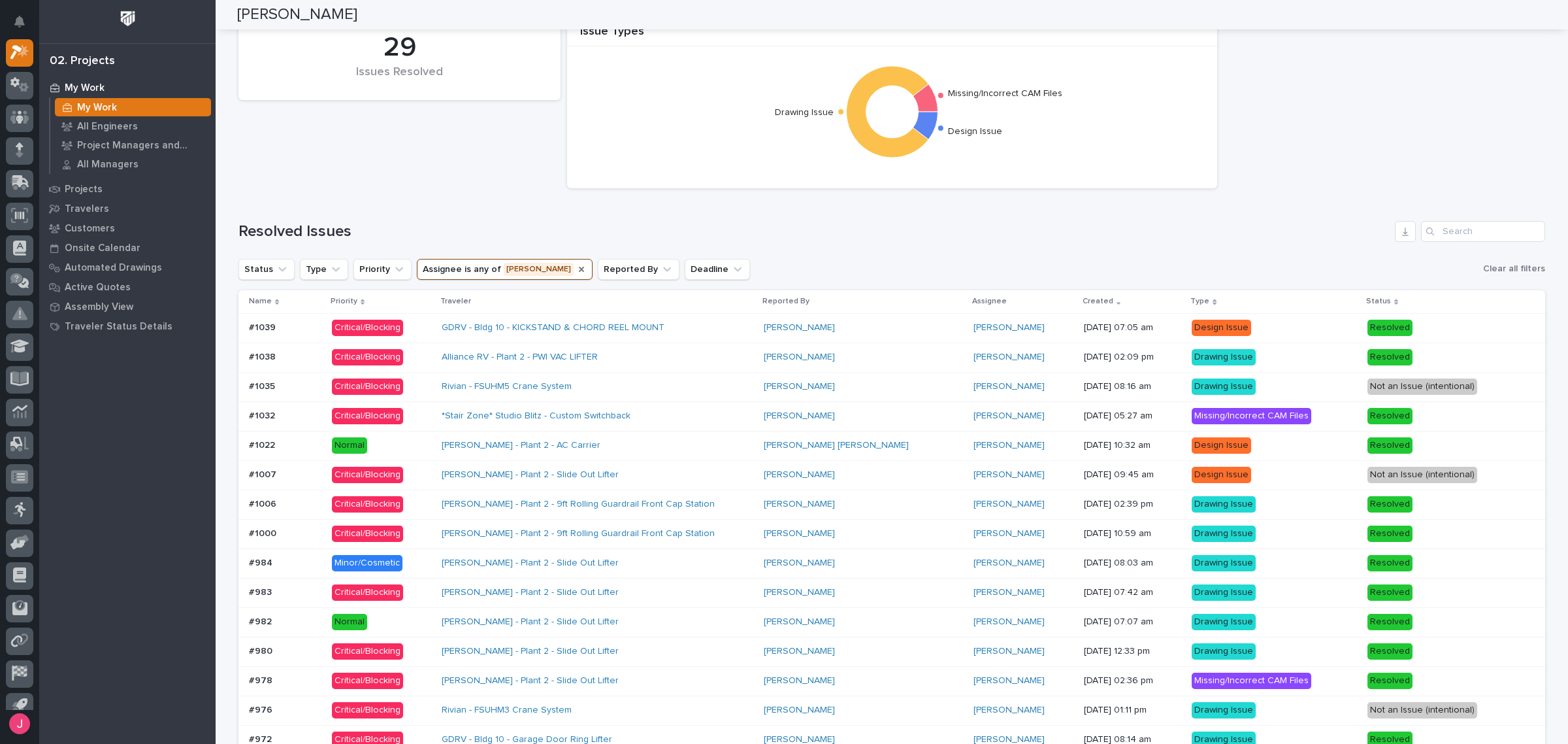
click at [576, 275] on icon "Assignee" at bounding box center [582, 270] width 10 height 10
click at [456, 294] on p "Traveler" at bounding box center [456, 301] width 31 height 15
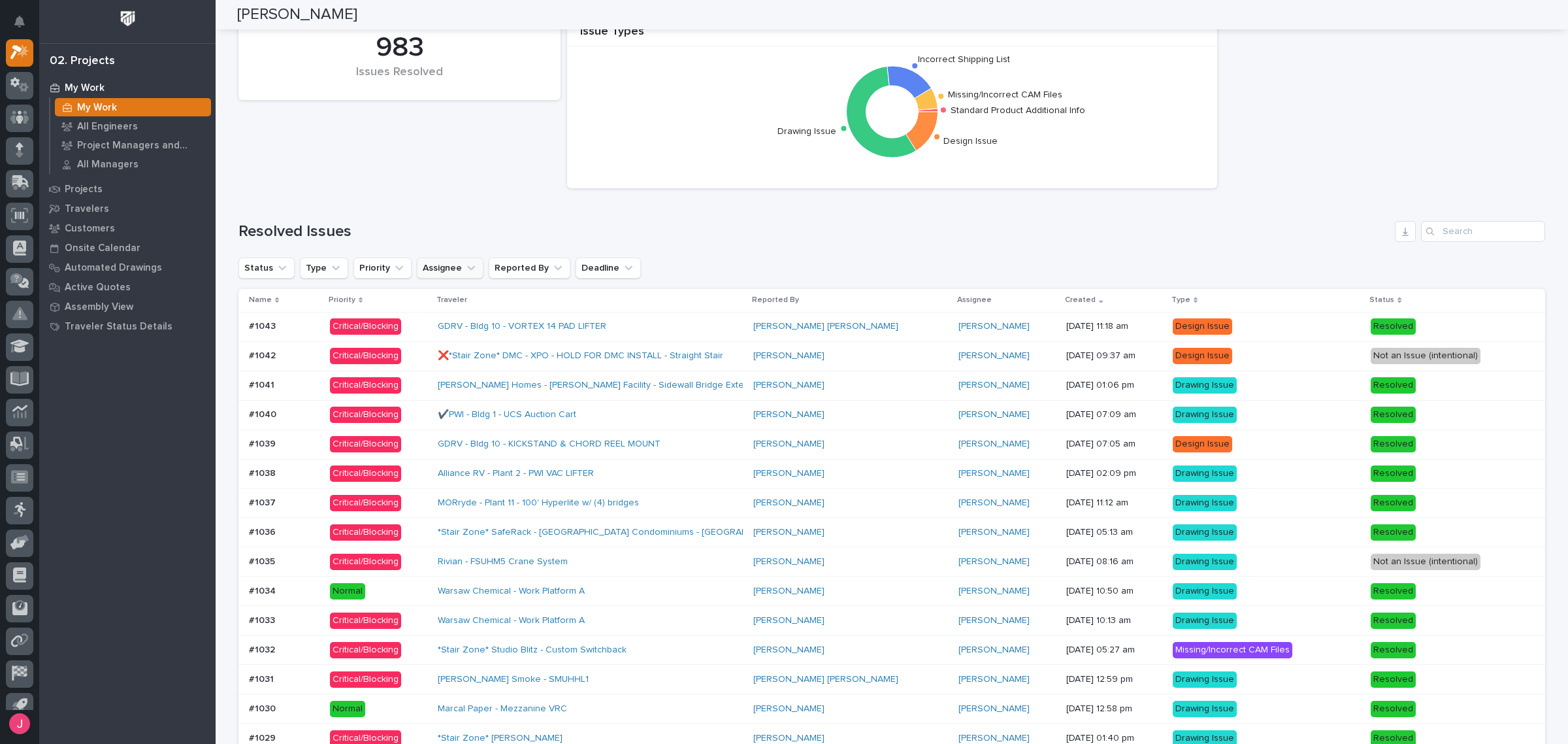
scroll to position [832, 0]
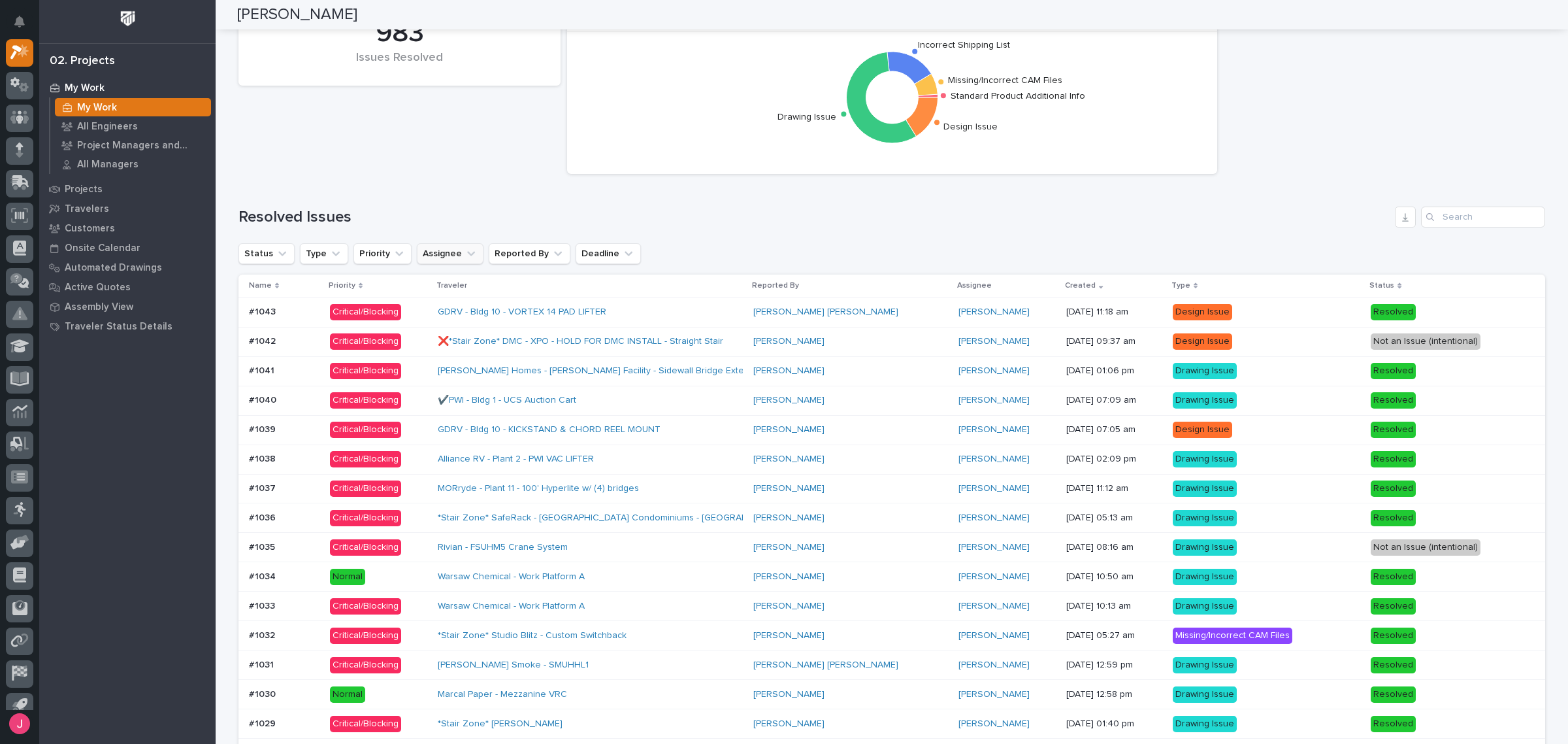
click at [450, 256] on button "Assignee" at bounding box center [450, 253] width 67 height 21
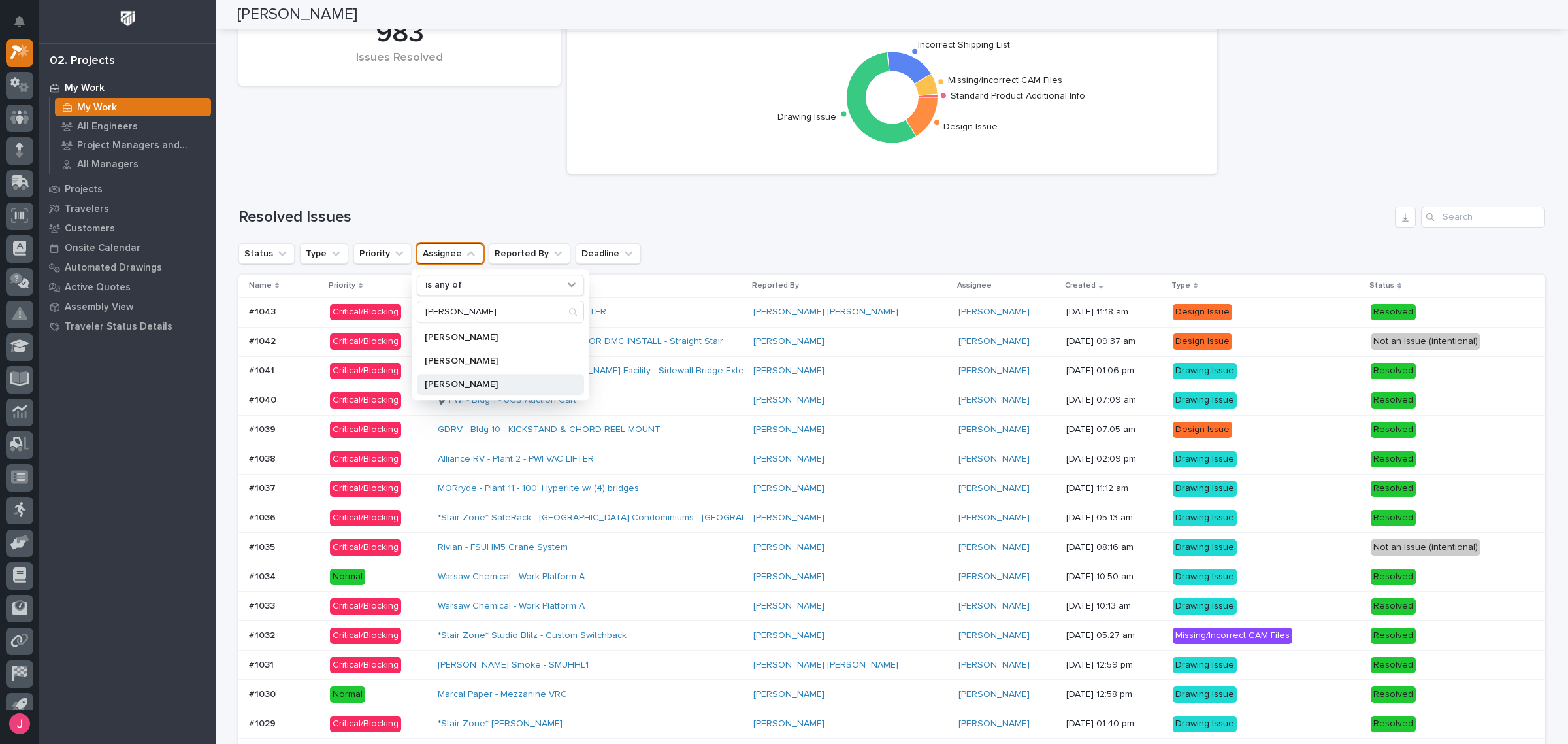
type input "josh"
click at [464, 387] on p "[PERSON_NAME]" at bounding box center [494, 385] width 138 height 9
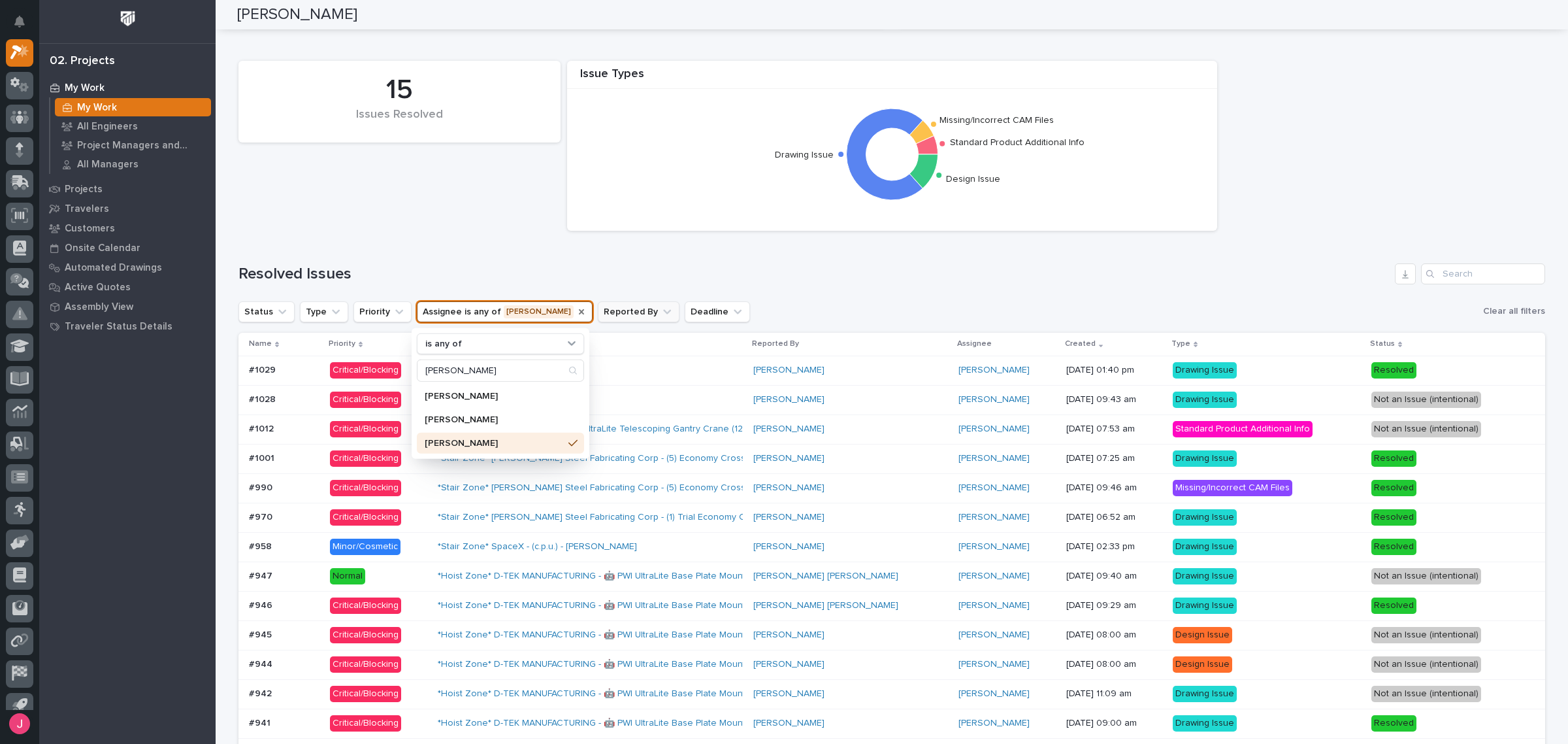
scroll to position [668, 0]
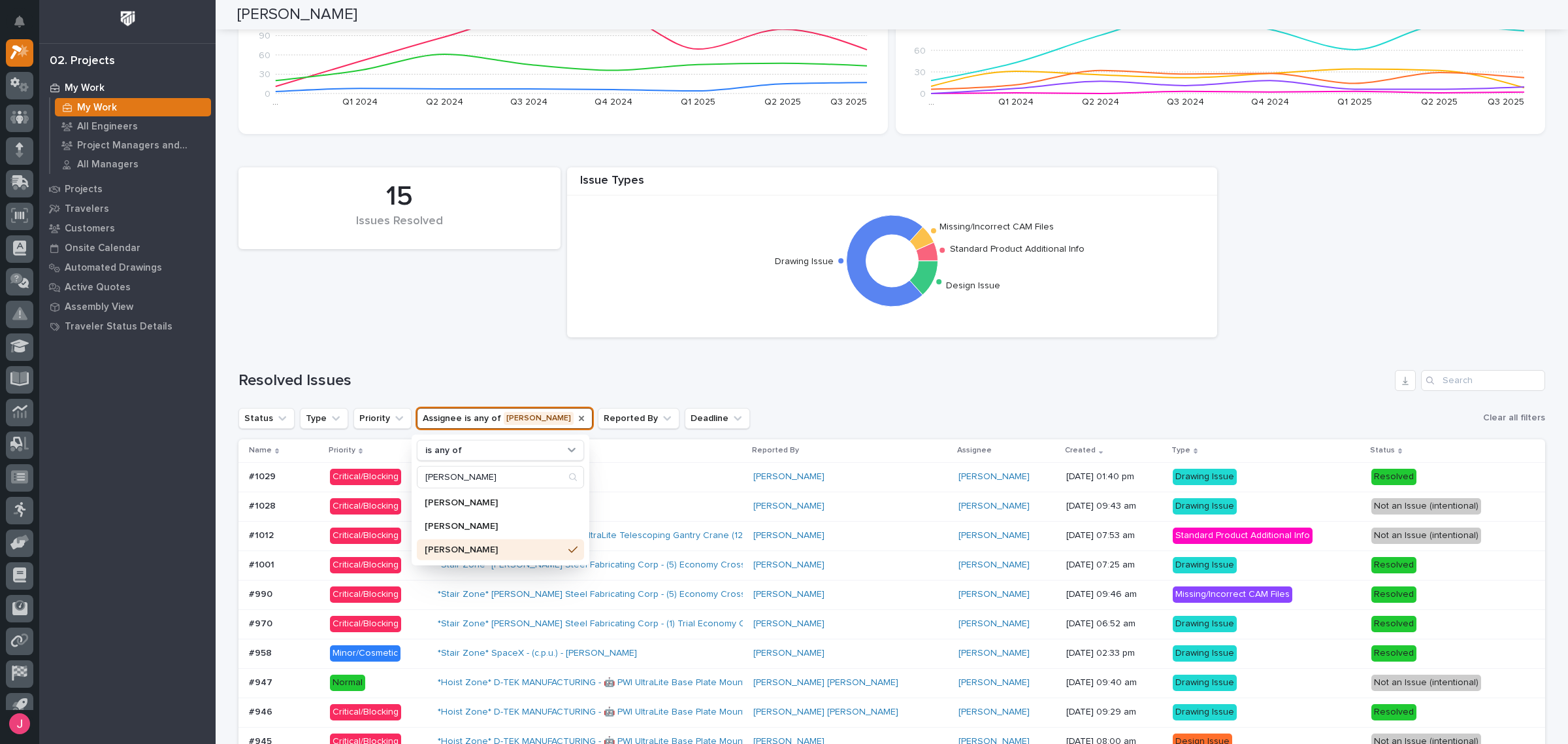
click at [831, 387] on h1 "Resolved Issues" at bounding box center [814, 381] width 1151 height 19
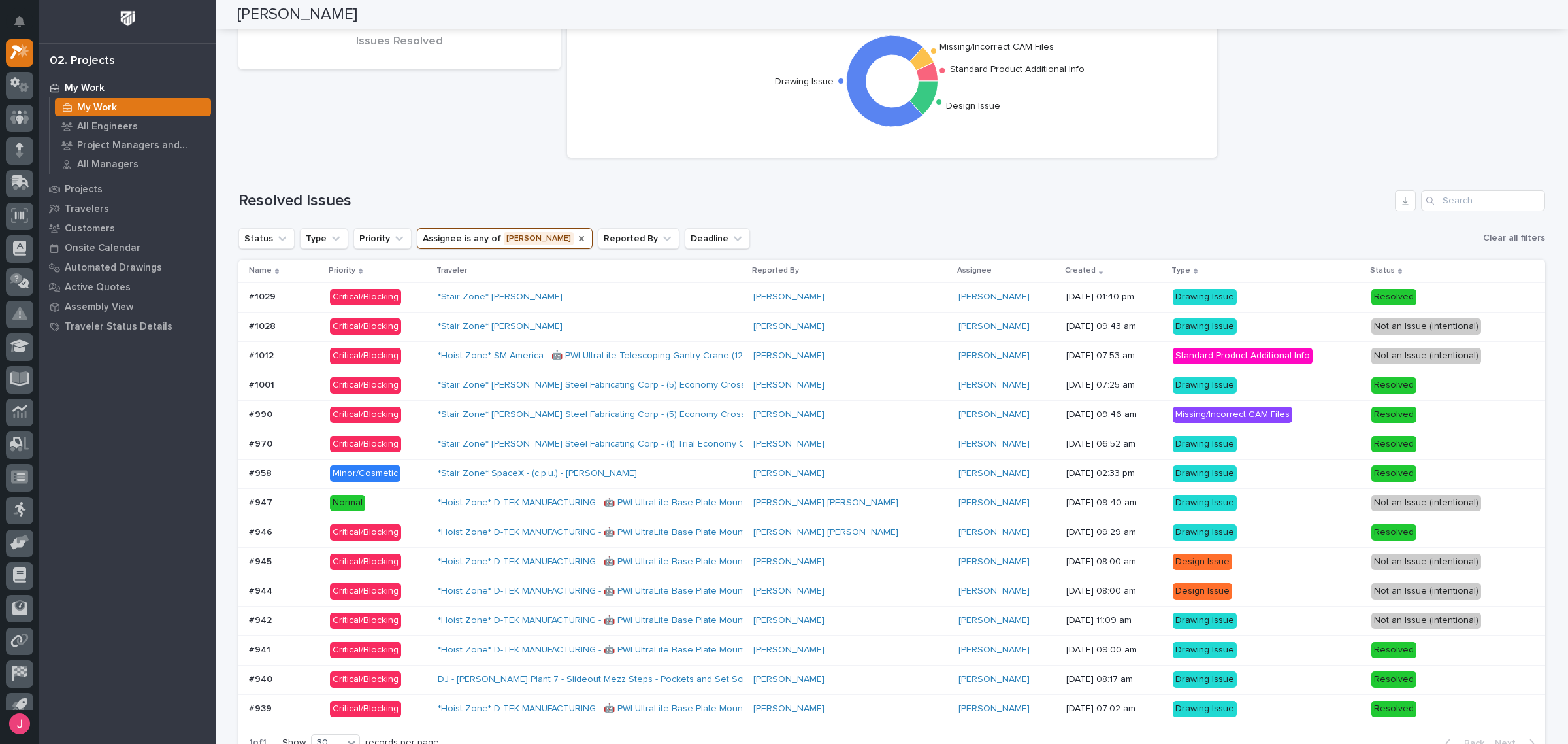
scroll to position [750, 0]
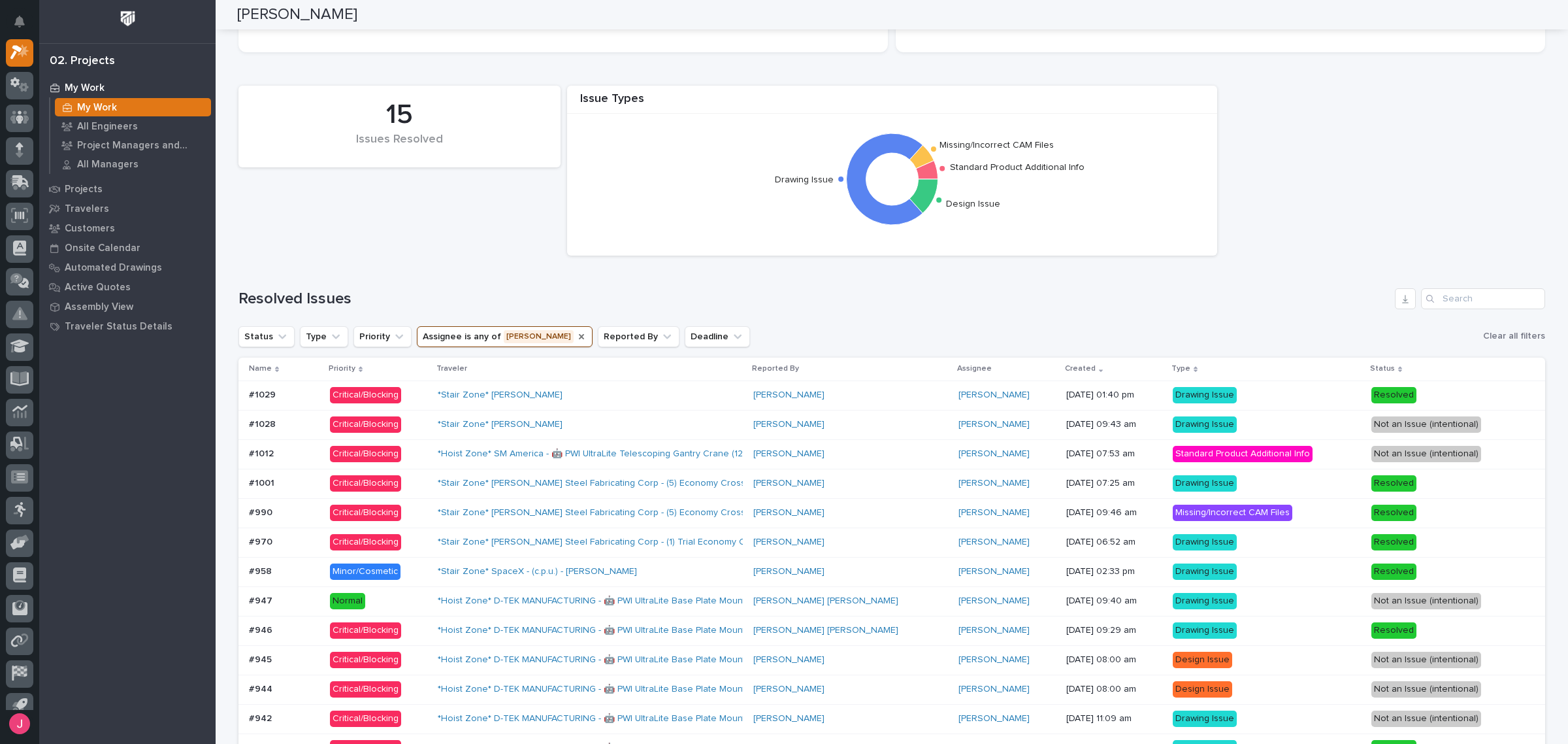
click at [549, 334] on button "Assignee is any of Josh Nakasone" at bounding box center [504, 337] width 176 height 21
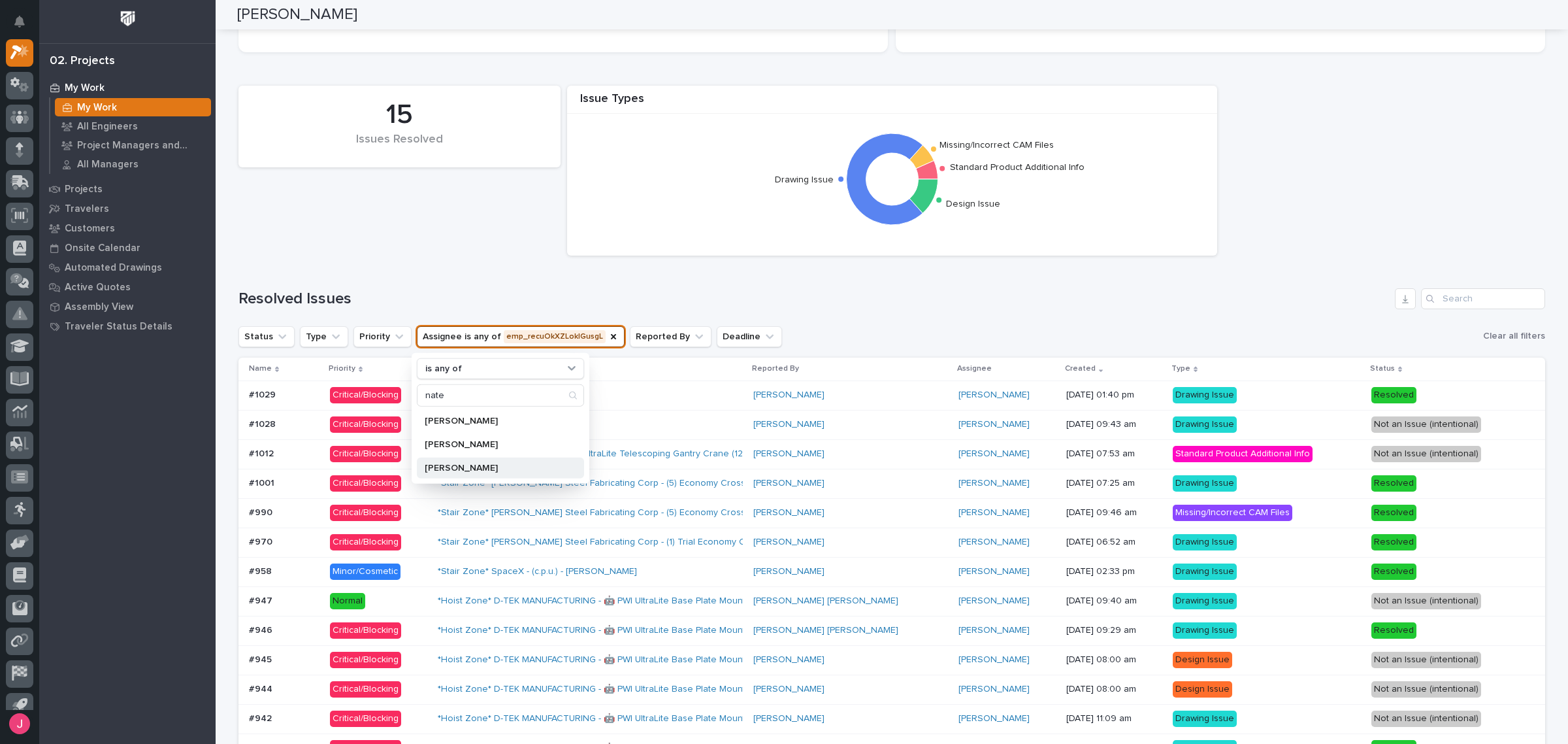
type input "nate"
click at [451, 472] on p "Nate Rulli" at bounding box center [494, 468] width 138 height 9
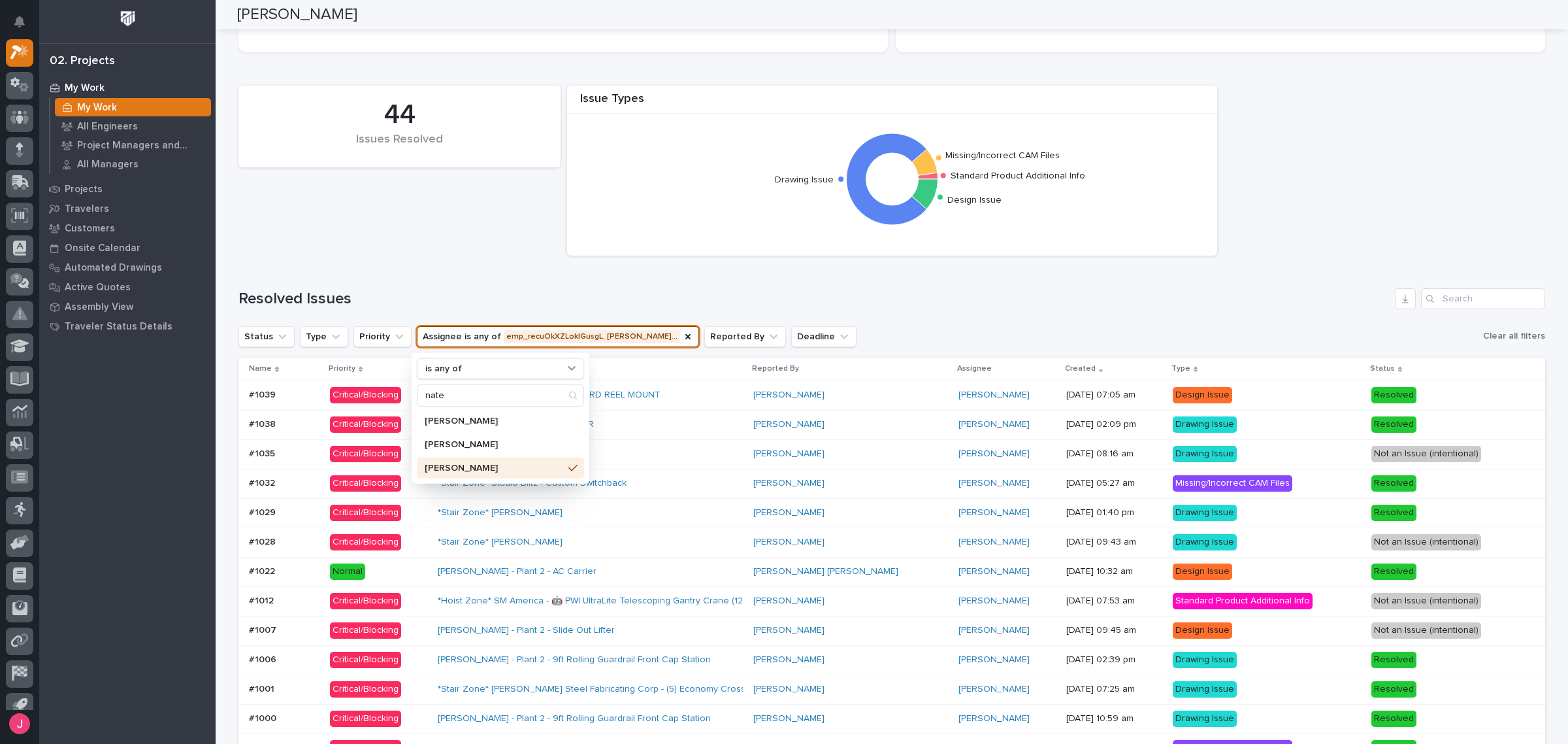
click at [961, 308] on h1 "Resolved Issues" at bounding box center [814, 299] width 1151 height 19
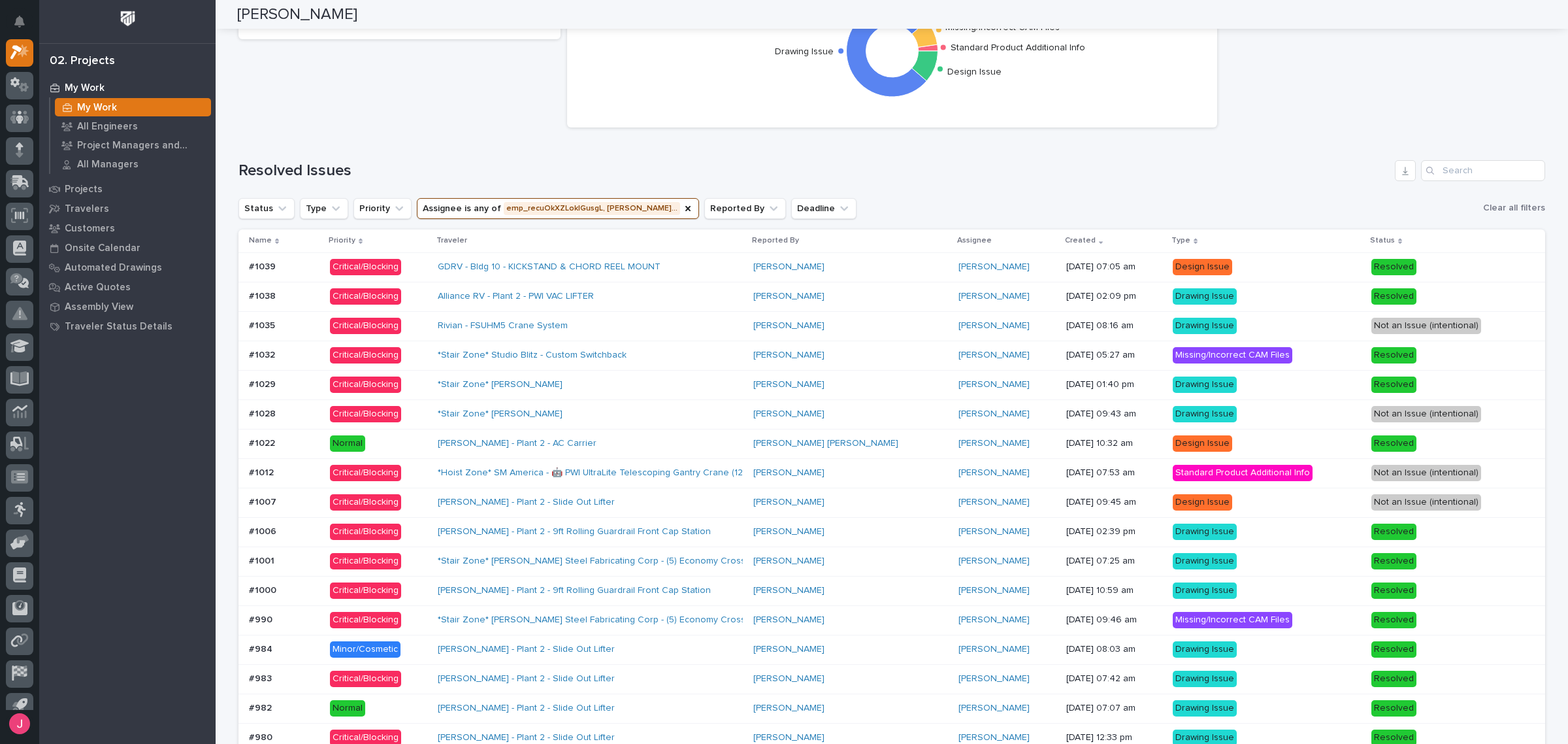
scroll to position [0, 0]
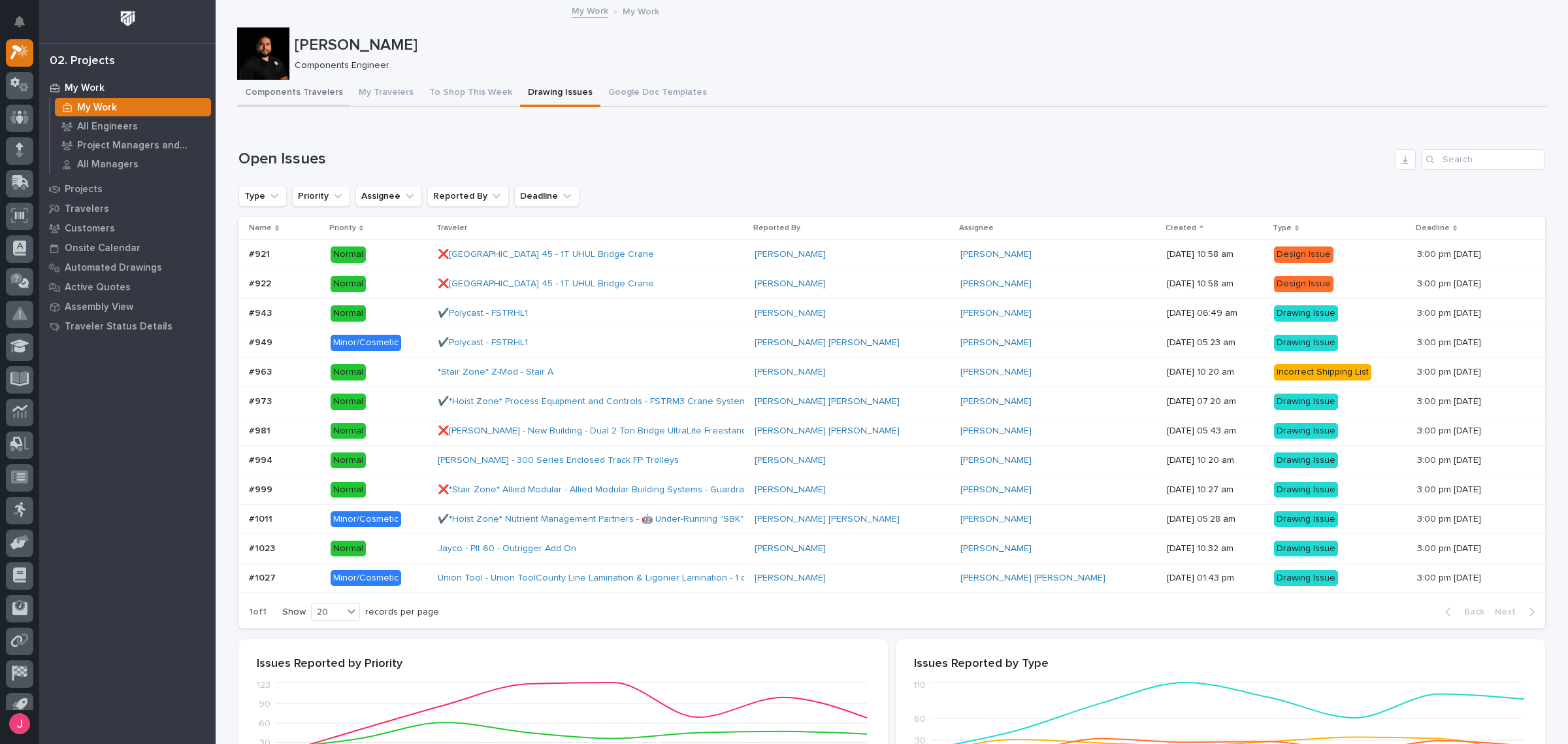
drag, startPoint x: 280, startPoint y: 79, endPoint x: 255, endPoint y: 79, distance: 25.0
click at [280, 80] on button "Components Travelers" at bounding box center [294, 93] width 113 height 27
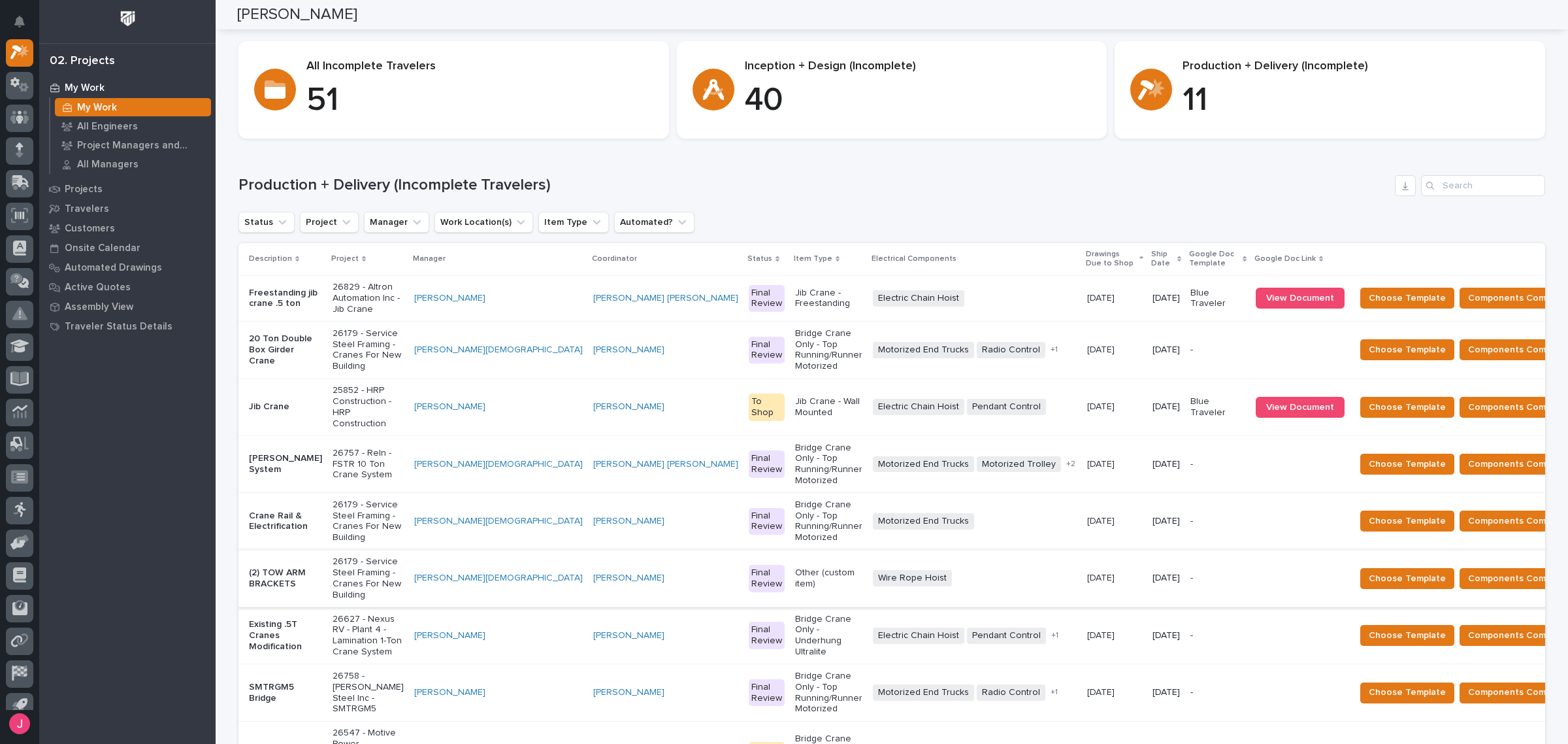
scroll to position [164, 0]
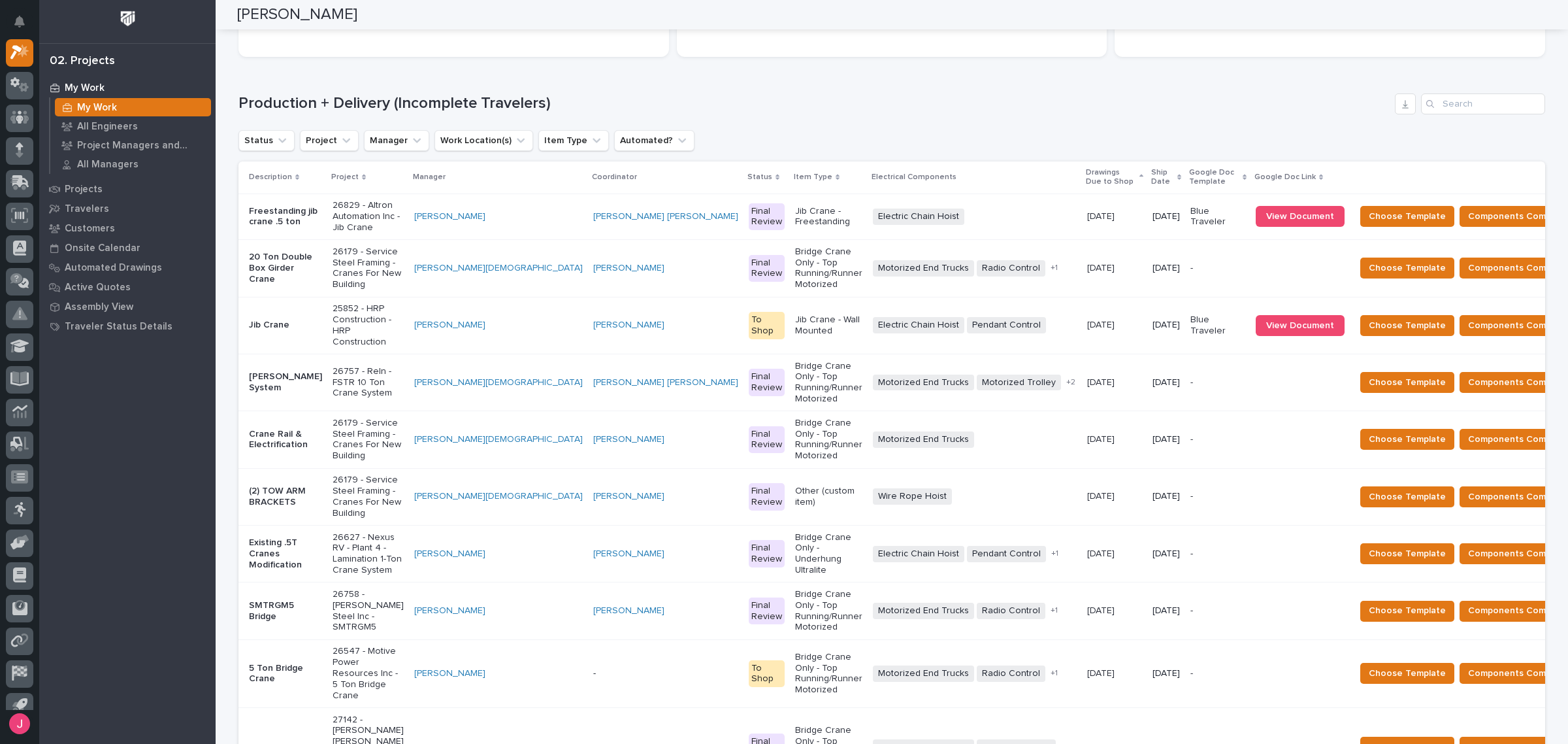
click at [808, 122] on div "Production + Delivery (Incomplete Travelers) Status Project Manager Work Locati…" at bounding box center [891, 458] width 1307 height 729
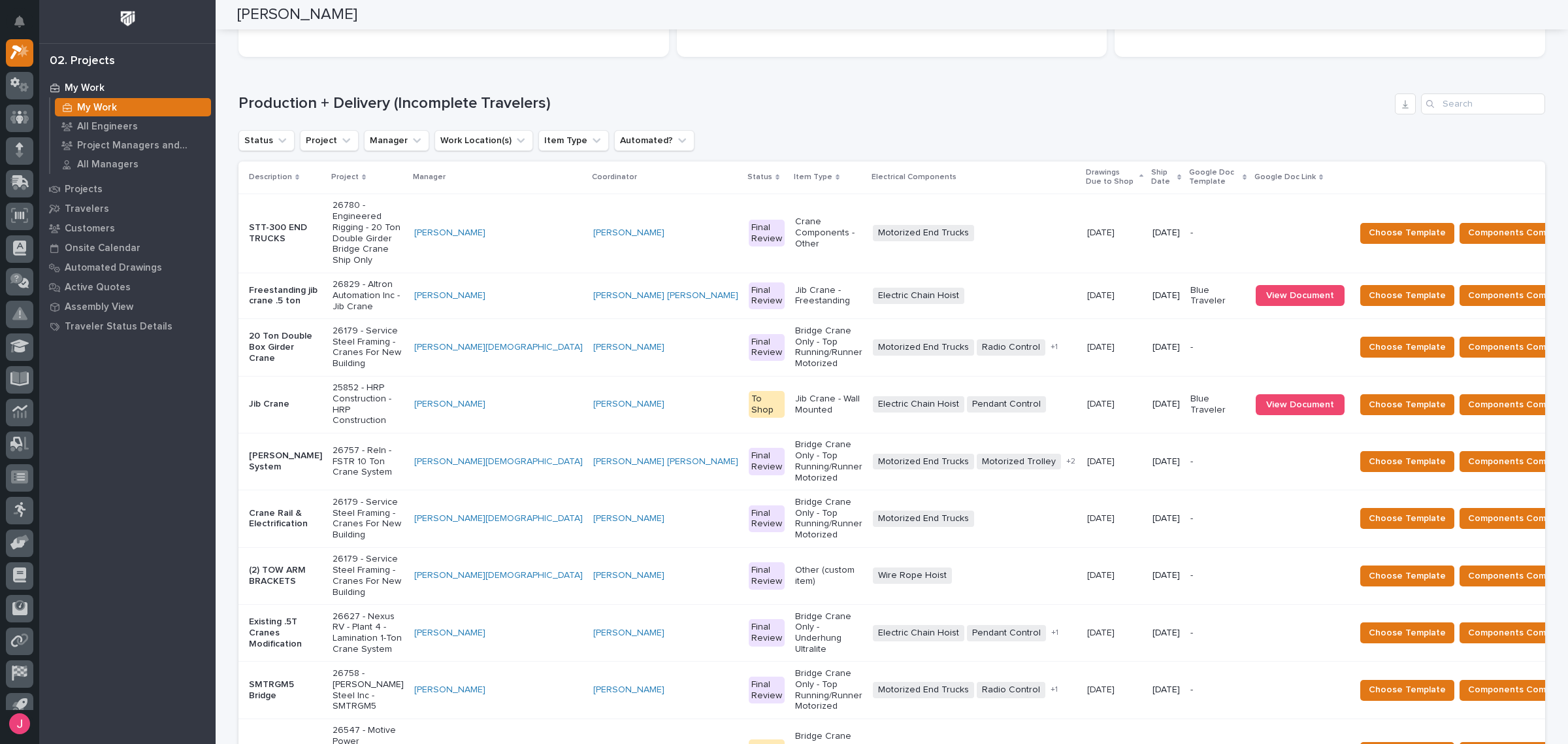
click at [582, 79] on div "Loading... Saving… Production + Delivery (Incomplete Travelers) Status Project …" at bounding box center [891, 449] width 1307 height 765
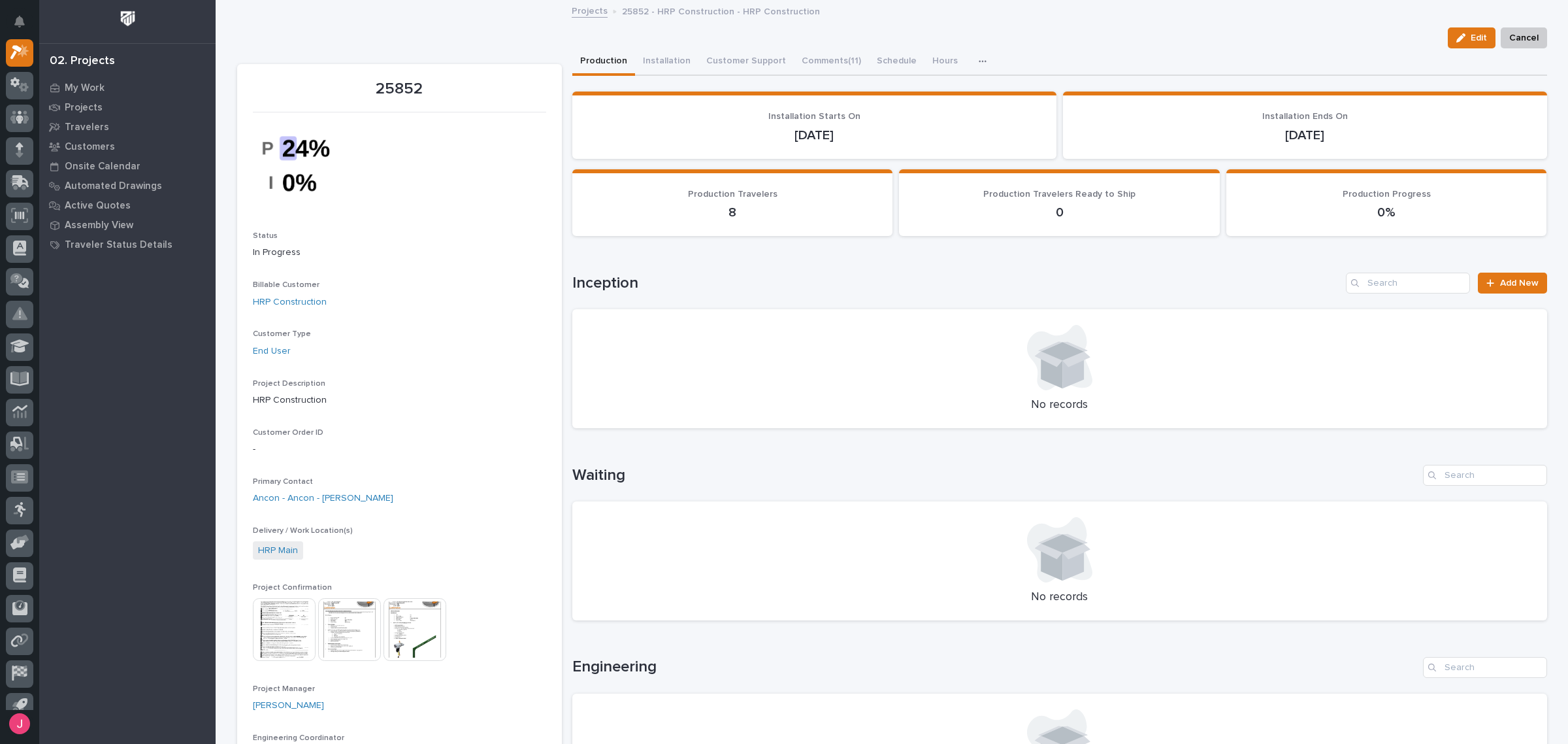
click at [576, 14] on link "Projects" at bounding box center [590, 10] width 36 height 15
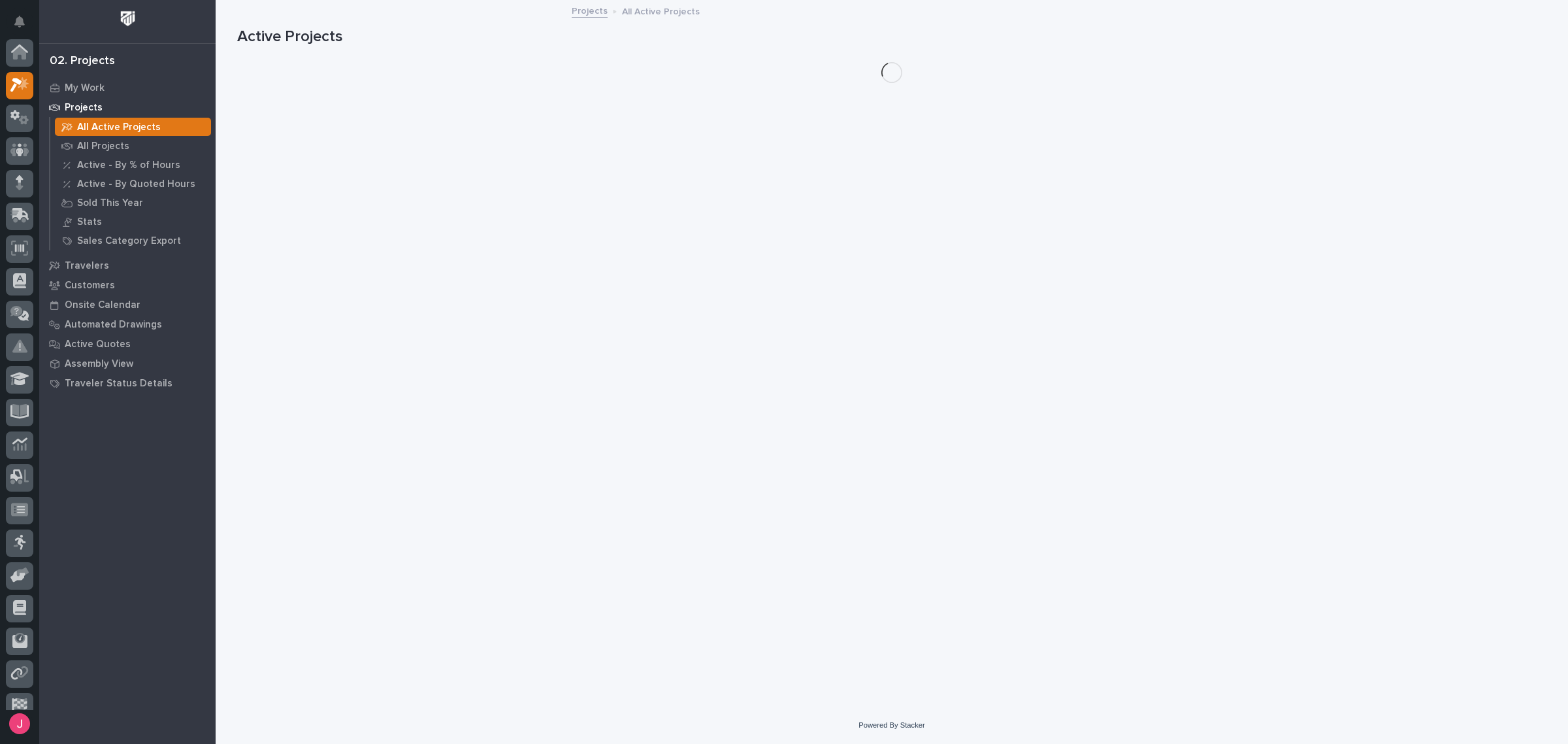
scroll to position [32, 0]
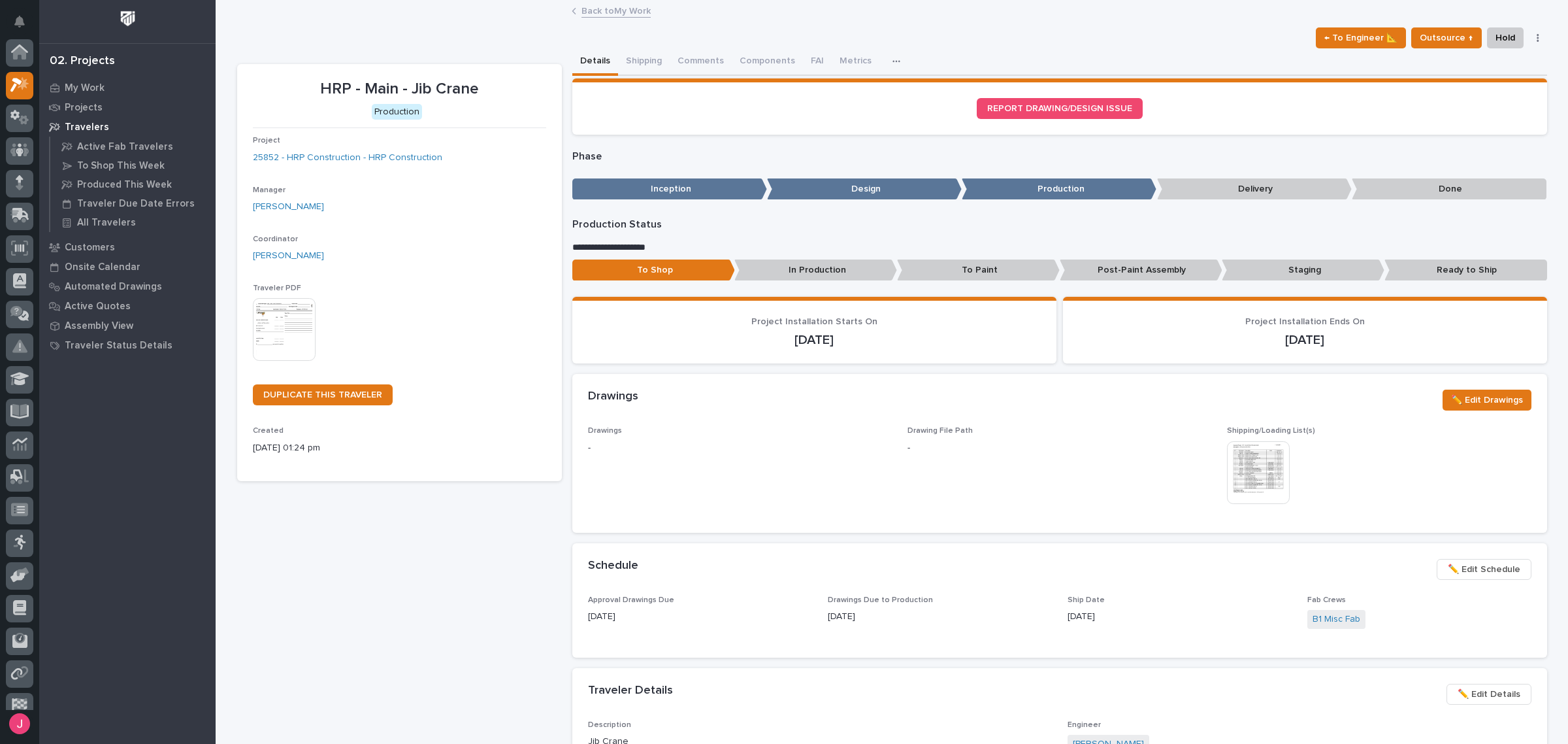
scroll to position [32, 0]
click at [1477, 393] on span "✏️ Edit Drawings" at bounding box center [1487, 400] width 72 height 15
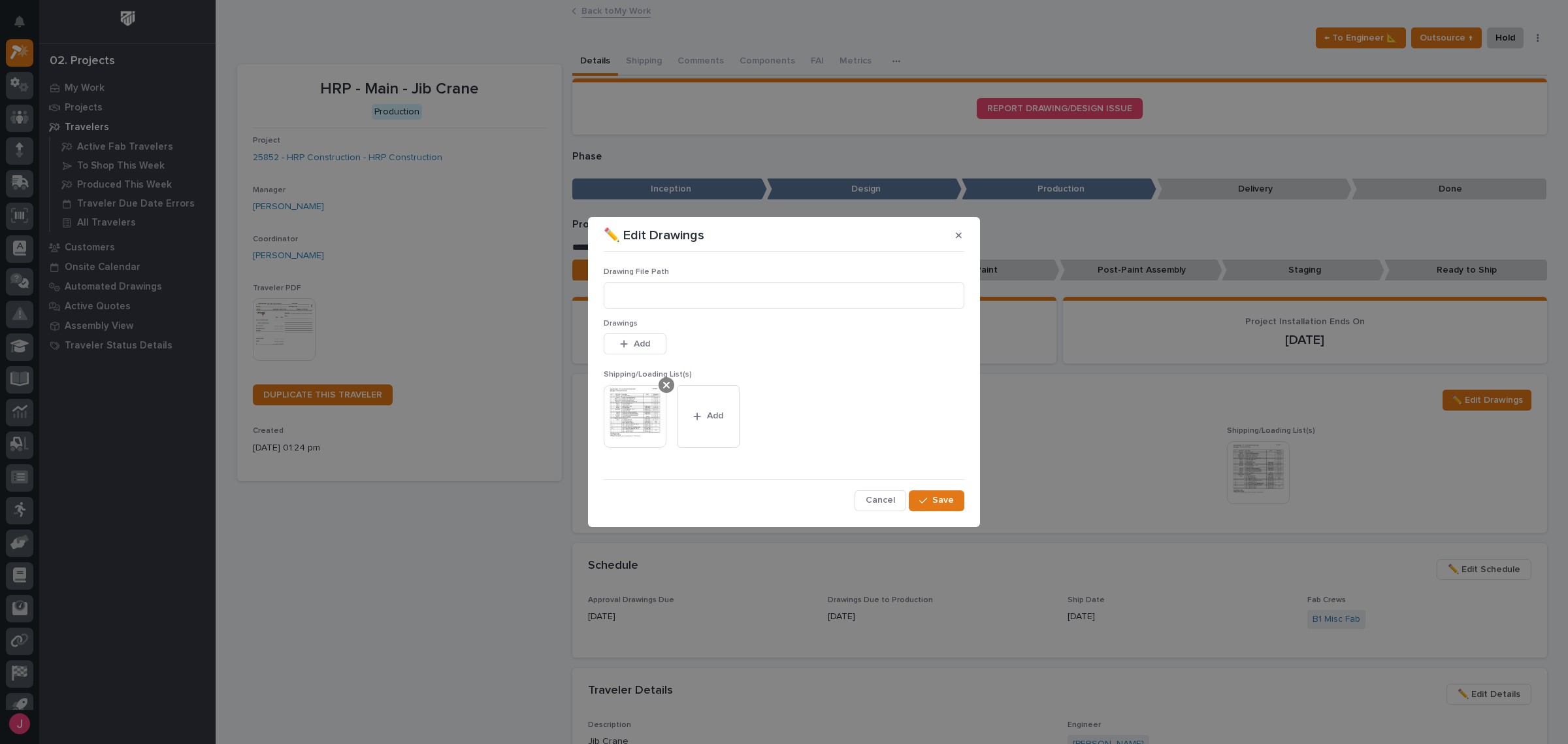
click at [662, 386] on div at bounding box center [666, 385] width 15 height 15
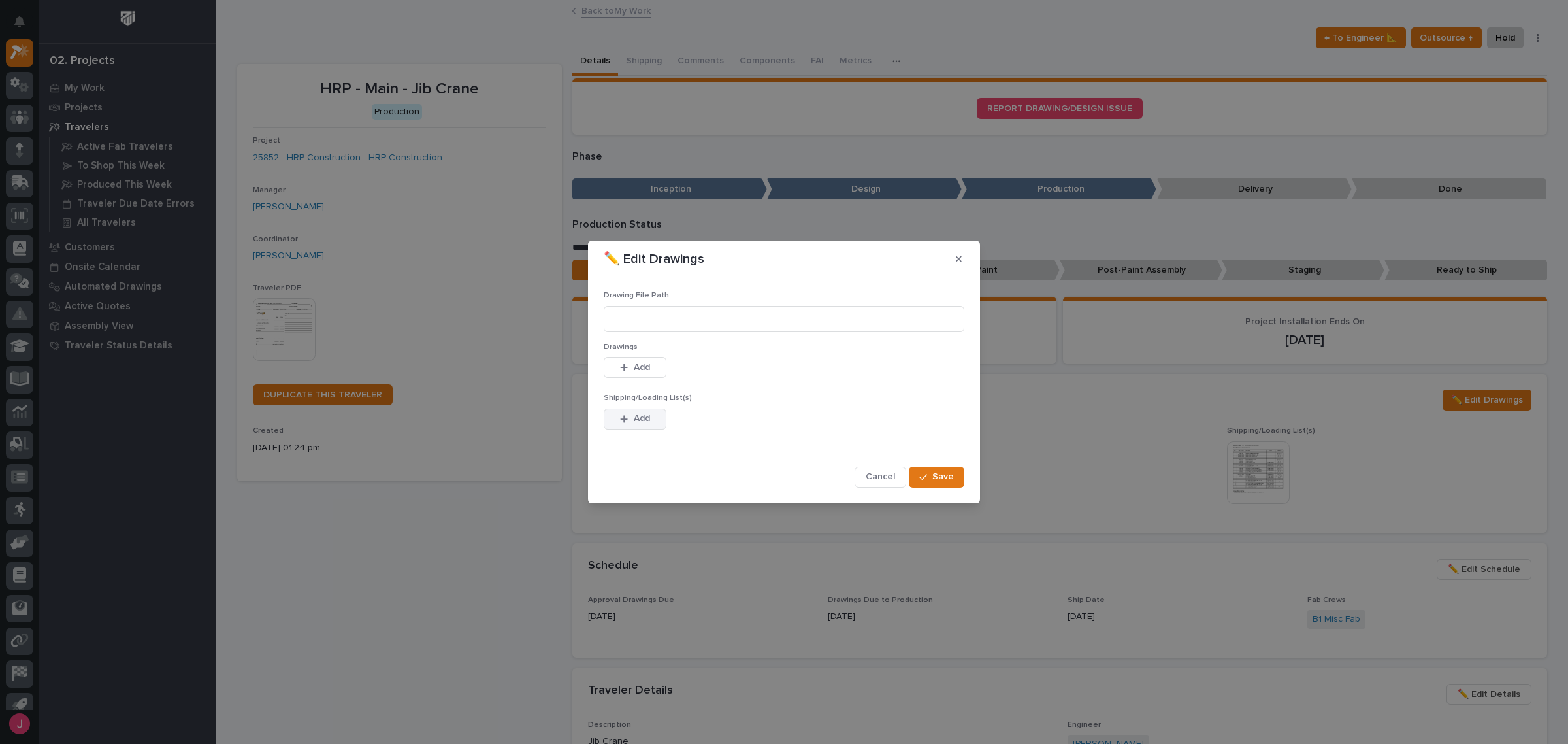
click at [644, 422] on span "Add" at bounding box center [642, 418] width 16 height 12
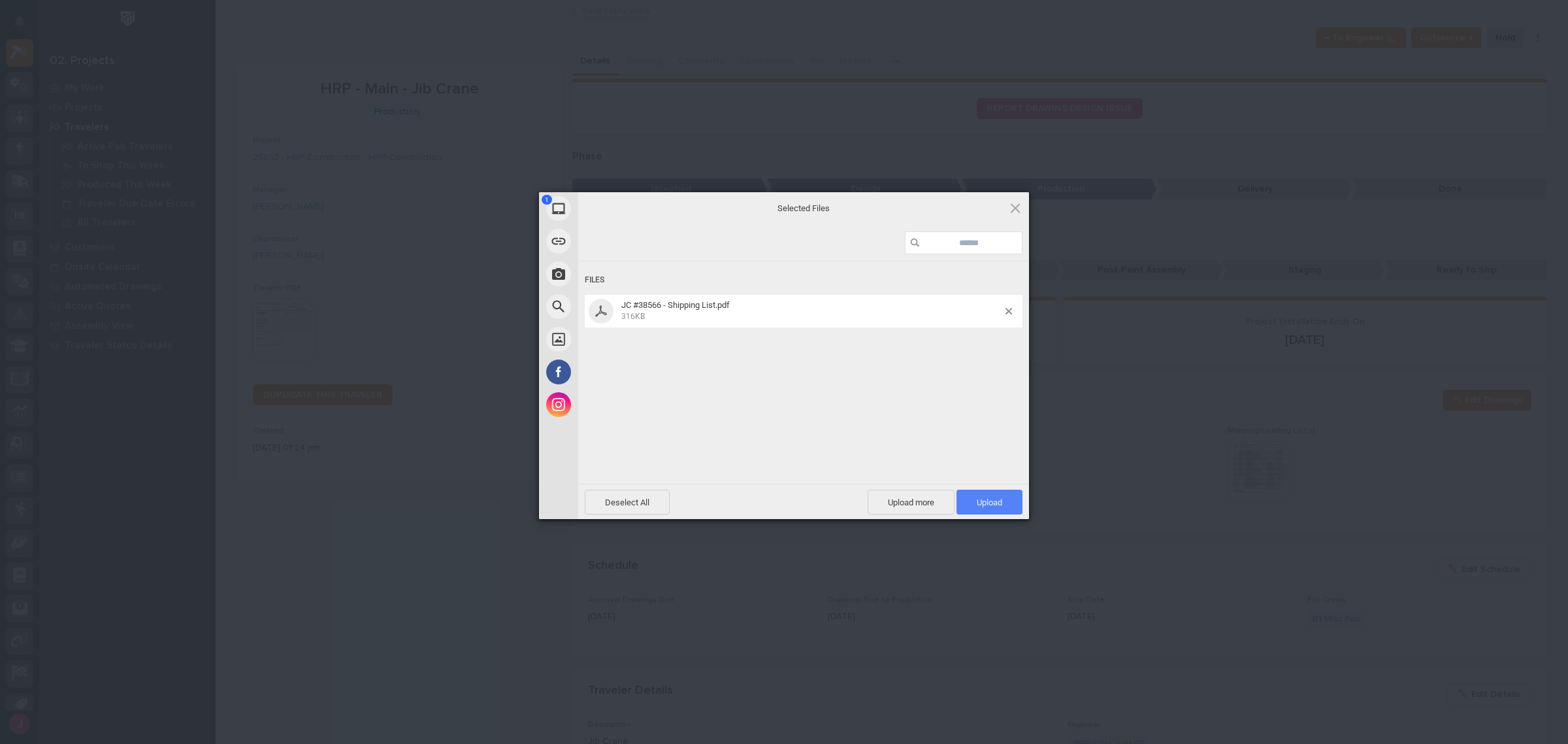
click at [992, 503] on span "Upload 1" at bounding box center [989, 502] width 26 height 10
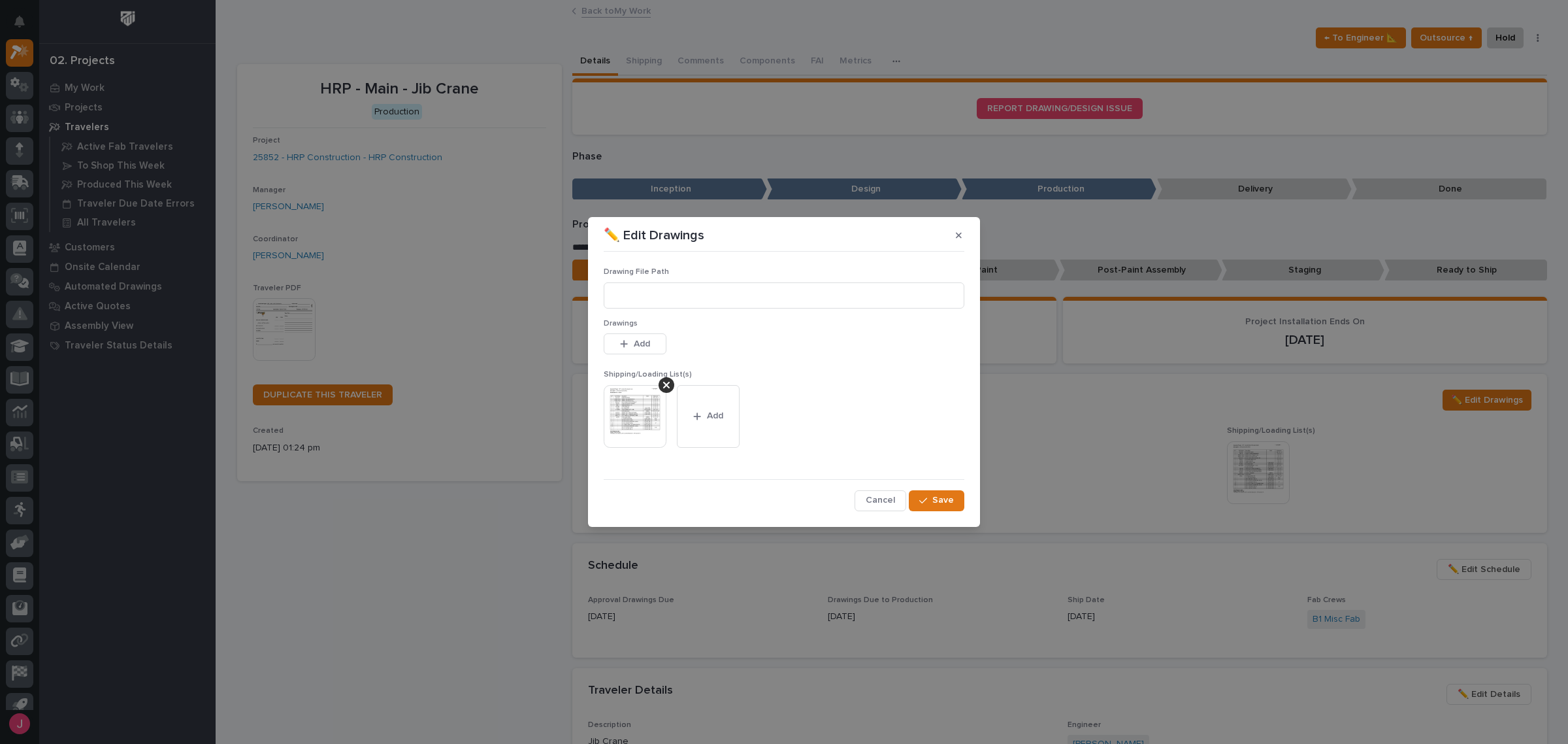
click at [628, 421] on img at bounding box center [635, 416] width 63 height 63
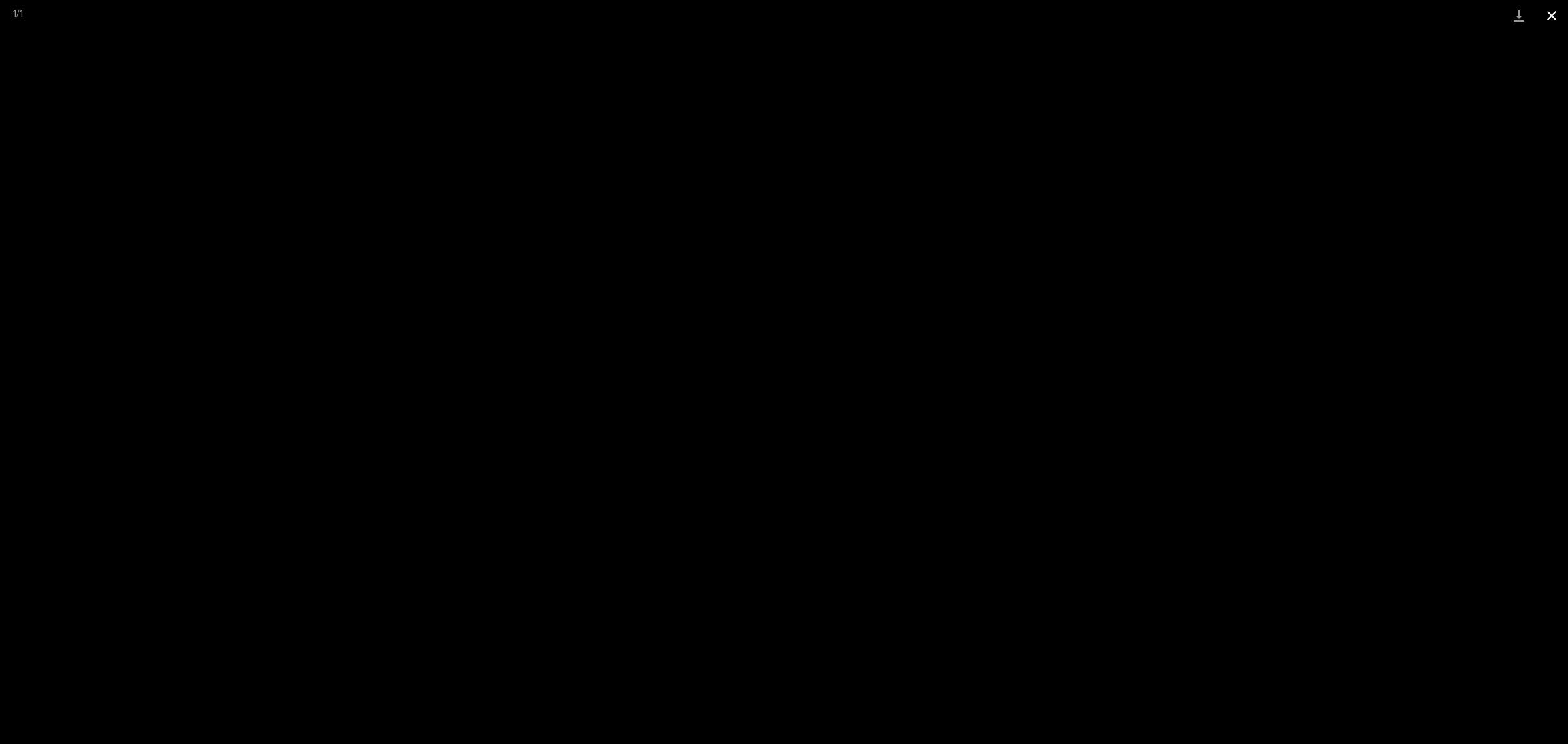
click at [1549, 10] on button "Close gallery" at bounding box center [1552, 15] width 32 height 31
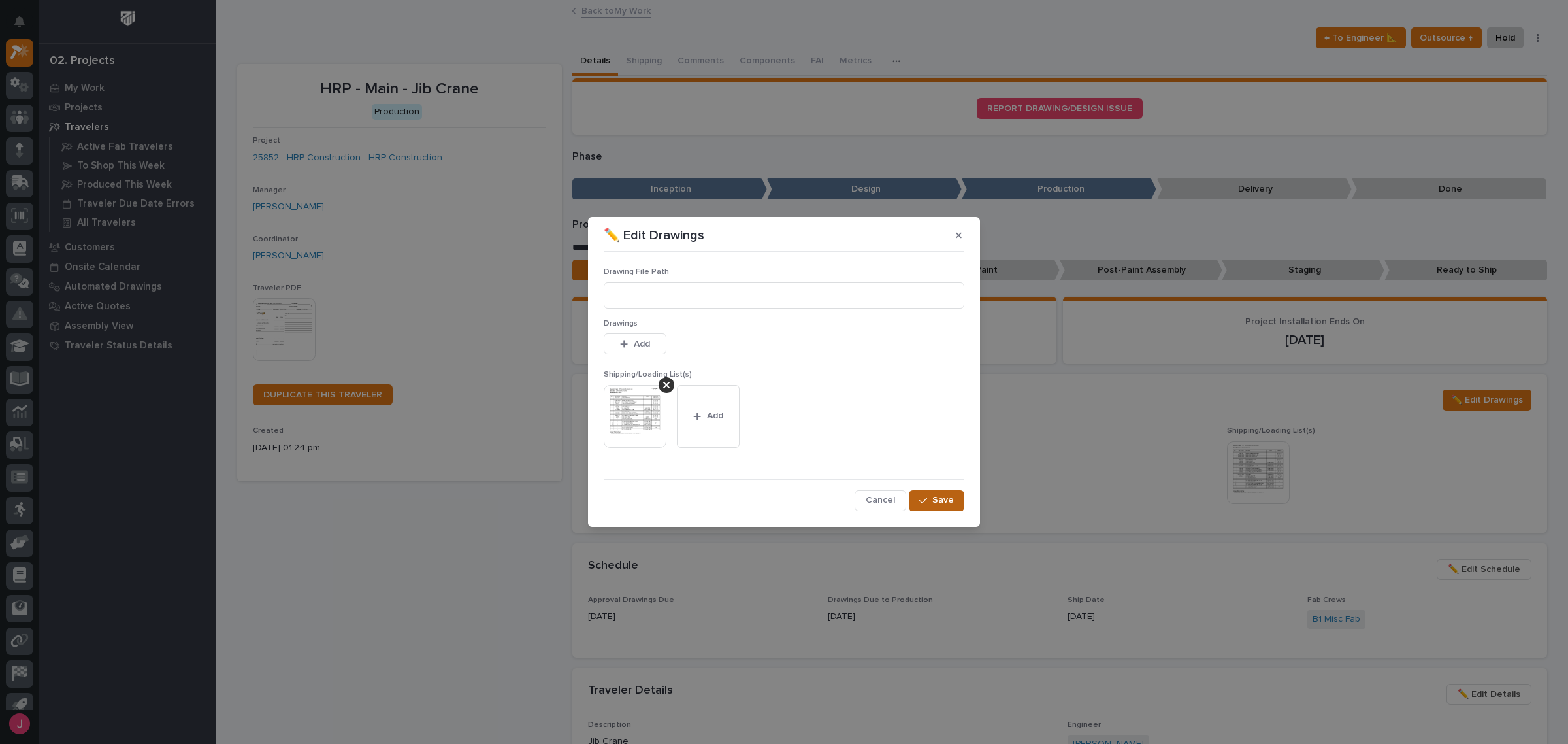
click at [950, 503] on span "Save" at bounding box center [943, 500] width 21 height 12
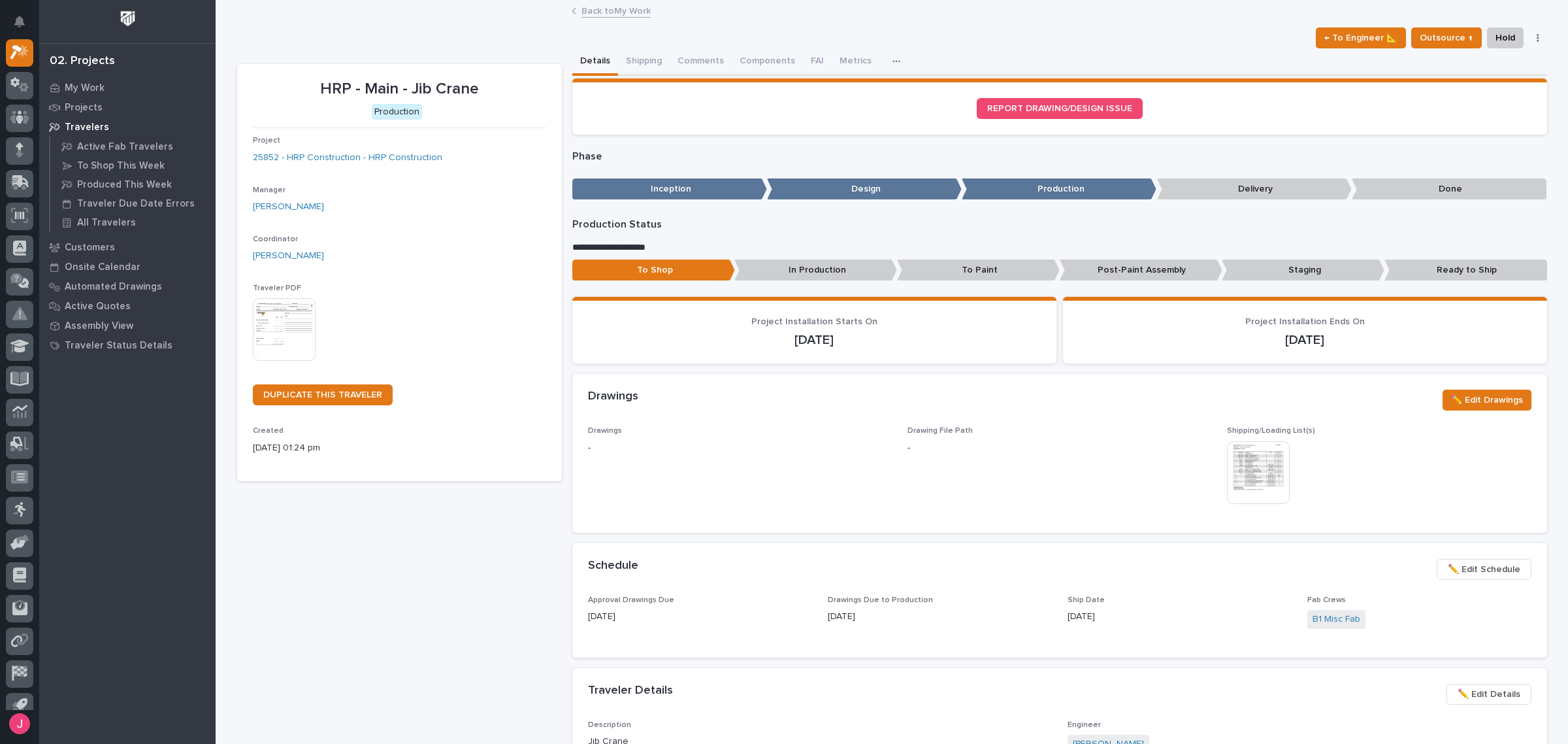
click at [599, 10] on link "Back to My Work" at bounding box center [616, 10] width 69 height 15
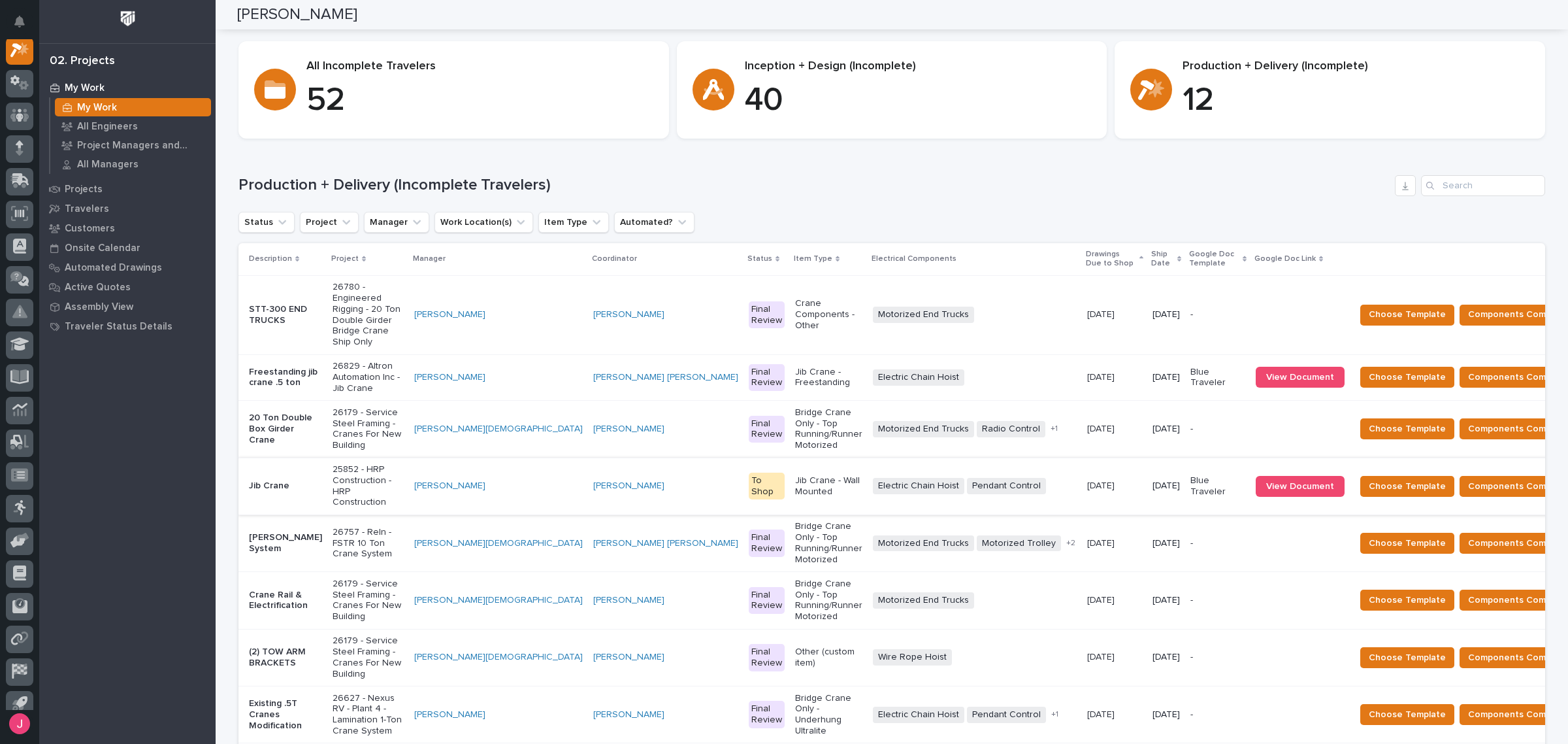
scroll to position [164, 0]
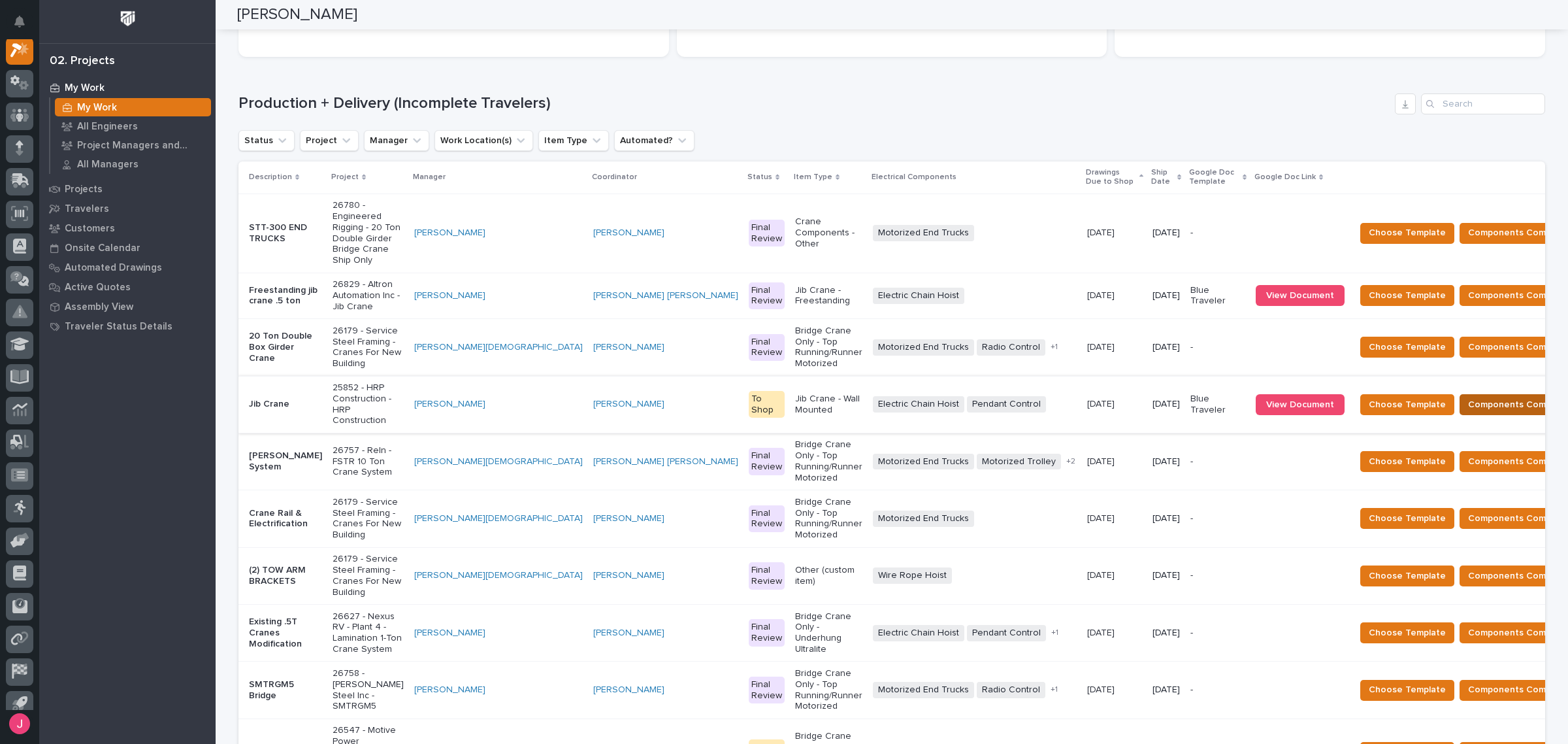
click at [1468, 397] on span "Components Complete" at bounding box center [1518, 404] width 101 height 15
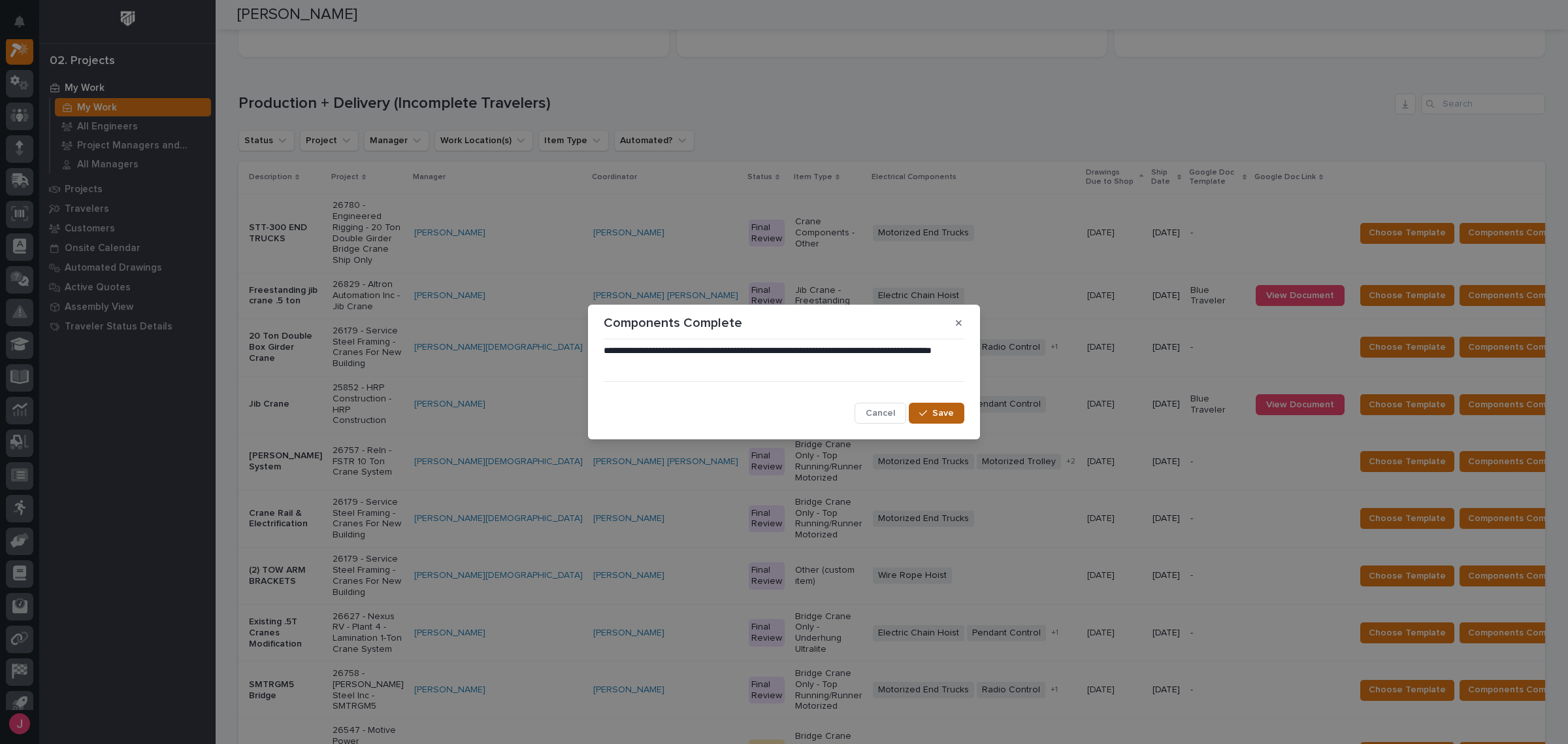
click at [936, 407] on span "Save" at bounding box center [943, 413] width 21 height 12
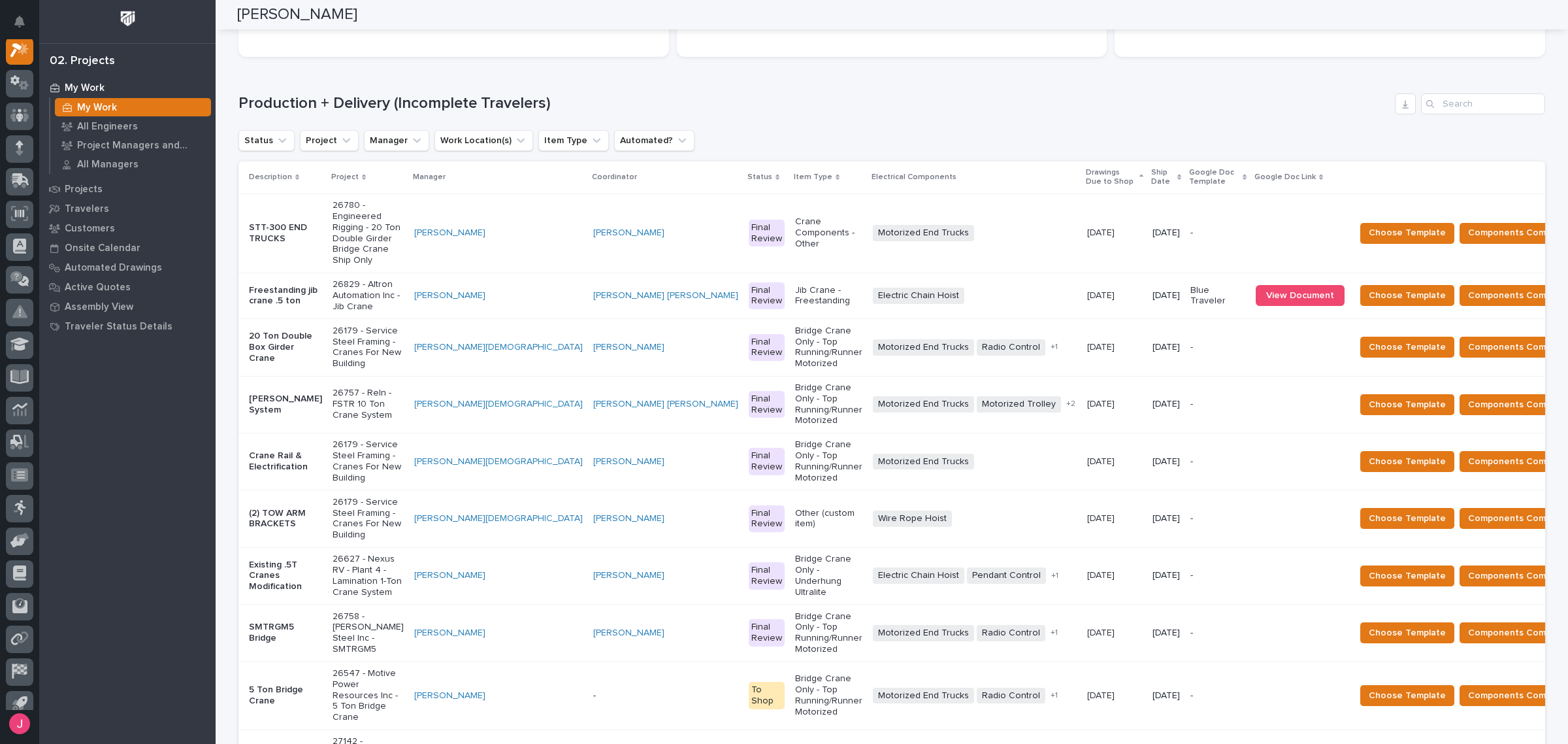
click at [1185, 239] on td "-" at bounding box center [1218, 233] width 66 height 79
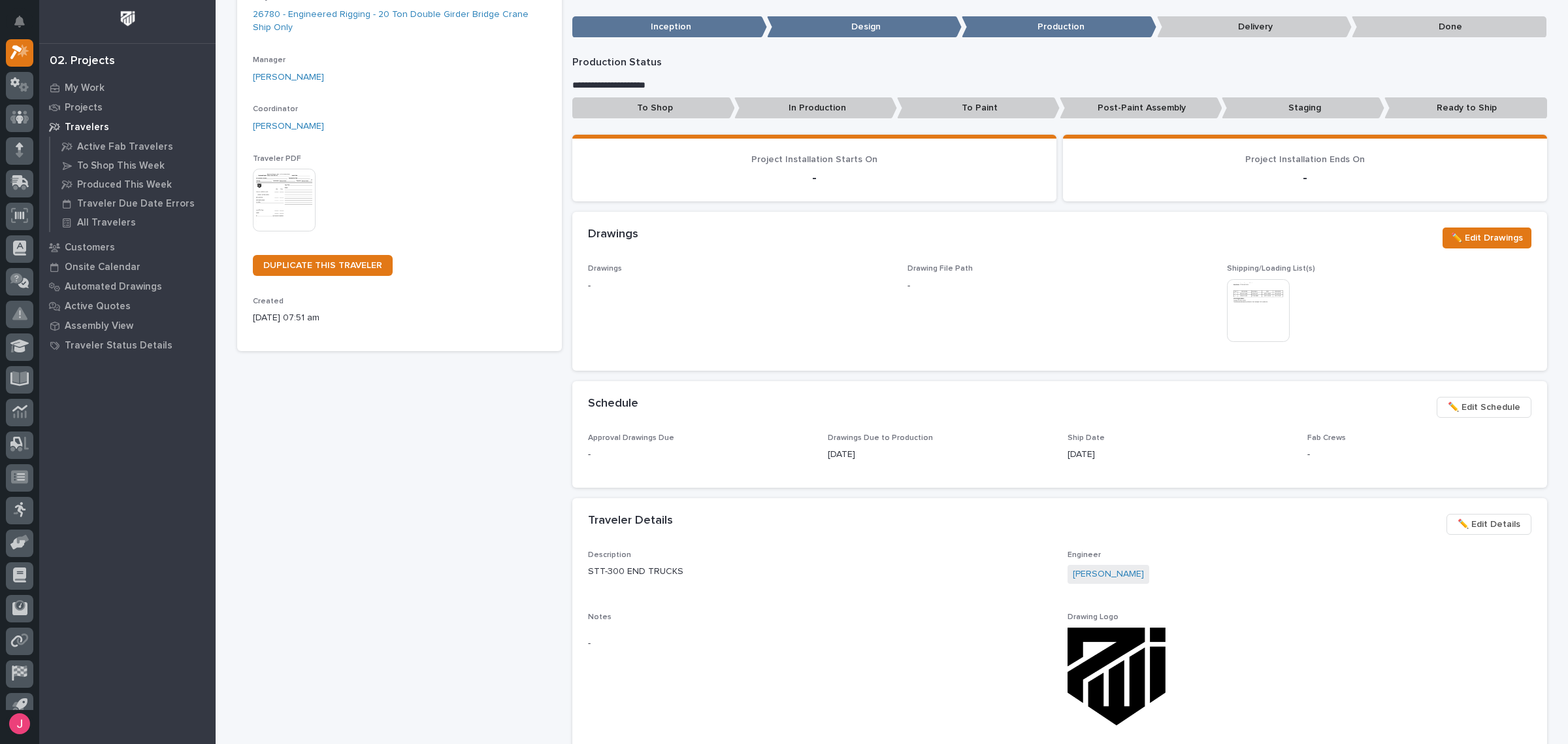
scroll to position [164, 0]
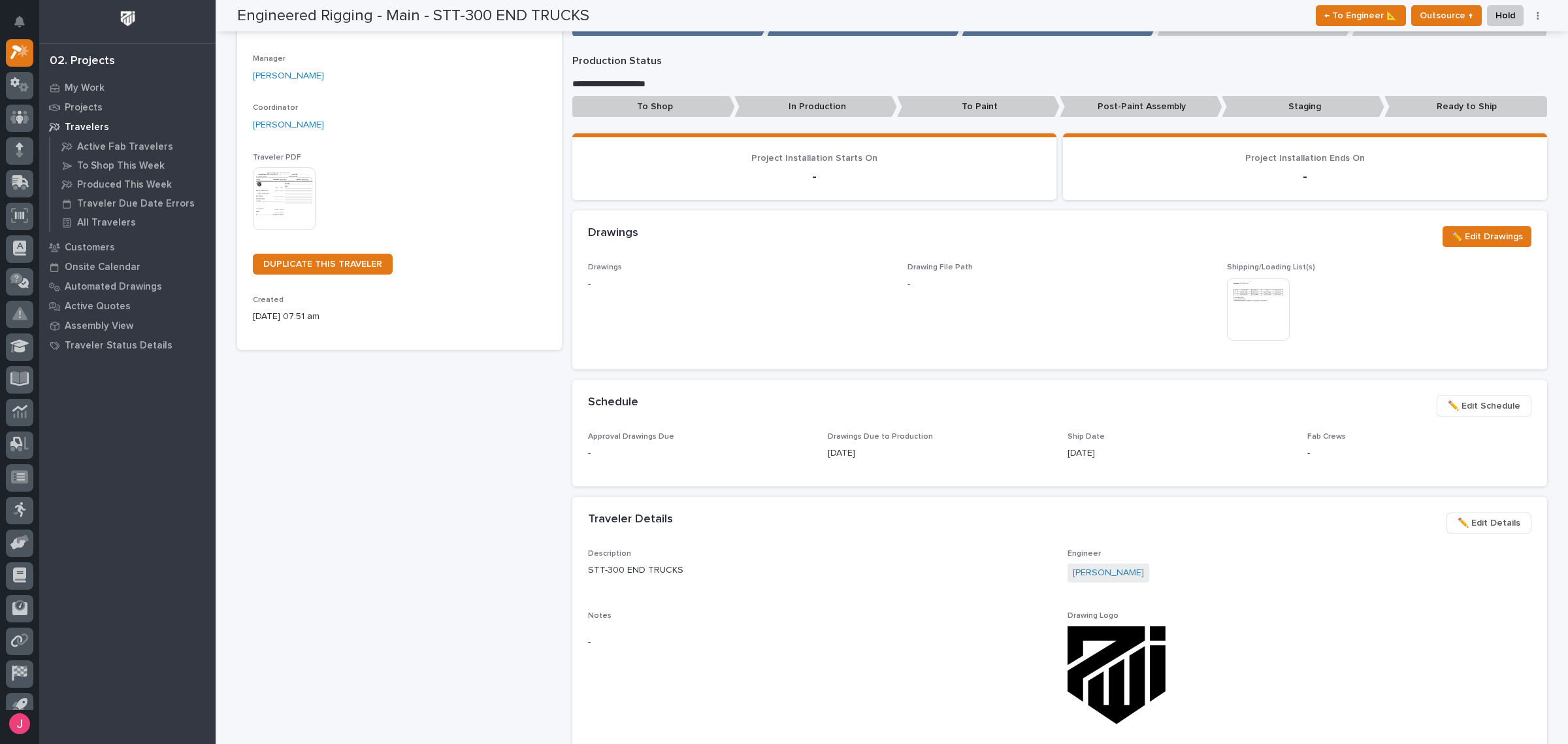
click at [1243, 301] on img at bounding box center [1258, 309] width 63 height 63
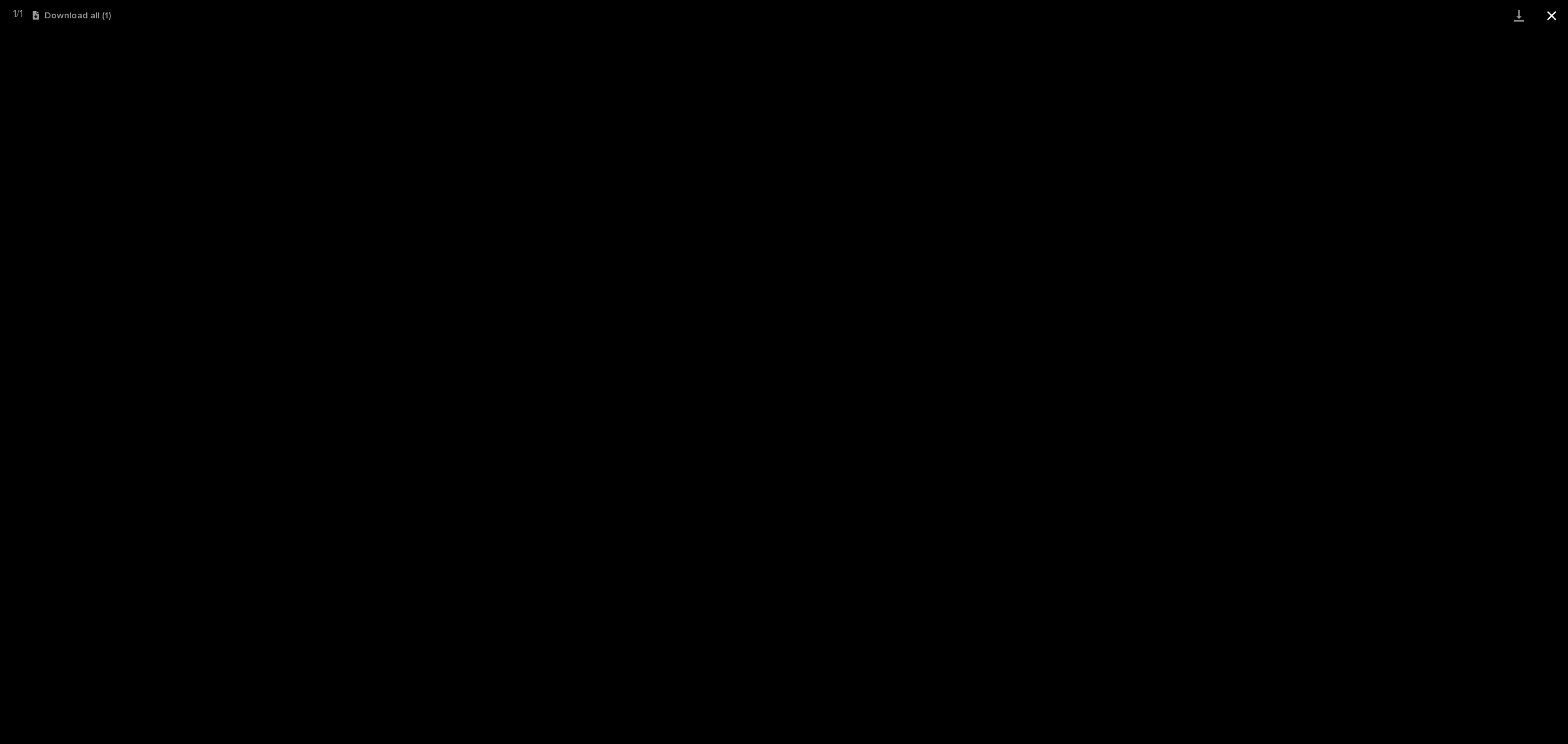
click at [1555, 14] on button "Close gallery" at bounding box center [1552, 15] width 32 height 31
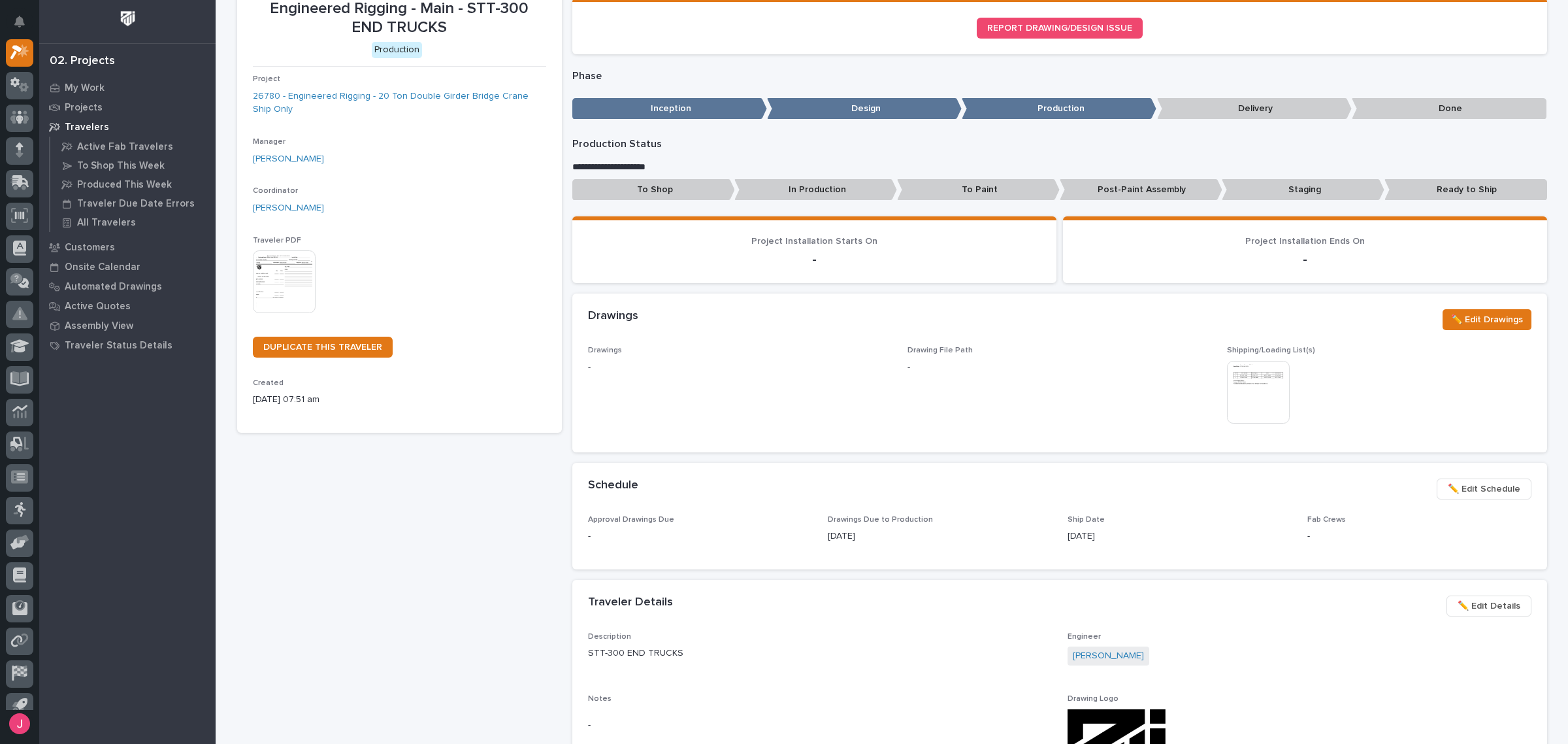
scroll to position [245, 0]
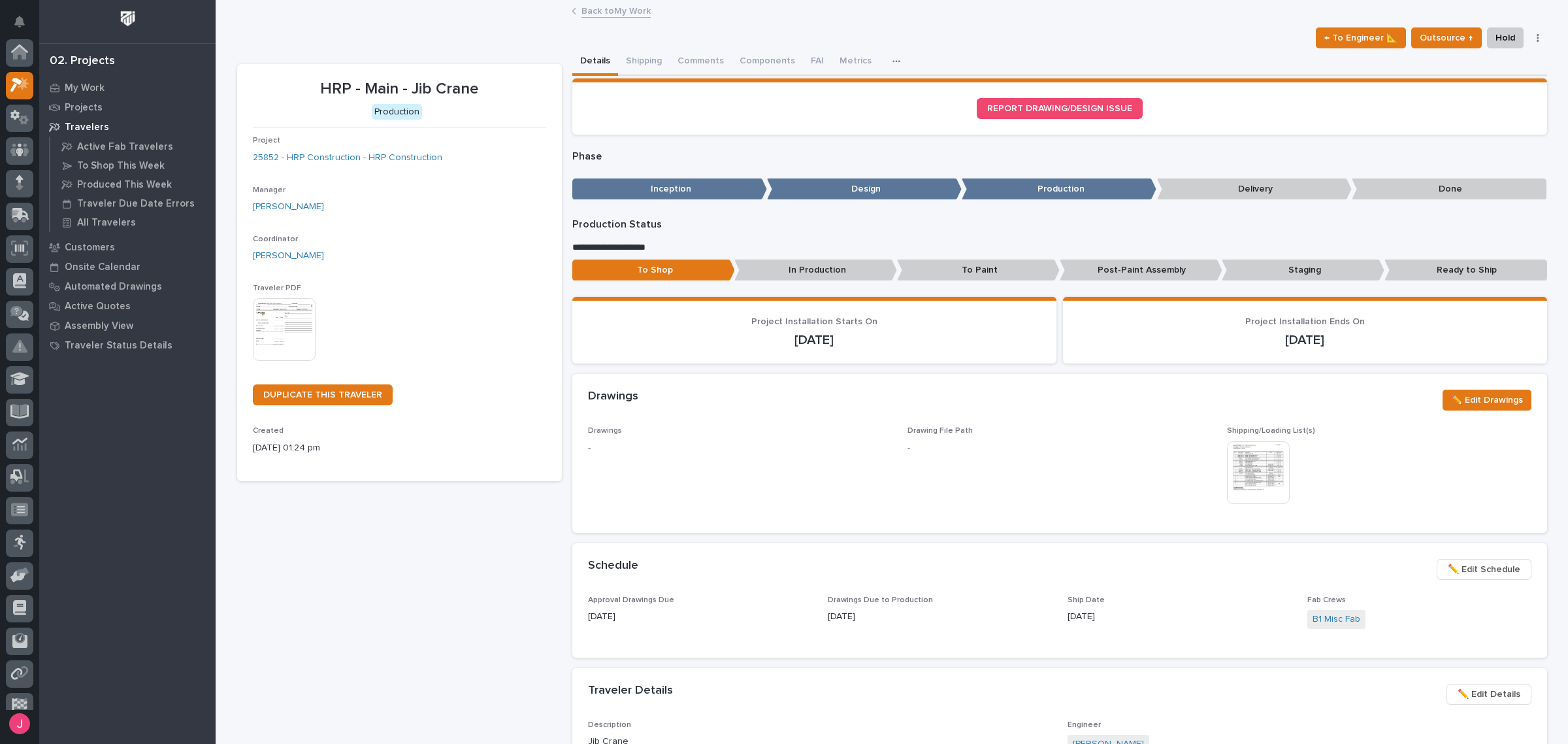
scroll to position [35, 0]
drag, startPoint x: 758, startPoint y: 283, endPoint x: 805, endPoint y: 284, distance: 47.0
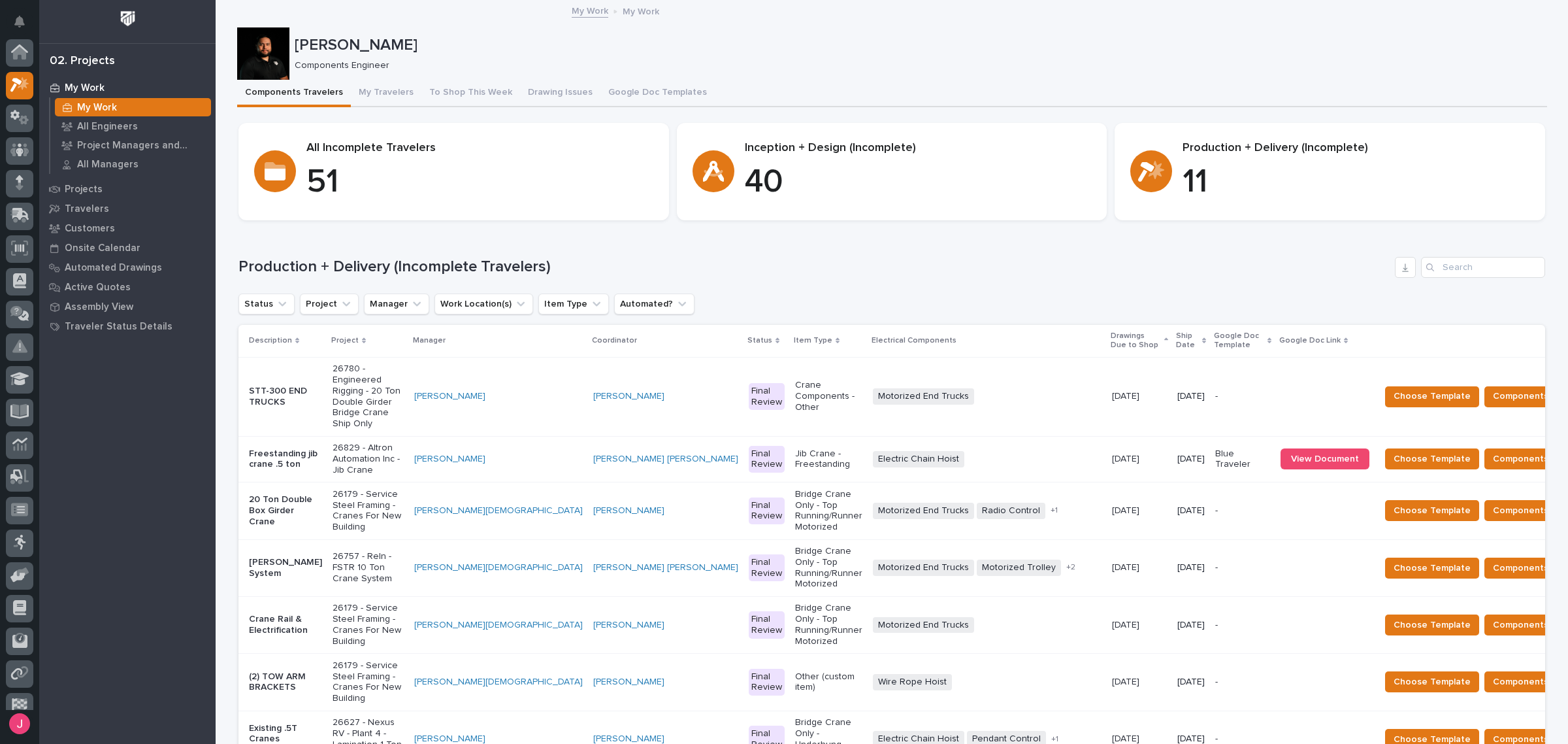
scroll to position [35, 0]
click at [844, 273] on div "Production + Delivery (Incomplete Travelers)" at bounding box center [891, 267] width 1307 height 21
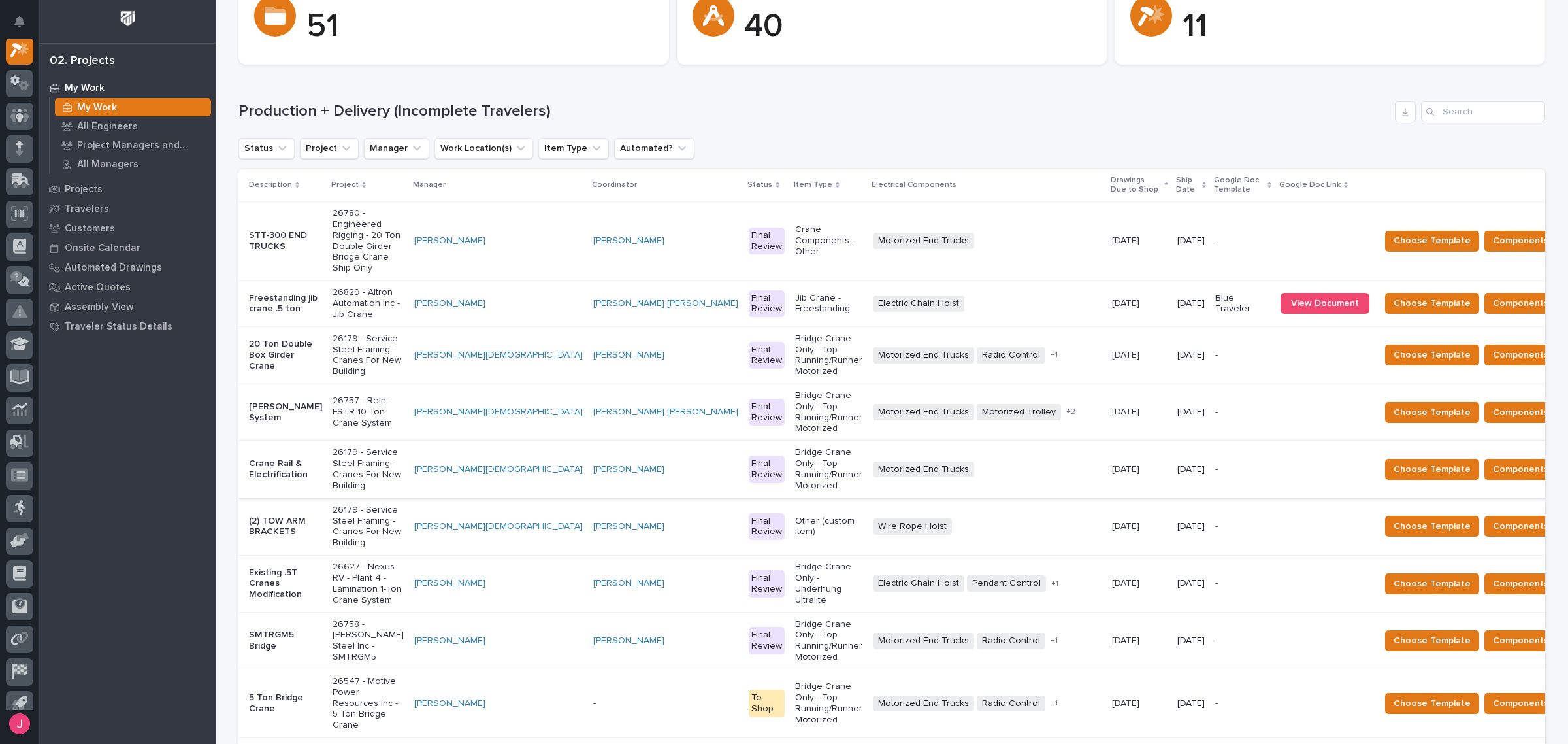
scroll to position [164, 0]
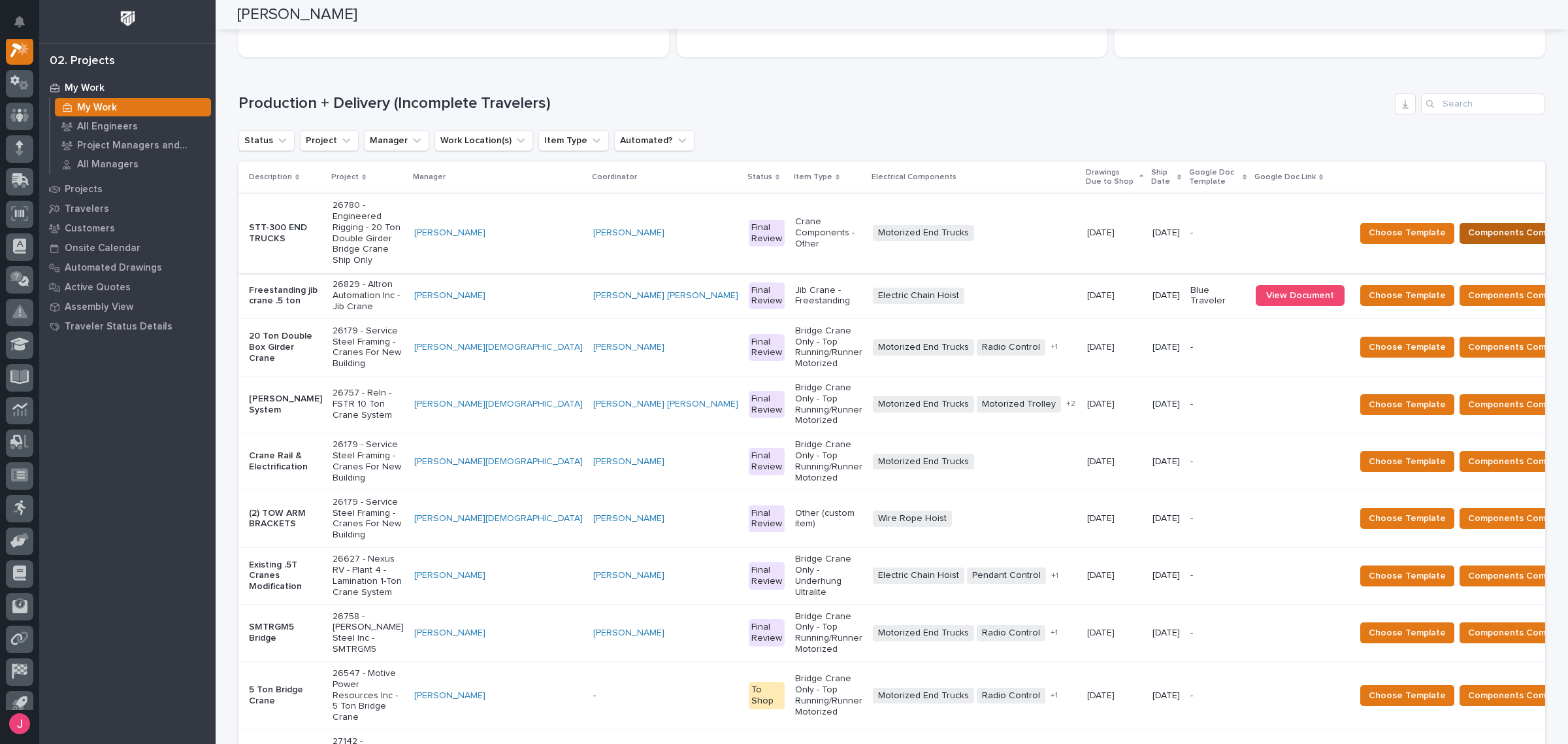
click at [1468, 225] on span "Components Complete" at bounding box center [1518, 232] width 101 height 15
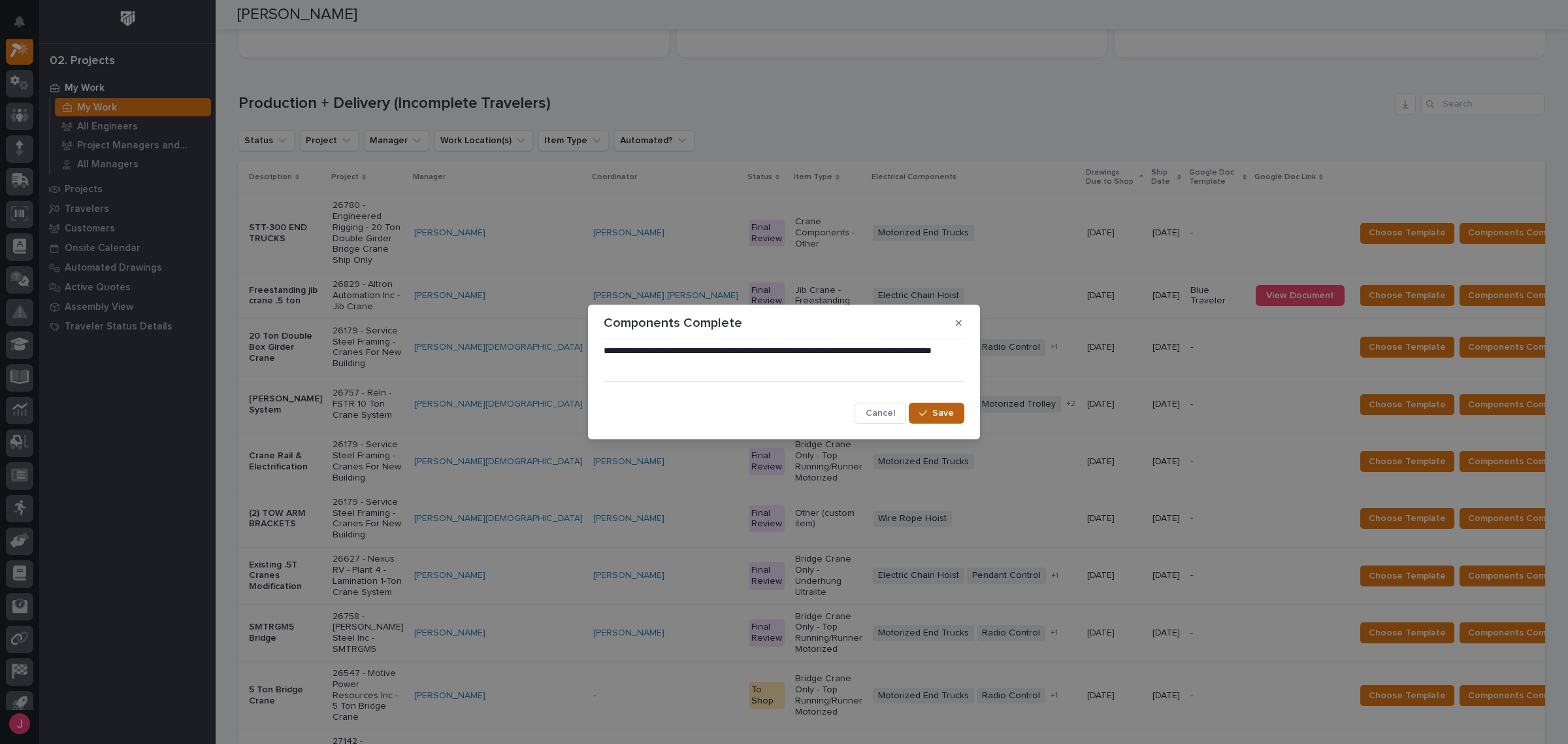
click at [938, 413] on span "Save" at bounding box center [943, 413] width 21 height 12
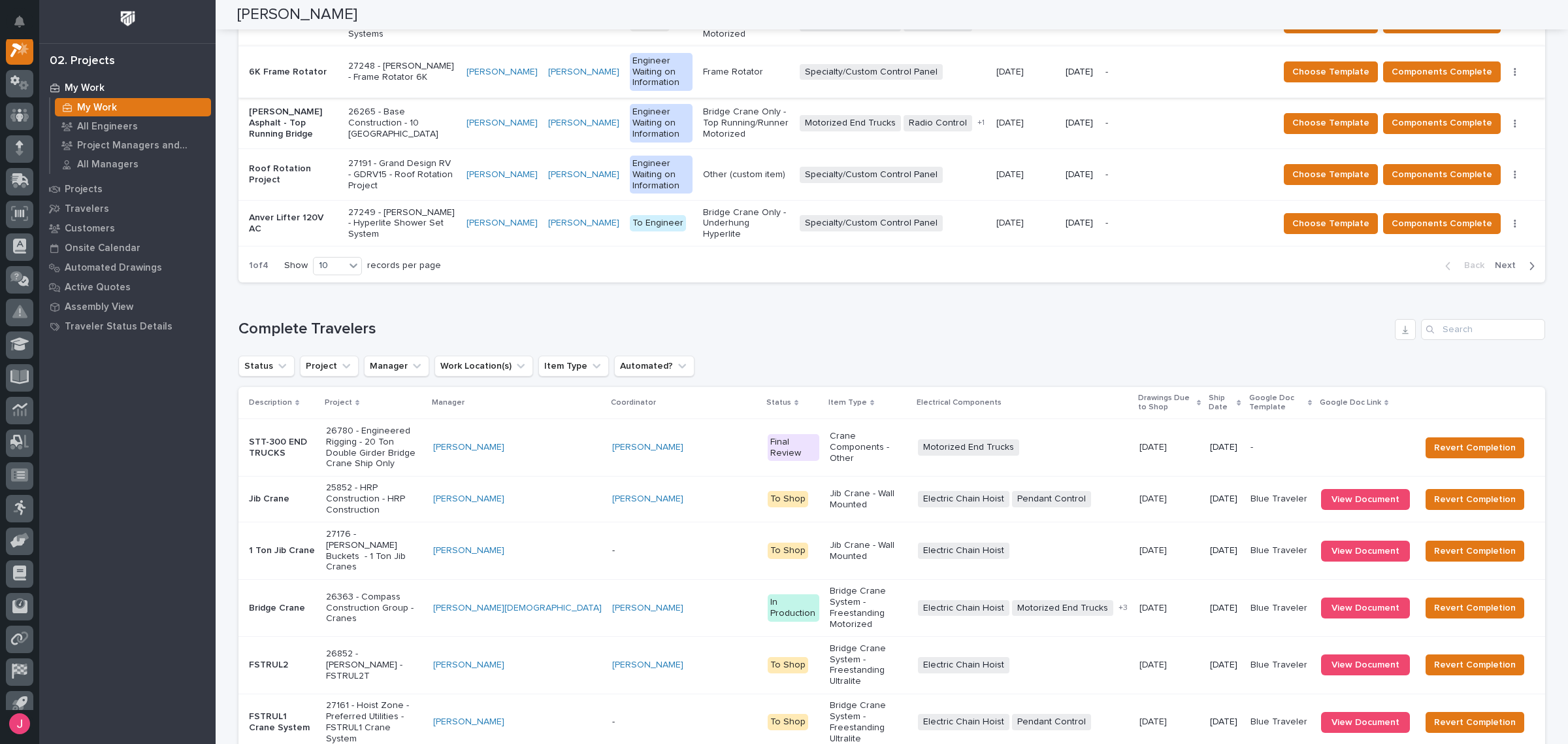
scroll to position [1451, 0]
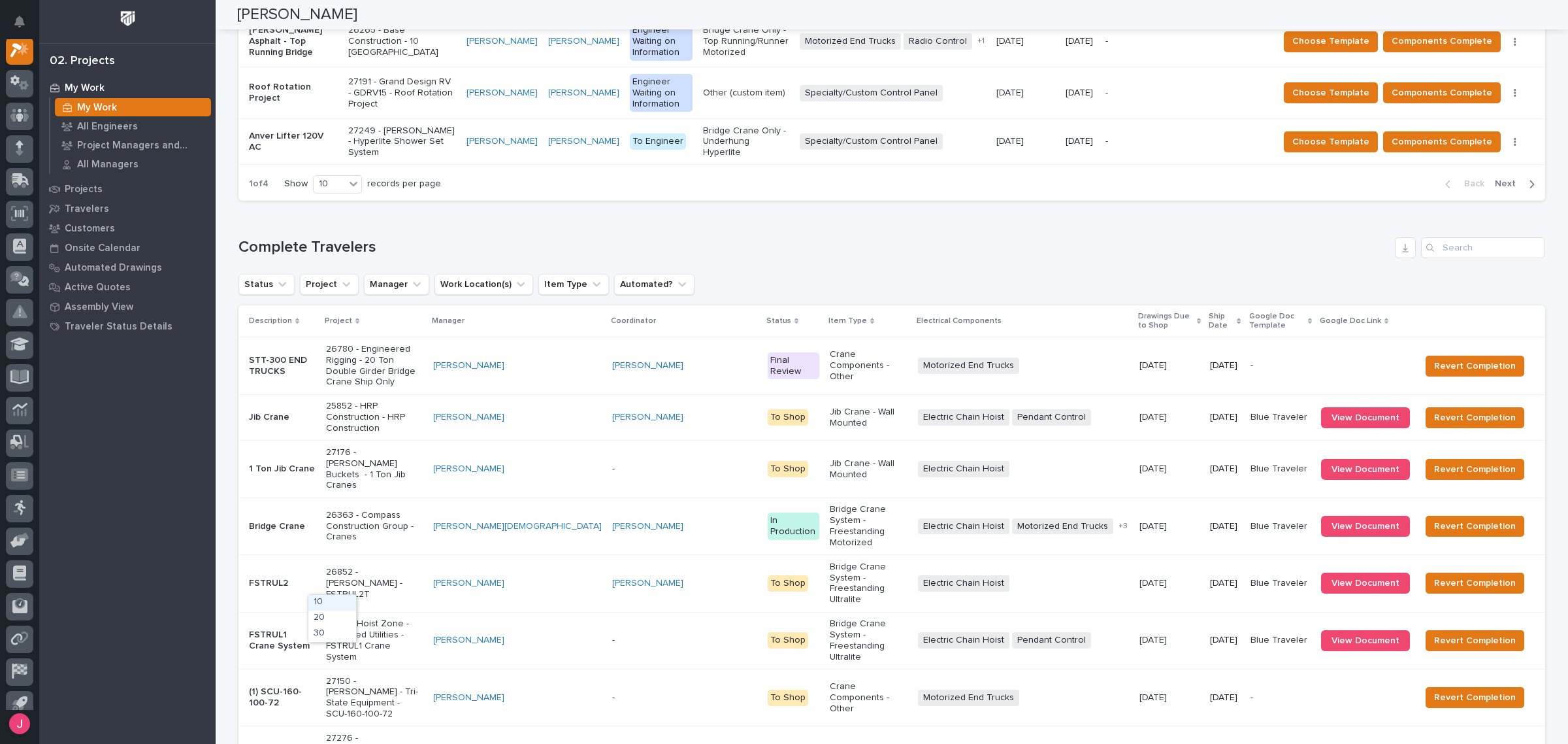
click at [334, 632] on div "30" at bounding box center [332, 634] width 48 height 15
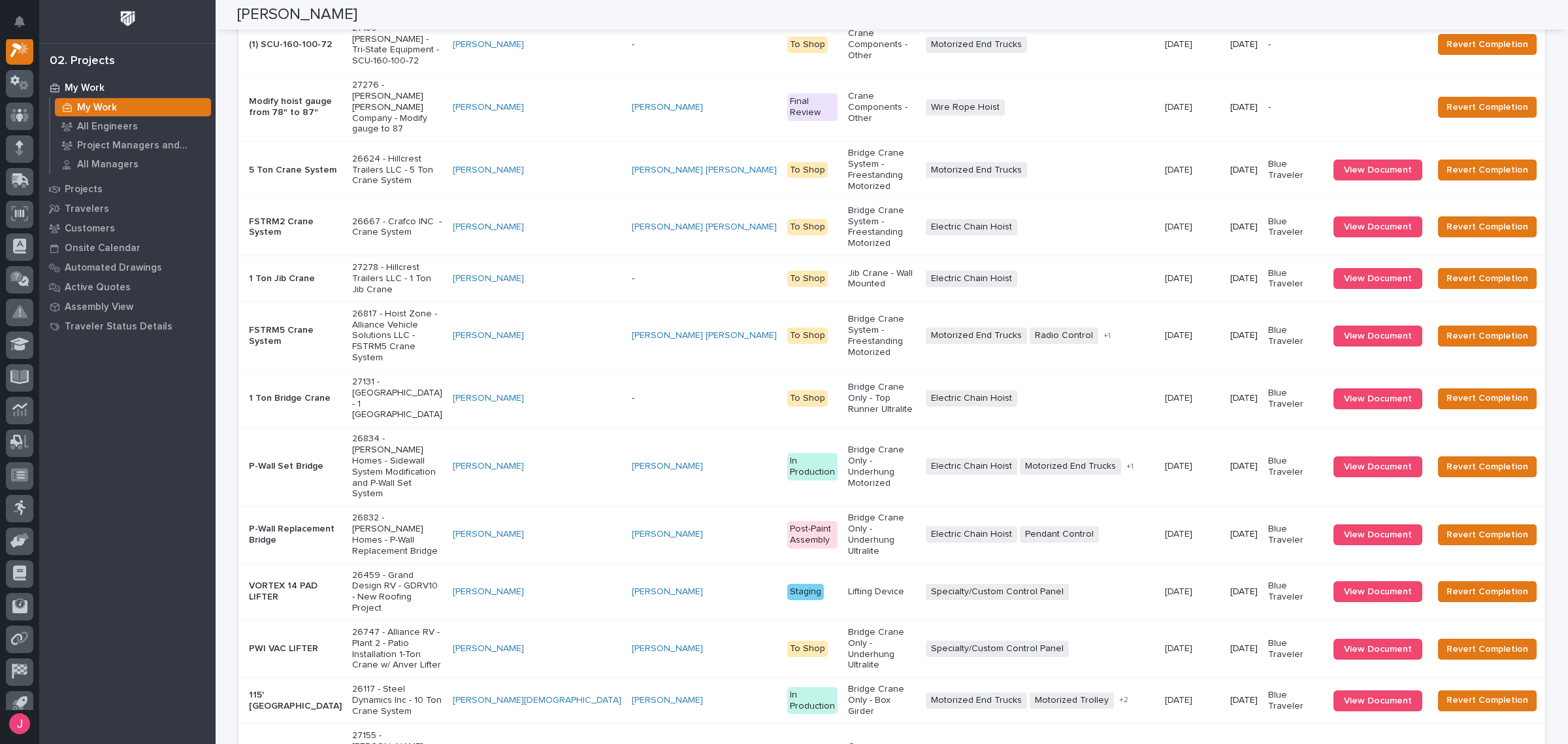
scroll to position [2269, 0]
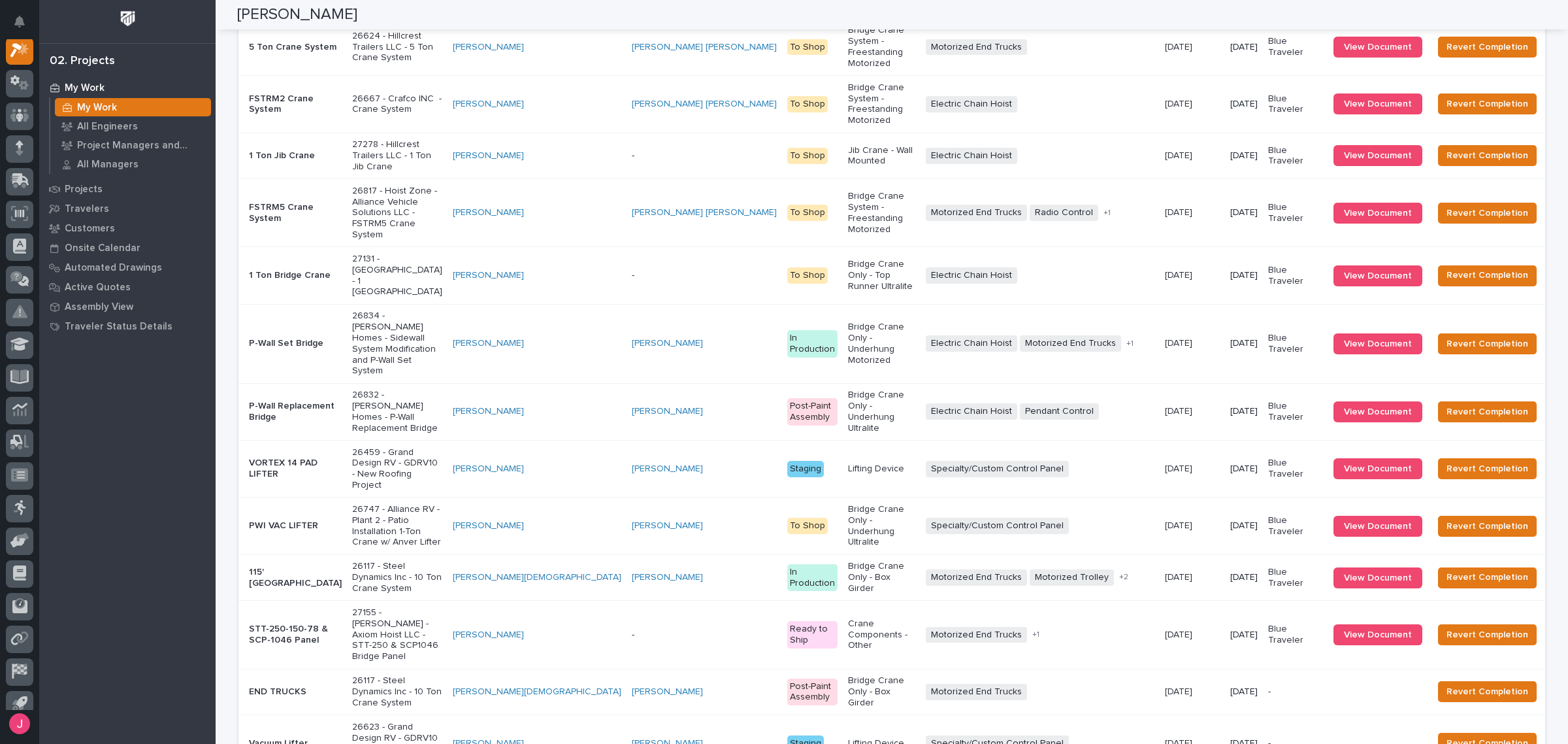
scroll to position [2351, 0]
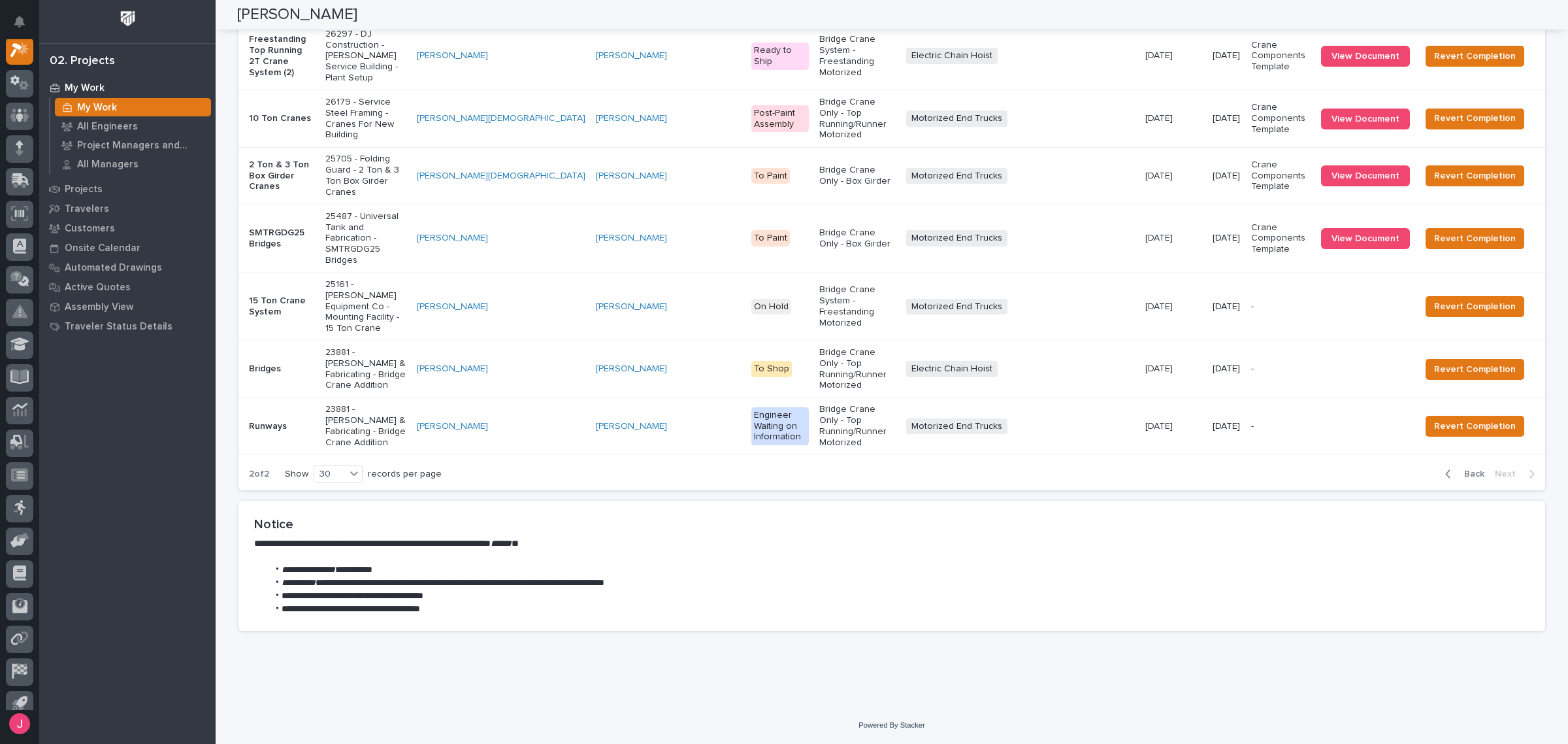
scroll to position [1586, 0]
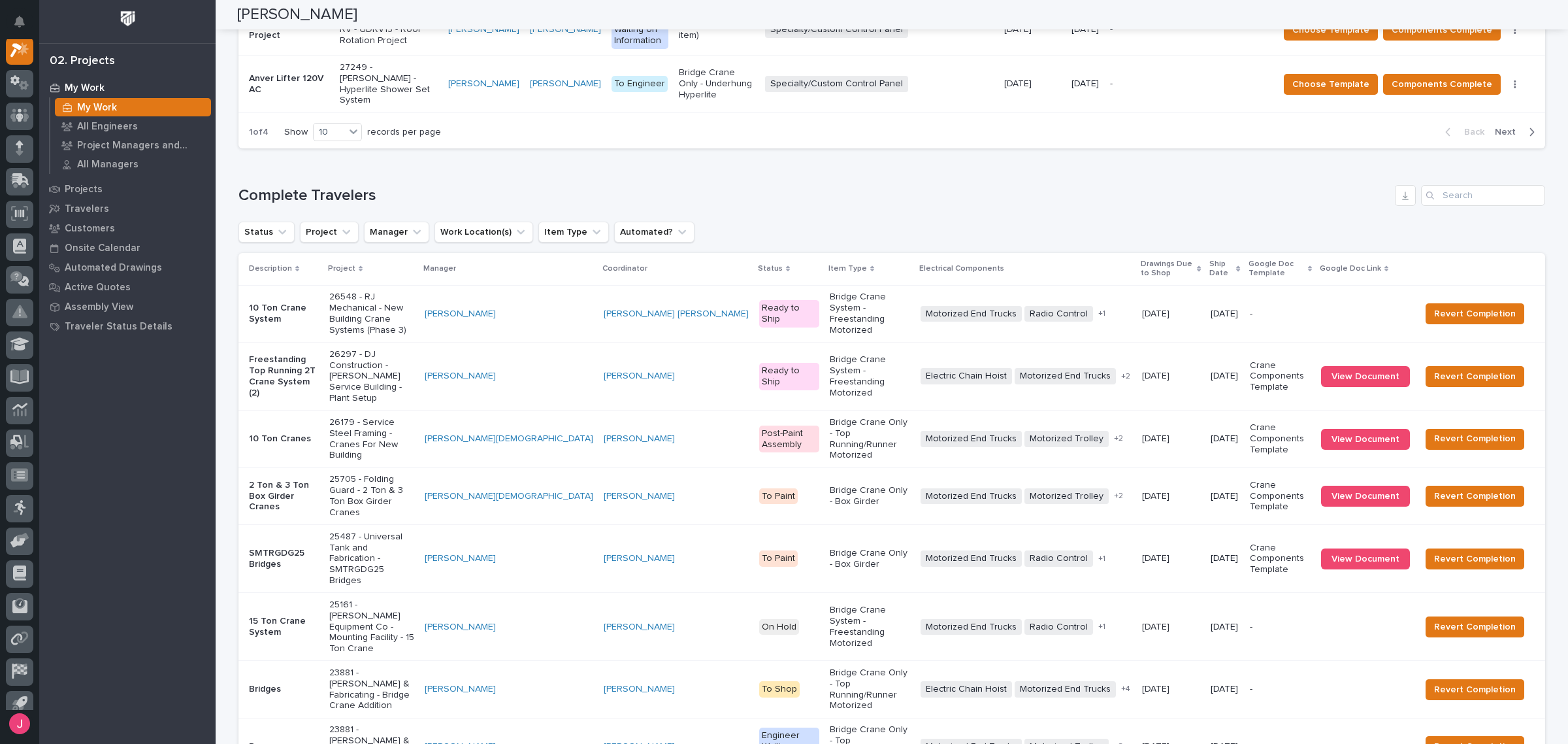
click at [319, 548] on p "SMTRGDG25 Bridges" at bounding box center [283, 559] width 70 height 22
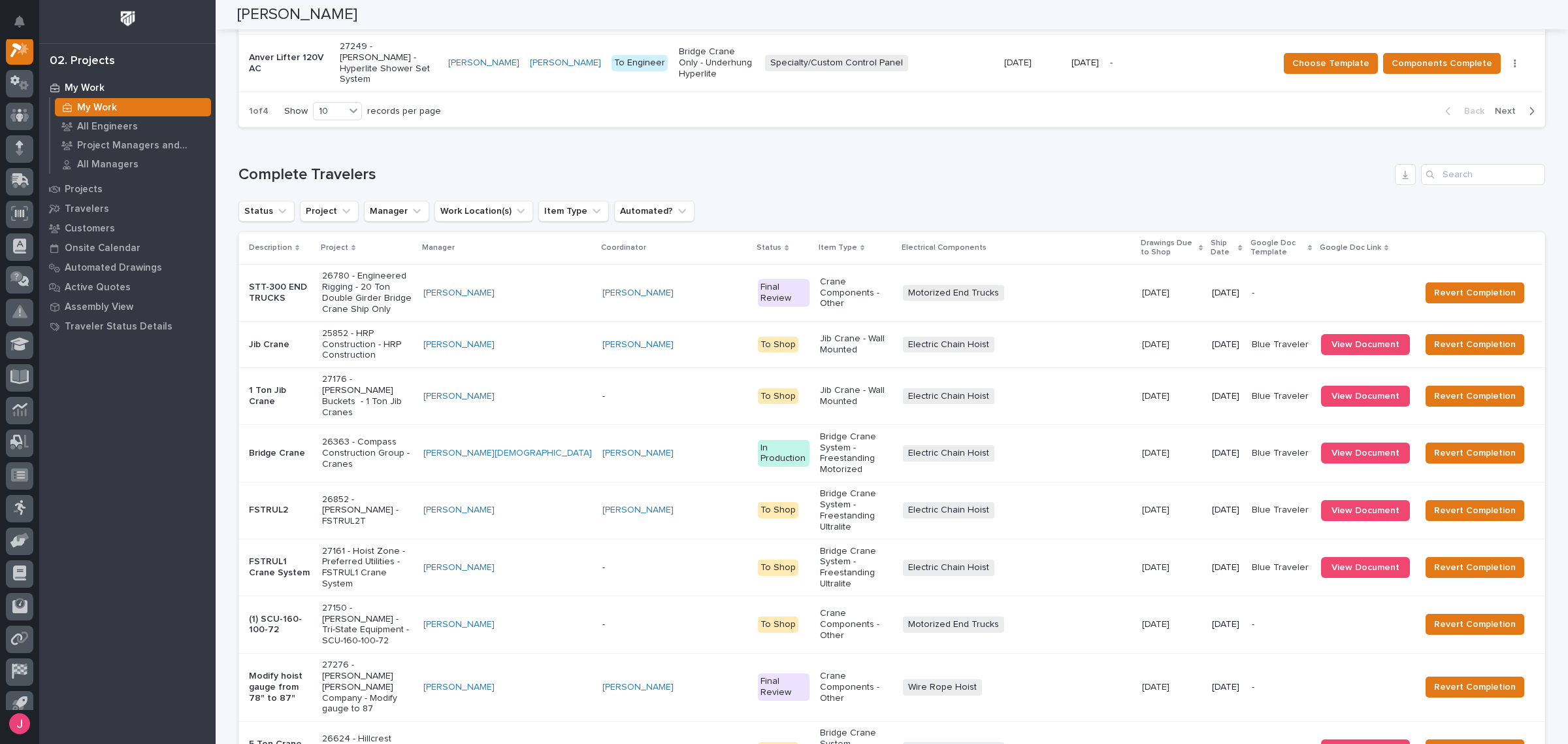
scroll to position [1602, 0]
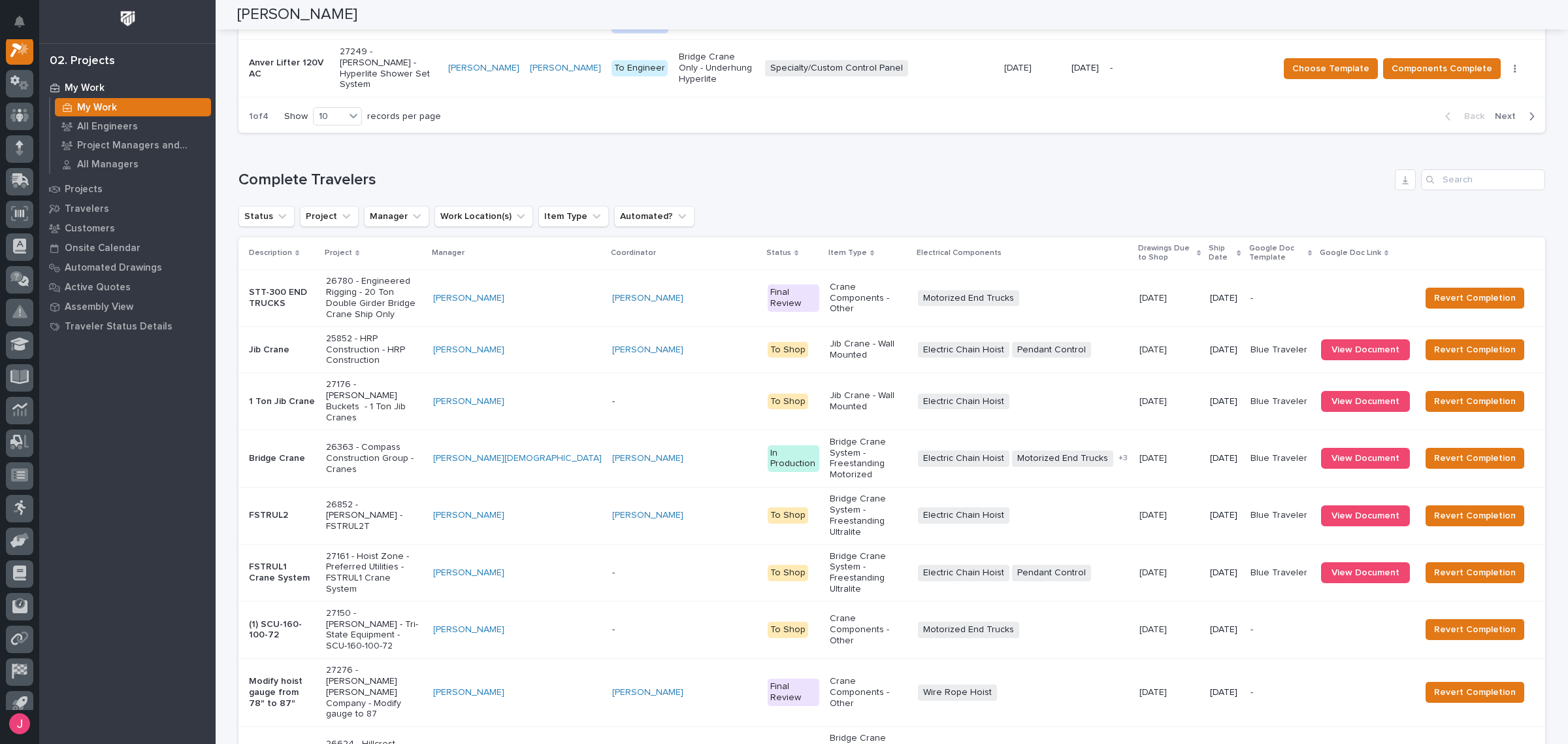
click at [343, 524] on div "30" at bounding box center [332, 522] width 48 height 15
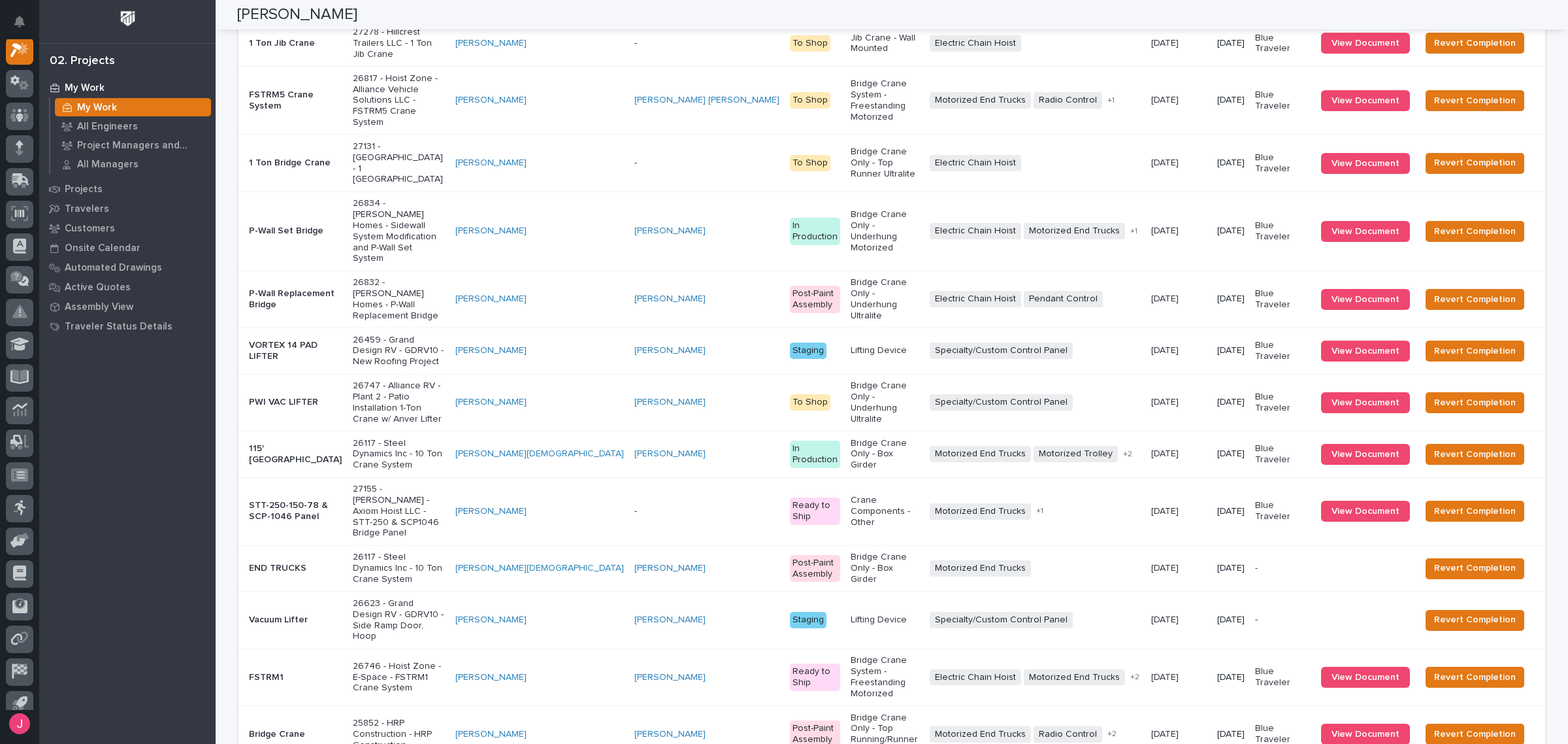
scroll to position [2341, 0]
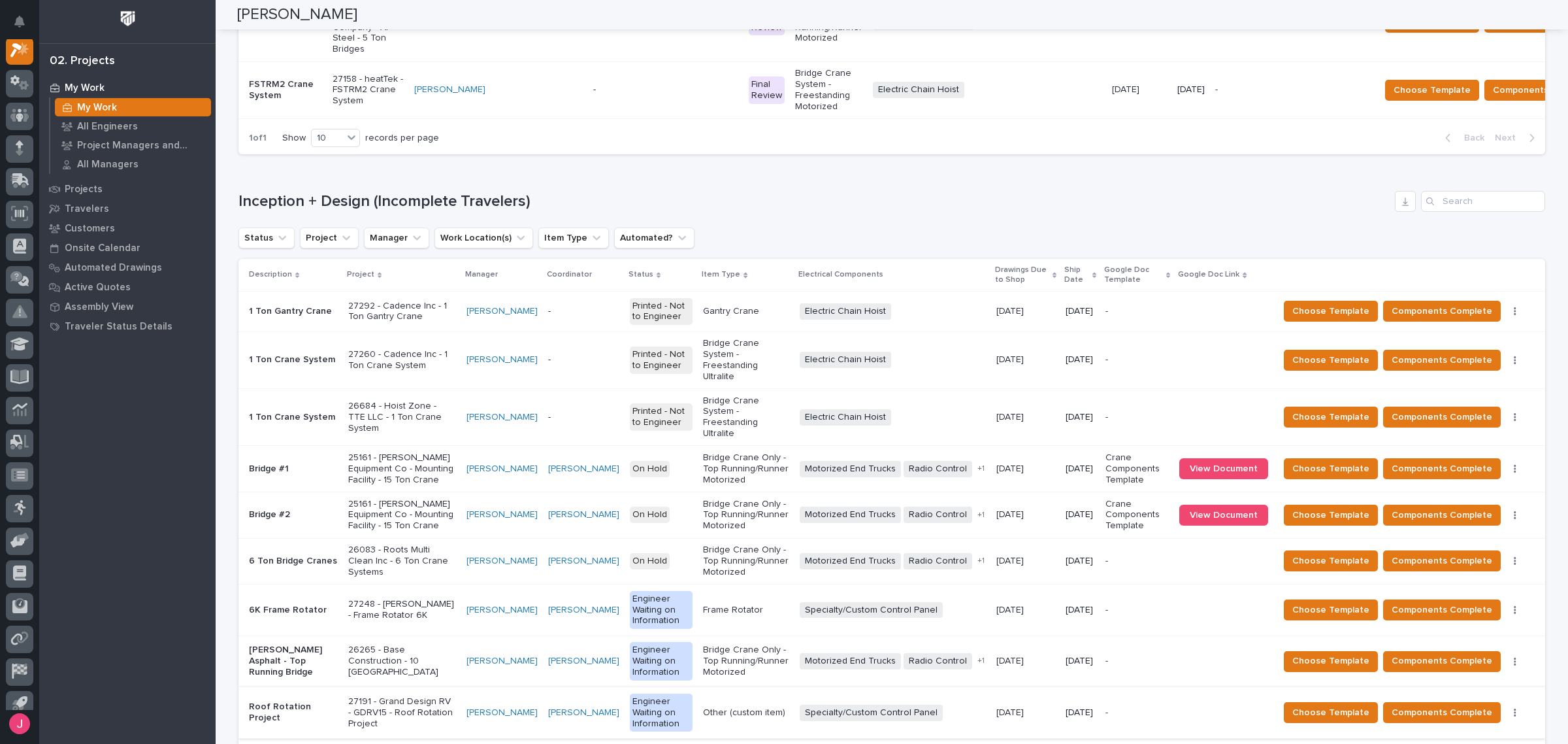
scroll to position [831, 0]
click at [818, 228] on div "Status Project Manager Work Location(s) Item Type Automated?" at bounding box center [891, 239] width 1307 height 21
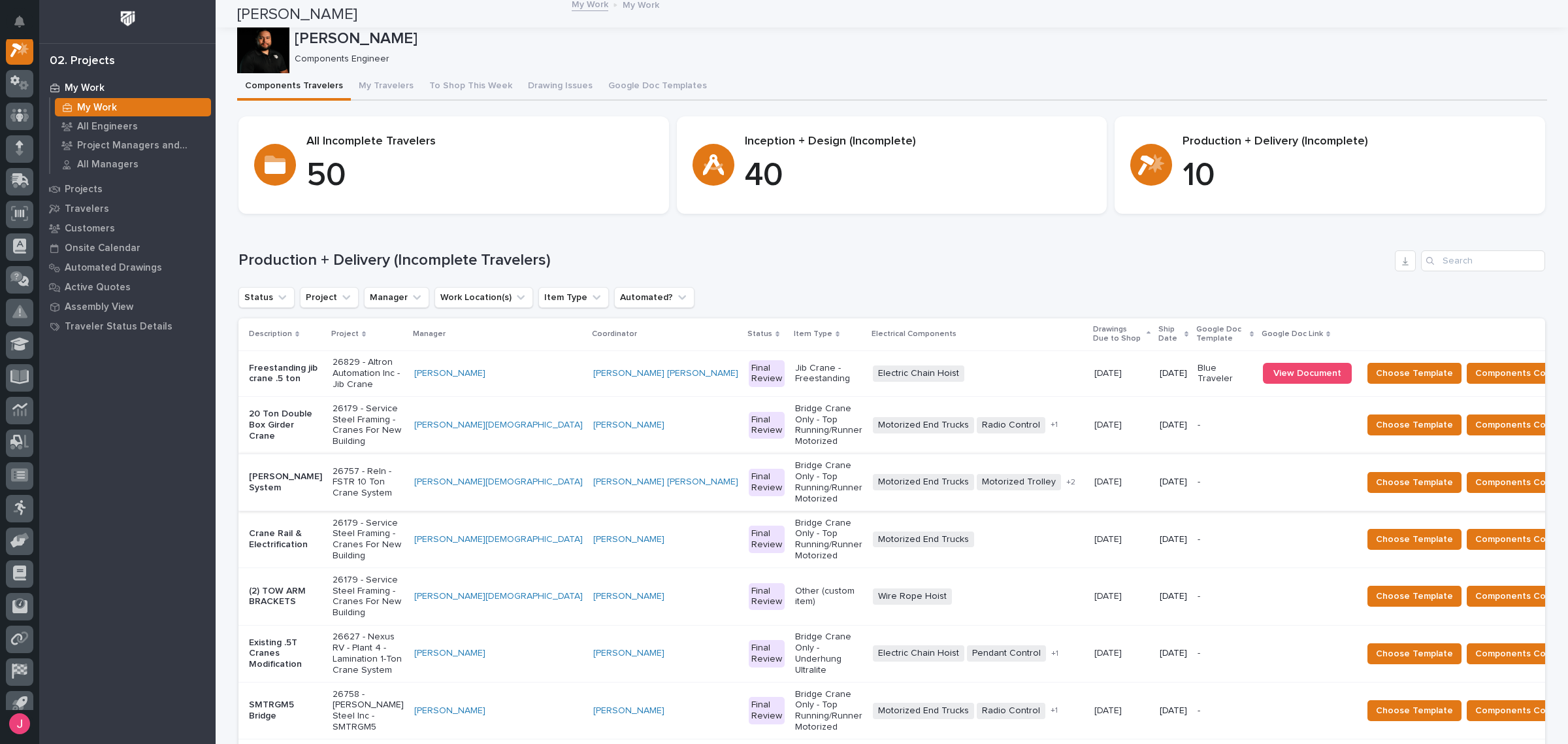
scroll to position [0, 0]
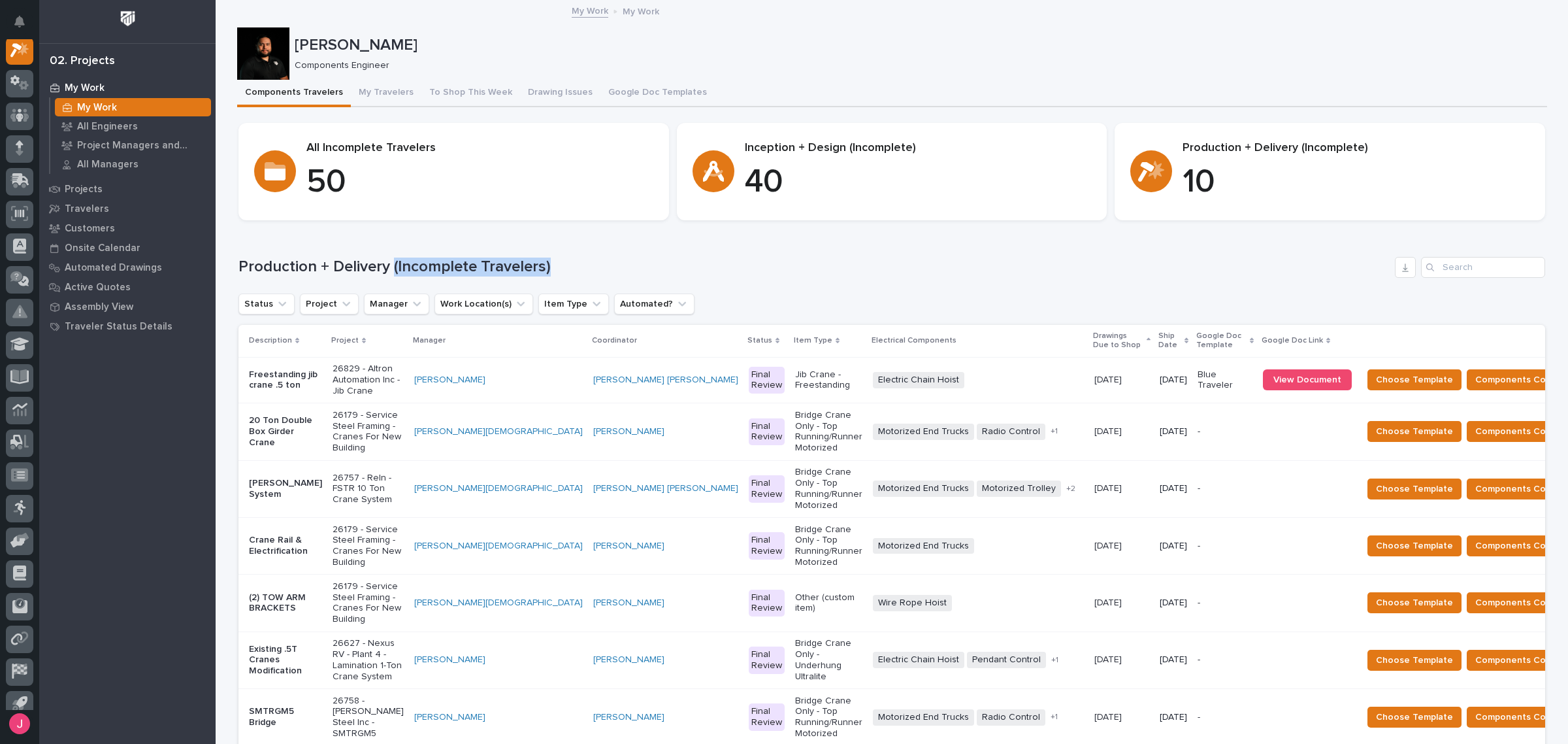
drag, startPoint x: 386, startPoint y: 268, endPoint x: 550, endPoint y: 266, distance: 164.0
click at [550, 266] on h1 "Production + Delivery (Incomplete Travelers)" at bounding box center [814, 267] width 1151 height 19
drag, startPoint x: 386, startPoint y: 265, endPoint x: 554, endPoint y: 265, distance: 168.0
click at [554, 265] on h1 "Production + Delivery (Incomplete Travelers)" at bounding box center [814, 267] width 1151 height 19
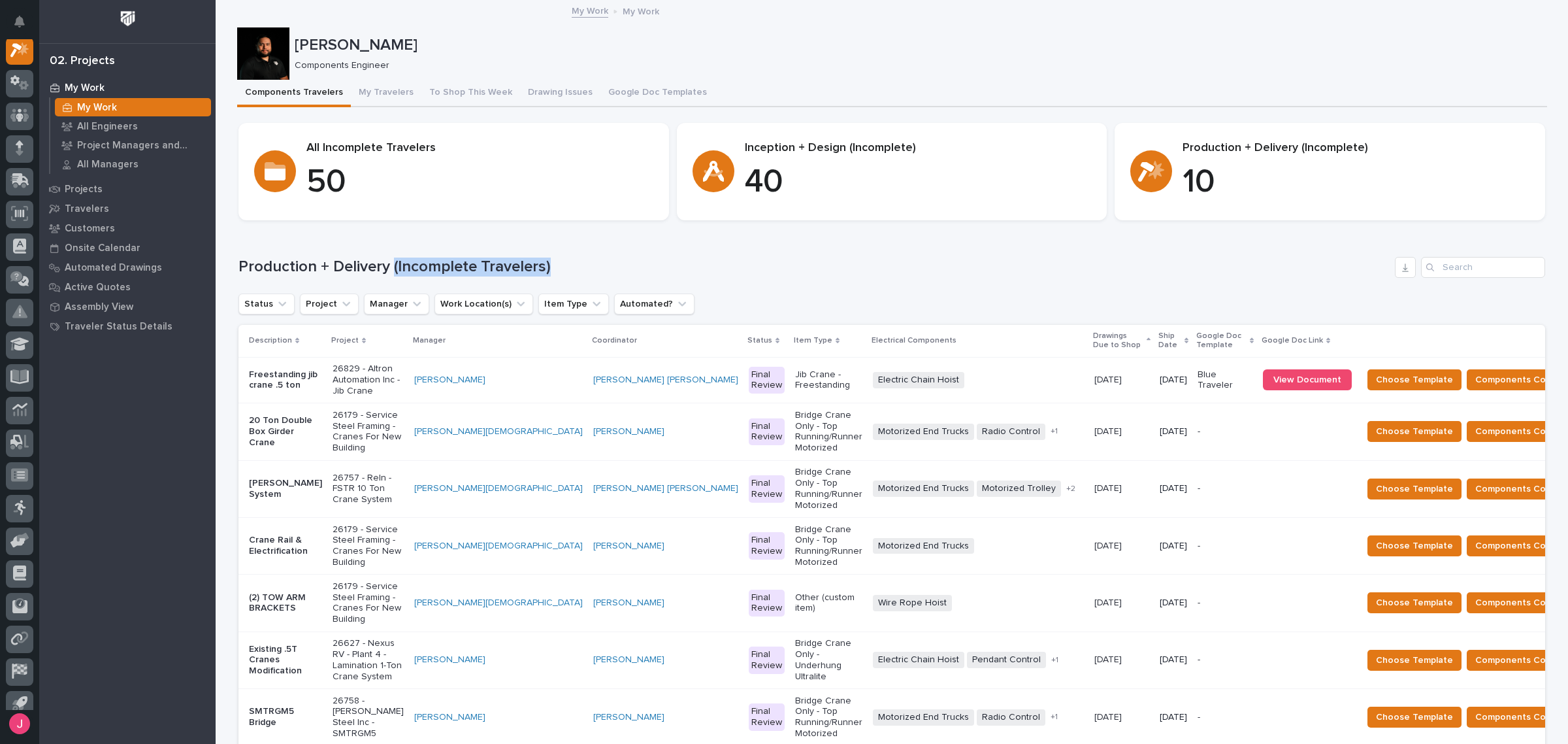
click at [539, 266] on h1 "Production + Delivery (Incomplete Travelers)" at bounding box center [814, 267] width 1151 height 19
drag, startPoint x: 322, startPoint y: 262, endPoint x: 372, endPoint y: 260, distance: 50.0
click at [372, 260] on h1 "Production + Delivery (Incomplete Travelers)" at bounding box center [814, 267] width 1151 height 19
click at [327, 260] on h1 "Production + Delivery (Incomplete Travelers)" at bounding box center [814, 267] width 1151 height 19
drag, startPoint x: 330, startPoint y: 267, endPoint x: 380, endPoint y: 264, distance: 50.1
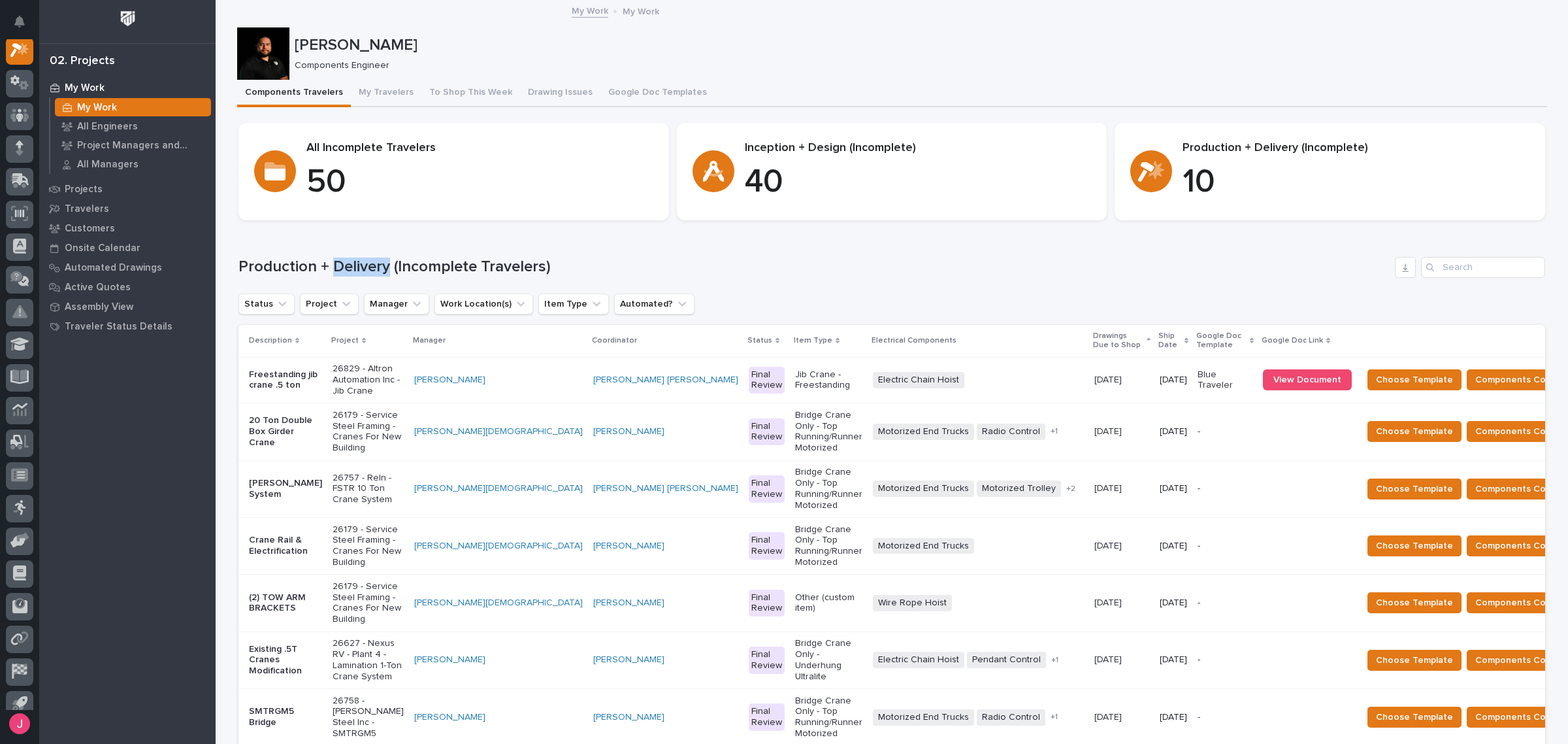
click at [380, 264] on h1 "Production + Delivery (Incomplete Travelers)" at bounding box center [814, 267] width 1151 height 19
click at [391, 265] on h1 "Production + Delivery (Incomplete Travelers)" at bounding box center [814, 267] width 1151 height 19
drag, startPoint x: 386, startPoint y: 265, endPoint x: 539, endPoint y: 270, distance: 153.1
click at [543, 269] on h1 "Production + Delivery (Incomplete Travelers)" at bounding box center [814, 267] width 1151 height 19
click at [539, 270] on h1 "Production + Delivery (Incomplete Travelers)" at bounding box center [814, 267] width 1151 height 19
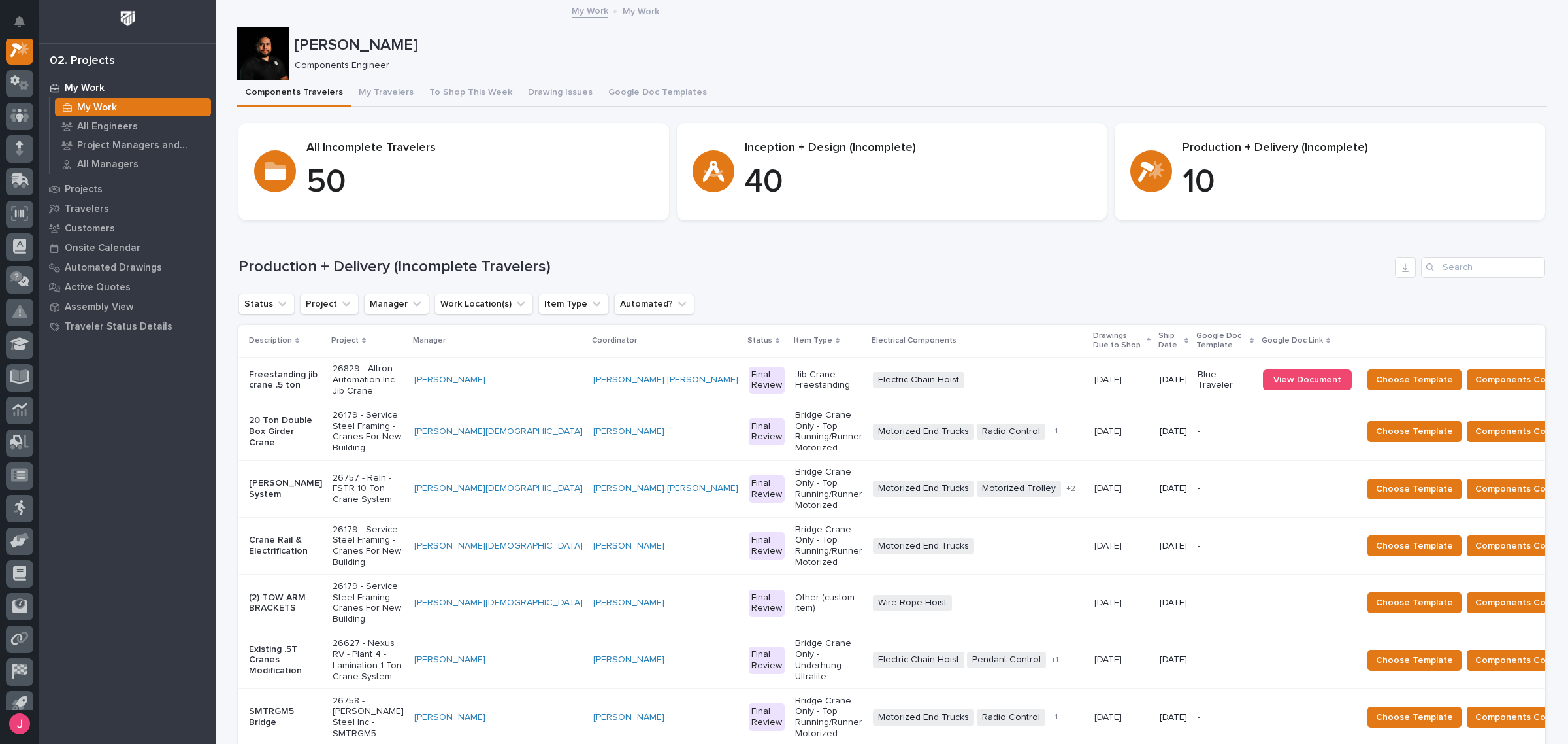
click at [900, 262] on h1 "Production + Delivery (Incomplete Travelers)" at bounding box center [814, 267] width 1151 height 19
drag, startPoint x: 384, startPoint y: 271, endPoint x: 543, endPoint y: 273, distance: 159.0
click at [543, 273] on h1 "Production + Delivery (Incomplete Travelers)" at bounding box center [814, 267] width 1151 height 19
click at [545, 273] on h1 "Production + Delivery (Incomplete Travelers)" at bounding box center [814, 267] width 1151 height 19
click at [794, 60] on p "Components Engineer" at bounding box center [915, 66] width 1242 height 11
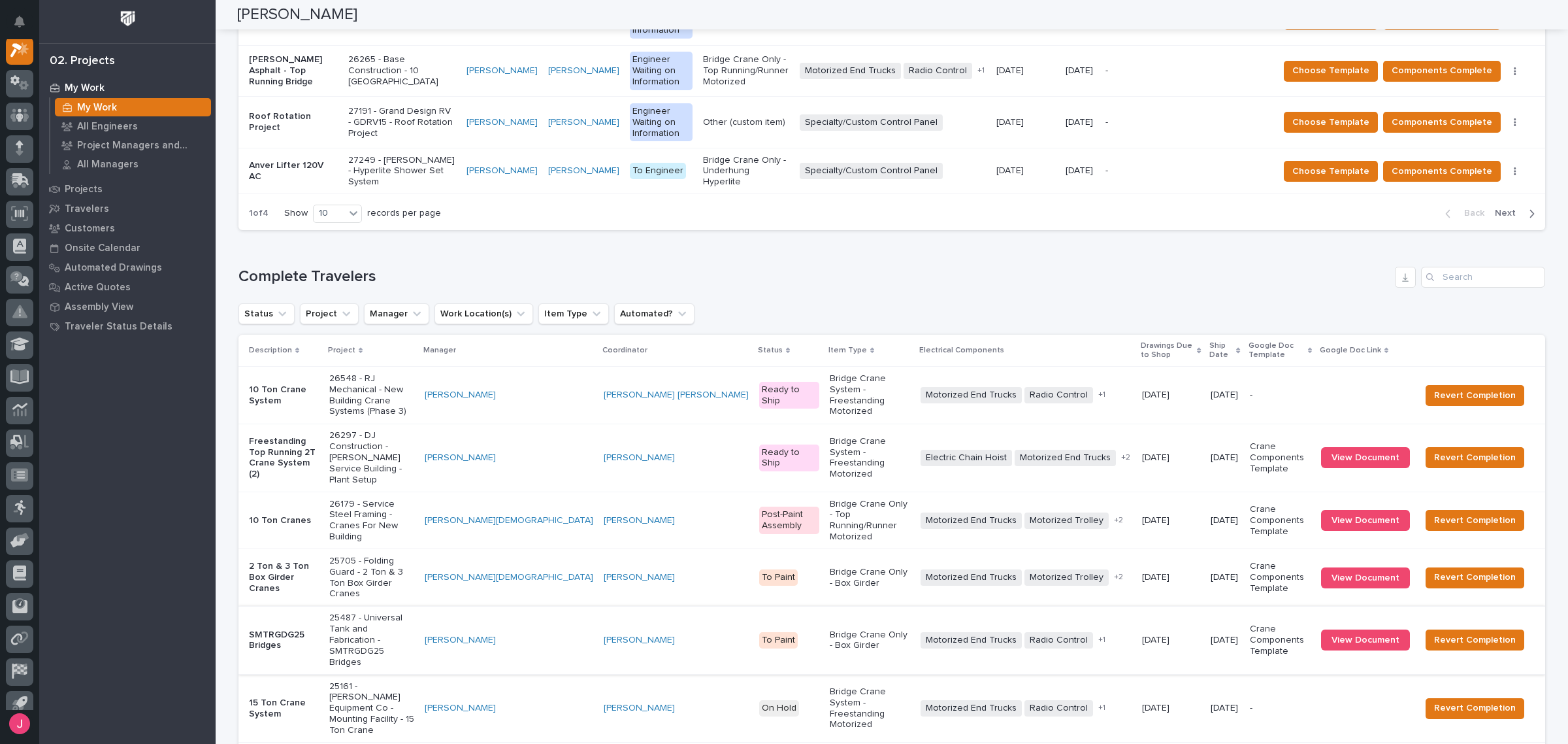
scroll to position [1547, 0]
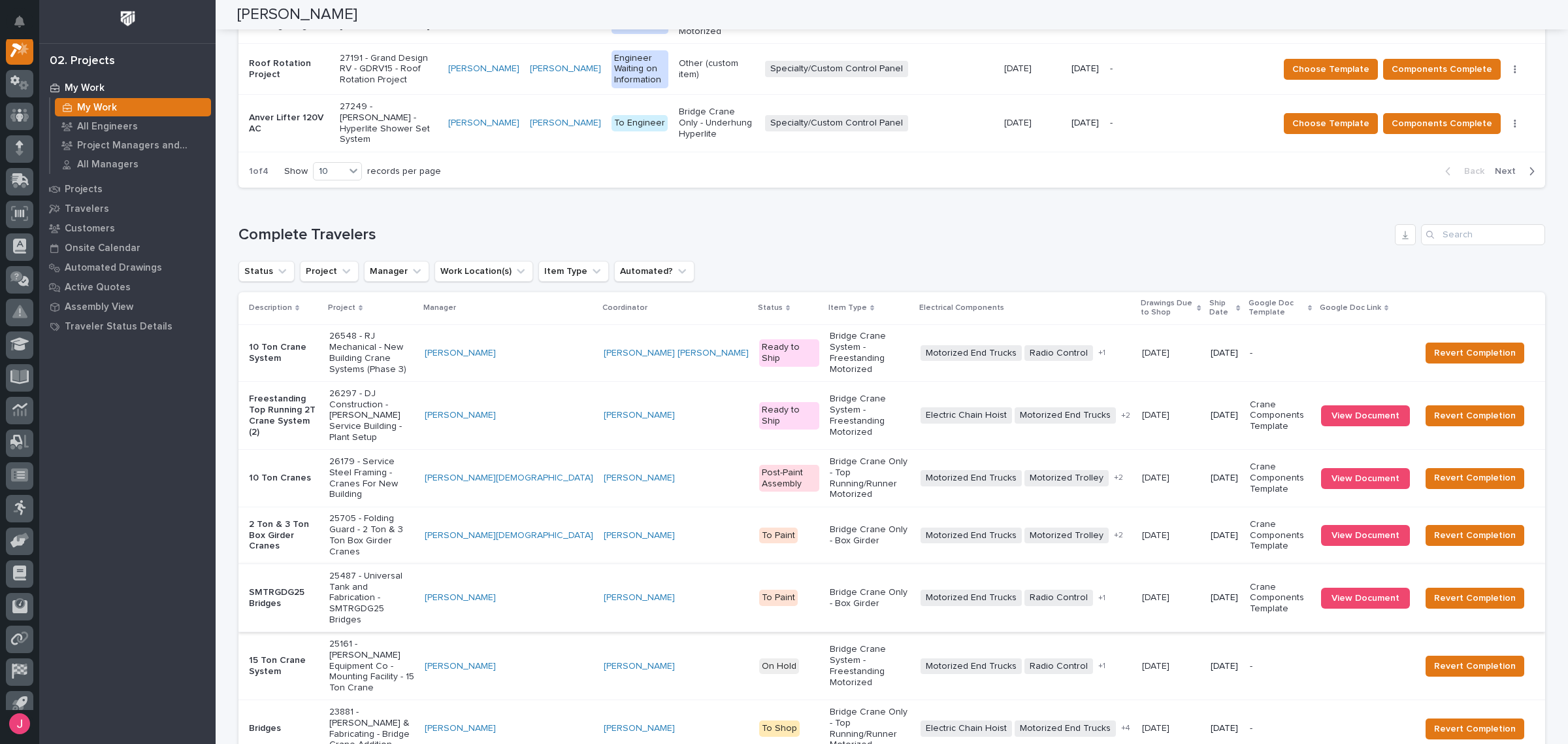
click at [845, 224] on div "Complete Travelers Status Project Manager Work Location(s) Item Type Automated?…" at bounding box center [891, 536] width 1307 height 625
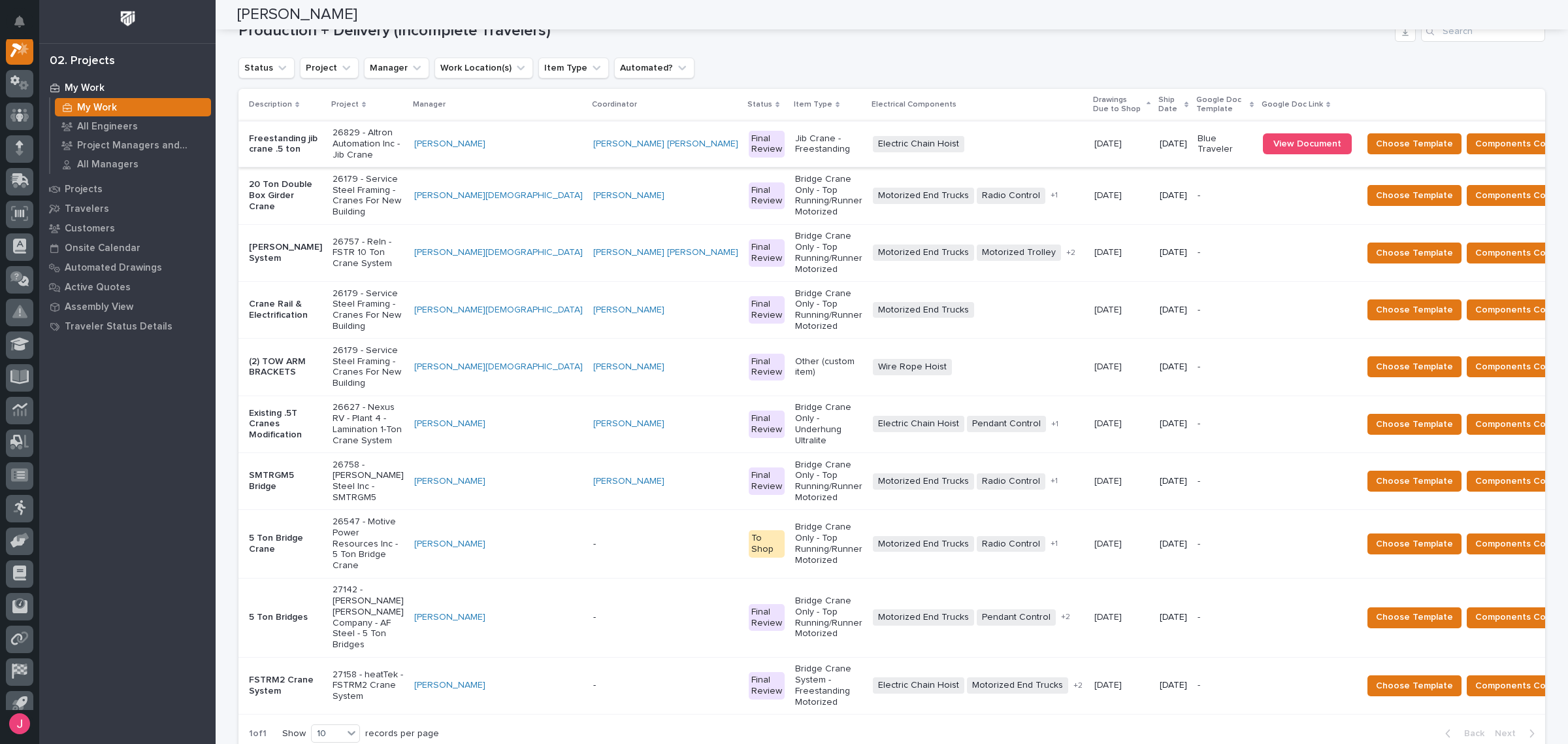
scroll to position [0, 0]
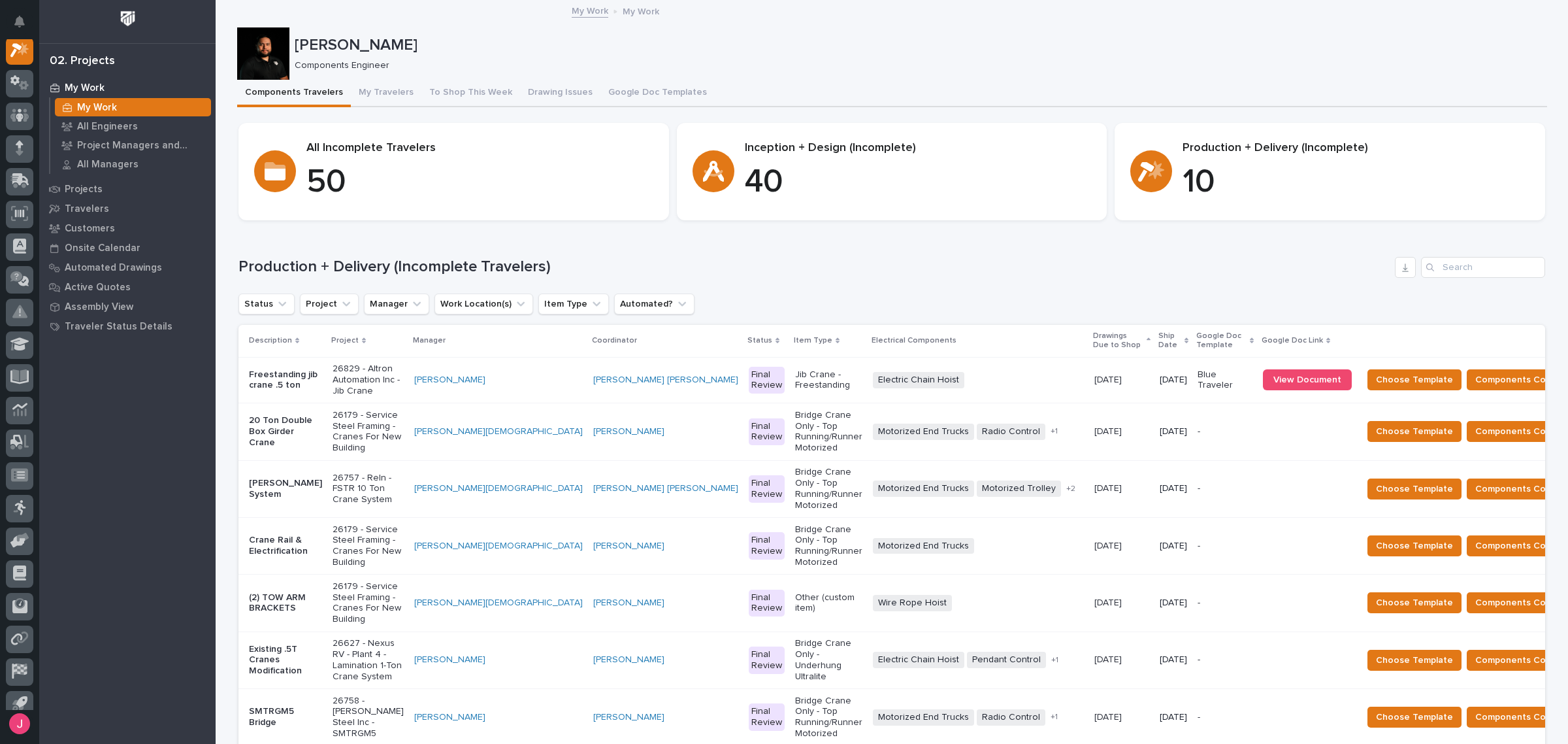
click at [843, 226] on div "Loading... Saving… All Incomplete Travelers 50 Inception + Design (Incomplete) …" at bounding box center [891, 177] width 1307 height 108
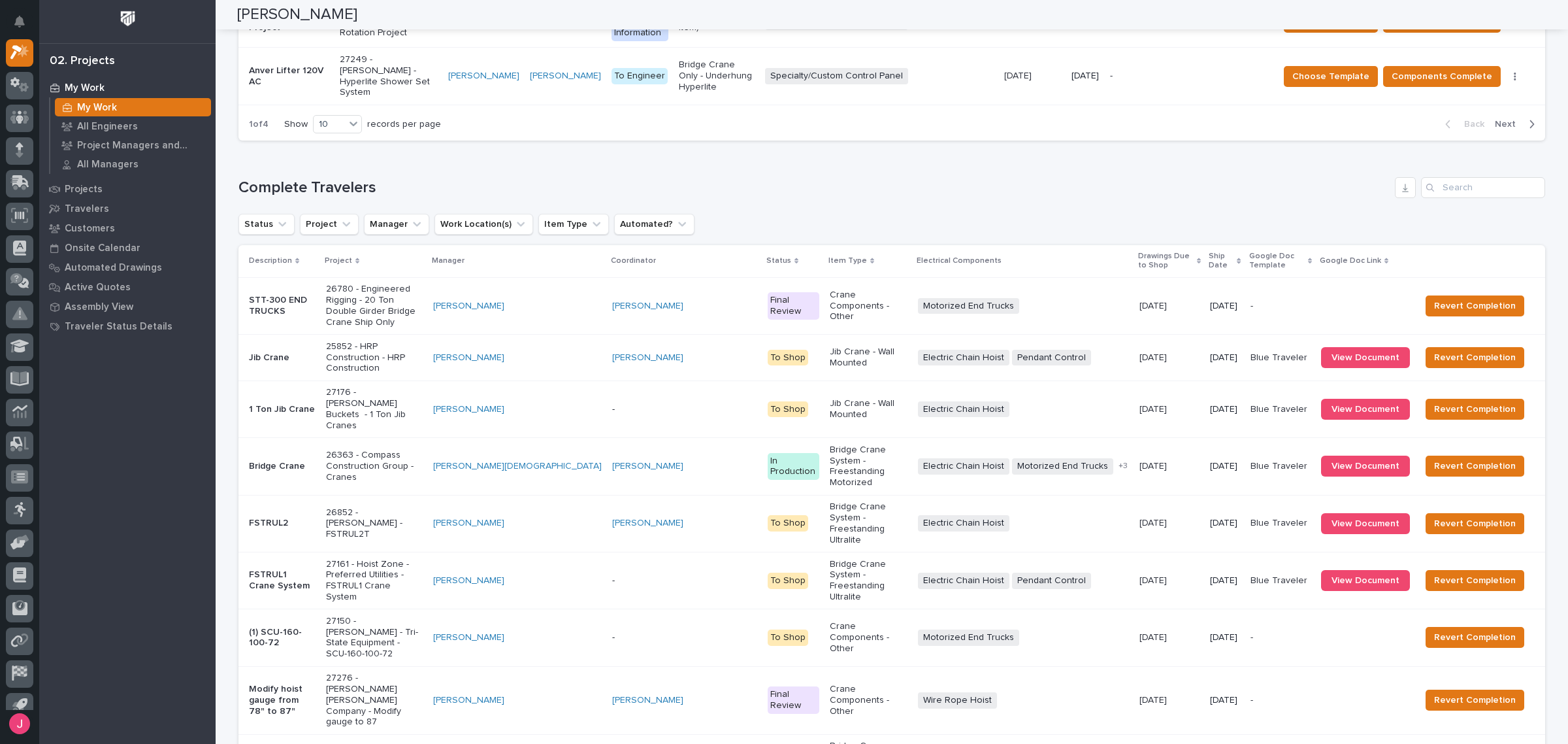
scroll to position [1602, 0]
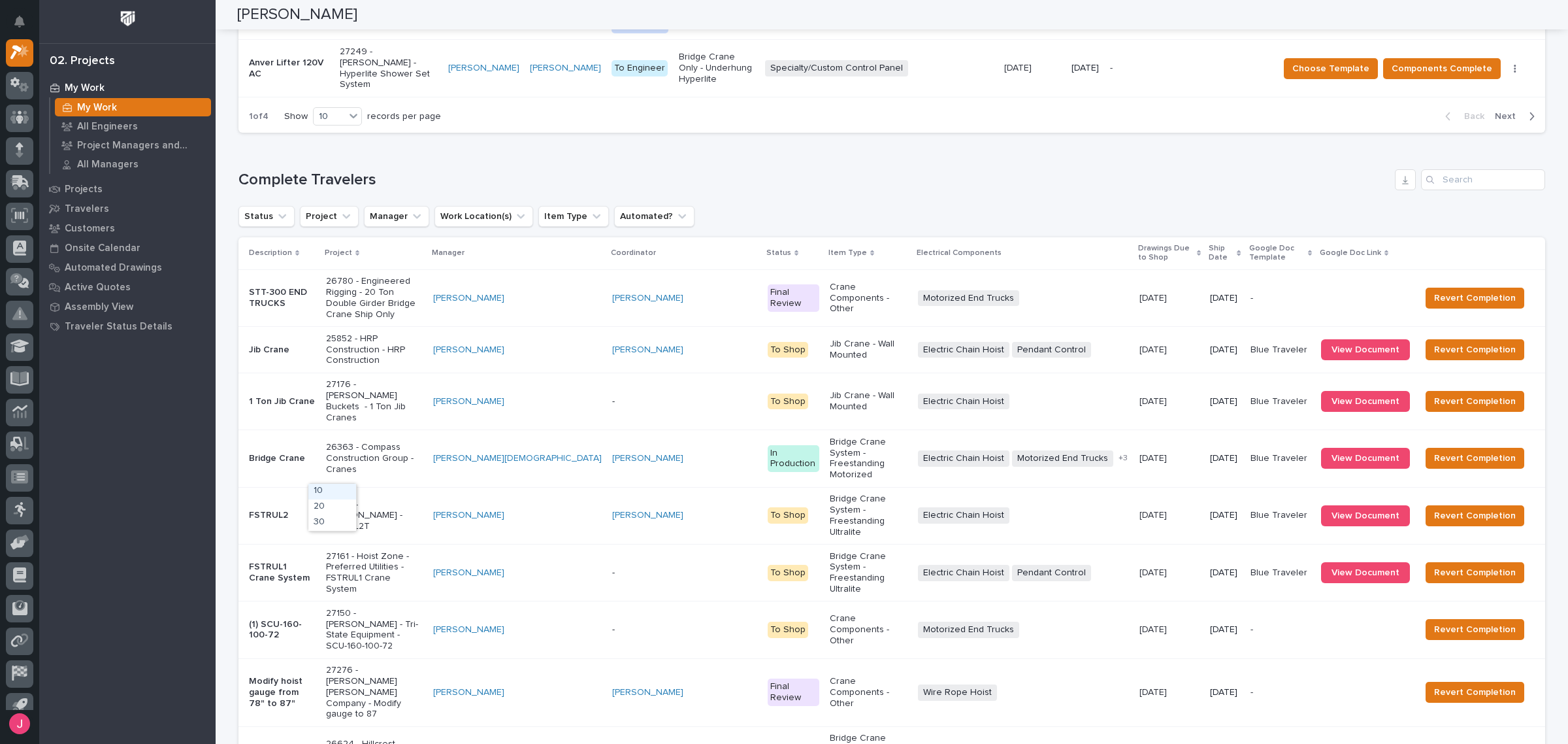
click at [338, 521] on div "30" at bounding box center [332, 522] width 48 height 15
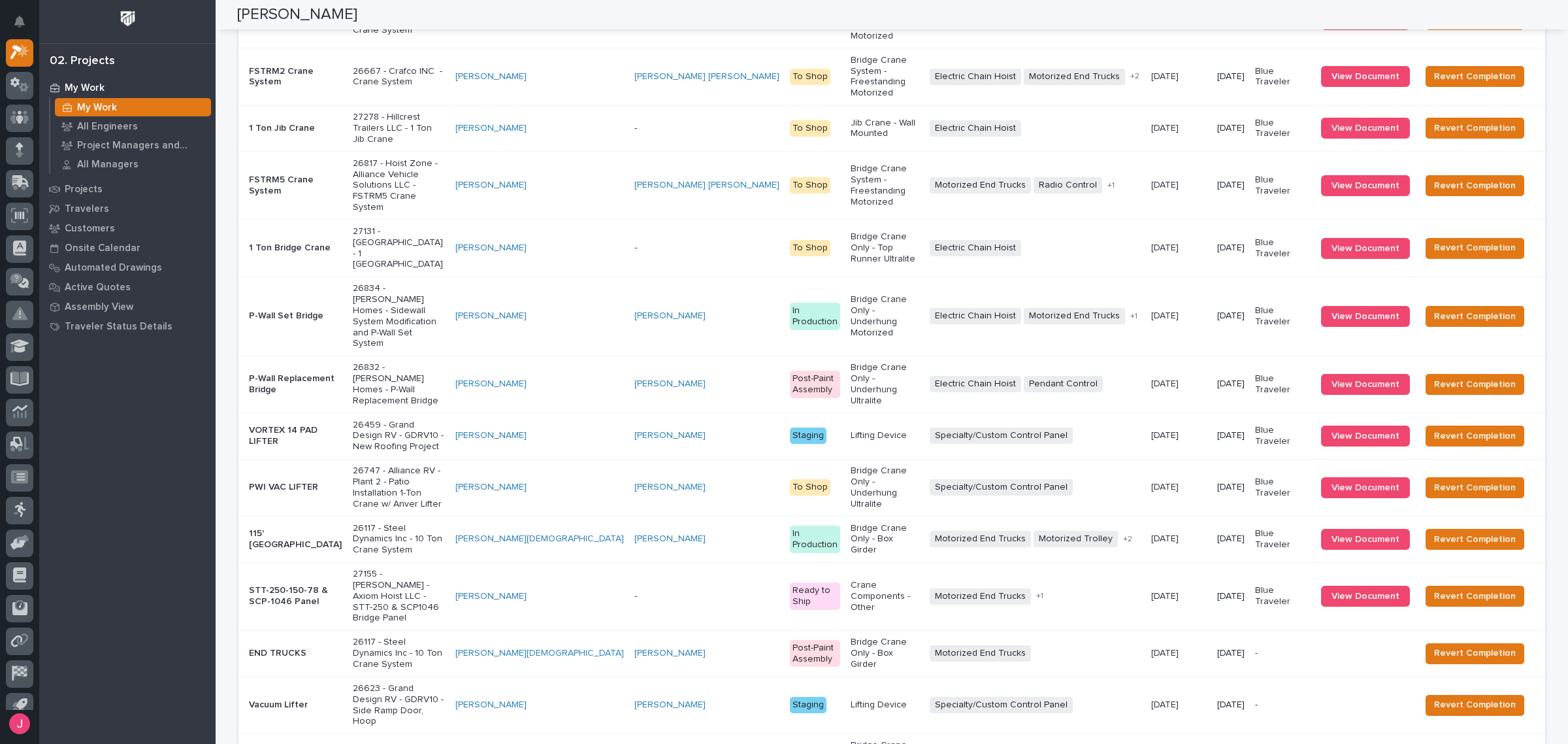
scroll to position [2256, 0]
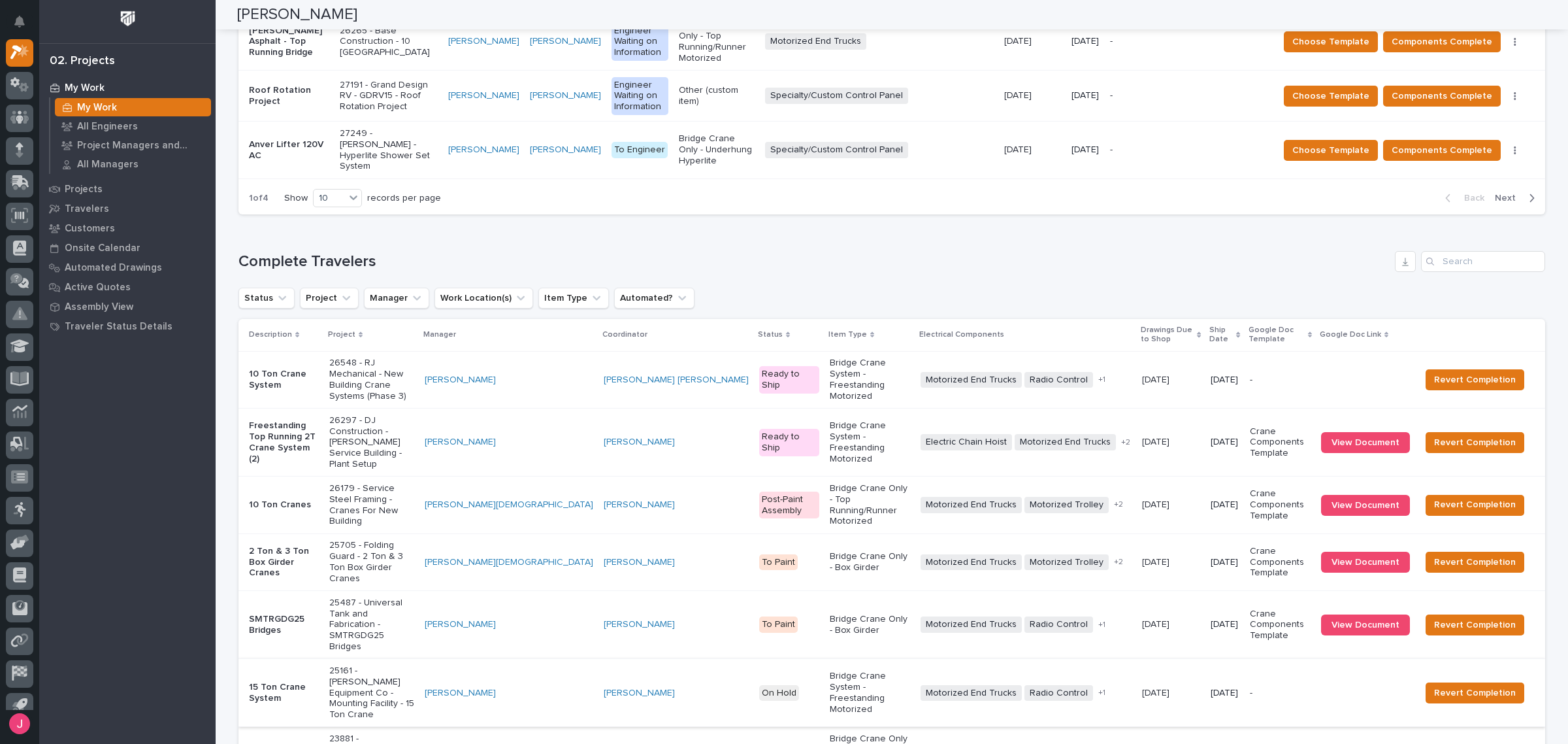
scroll to position [1422, 0]
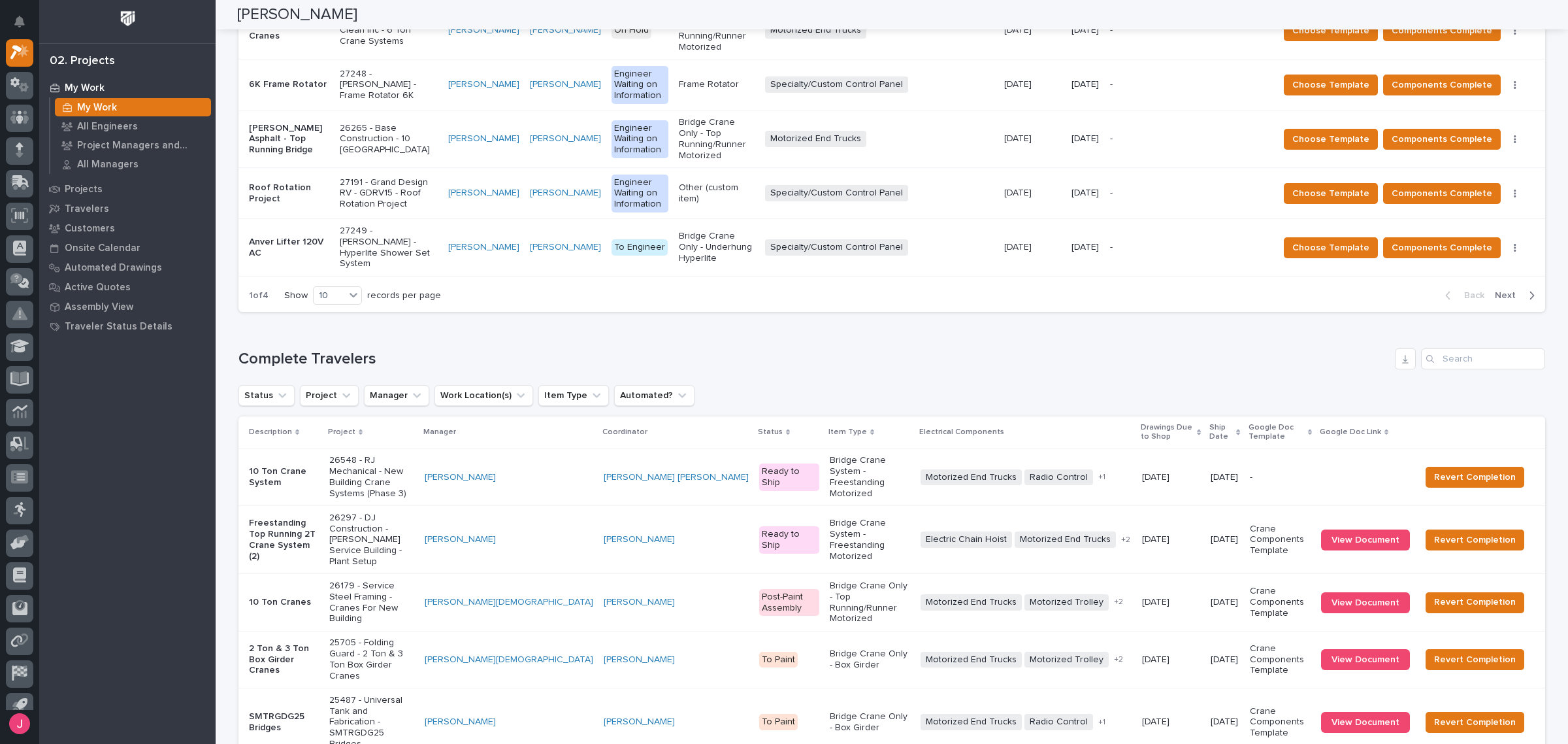
drag, startPoint x: 403, startPoint y: 500, endPoint x: 844, endPoint y: 197, distance: 535.1
click at [841, 348] on div "Complete Travelers Status Project Manager Work Location(s) Item Type Automated?…" at bounding box center [891, 661] width 1307 height 625
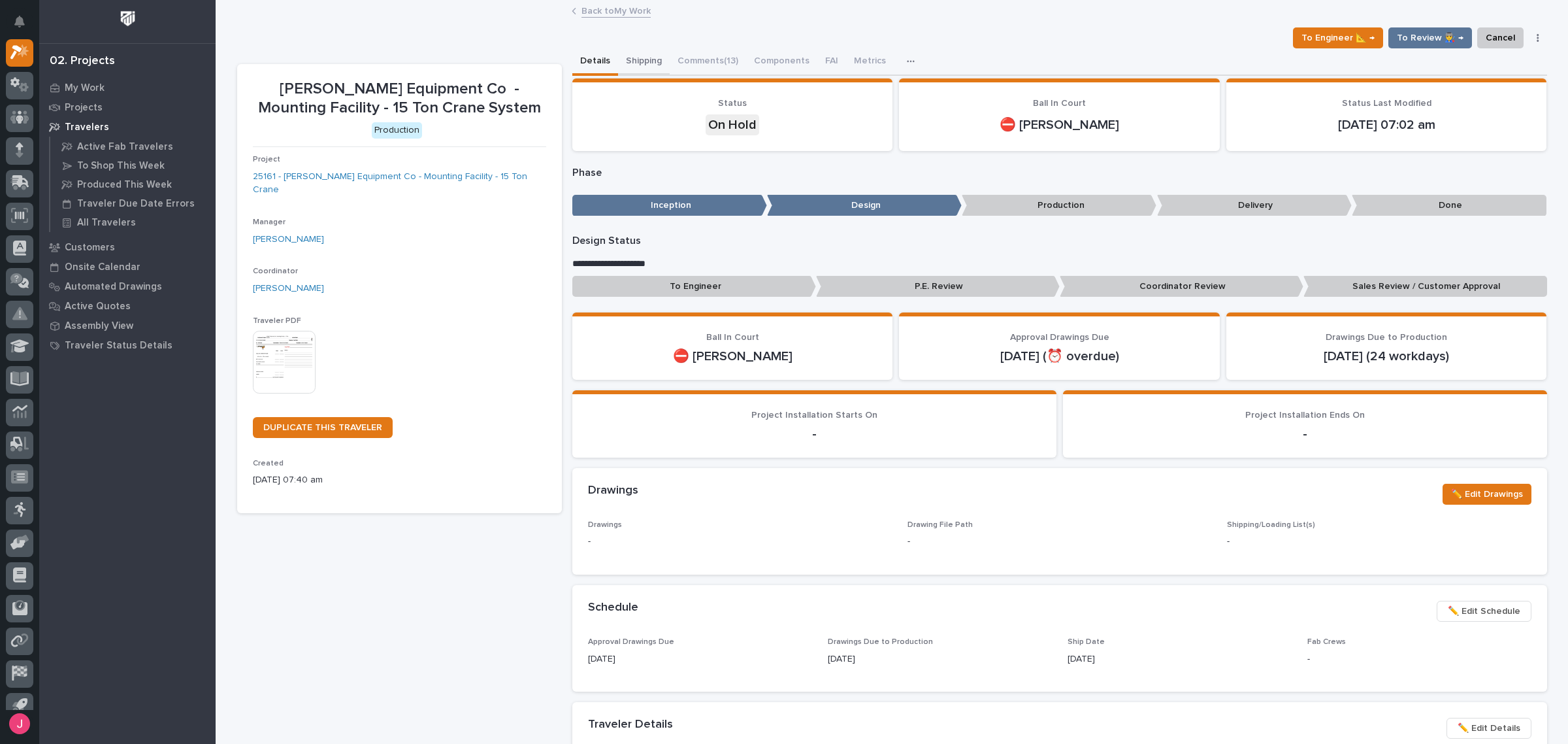
click at [632, 55] on button "Shipping" at bounding box center [644, 62] width 52 height 27
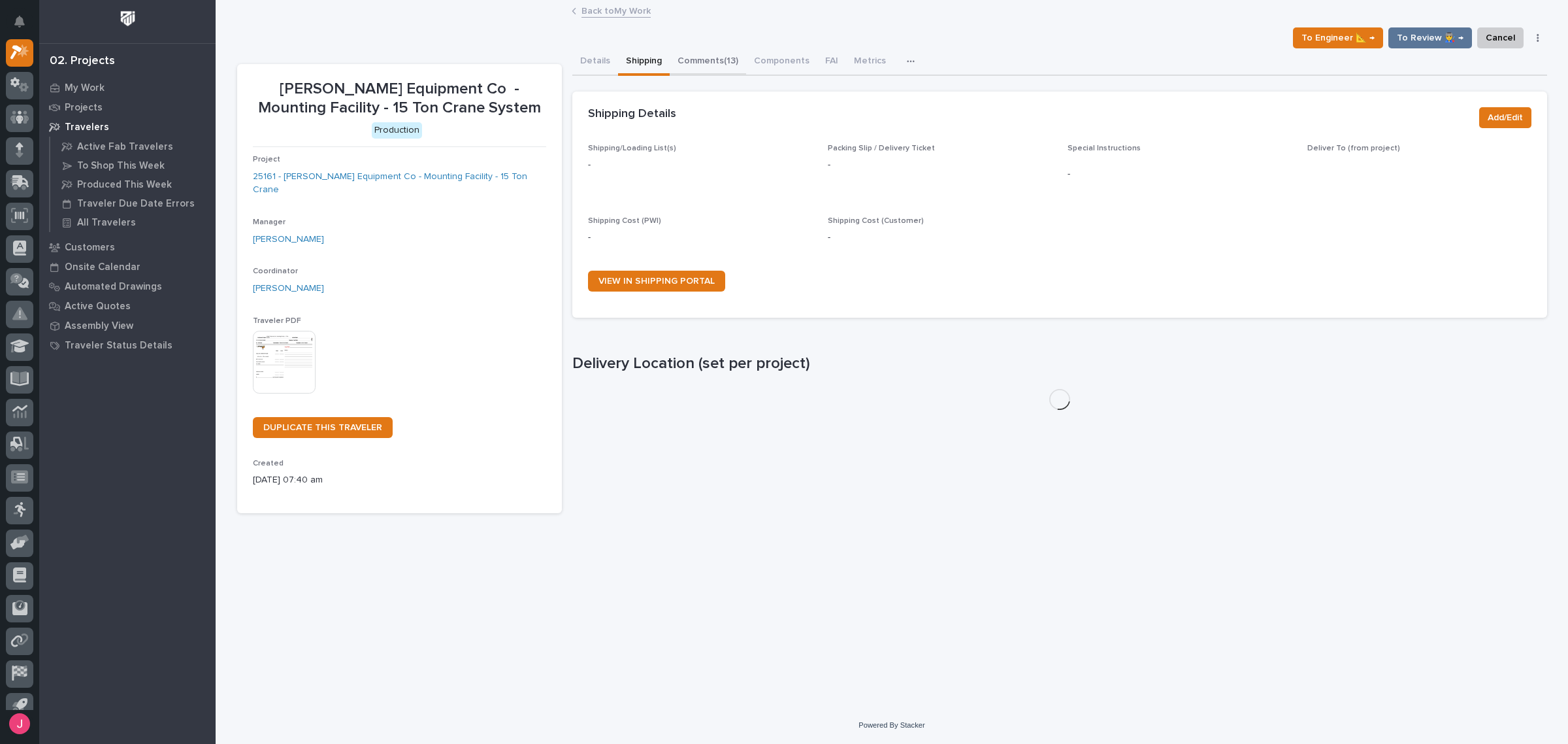
click at [688, 57] on button "Comments (13)" at bounding box center [708, 62] width 77 height 27
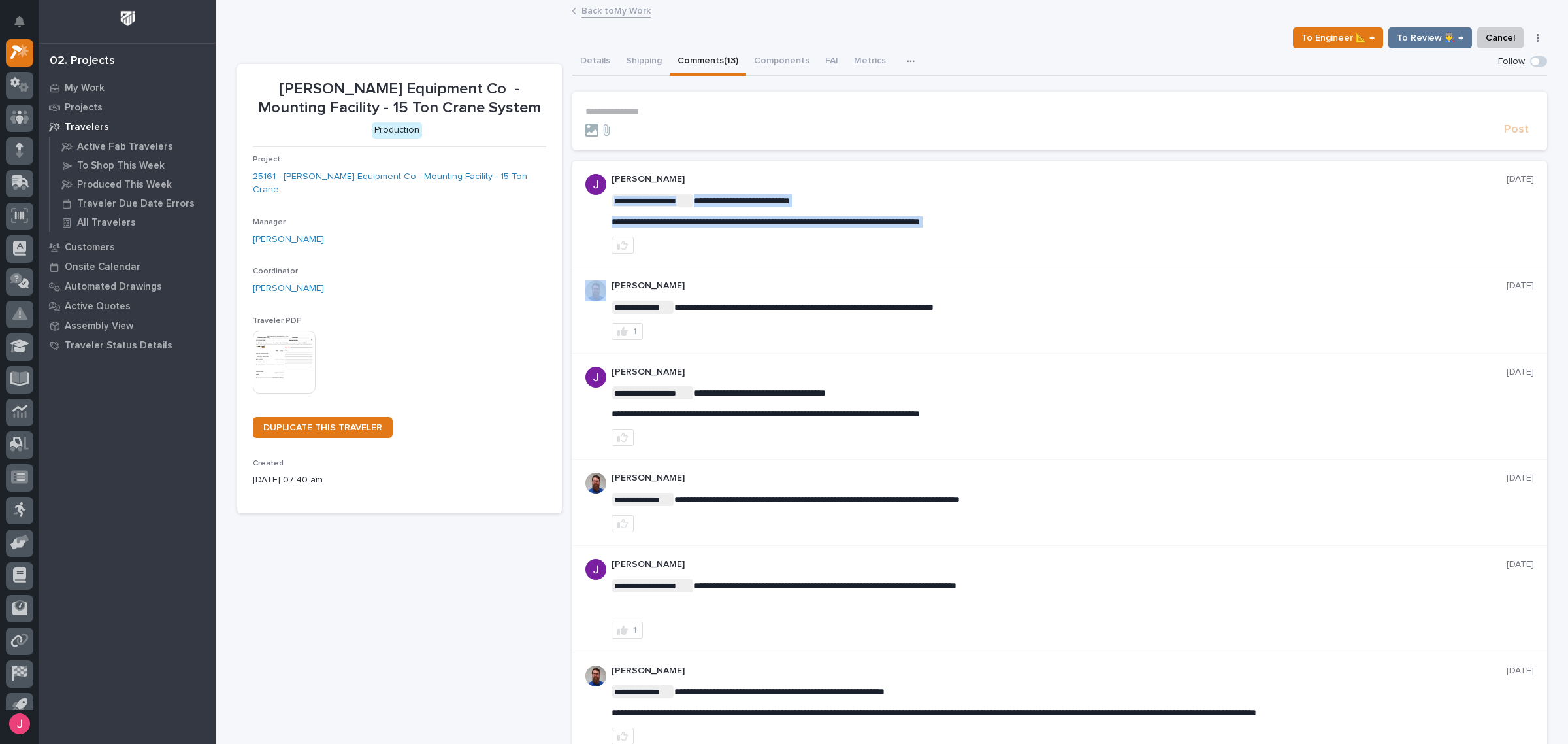
drag, startPoint x: 694, startPoint y: 200, endPoint x: 900, endPoint y: 228, distance: 207.9
click at [952, 231] on div "**********" at bounding box center [1073, 214] width 922 height 80
click at [585, 63] on button "Details" at bounding box center [596, 62] width 46 height 27
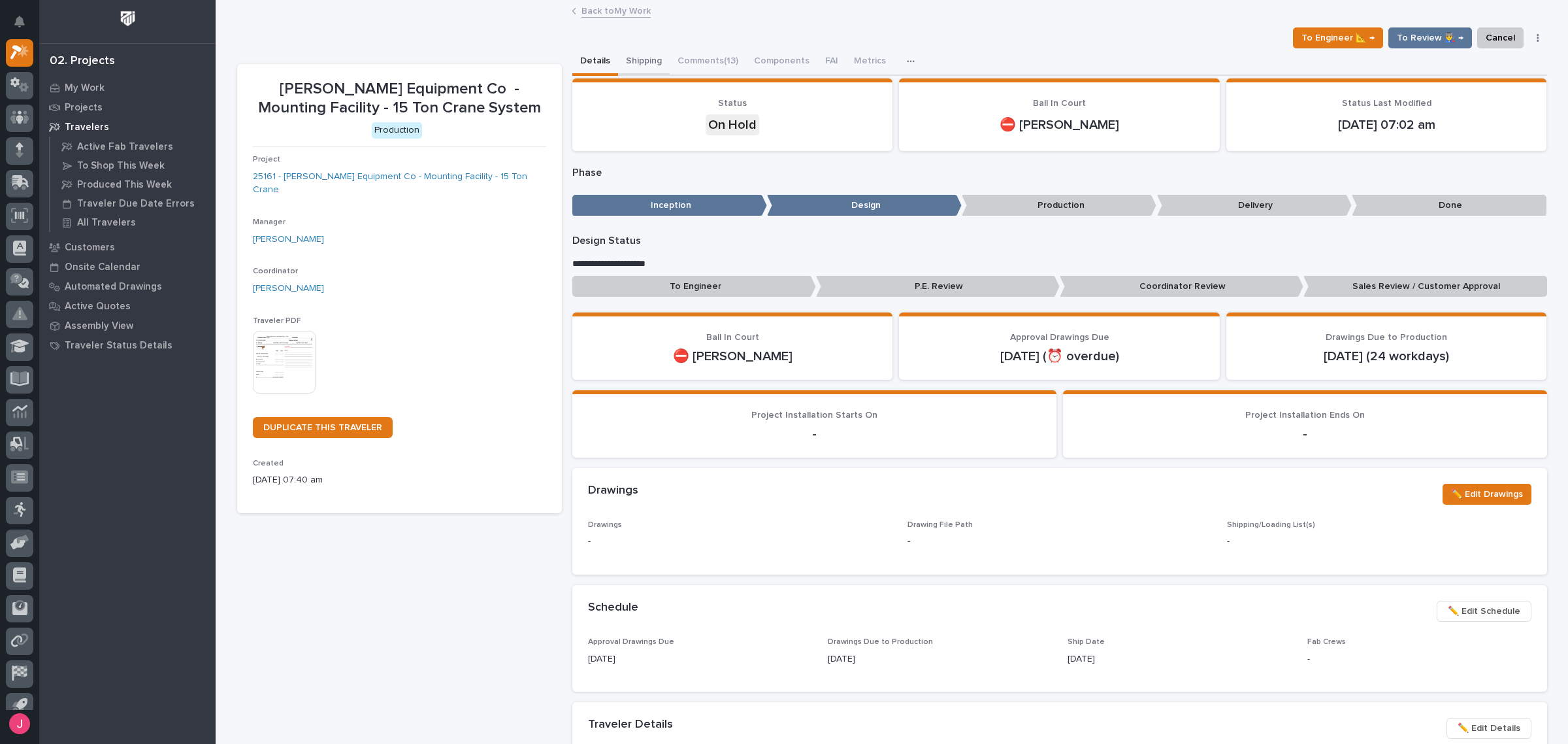
click at [641, 62] on button "Shipping" at bounding box center [644, 62] width 52 height 27
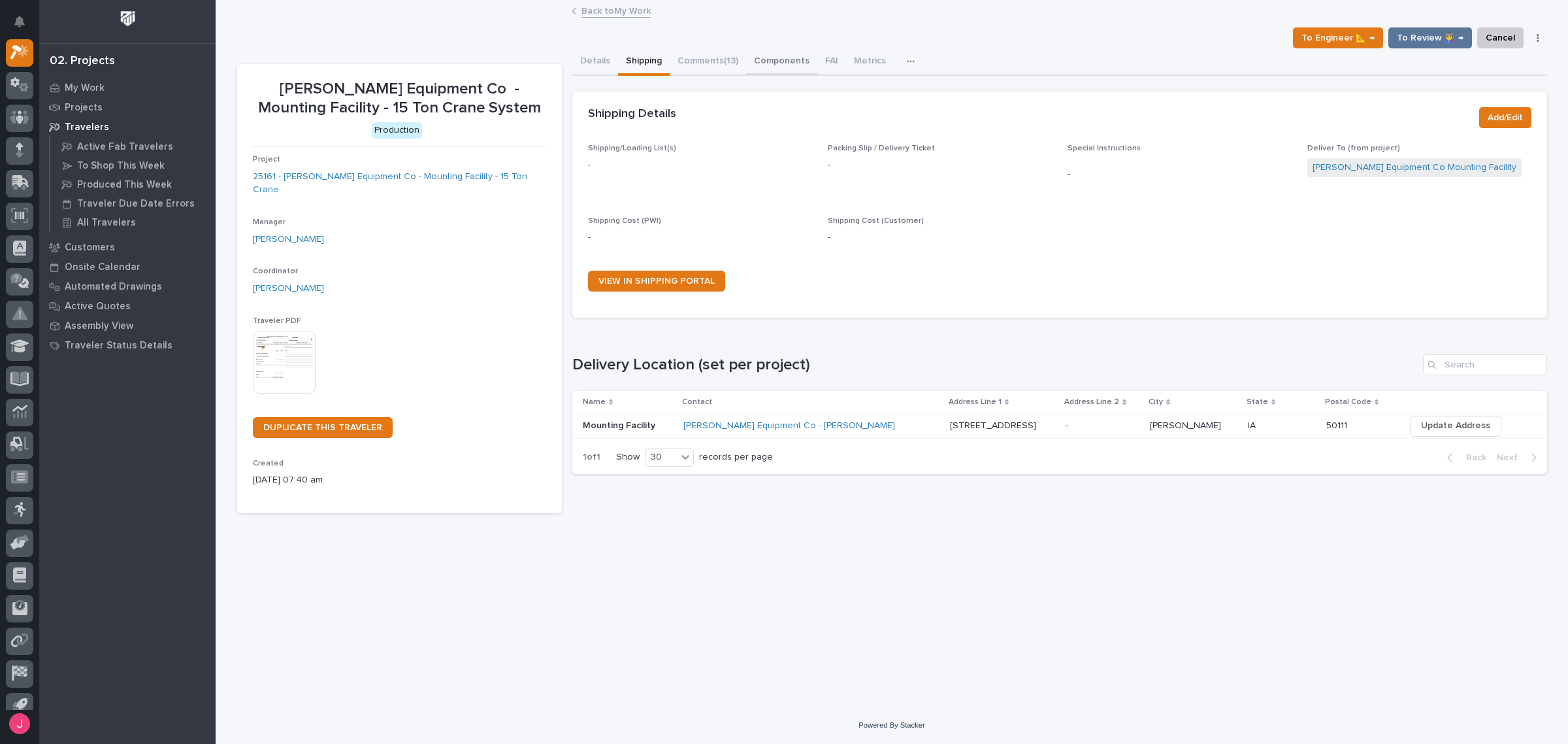
click at [783, 66] on button "Components" at bounding box center [782, 62] width 71 height 27
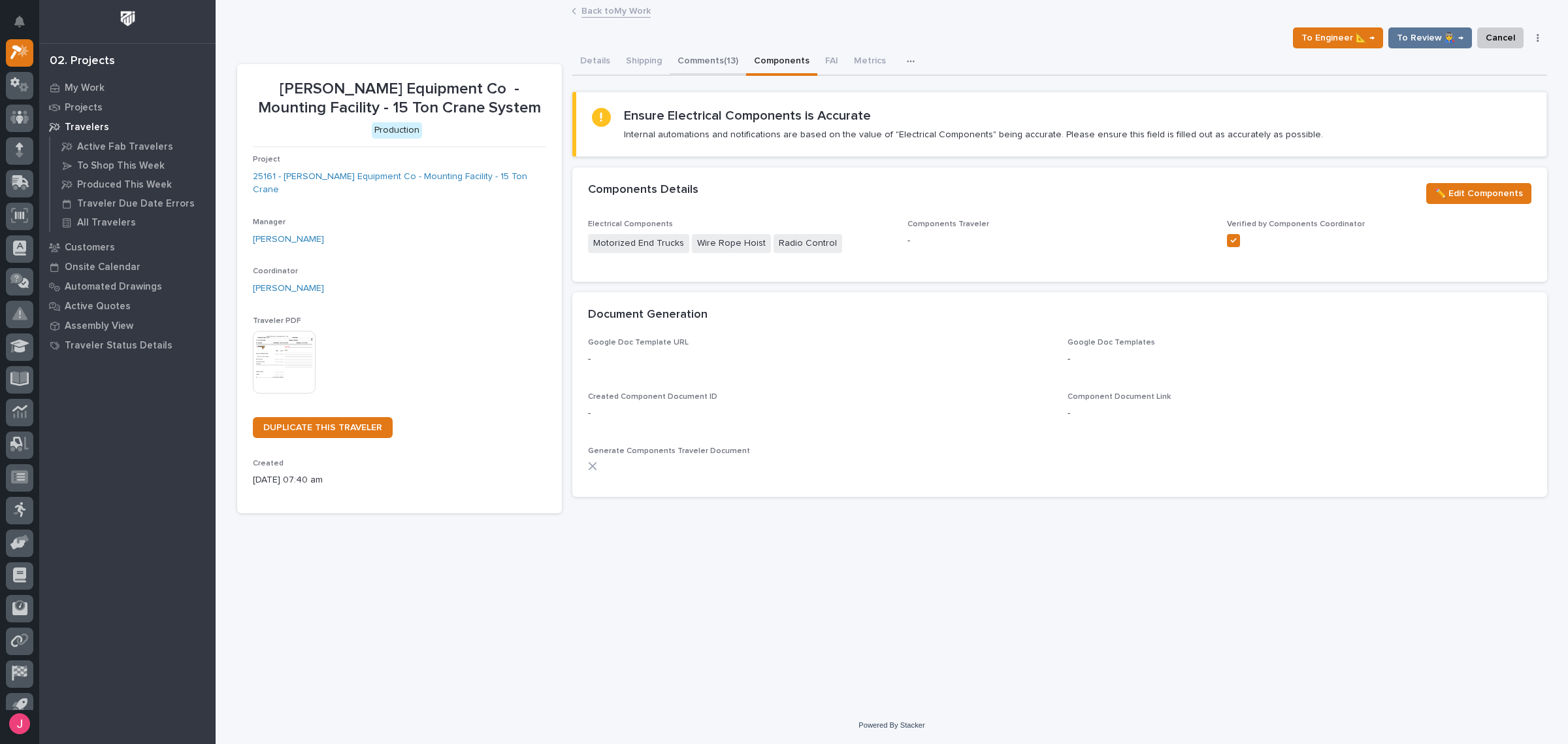
click at [735, 69] on button "Comments (13)" at bounding box center [708, 62] width 77 height 27
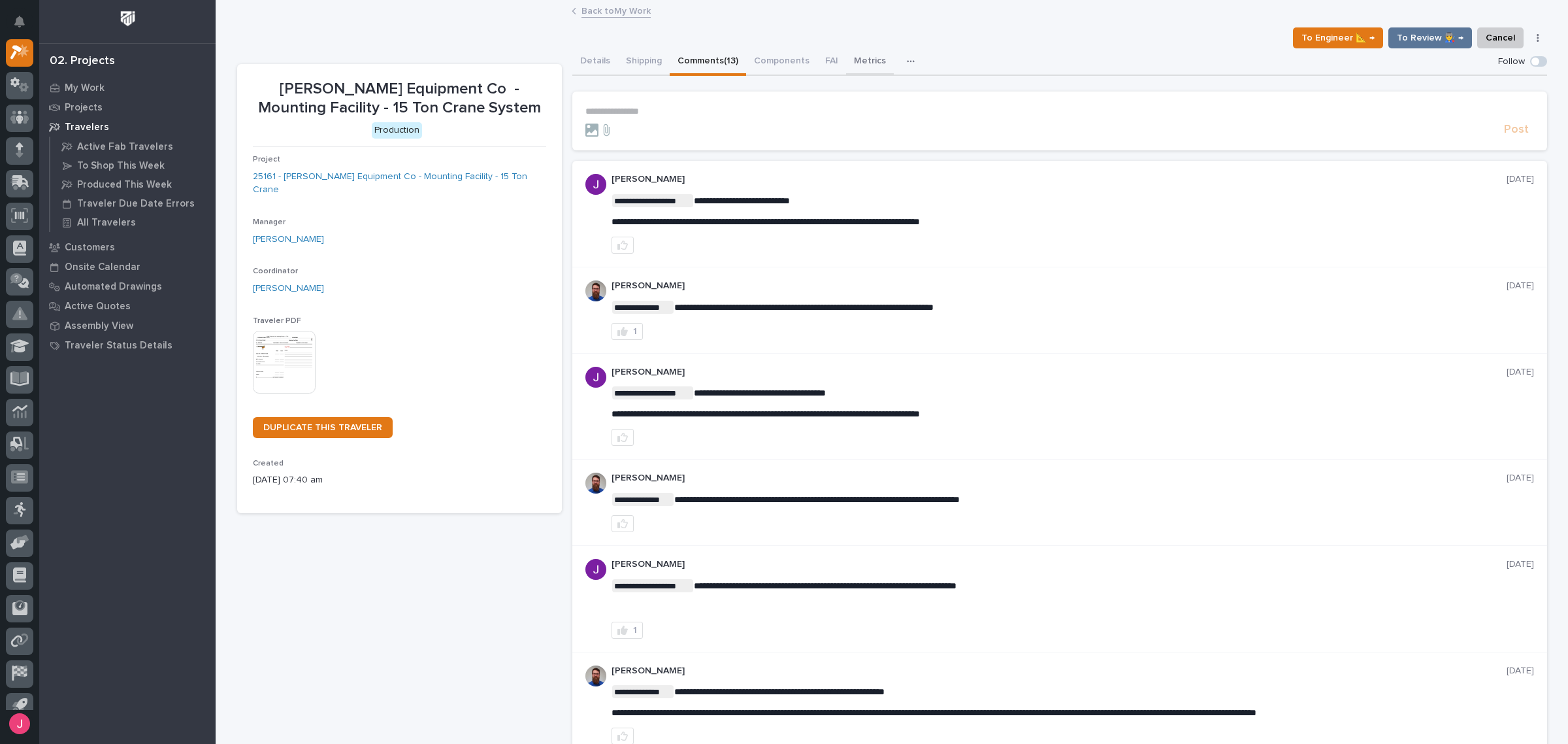
click at [830, 61] on button "FAI" at bounding box center [831, 62] width 29 height 27
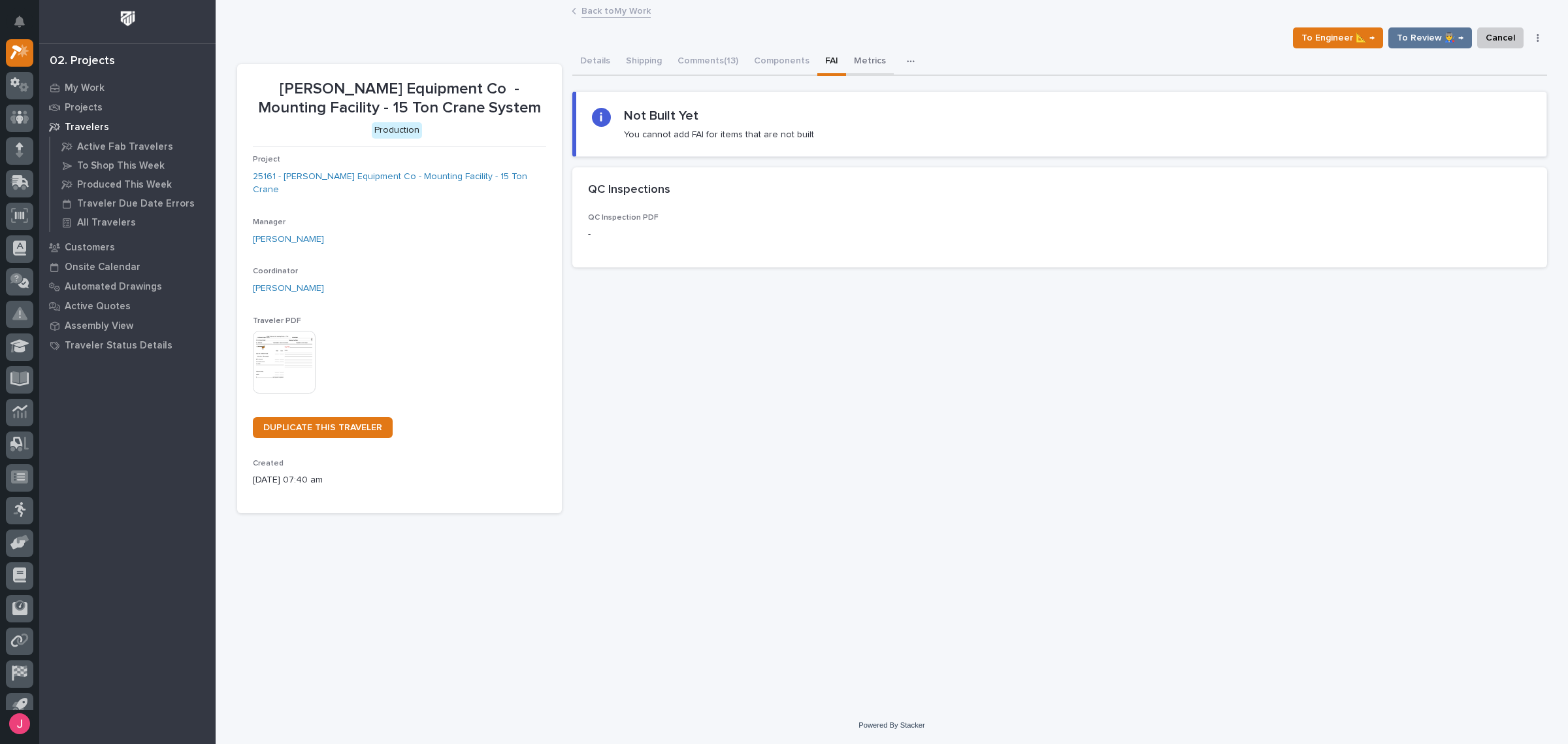
click at [858, 63] on button "Metrics" at bounding box center [869, 62] width 48 height 27
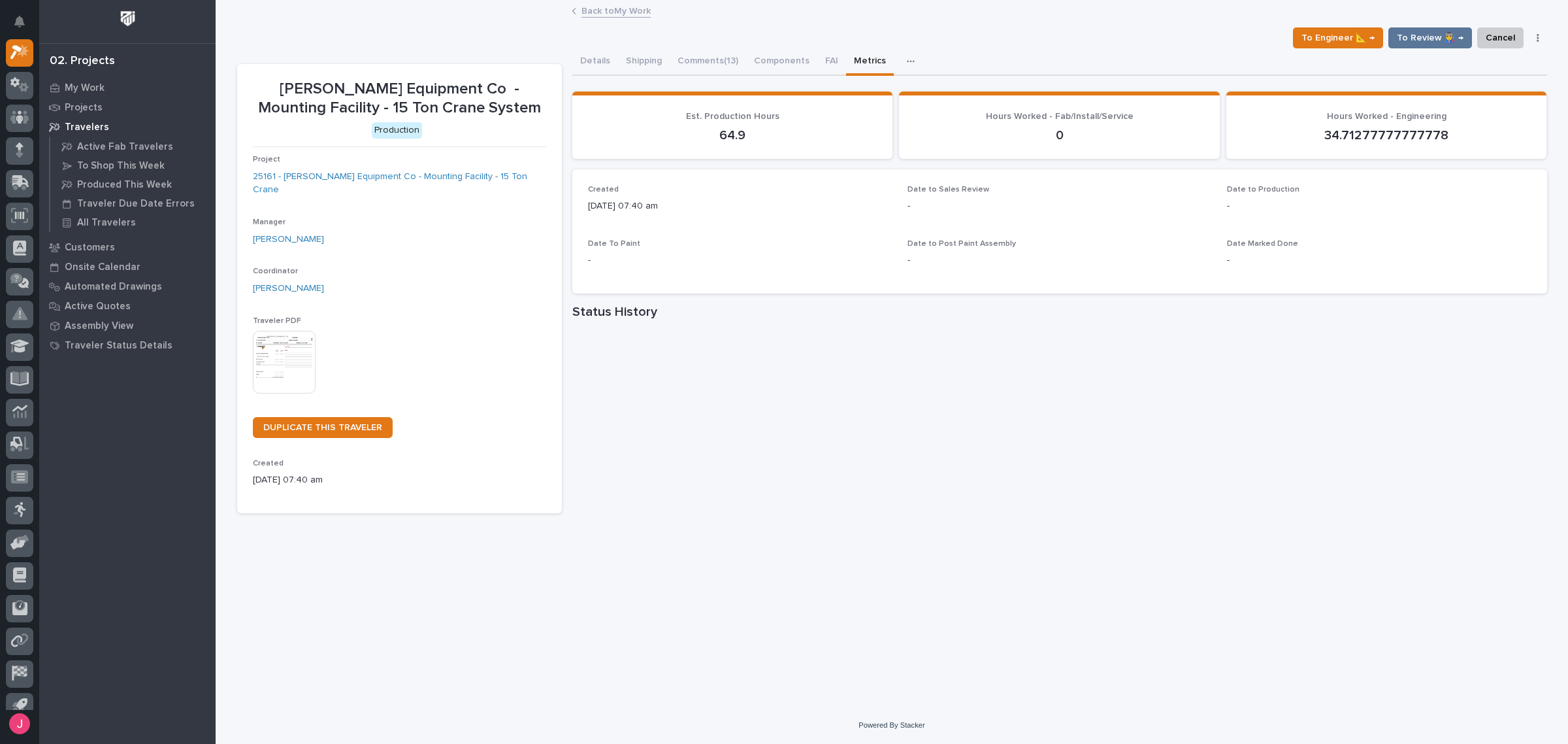
click at [624, 7] on link "Back to My Work" at bounding box center [616, 10] width 69 height 15
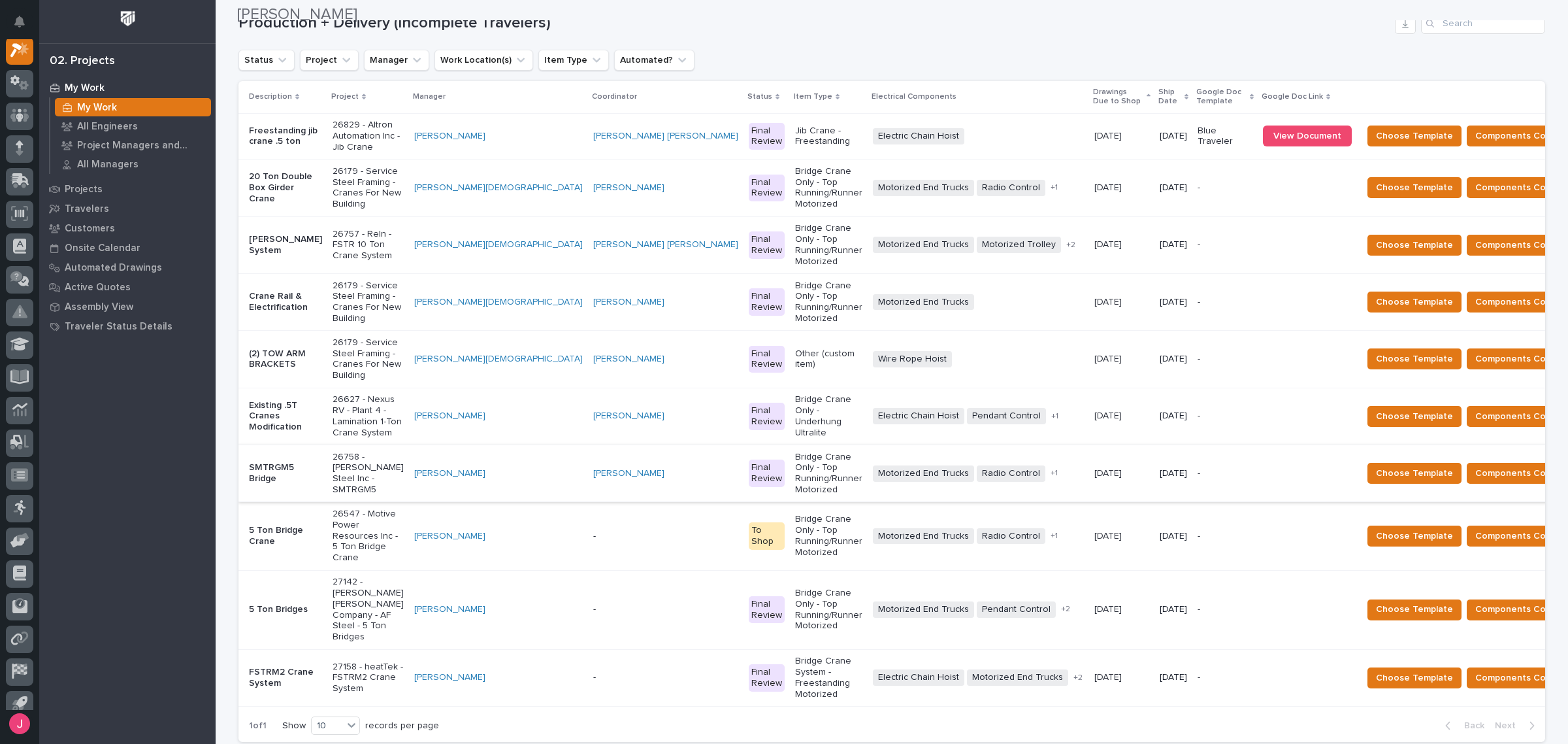
scroll to position [245, 0]
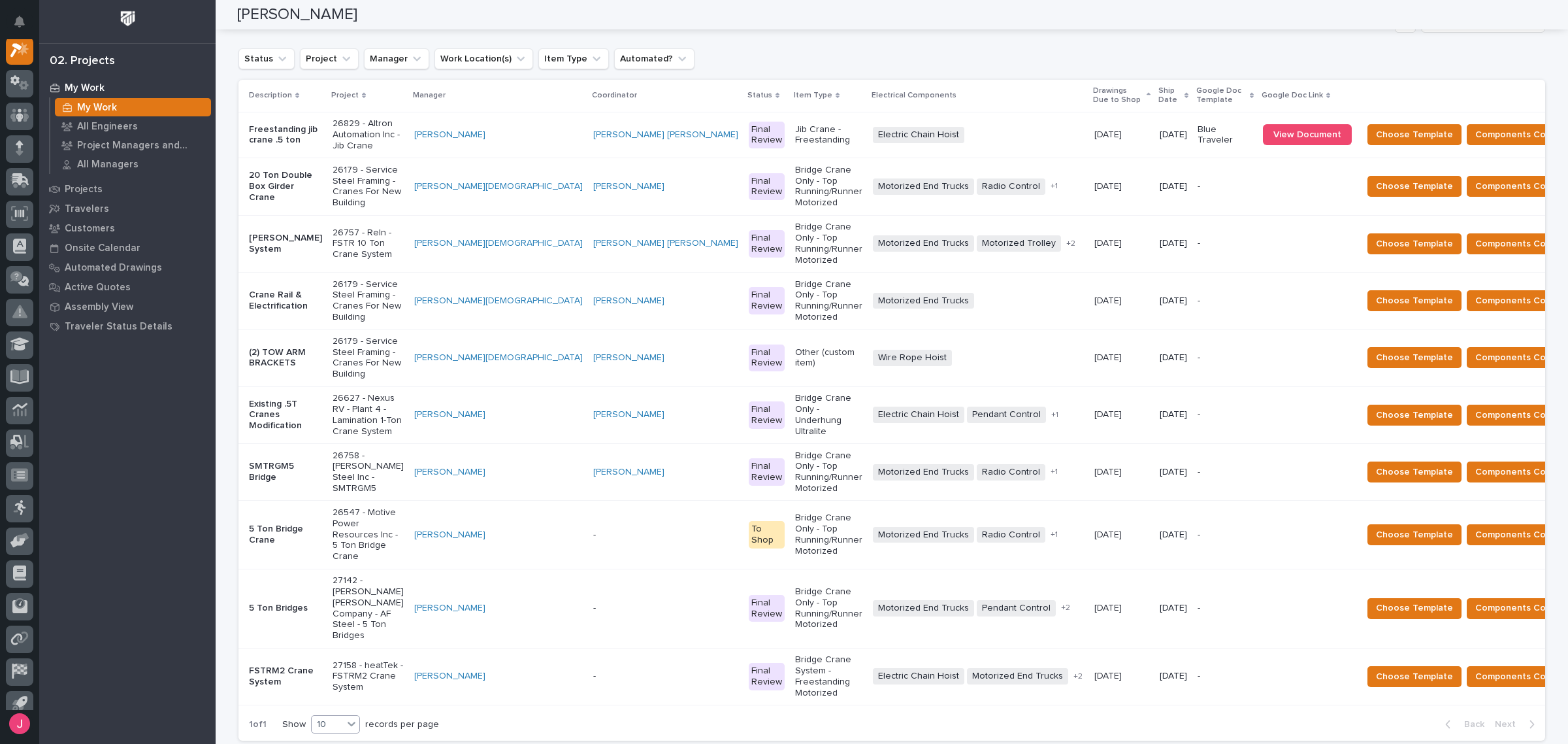
drag, startPoint x: 333, startPoint y: 602, endPoint x: 347, endPoint y: 589, distance: 19.1
click at [334, 709] on div "1 of 1 Show 10 records per page" at bounding box center [344, 724] width 211 height 32
click at [347, 717] on icon at bounding box center [352, 724] width 13 height 13
click at [340, 639] on div "30" at bounding box center [330, 637] width 48 height 15
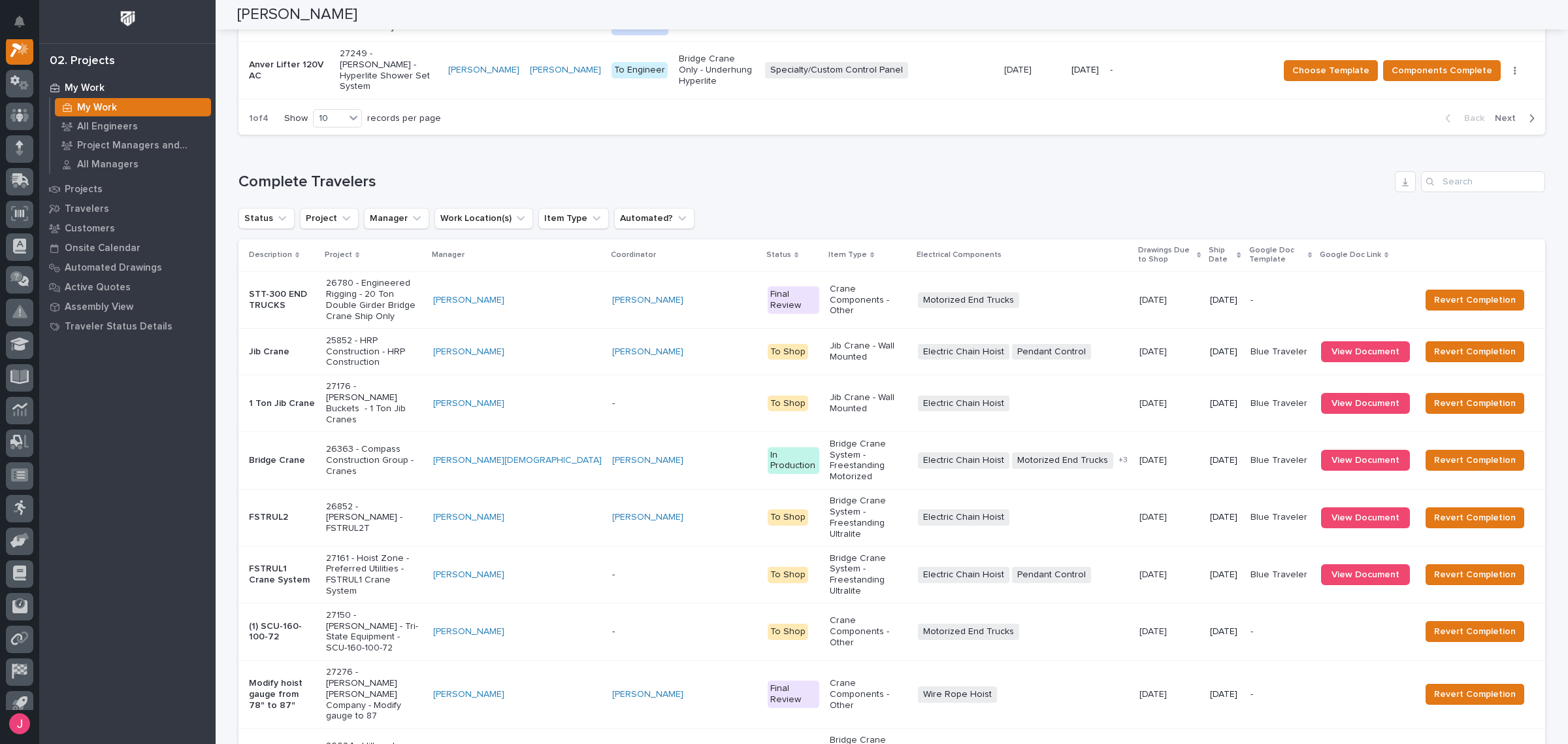
scroll to position [1602, 0]
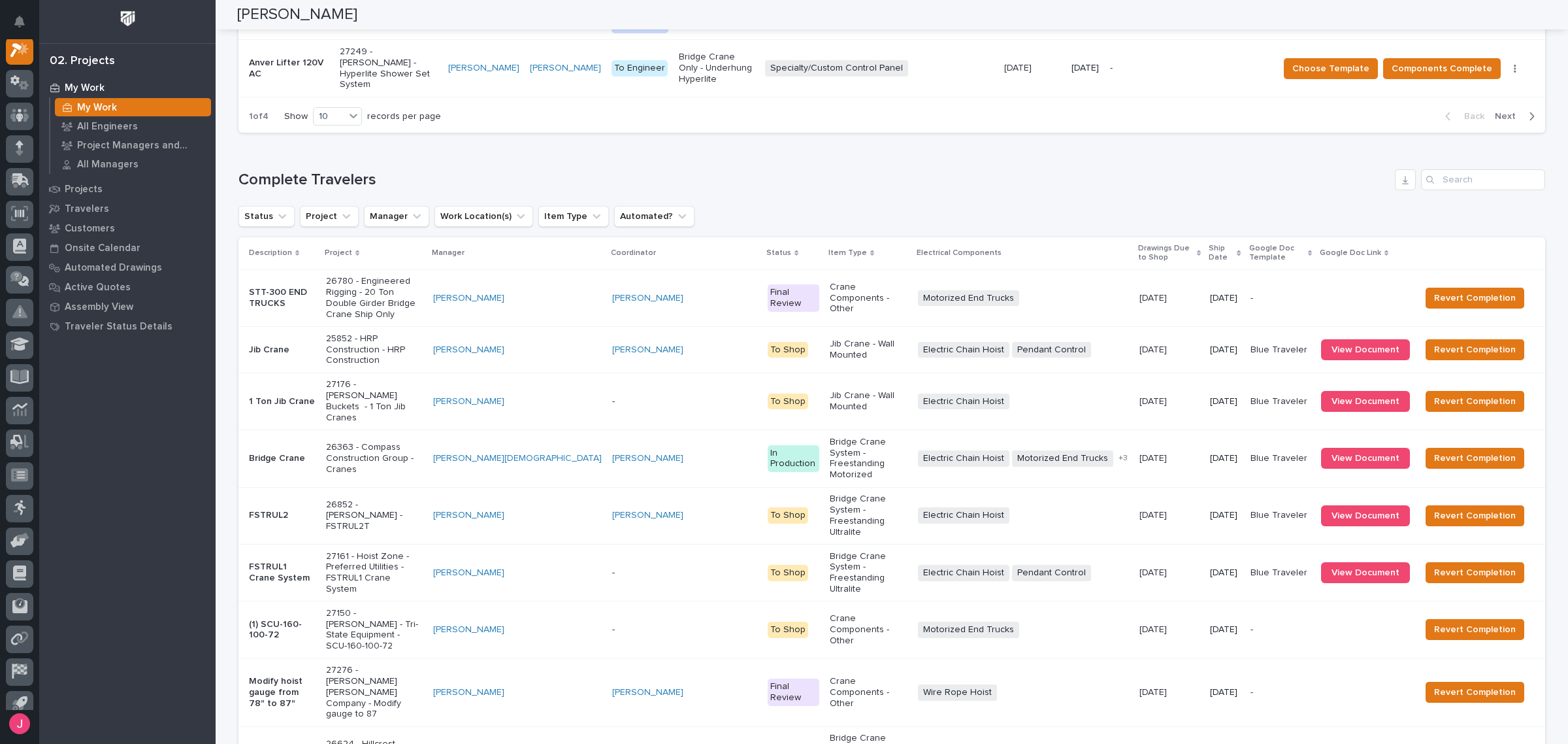
click at [341, 520] on div "30" at bounding box center [332, 522] width 48 height 15
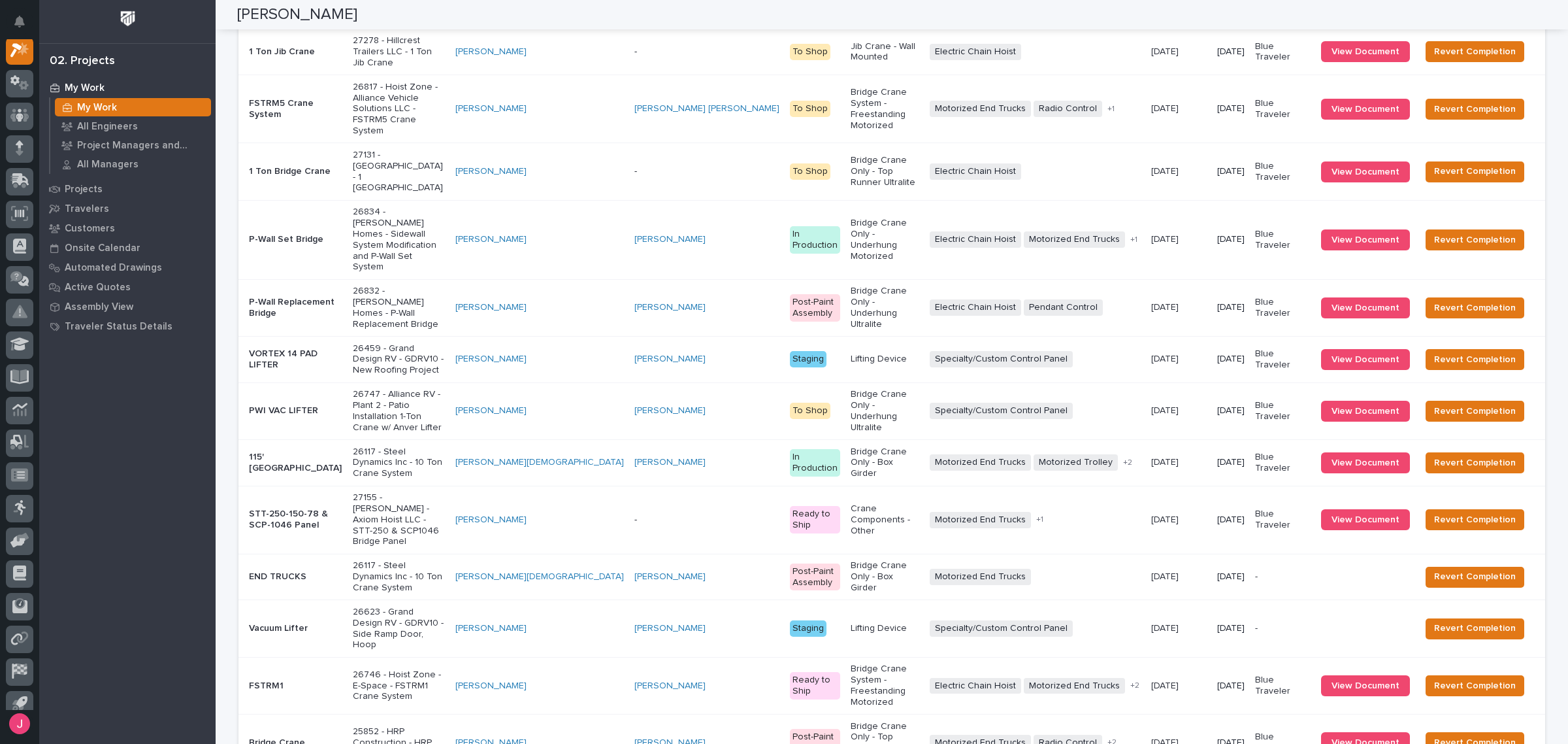
scroll to position [2419, 0]
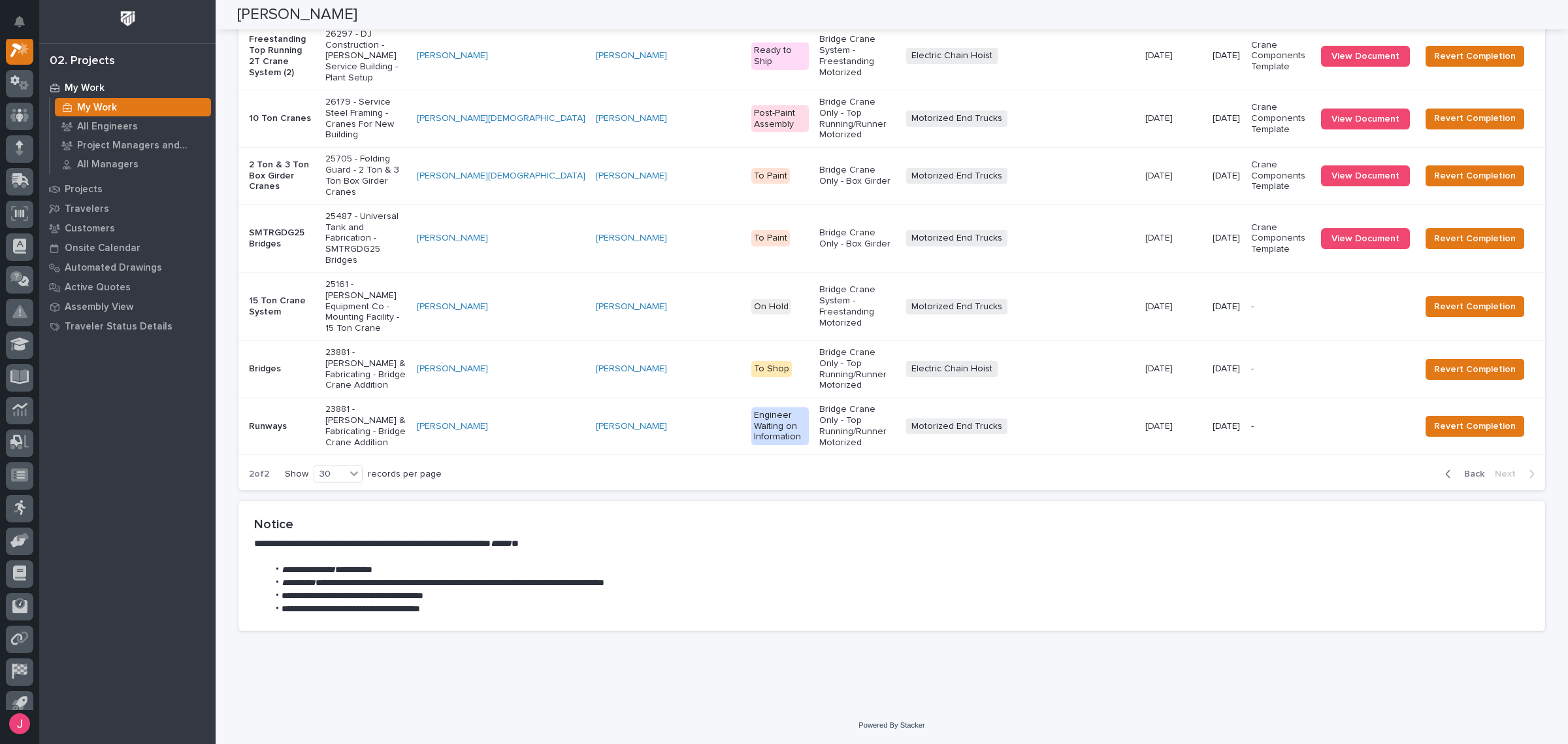
scroll to position [1586, 0]
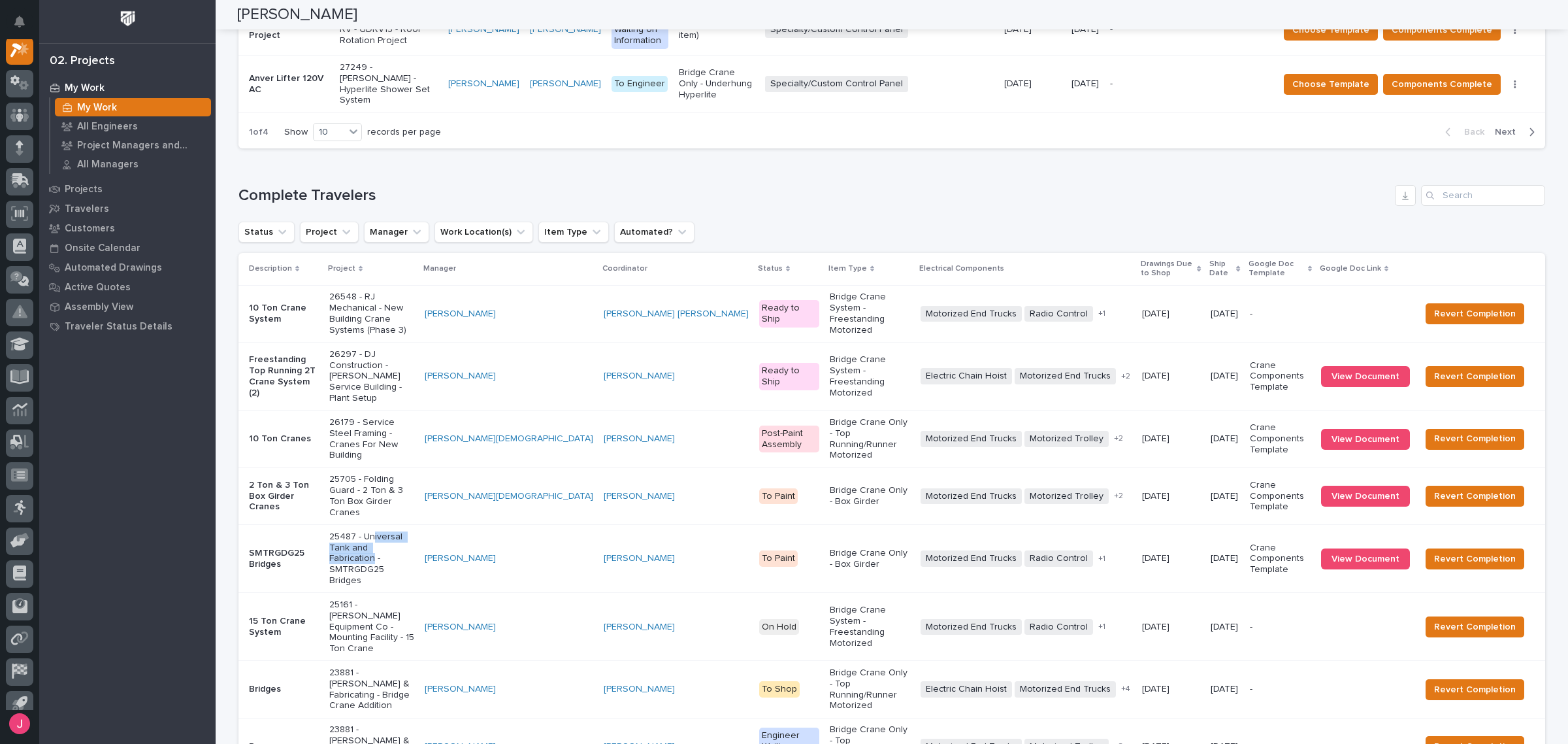
click at [405, 532] on p "25487 - Universal Tank and Fabrication - SMTRGDG25 Bridges" at bounding box center [371, 559] width 85 height 55
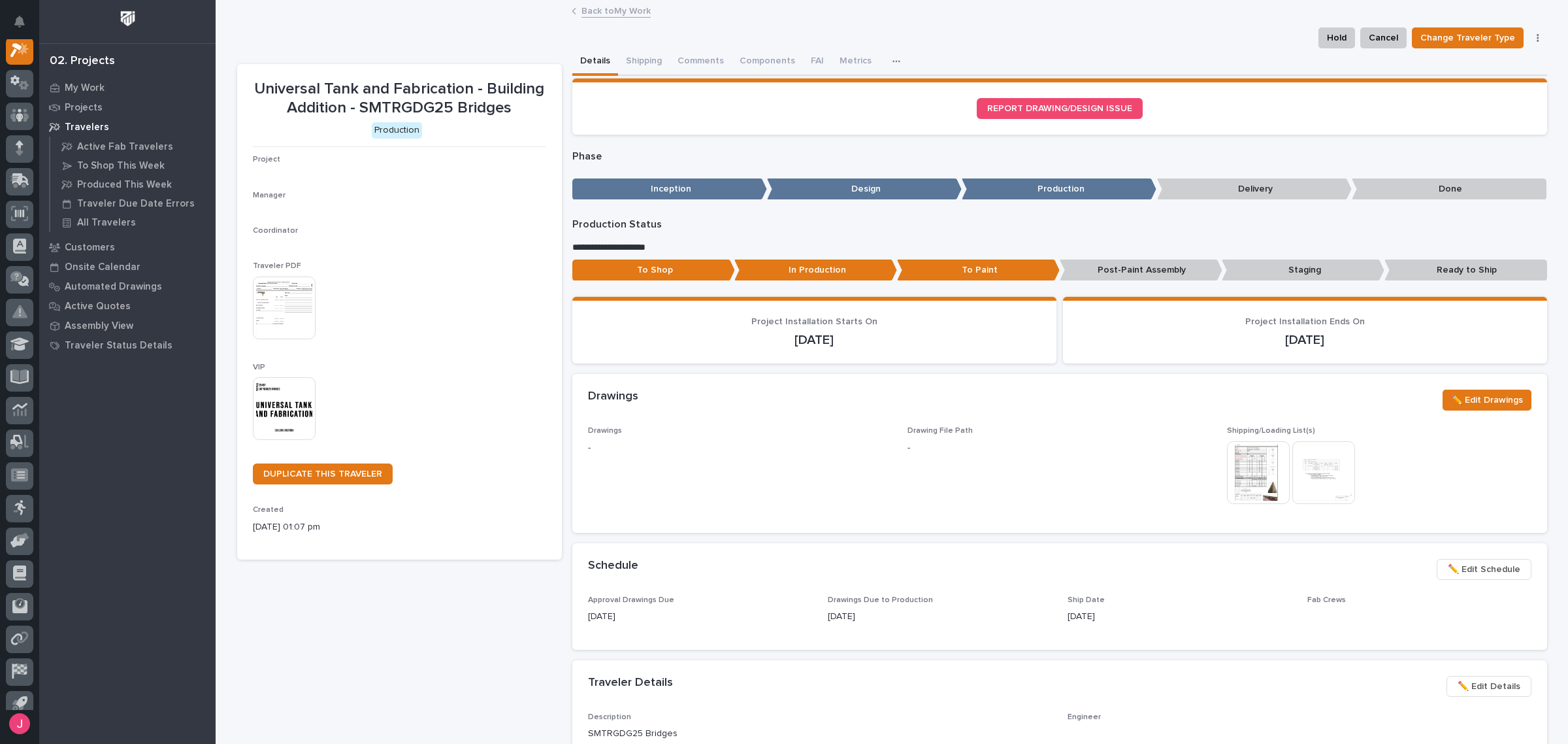
scroll to position [32, 0]
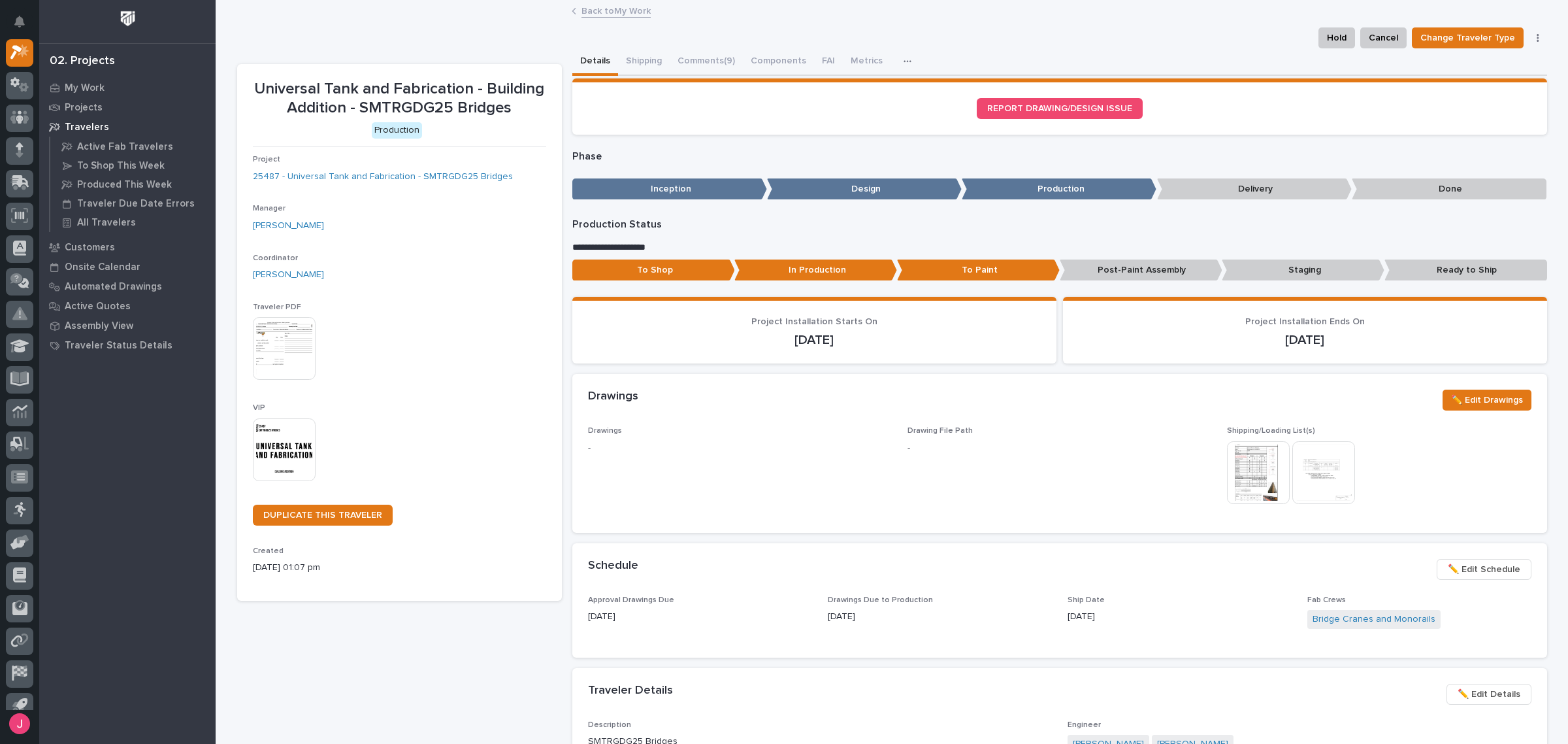
click at [1297, 472] on img at bounding box center [1324, 472] width 63 height 63
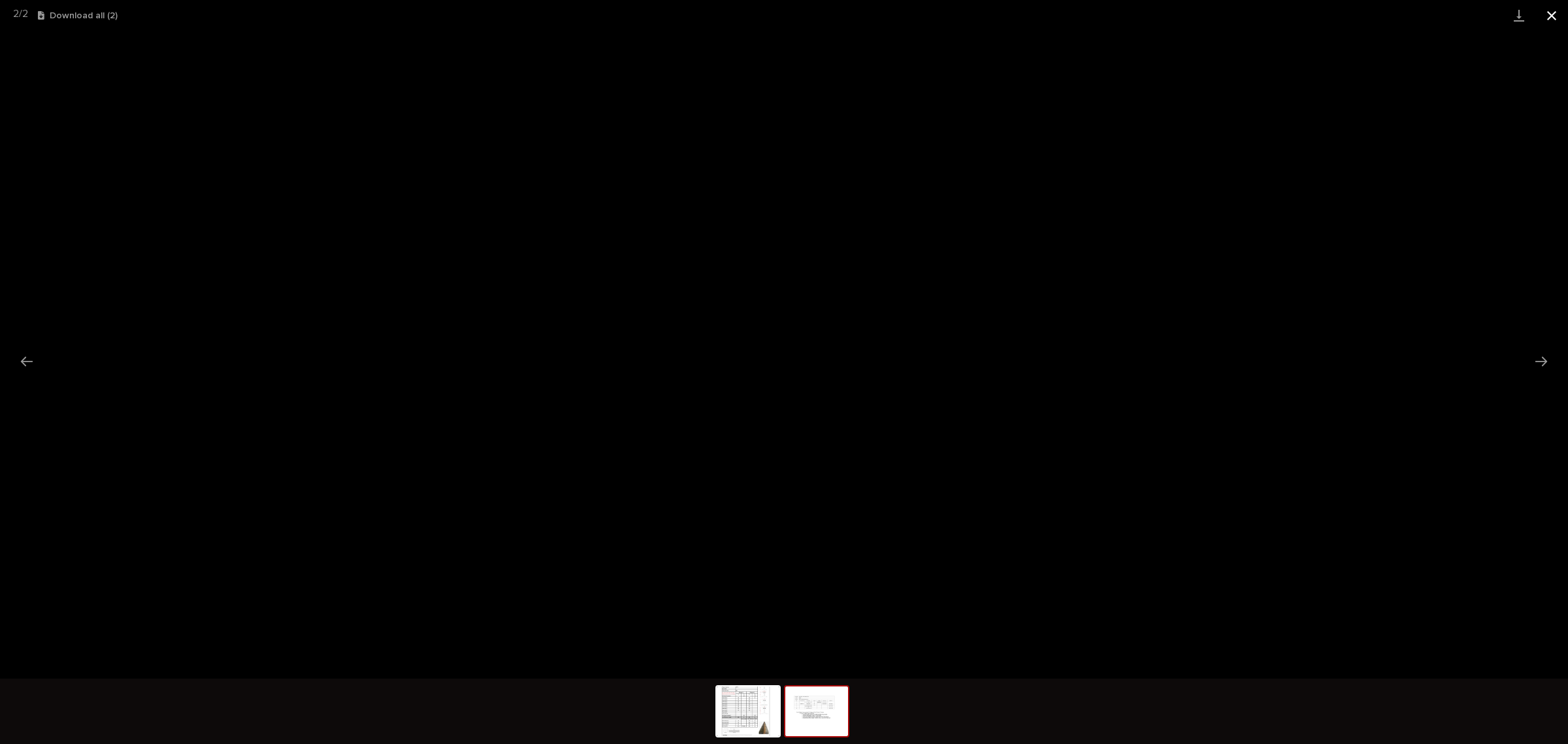
click at [1550, 16] on button "Close gallery" at bounding box center [1552, 15] width 32 height 31
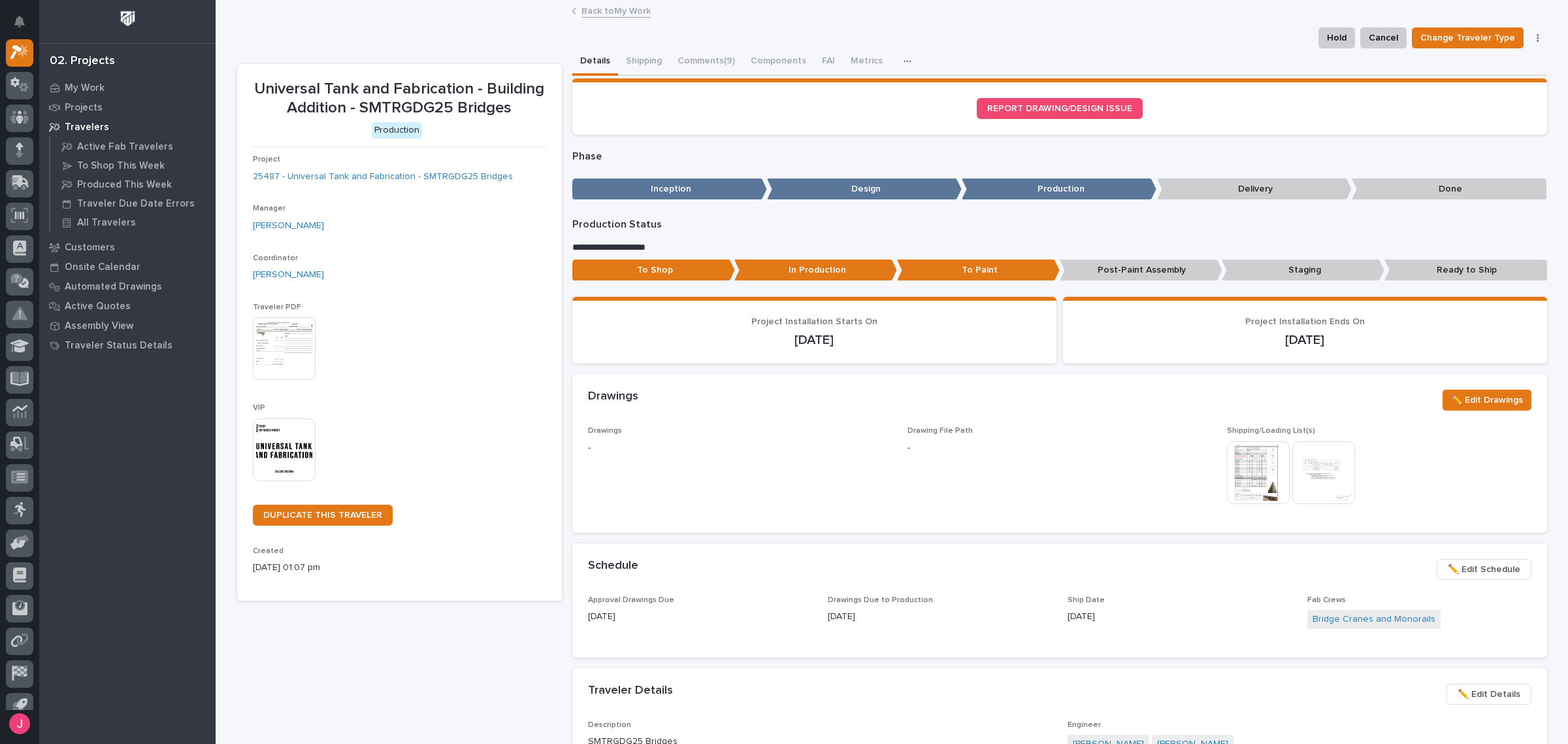
click at [648, 468] on span "Drawings -" at bounding box center [740, 471] width 304 height 90
click at [646, 466] on span "Drawings -" at bounding box center [740, 471] width 304 height 90
click at [645, 466] on span "Drawings -" at bounding box center [740, 471] width 304 height 90
click at [719, 56] on button "Comments (9)" at bounding box center [706, 62] width 73 height 27
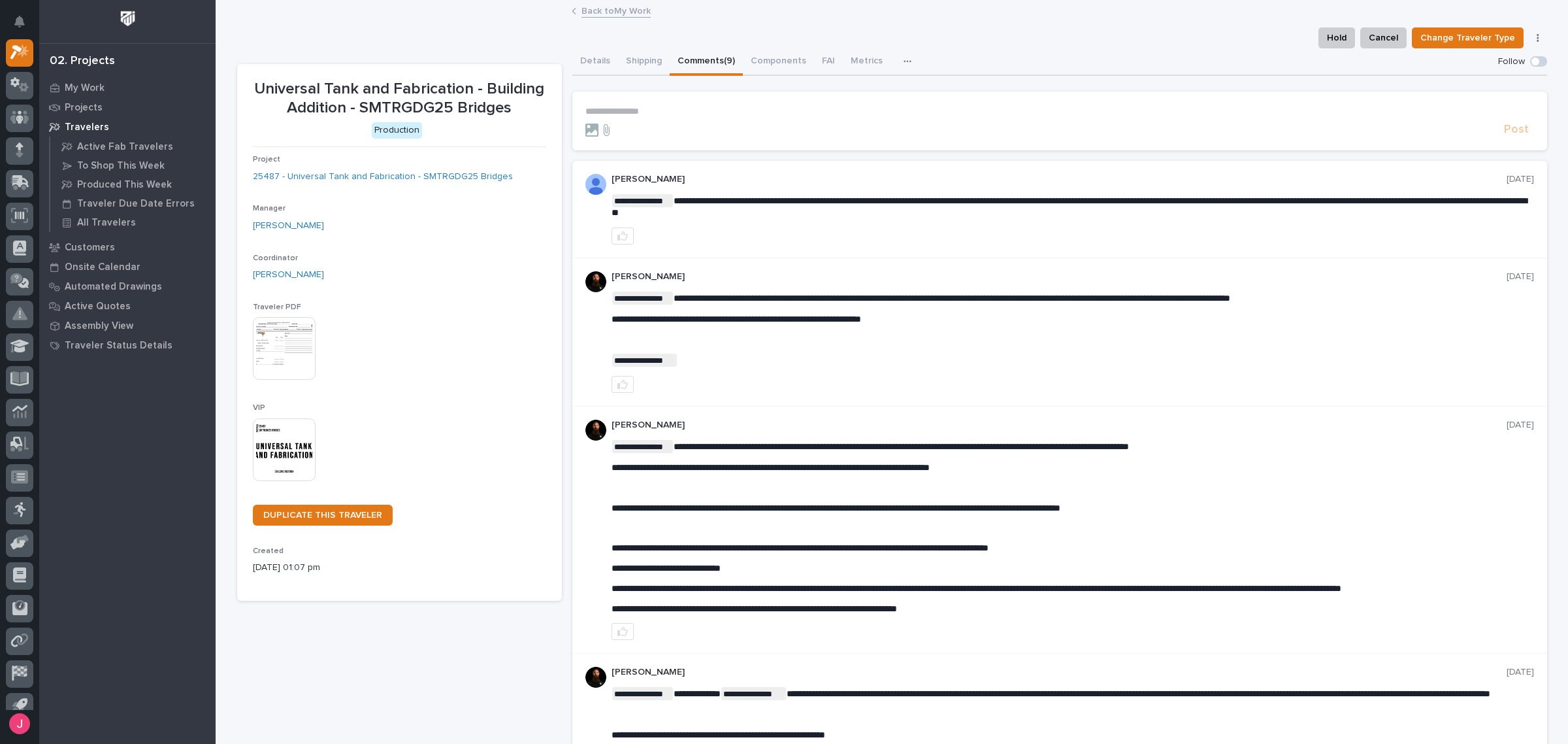
drag, startPoint x: 756, startPoint y: 198, endPoint x: 1070, endPoint y: 203, distance: 314.0
drag, startPoint x: 1112, startPoint y: 200, endPoint x: 1253, endPoint y: 200, distance: 141.0
click at [1242, 200] on span "**********" at bounding box center [1070, 206] width 916 height 21
click at [1256, 200] on span "**********" at bounding box center [1070, 206] width 916 height 21
drag, startPoint x: 701, startPoint y: 196, endPoint x: 825, endPoint y: 200, distance: 124.1
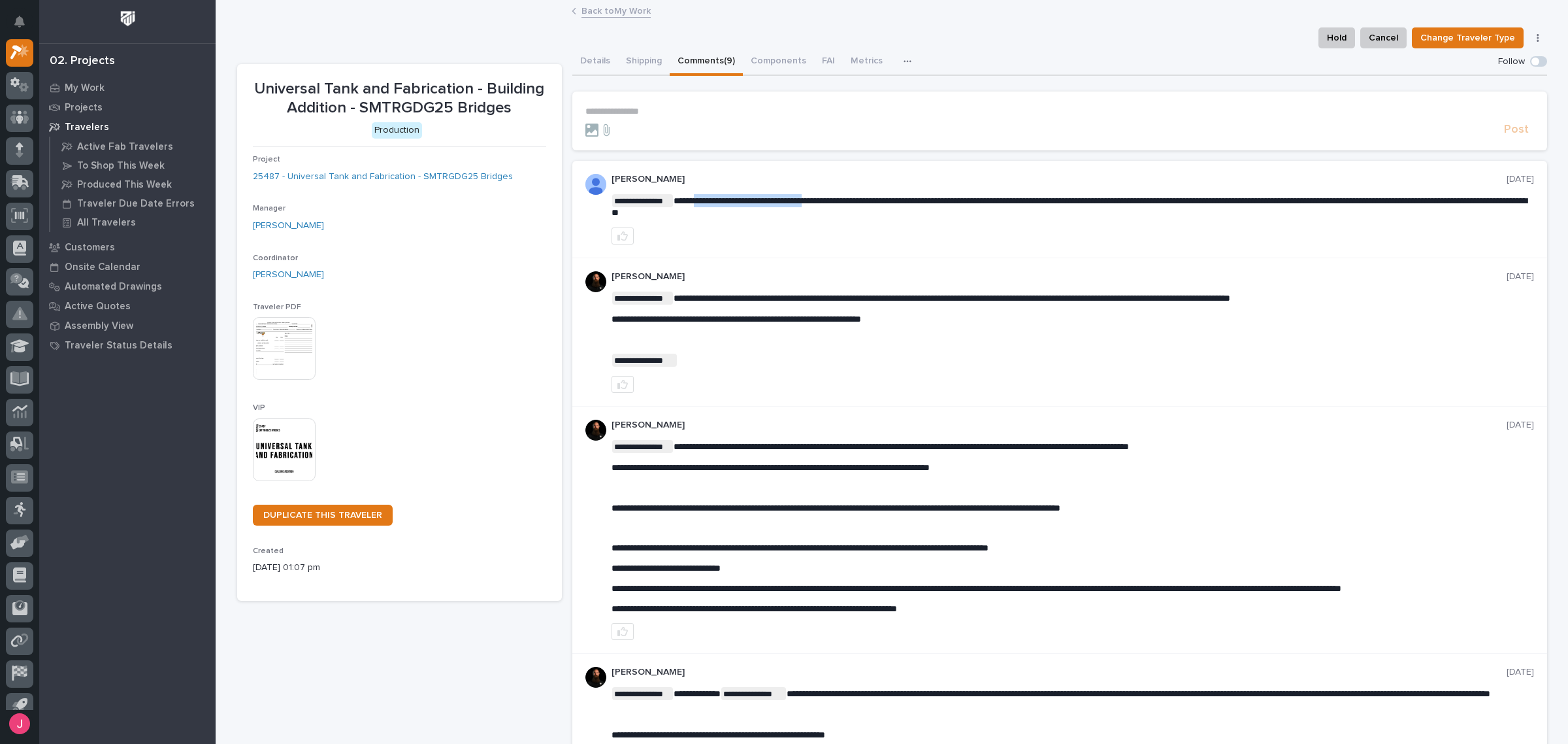
click at [825, 200] on span "**********" at bounding box center [1070, 206] width 916 height 21
click at [871, 201] on span "**********" at bounding box center [1070, 206] width 916 height 21
drag, startPoint x: 1469, startPoint y: 182, endPoint x: 1529, endPoint y: 182, distance: 60.0
click at [1529, 182] on div "**********" at bounding box center [1060, 209] width 975 height 97
click at [1165, 237] on div at bounding box center [1073, 236] width 922 height 17
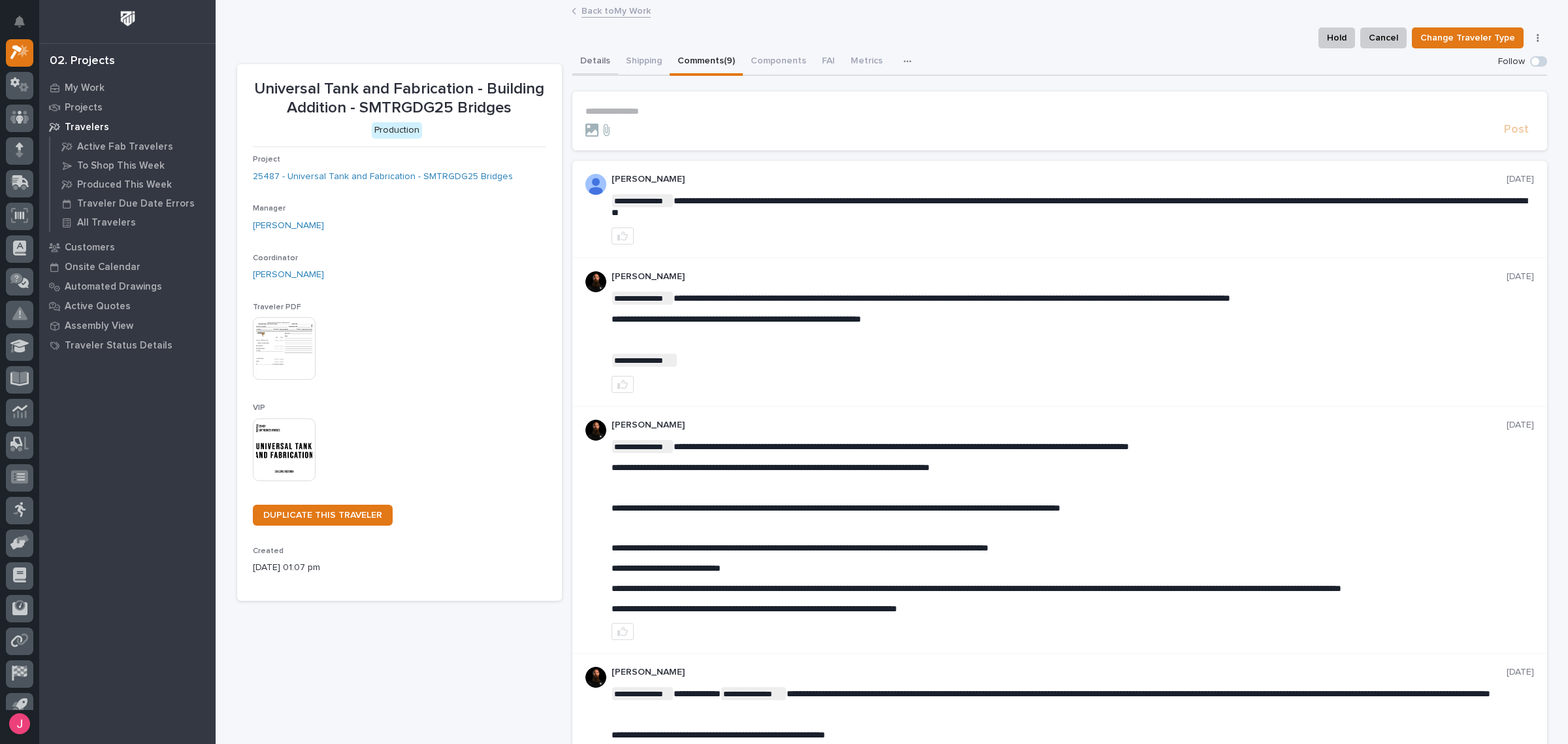
click at [596, 60] on button "Details" at bounding box center [596, 62] width 46 height 27
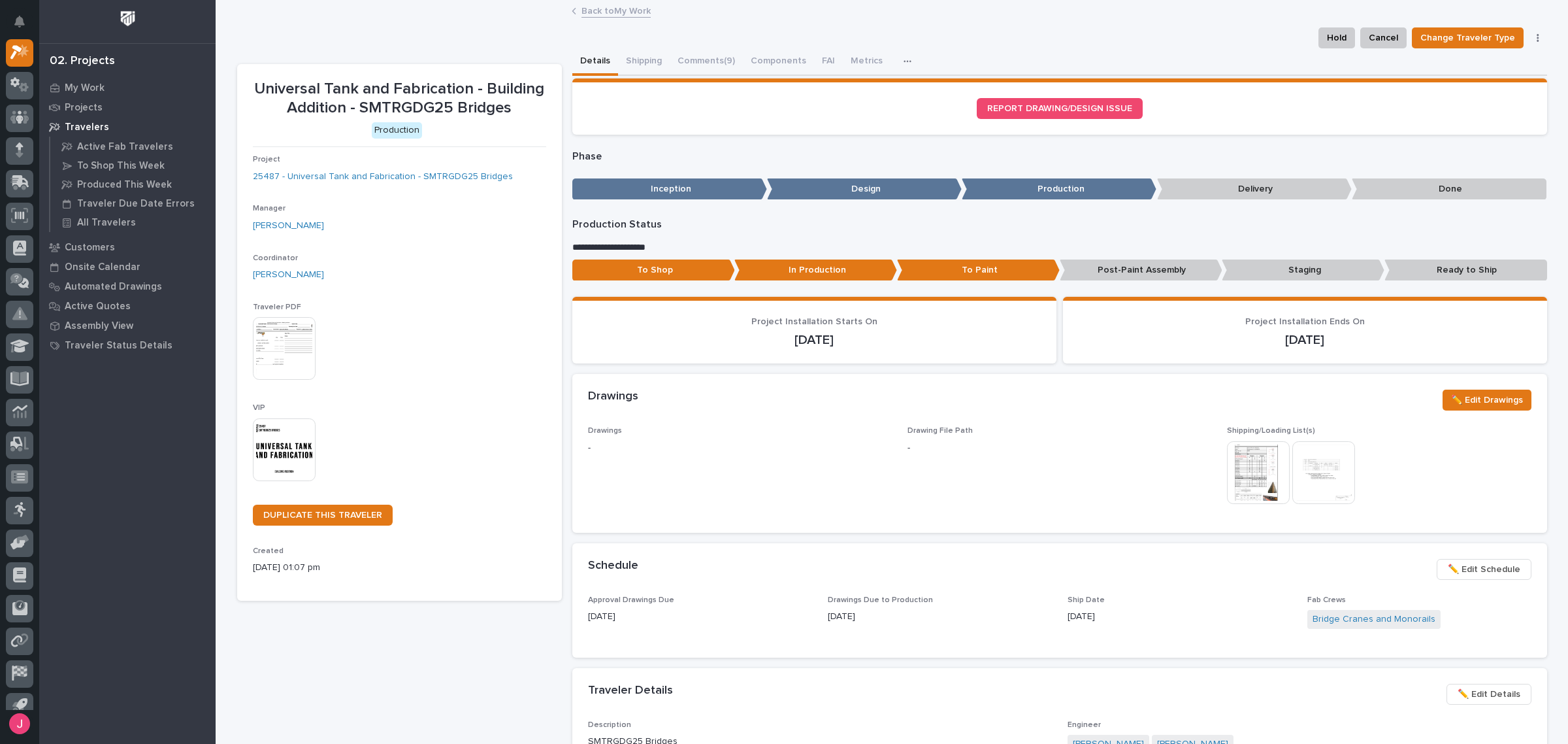
click at [636, 10] on link "Back to My Work" at bounding box center [616, 10] width 69 height 15
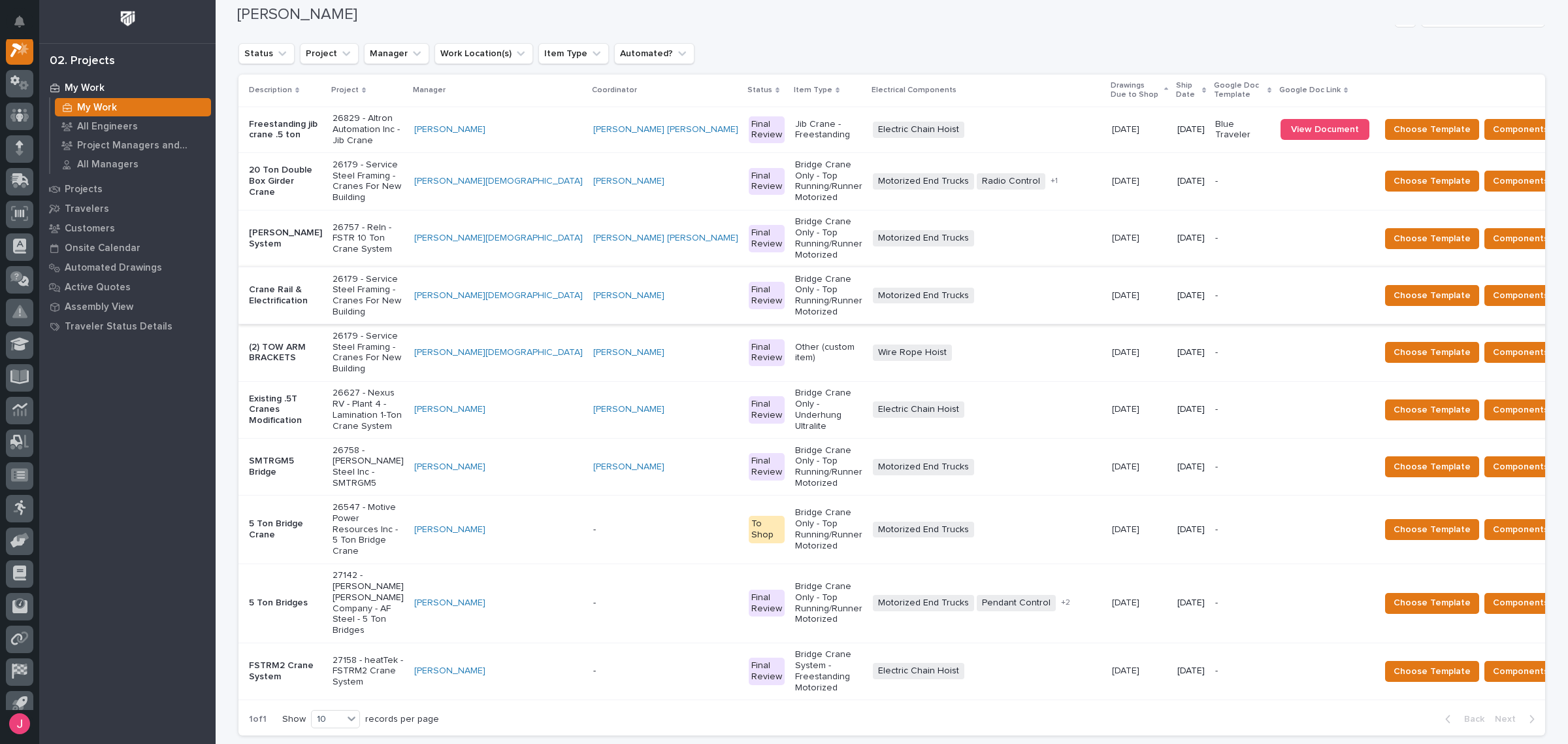
scroll to position [1602, 0]
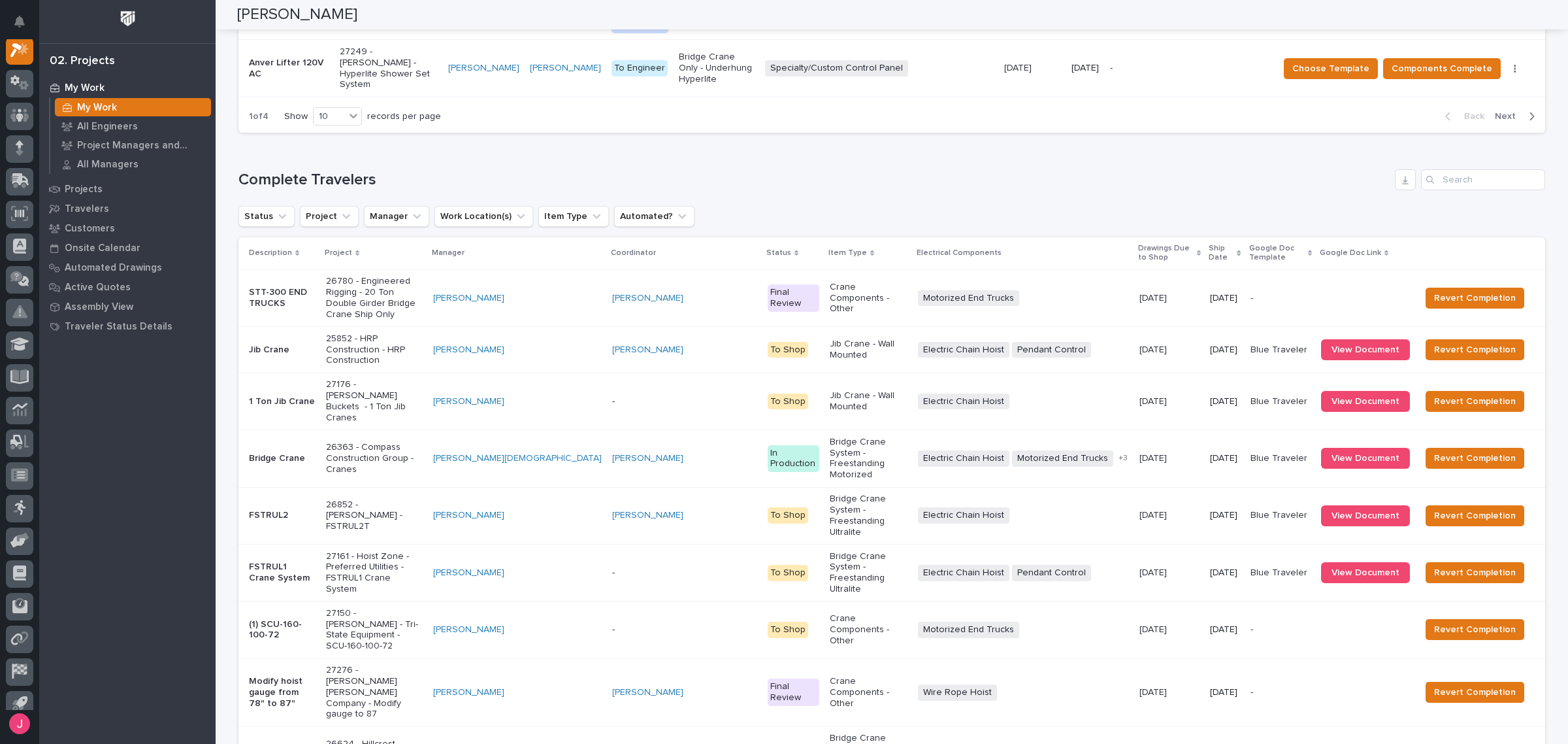
drag, startPoint x: 459, startPoint y: 371, endPoint x: 825, endPoint y: 589, distance: 426.0
click at [406, 665] on p "27276 - [PERSON_NAME] [PERSON_NAME] Company - Modify gauge to 87" at bounding box center [374, 692] width 96 height 55
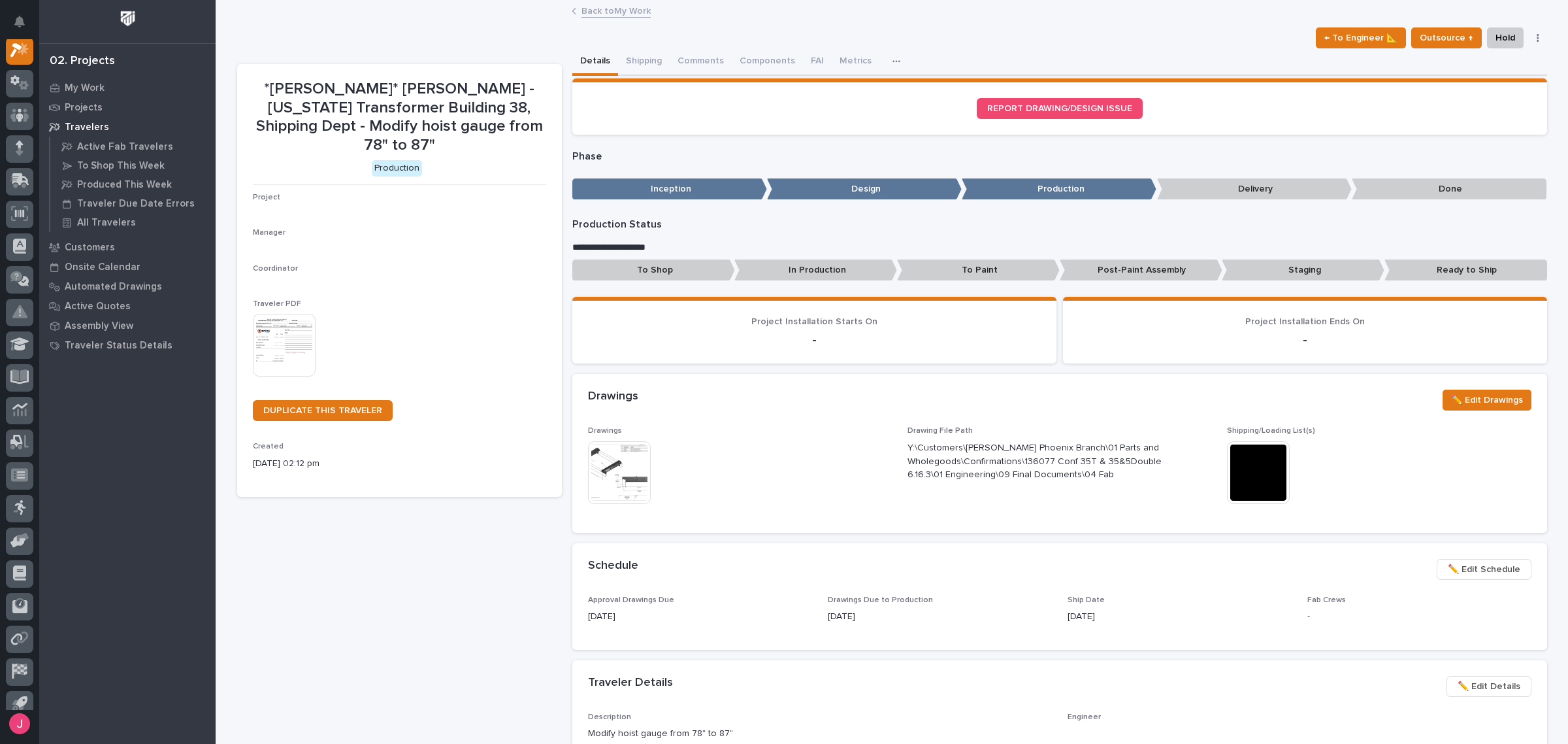
scroll to position [32, 0]
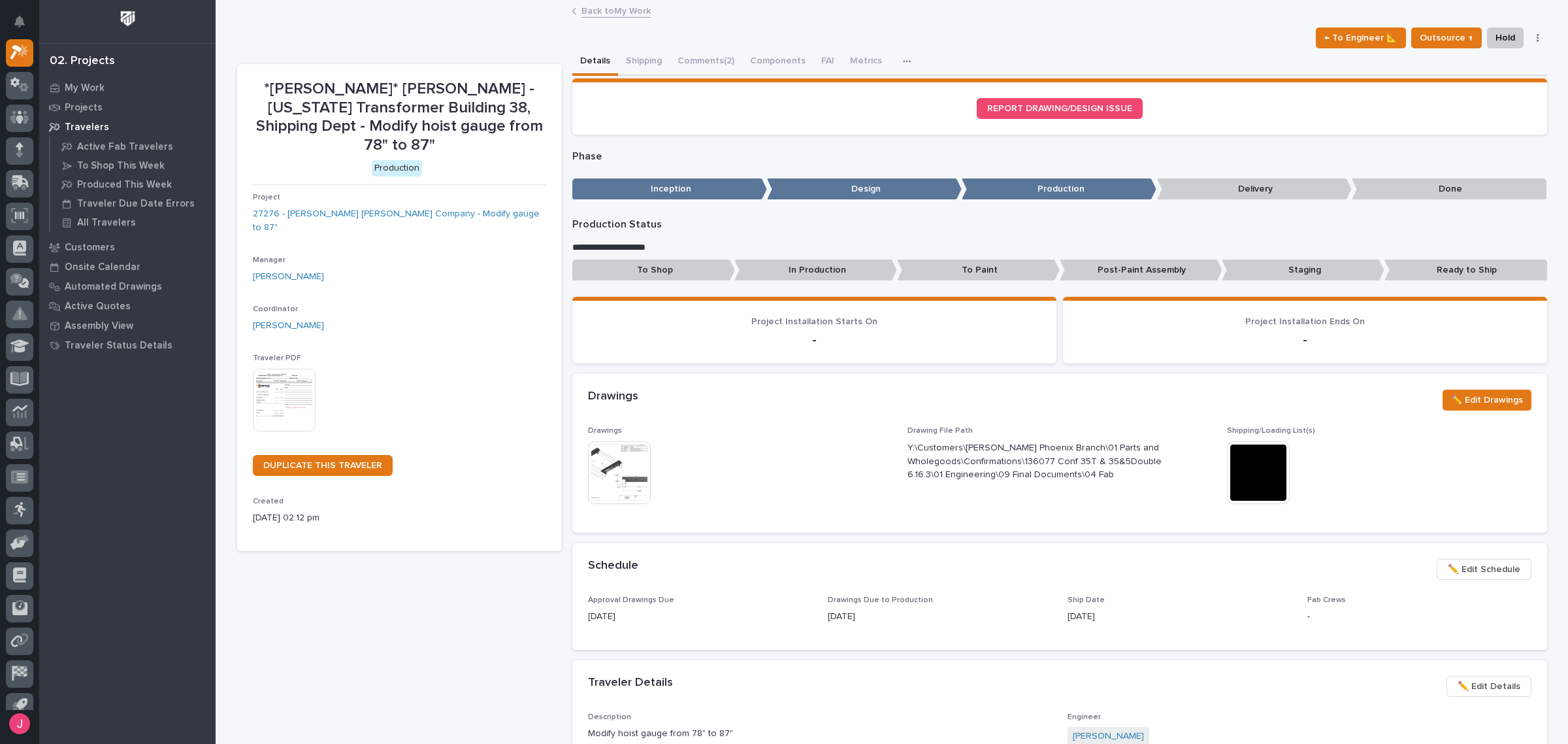
click at [621, 466] on img at bounding box center [619, 472] width 63 height 63
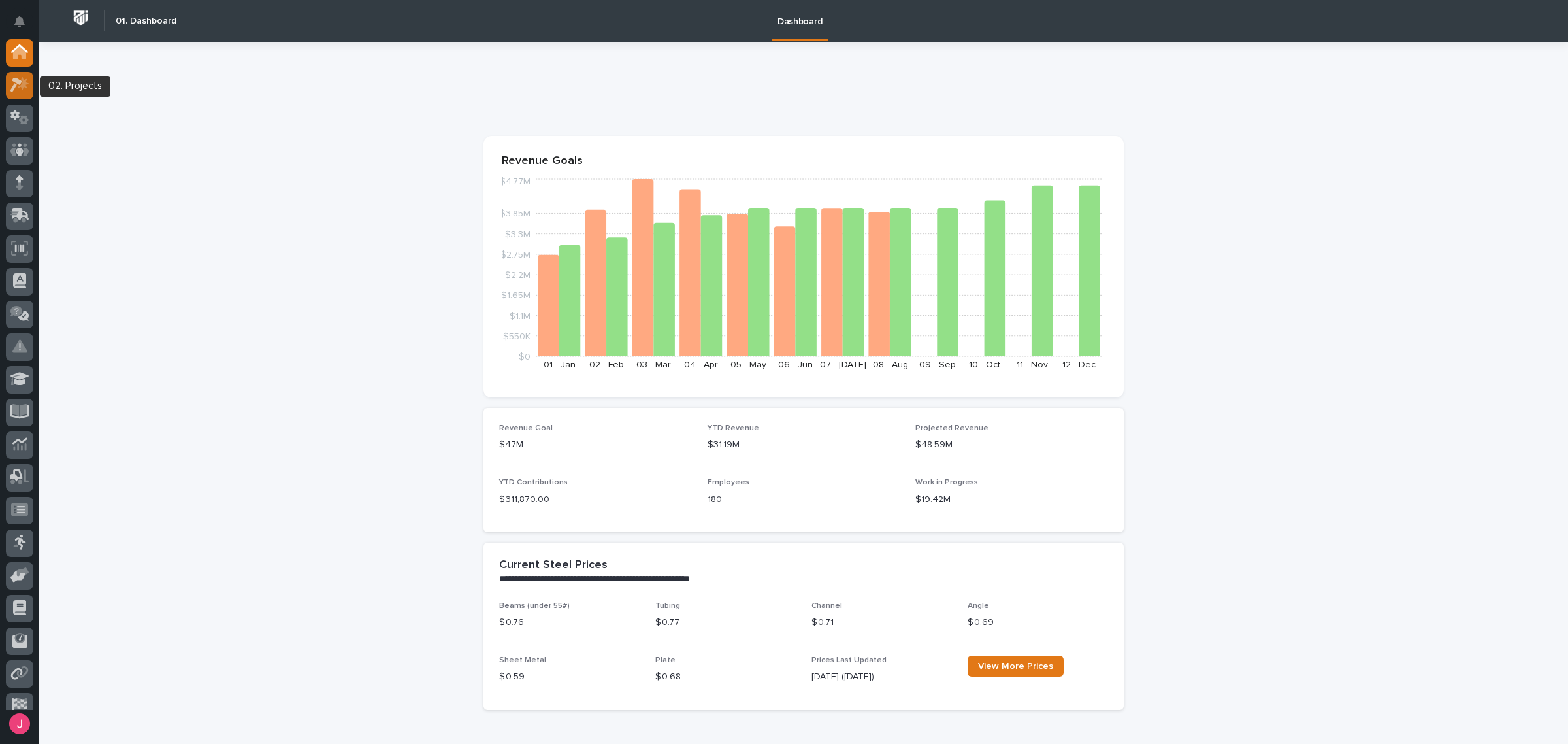
click at [21, 90] on icon at bounding box center [20, 85] width 19 height 15
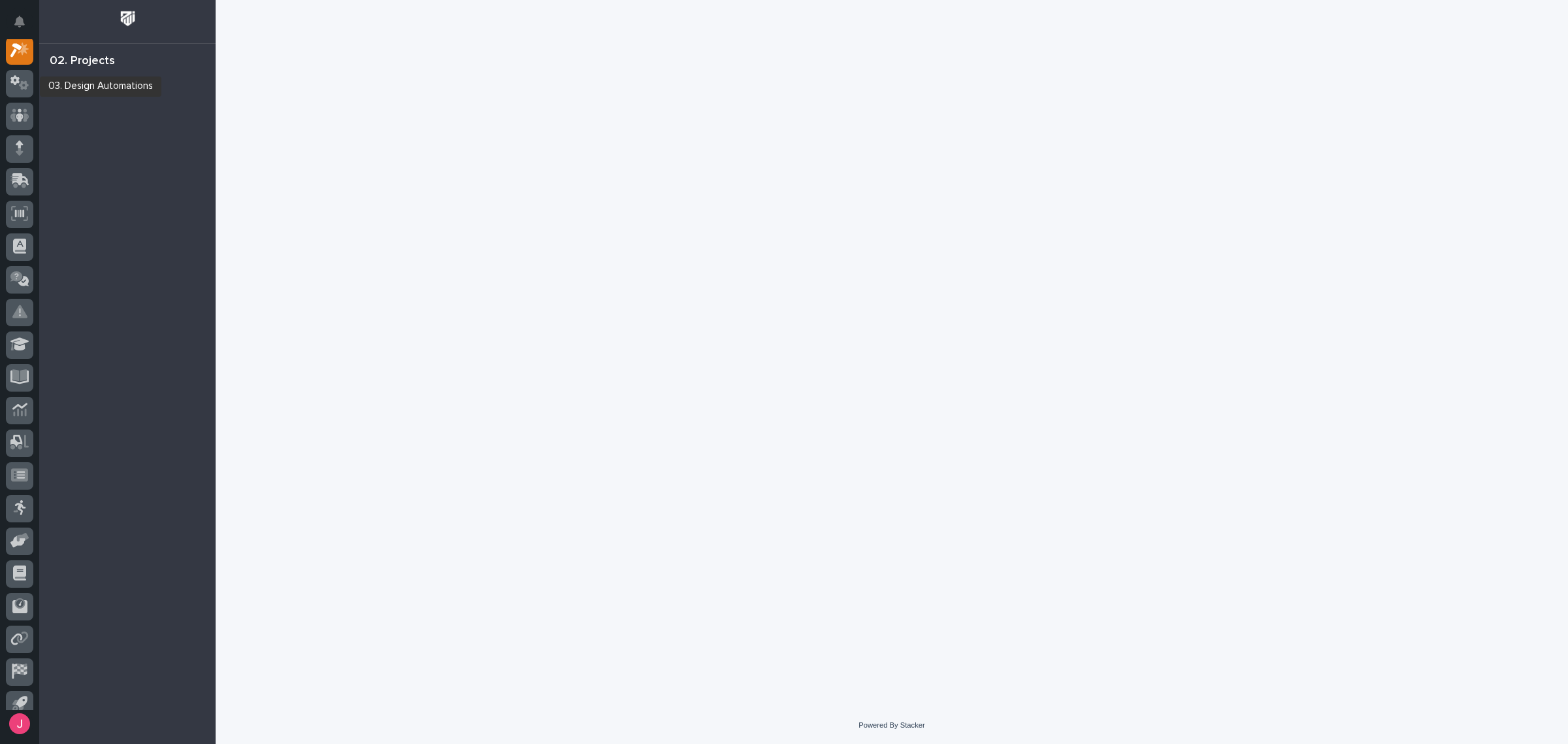
scroll to position [32, 0]
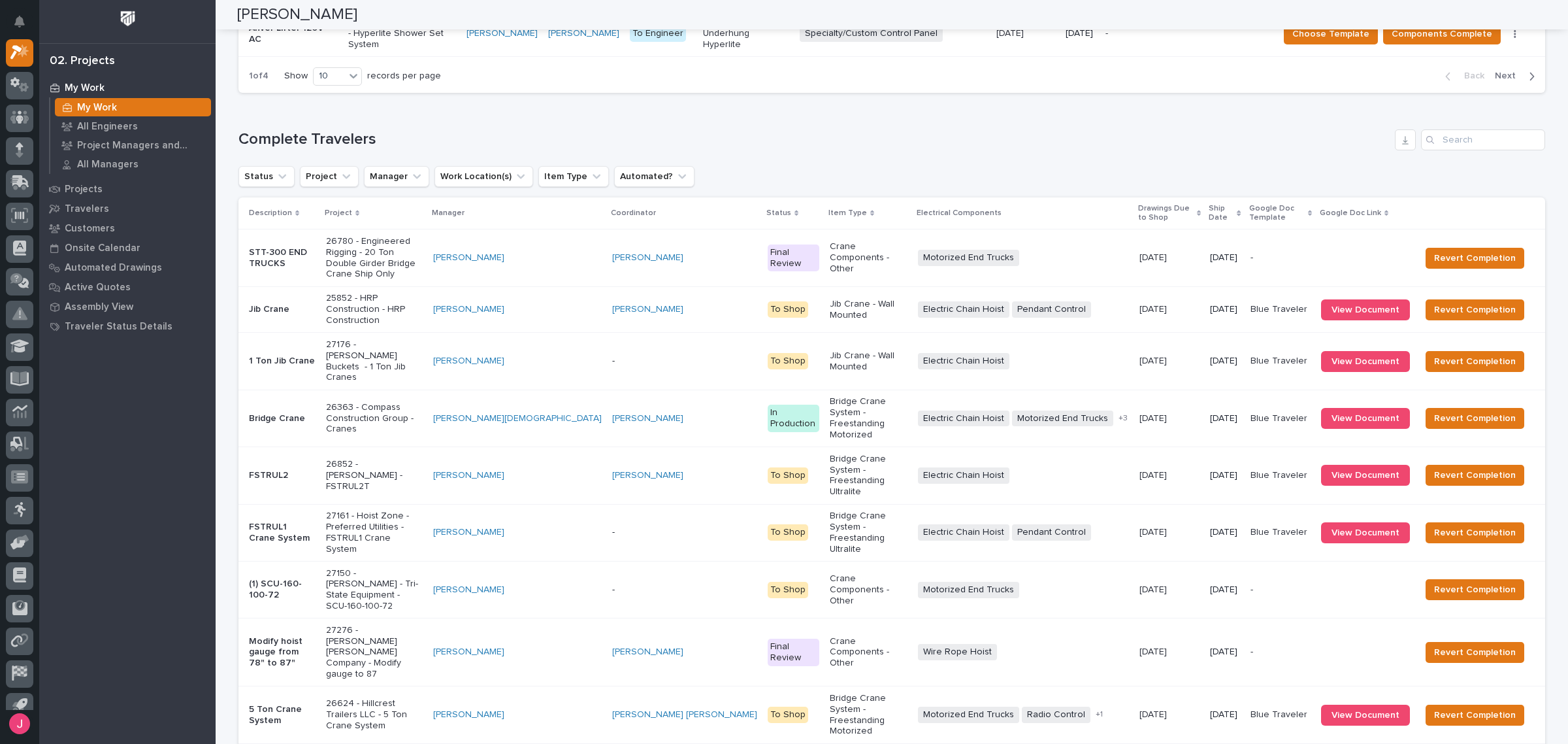
scroll to position [1562, 0]
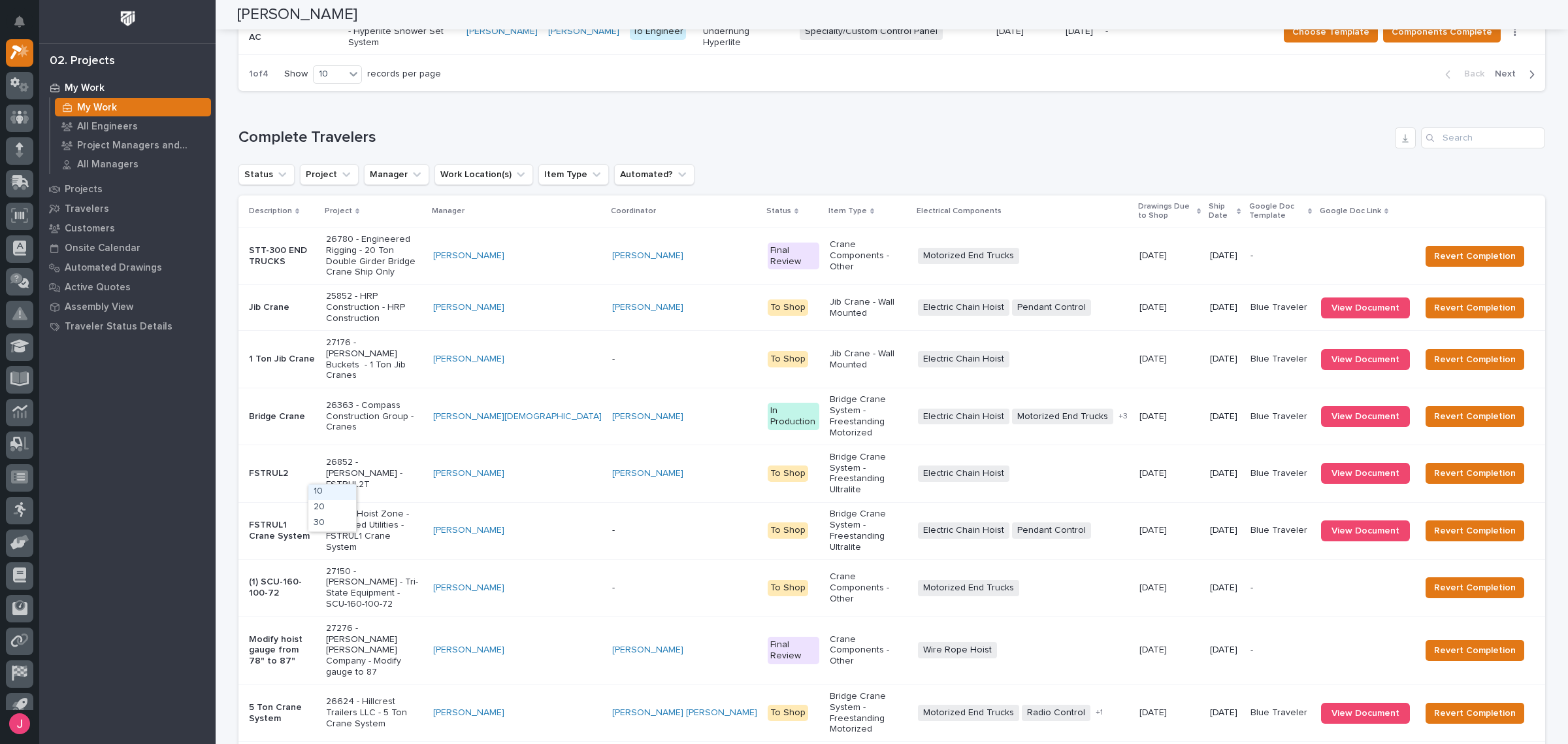
click at [322, 521] on div "30" at bounding box center [332, 523] width 48 height 15
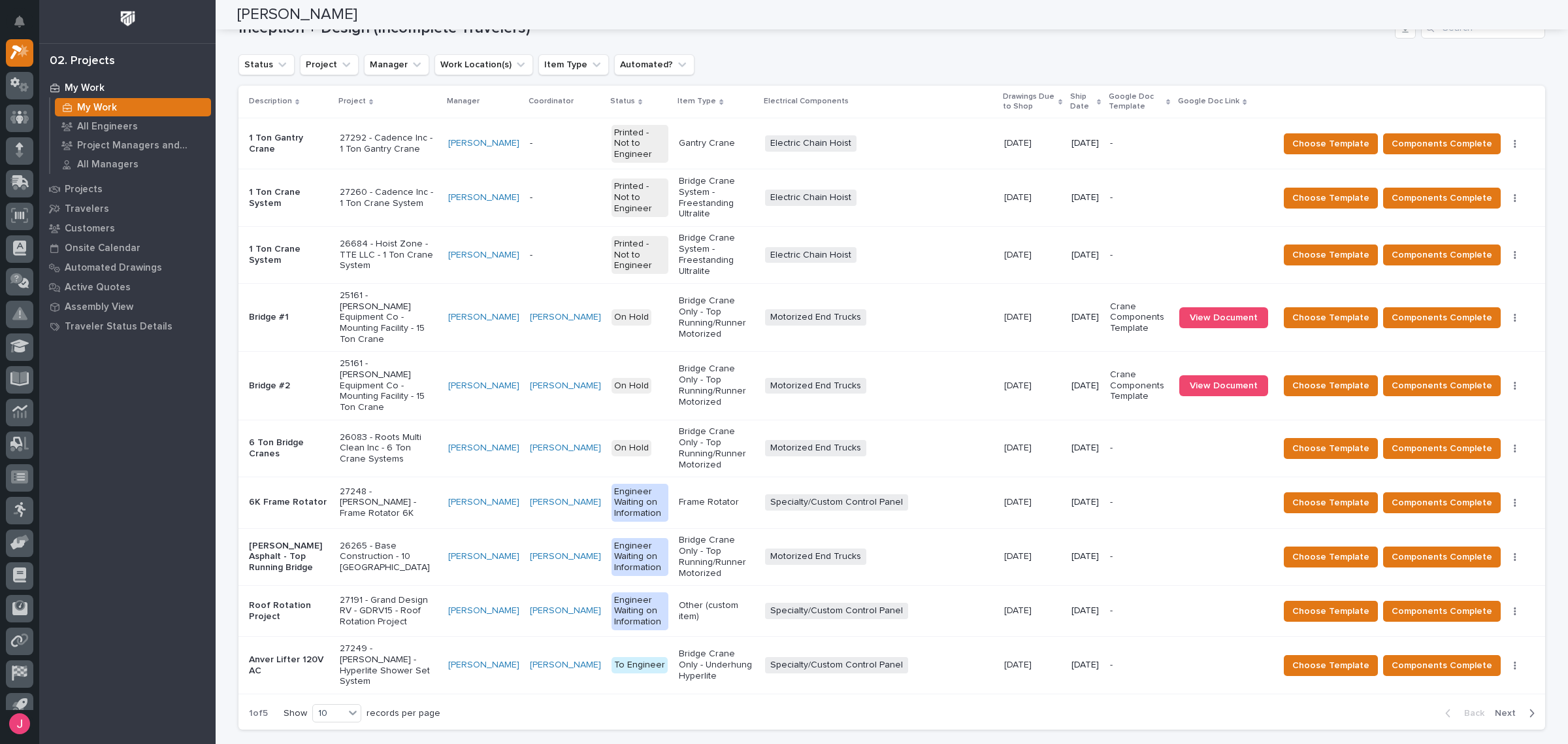
scroll to position [0, 0]
